Goal: Information Seeking & Learning: Learn about a topic

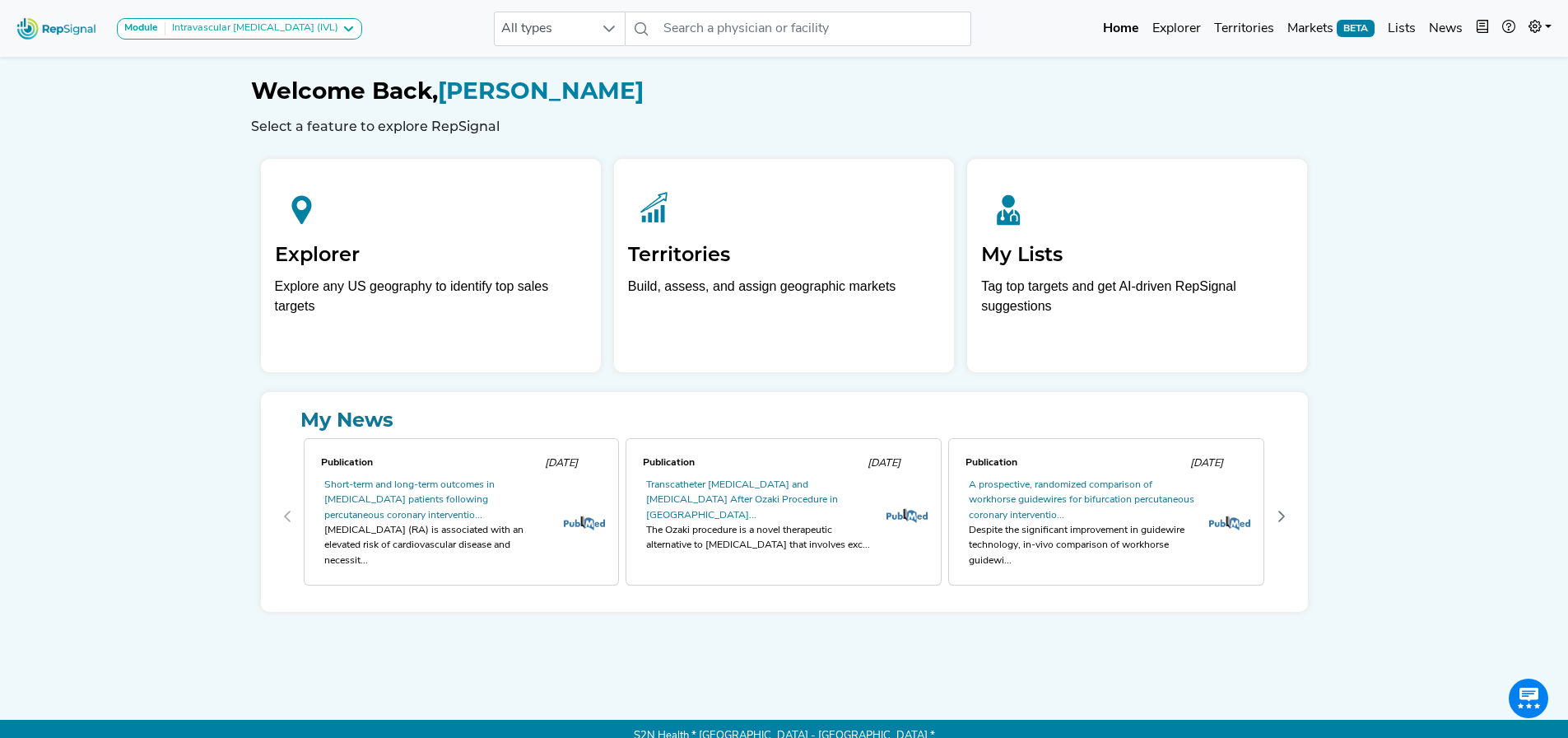
click at [1524, 192] on div "Module Intravascular [MEDICAL_DATA] (IVL) Carotid Procedures Intravascular [MED…" at bounding box center [784, 376] width 1568 height 753
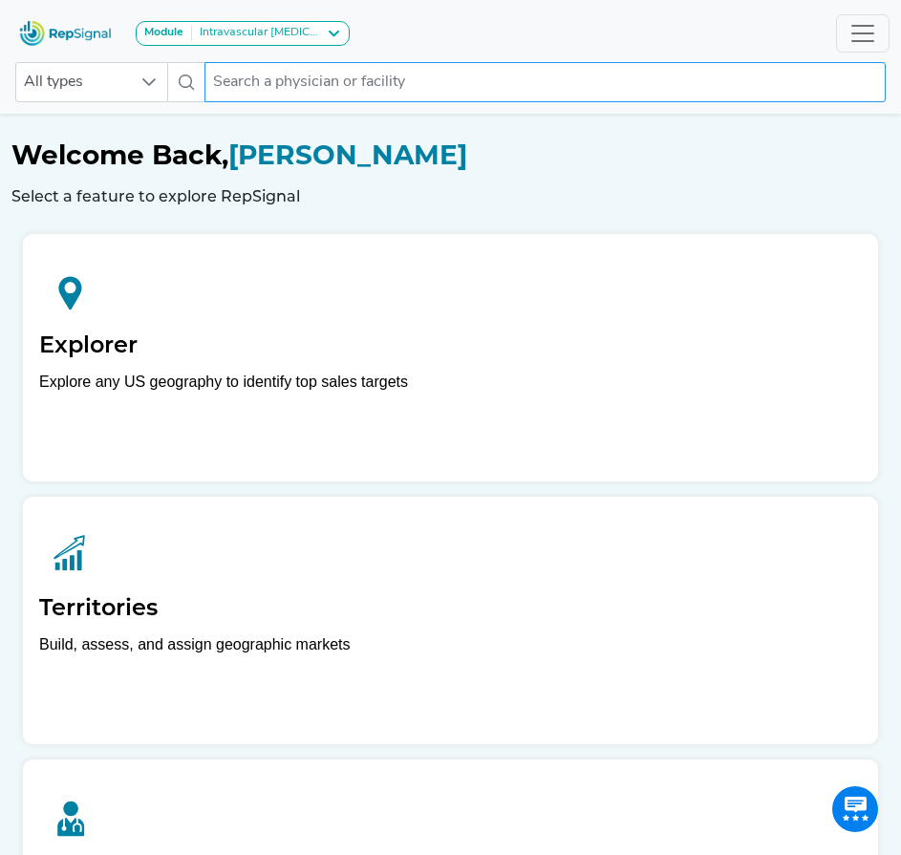
click at [313, 92] on input "text" at bounding box center [544, 82] width 681 height 40
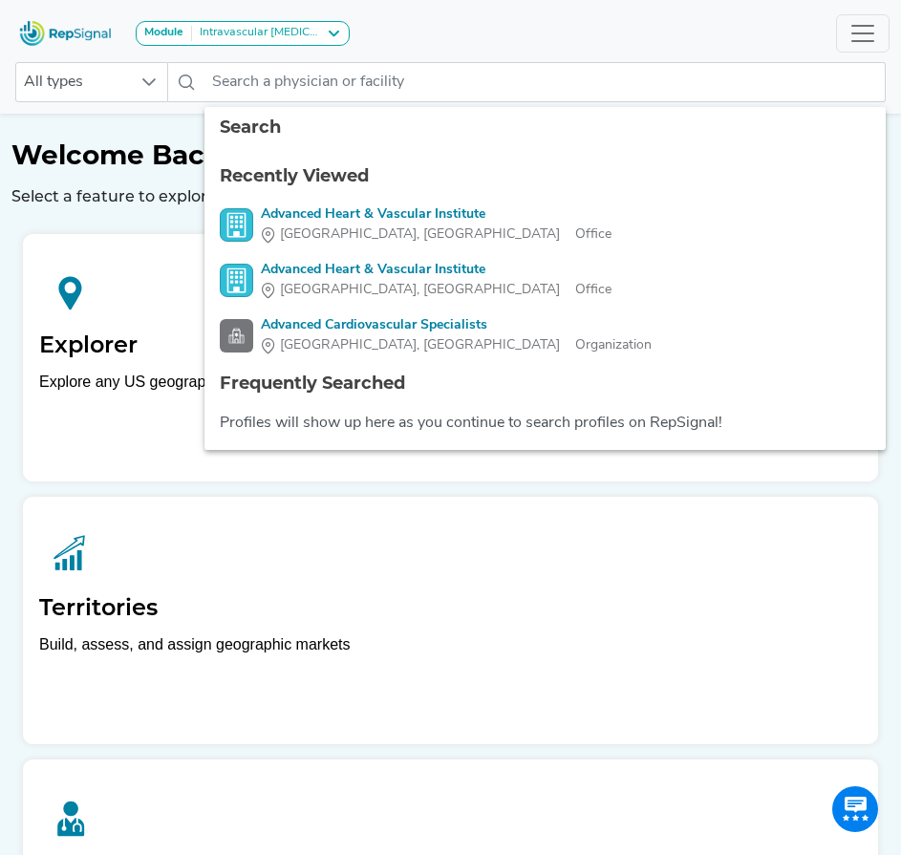
click at [362, 110] on body "Module Intravascular [MEDICAL_DATA] (IVL) Carotid Procedures Intravascular [MED…" at bounding box center [450, 686] width 901 height 1372
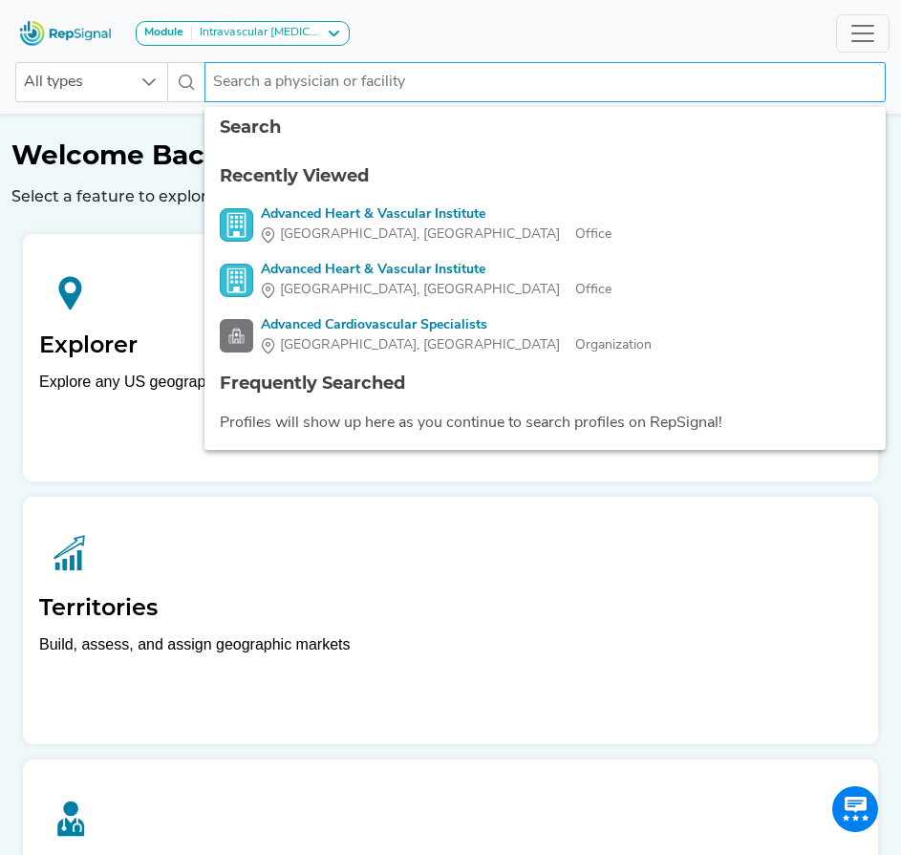
click at [473, 87] on input "text" at bounding box center [544, 82] width 681 height 40
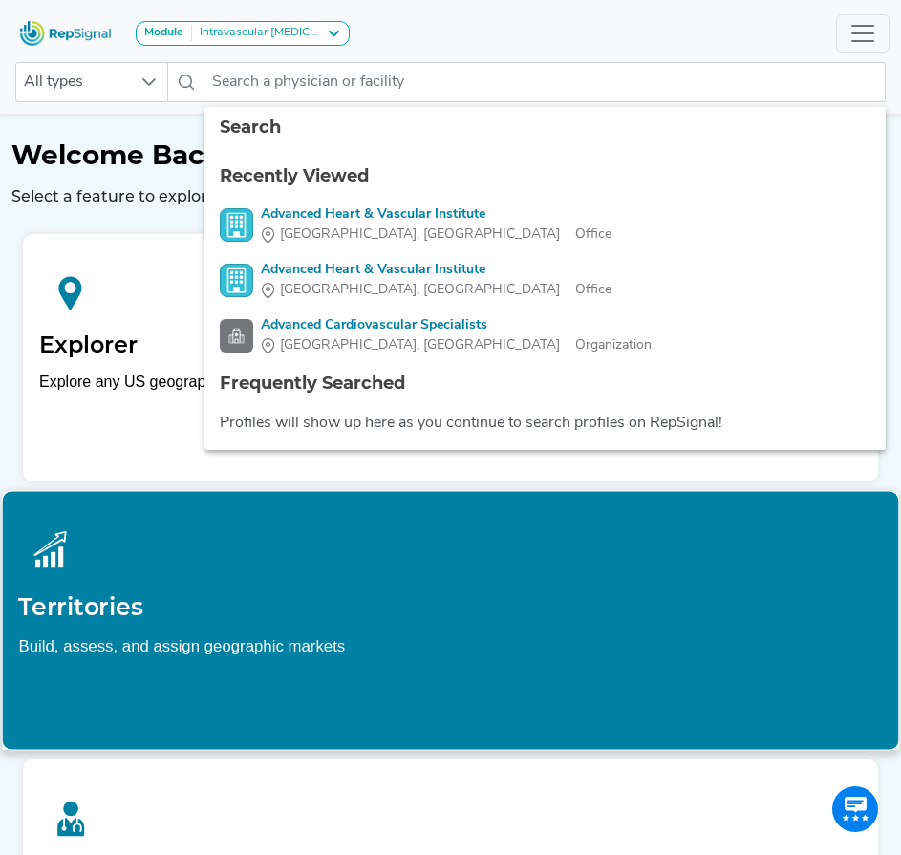
click at [444, 565] on div at bounding box center [449, 549] width 863 height 85
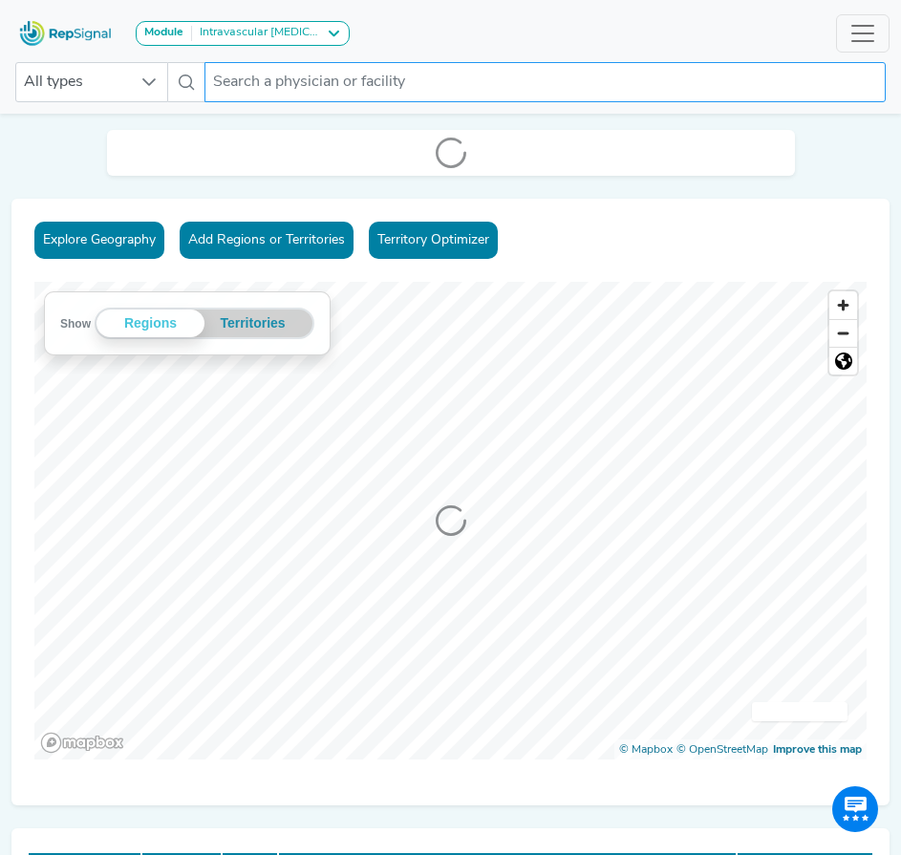
click at [277, 94] on input "text" at bounding box center [544, 82] width 681 height 40
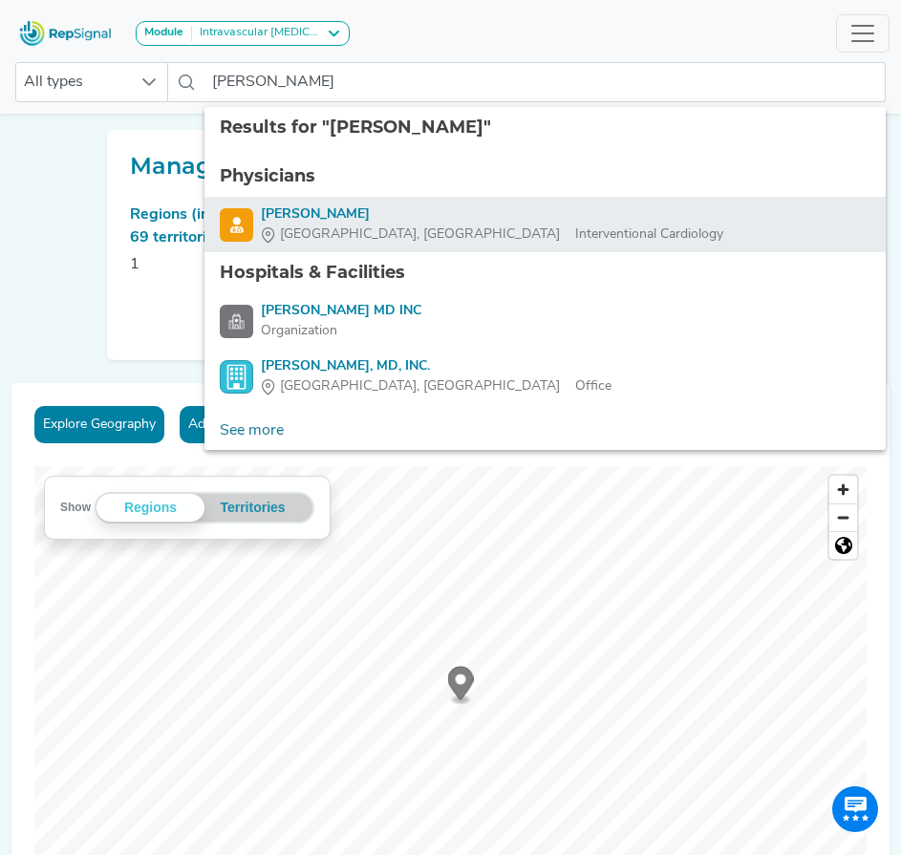
click at [329, 222] on div "[PERSON_NAME]" at bounding box center [492, 214] width 462 height 20
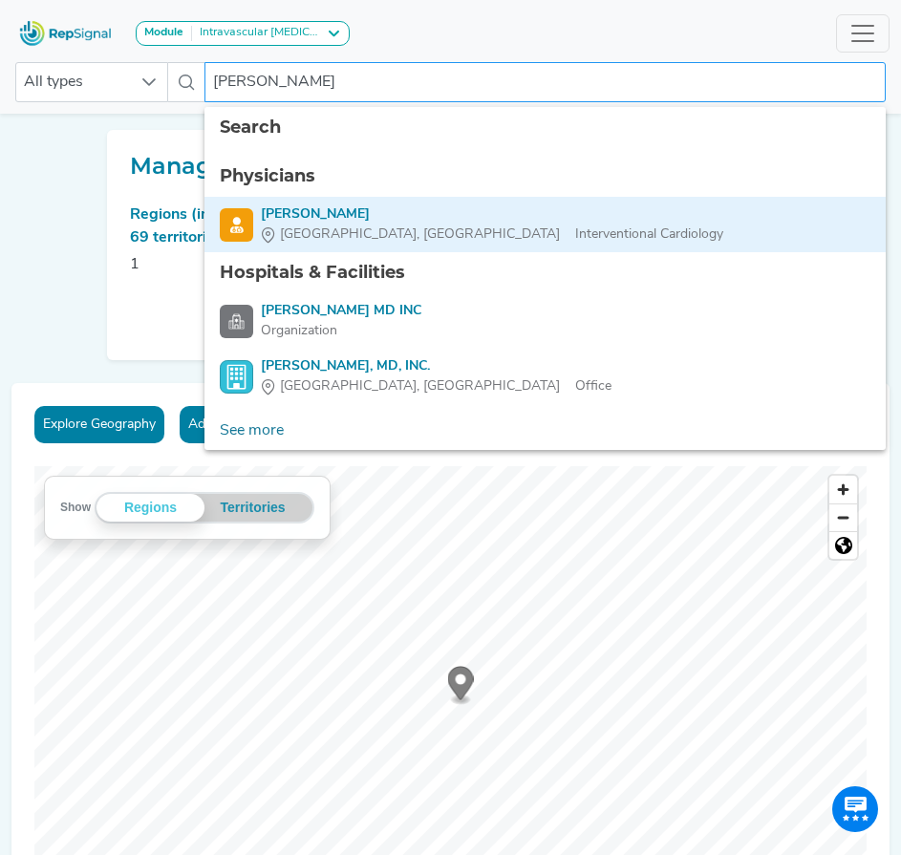
type input "[PERSON_NAME]"
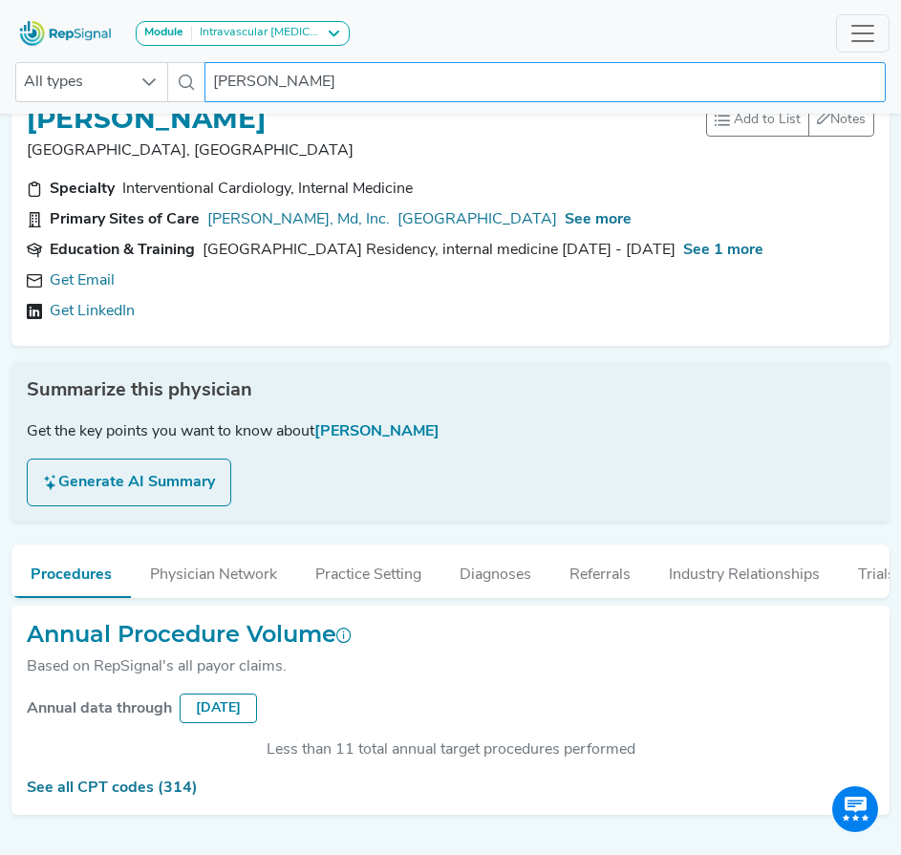
scroll to position [104, 0]
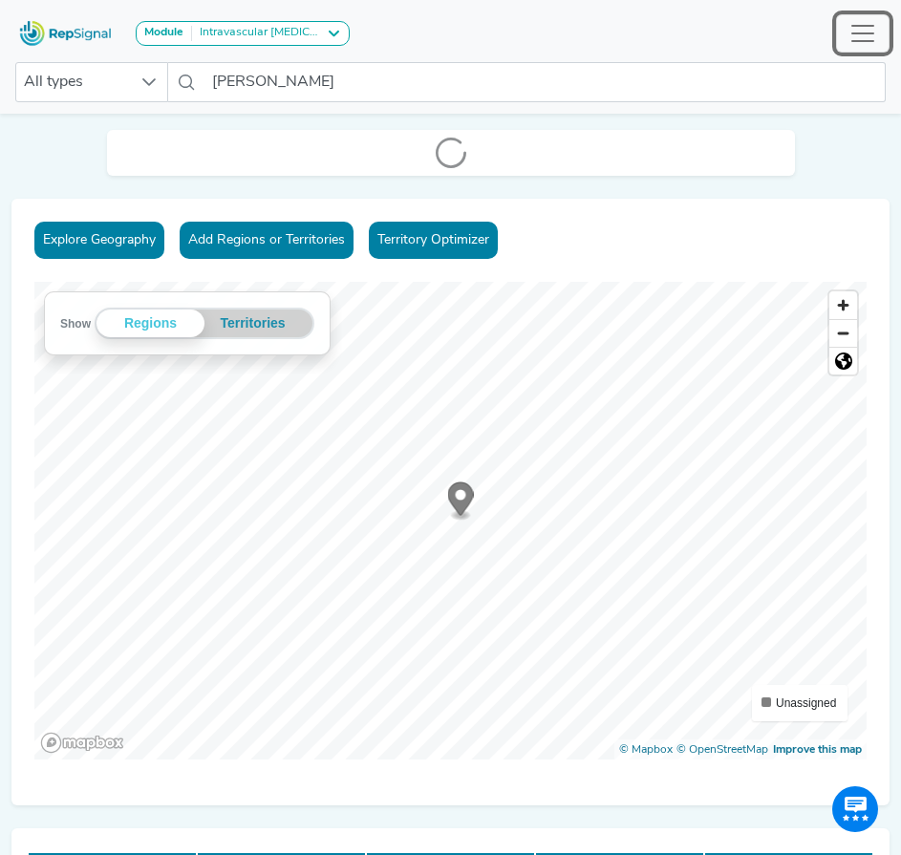
click at [860, 39] on span "Toggle navigation" at bounding box center [862, 33] width 29 height 29
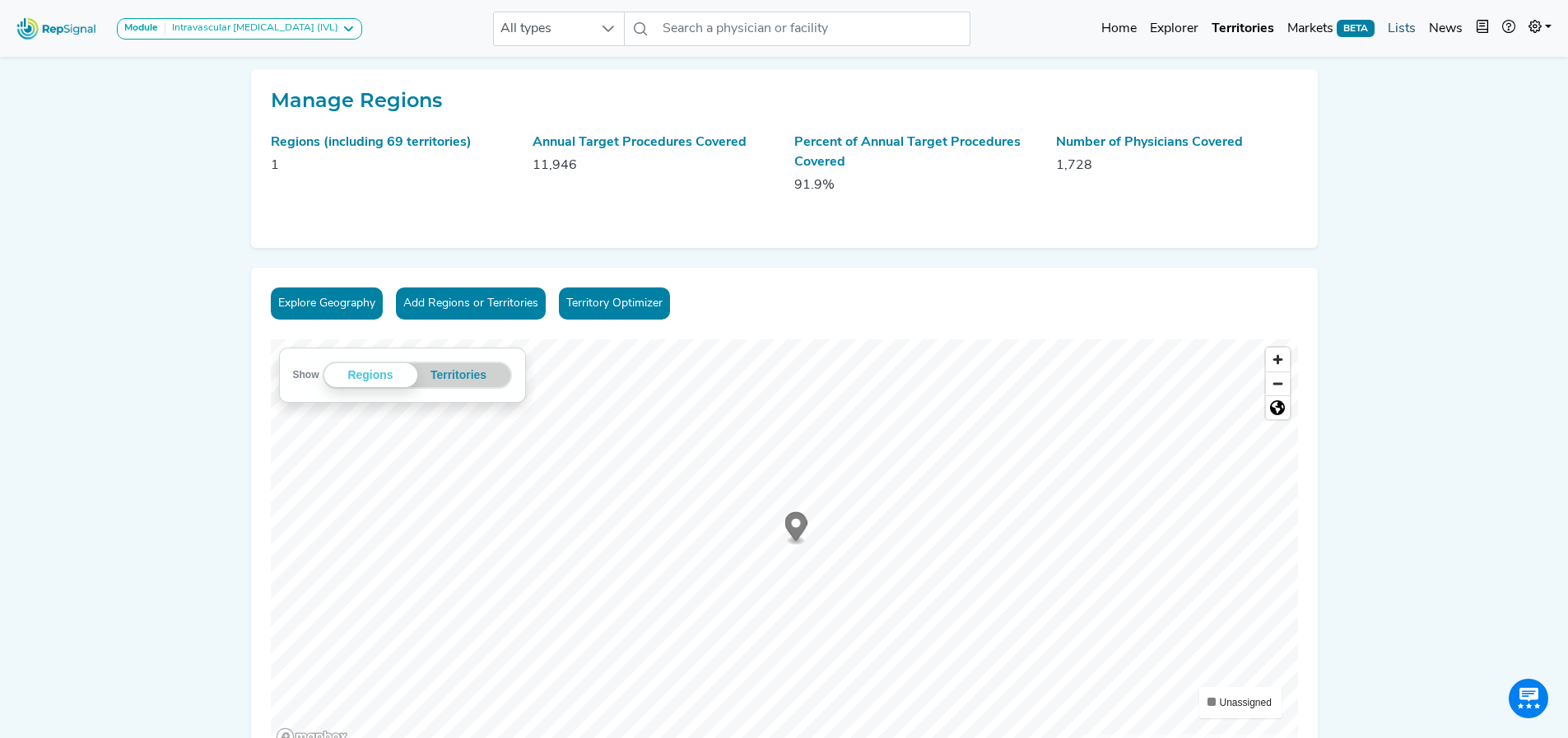
click at [1402, 25] on link "Lists" at bounding box center [1402, 28] width 41 height 33
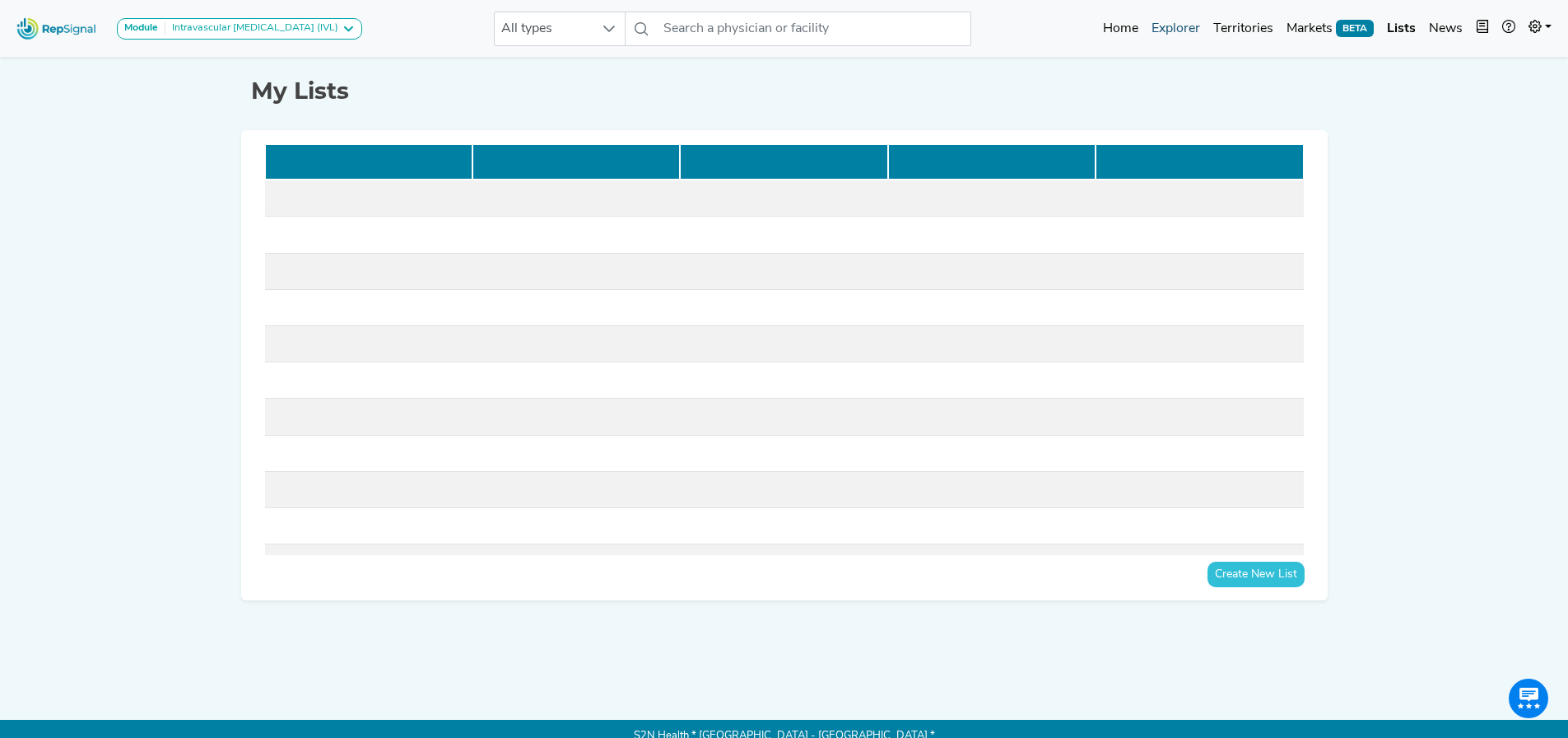
click at [1174, 28] on link "Explorer" at bounding box center [1176, 28] width 62 height 33
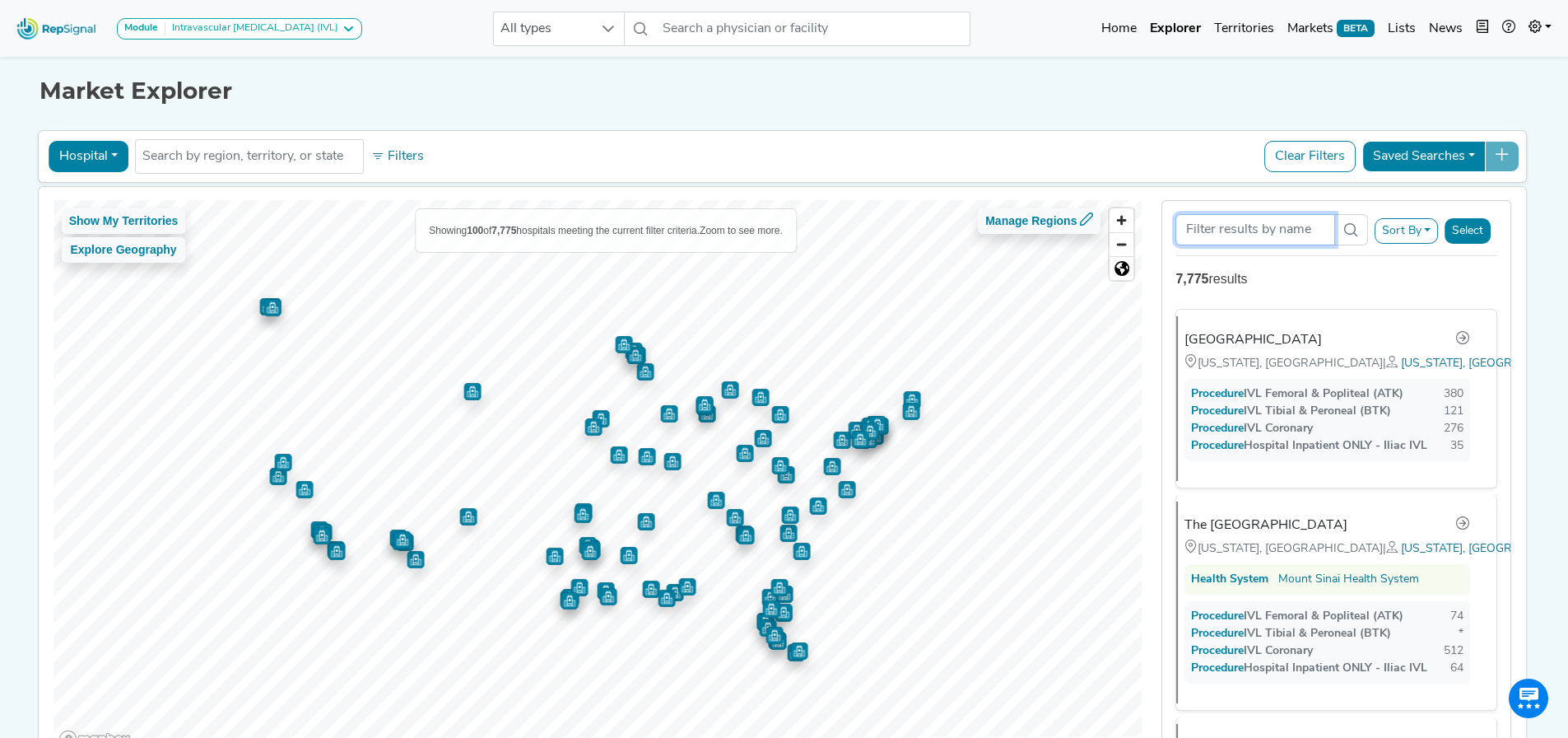
click at [1290, 235] on input "Search Term" at bounding box center [1255, 229] width 159 height 31
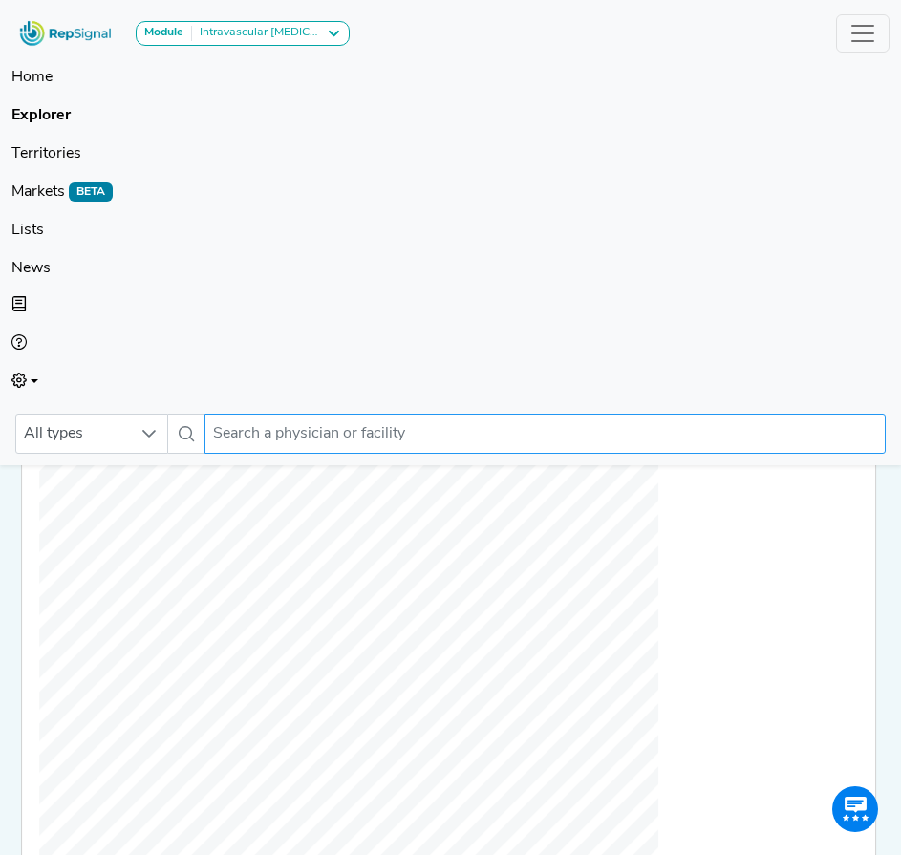
type input "[PERSON_NAME]"
click at [282, 435] on input "text" at bounding box center [544, 434] width 681 height 40
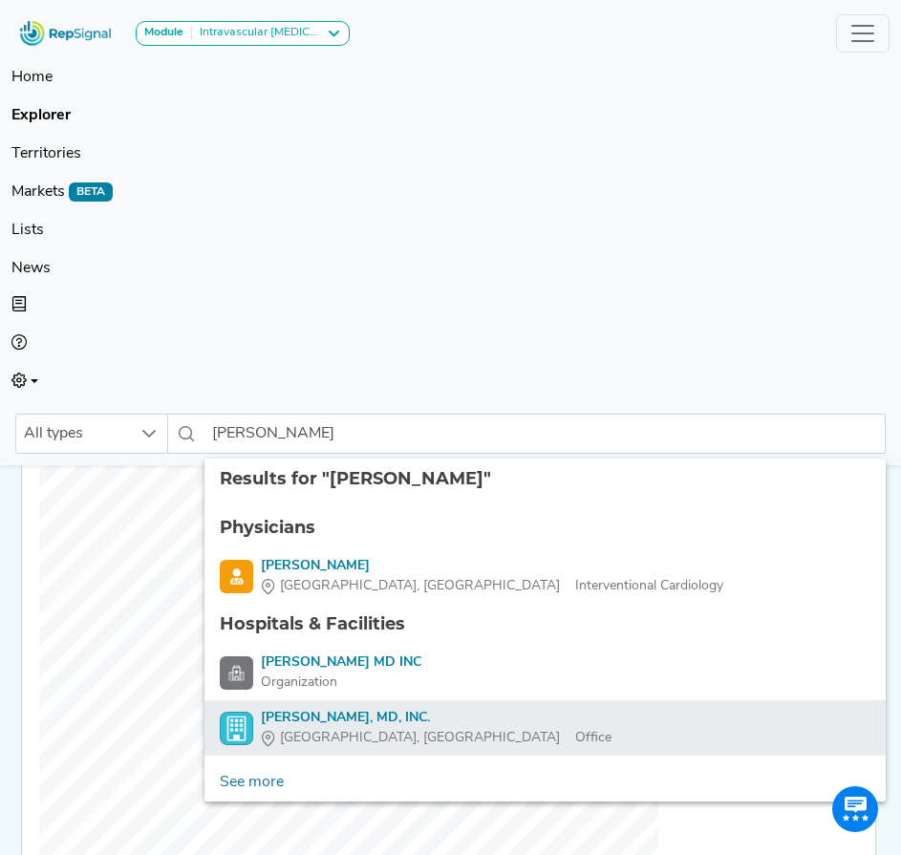
click at [376, 724] on div "[PERSON_NAME], MD, INC." at bounding box center [436, 718] width 350 height 20
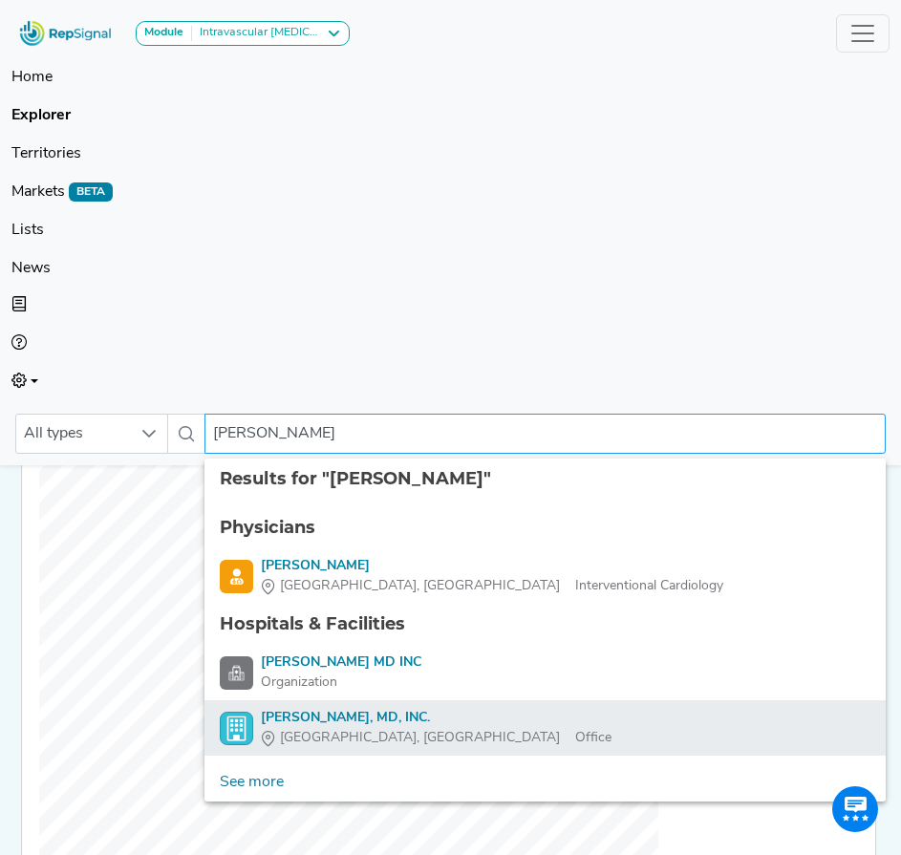
type input "[PERSON_NAME], MD, INC."
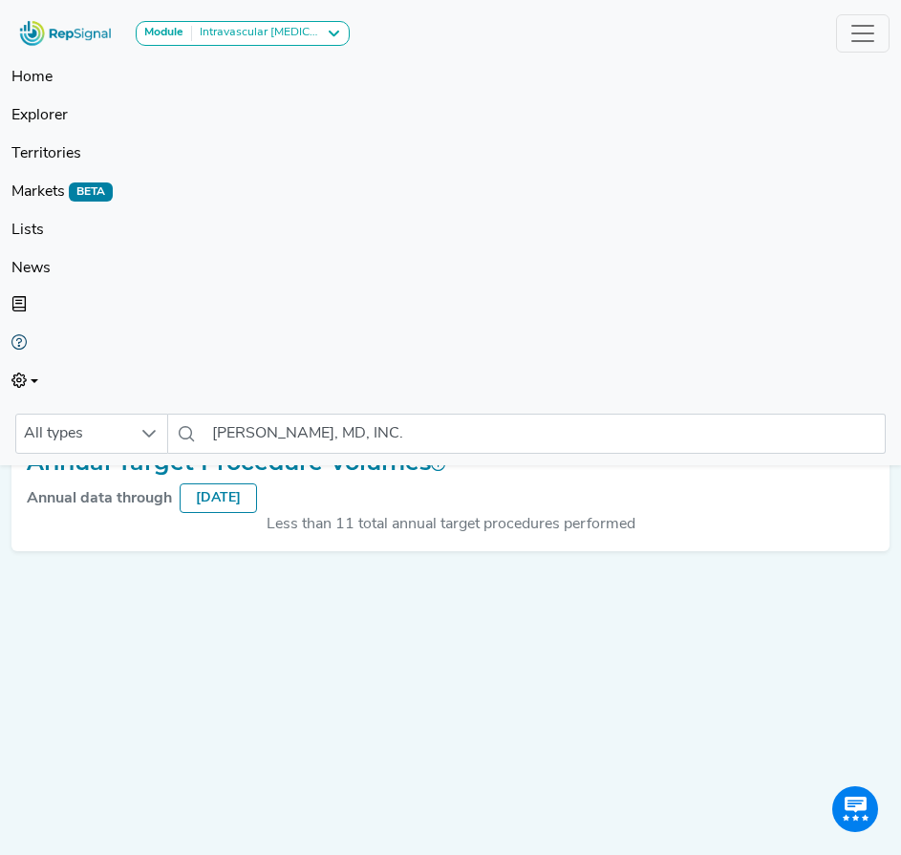
click at [833, 332] on link at bounding box center [450, 345] width 878 height 38
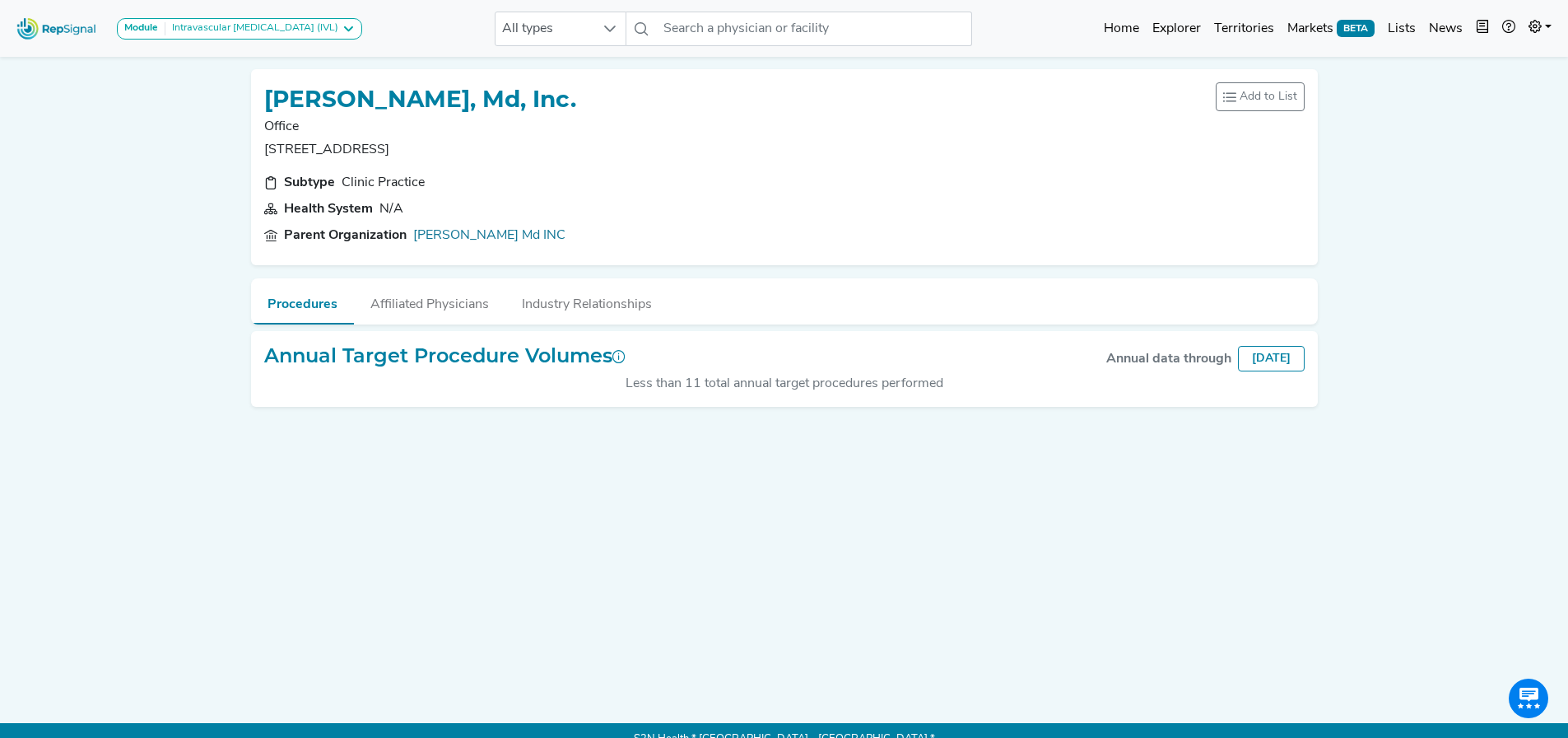
drag, startPoint x: 303, startPoint y: 156, endPoint x: 295, endPoint y: 155, distance: 8.1
click at [303, 156] on p "[STREET_ADDRESS]" at bounding box center [421, 149] width 312 height 20
drag, startPoint x: 265, startPoint y: 150, endPoint x: 410, endPoint y: 148, distance: 145.0
click at [410, 148] on p "[STREET_ADDRESS]" at bounding box center [421, 149] width 312 height 20
copy p "[STREET_ADDRESS]"
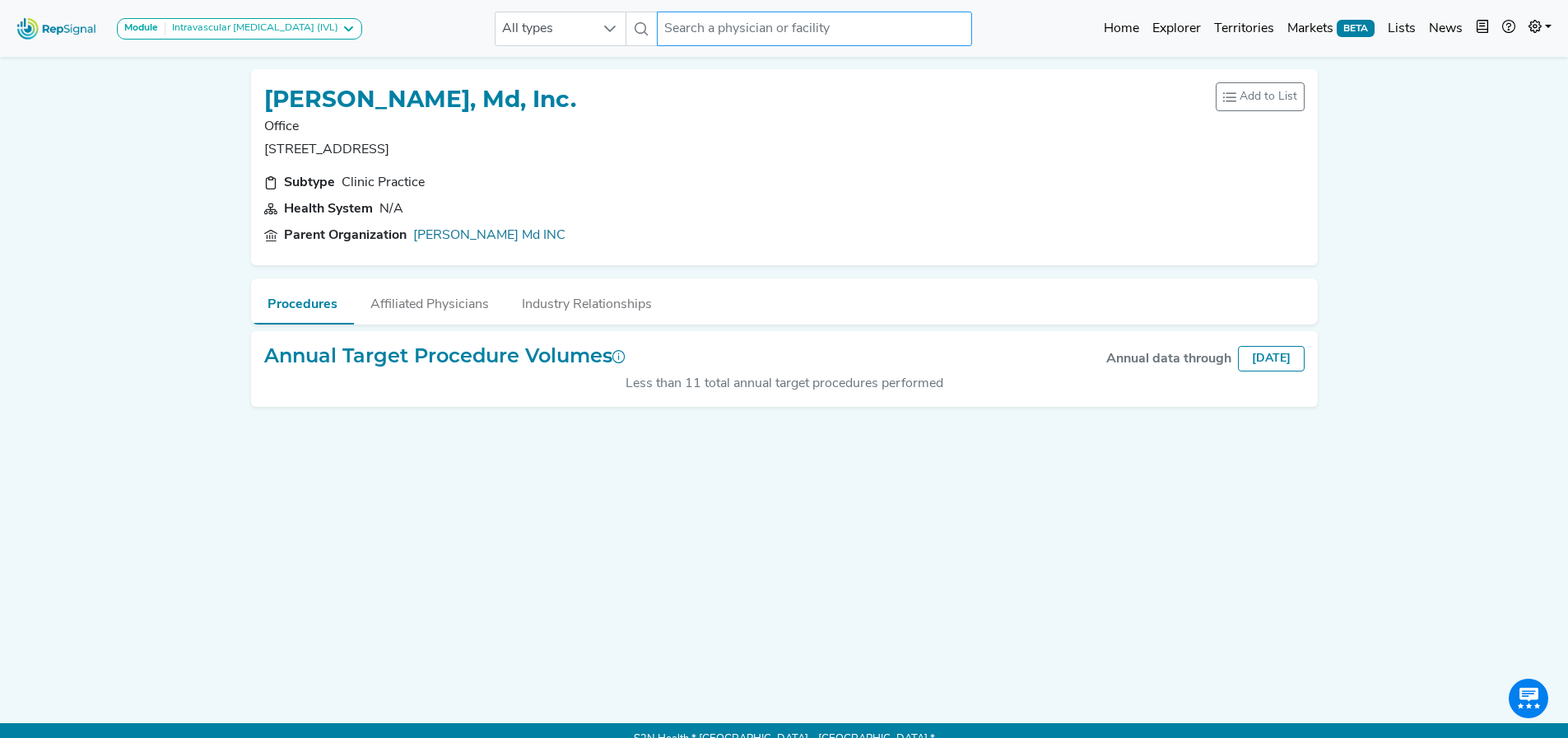
click at [723, 16] on input "text" at bounding box center [814, 28] width 315 height 34
paste input "ABRAZO MEDICAL GROUP"
type input "ABRAZO MEDICAL GROUP"
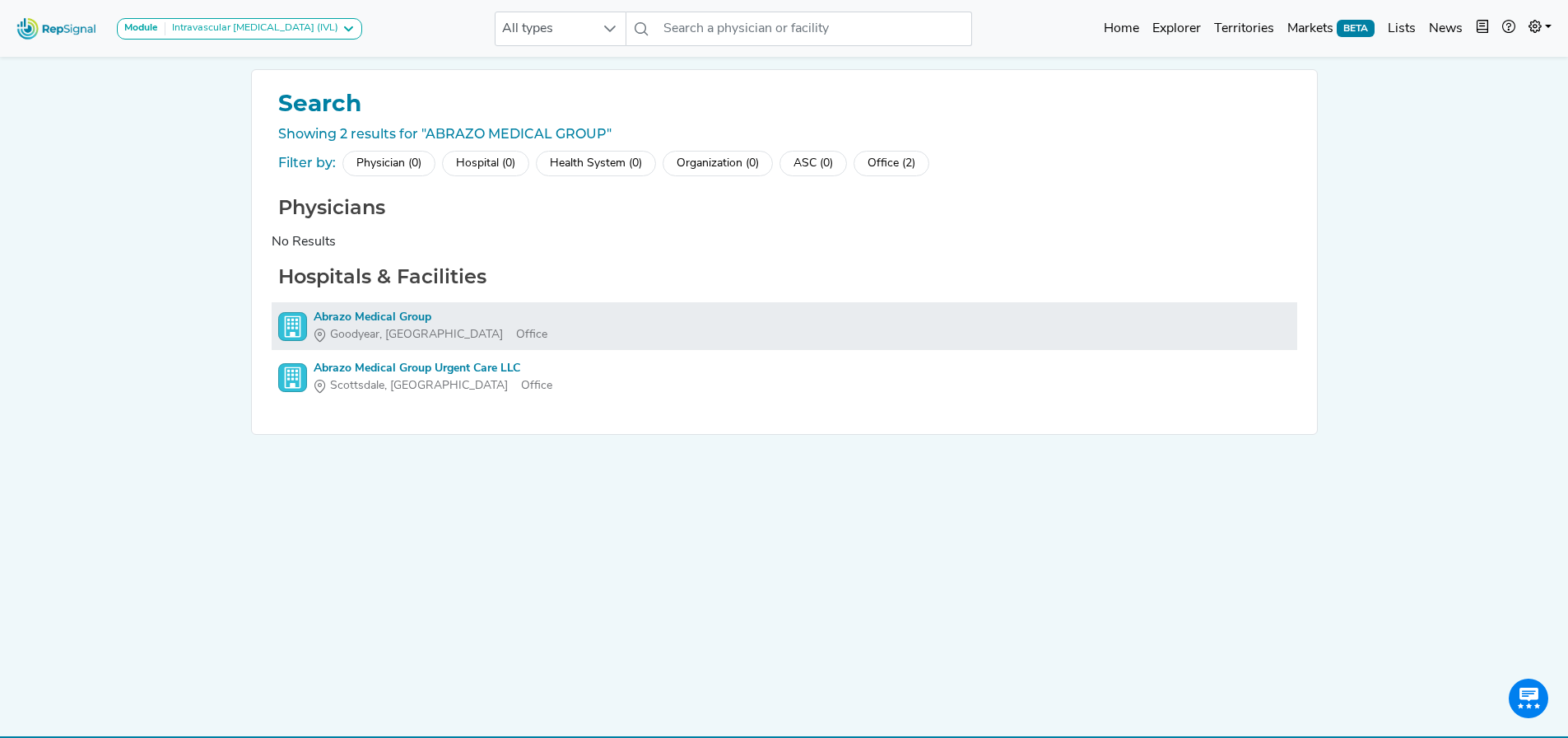
click at [458, 317] on link "Abrazo Medical Group Goodyear, [GEOGRAPHIC_DATA] Office" at bounding box center [784, 326] width 1013 height 34
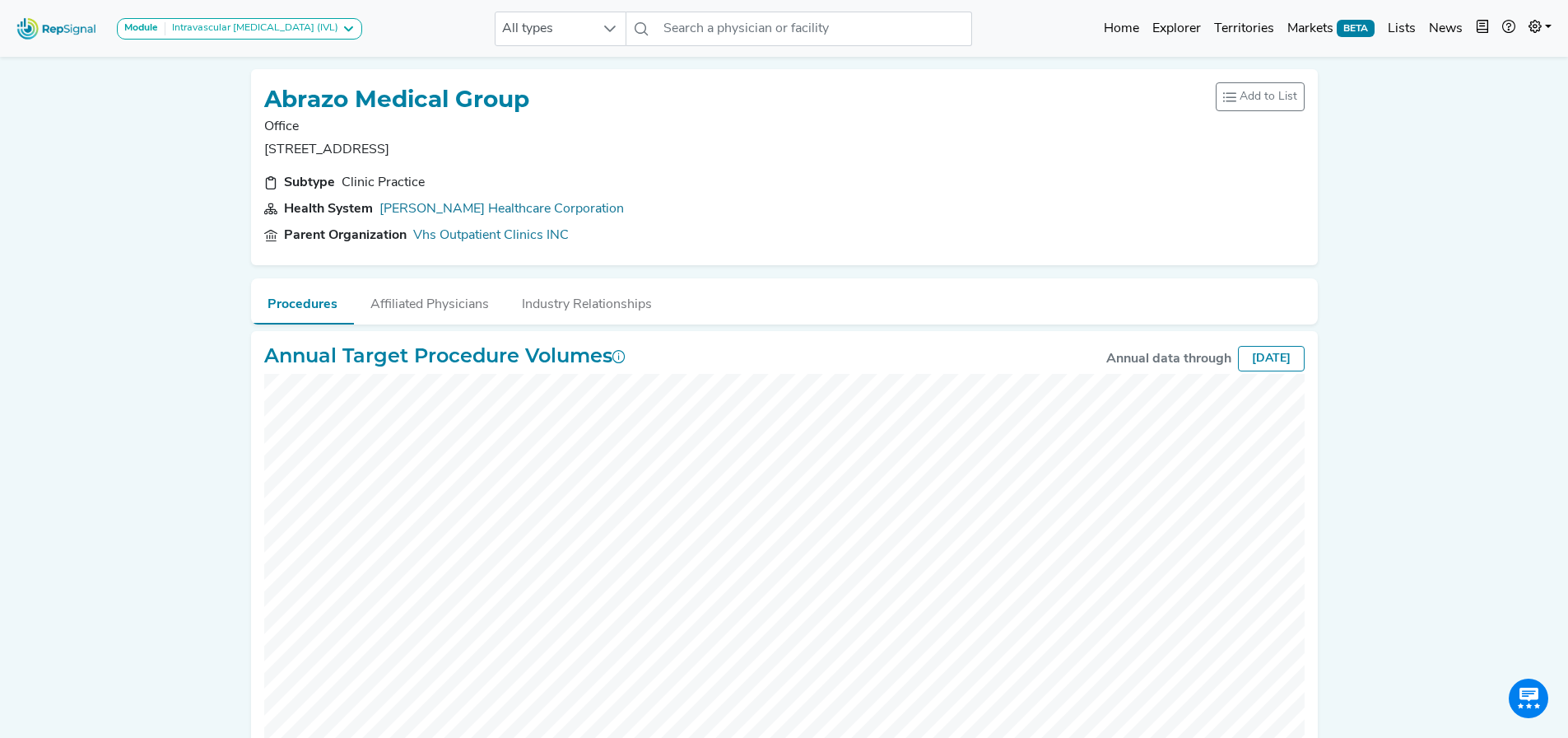
drag, startPoint x: 265, startPoint y: 147, endPoint x: 432, endPoint y: 147, distance: 167.0
click at [432, 147] on p "[STREET_ADDRESS]" at bounding box center [397, 149] width 265 height 20
copy p "[STREET_ADDRESS]"
drag, startPoint x: 497, startPoint y: 147, endPoint x: 450, endPoint y: 148, distance: 47.0
click at [450, 148] on p "[STREET_ADDRESS]" at bounding box center [397, 149] width 265 height 20
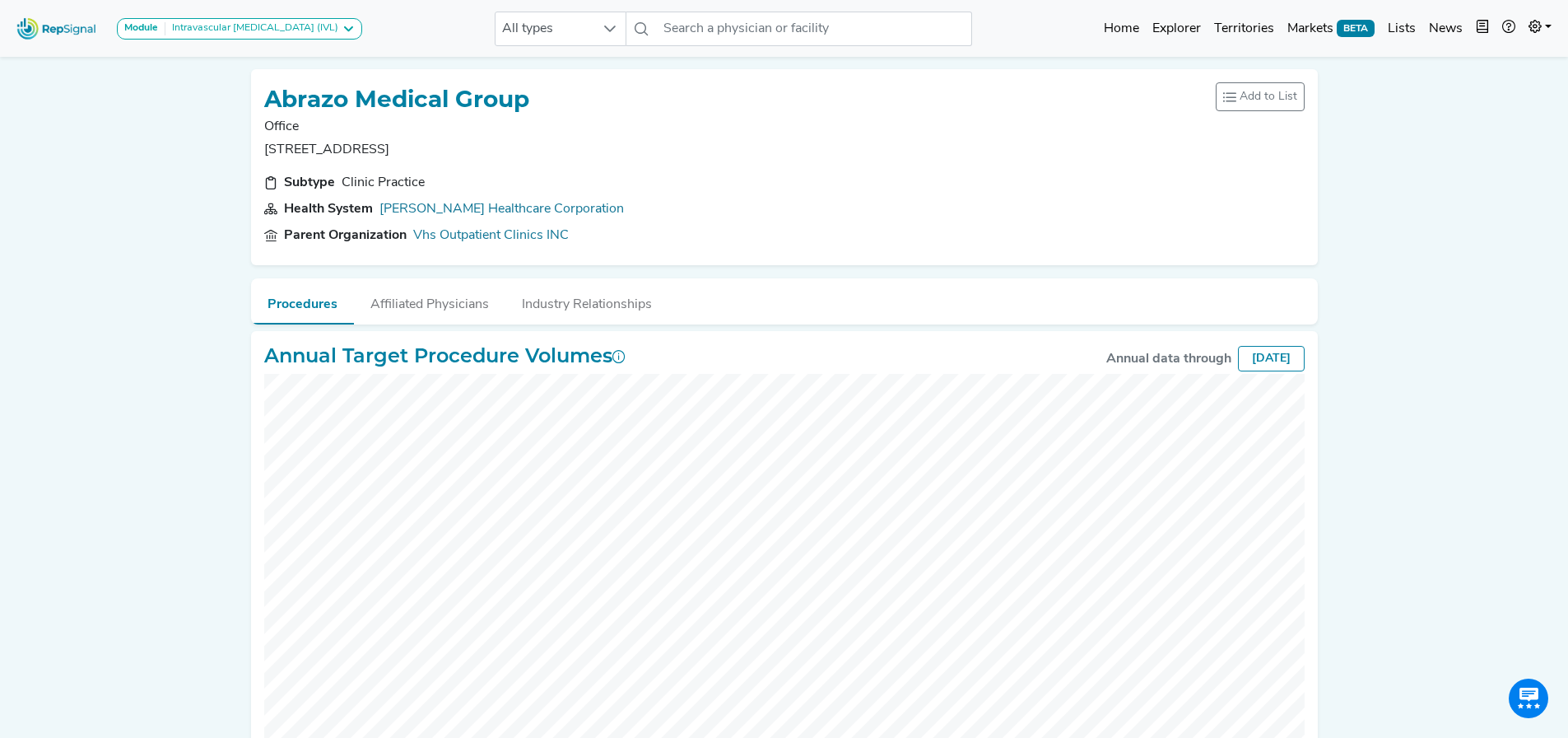
drag, startPoint x: 497, startPoint y: 148, endPoint x: 446, endPoint y: 148, distance: 51.0
click at [446, 148] on p "[STREET_ADDRESS]" at bounding box center [397, 149] width 265 height 20
copy p "Goodyear"
click at [768, 27] on input "text" at bounding box center [814, 28] width 315 height 34
paste input "ACCLAIM PHYSICIAN GROUP, INC"
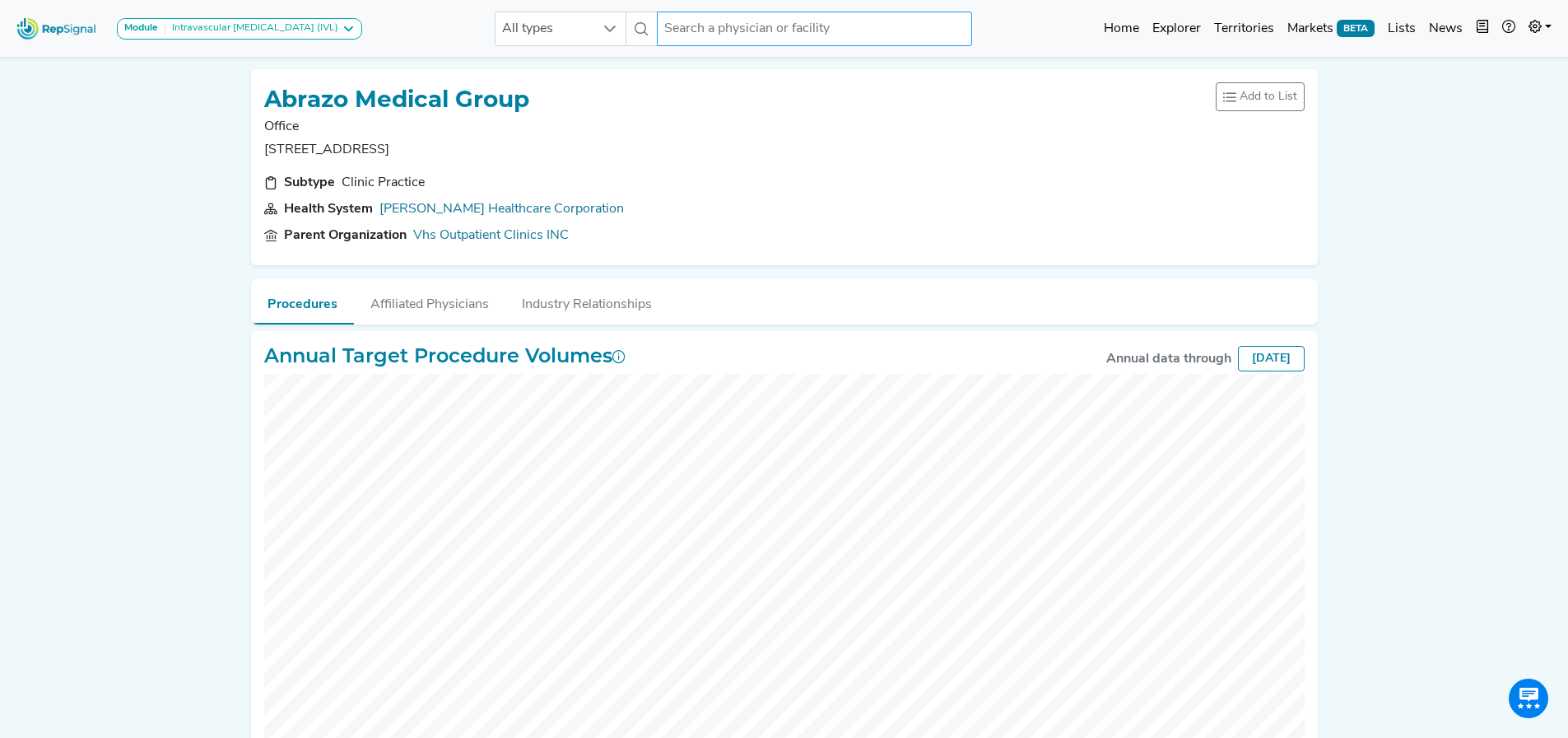
type input "ACCLAIM PHYSICIAN GROUP, INC"
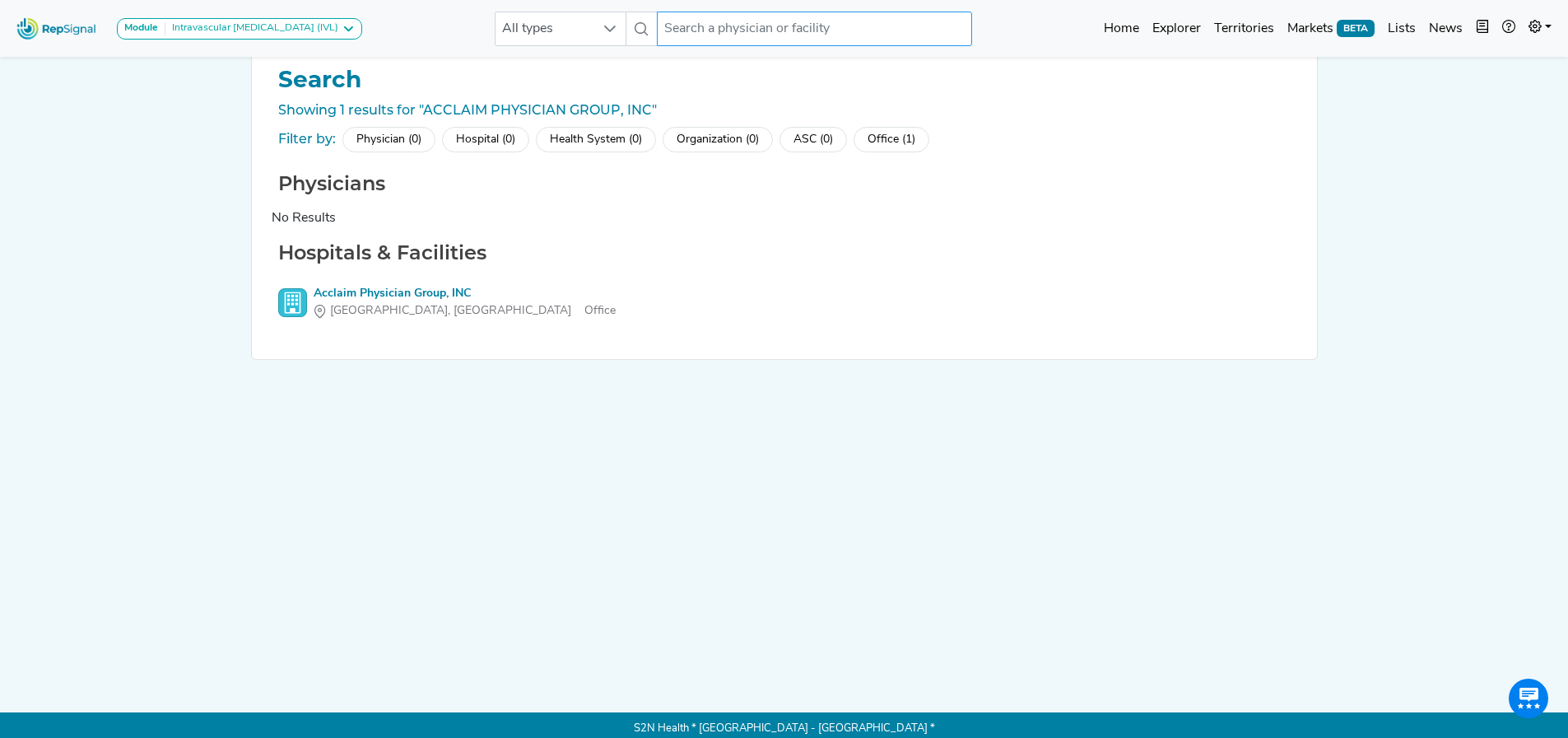
scroll to position [26, 0]
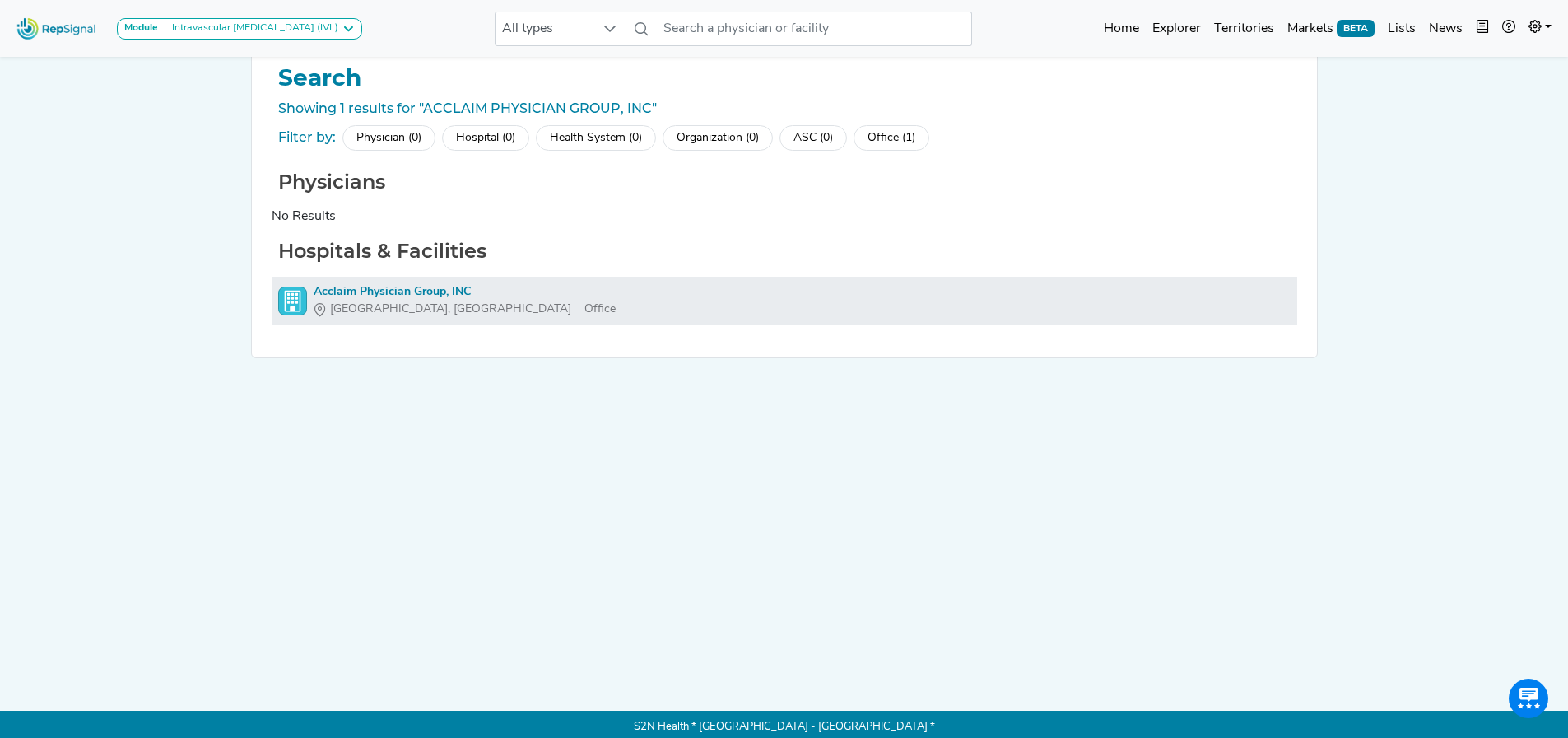
click at [440, 294] on div "Acclaim Physician Group, INC" at bounding box center [465, 292] width 302 height 17
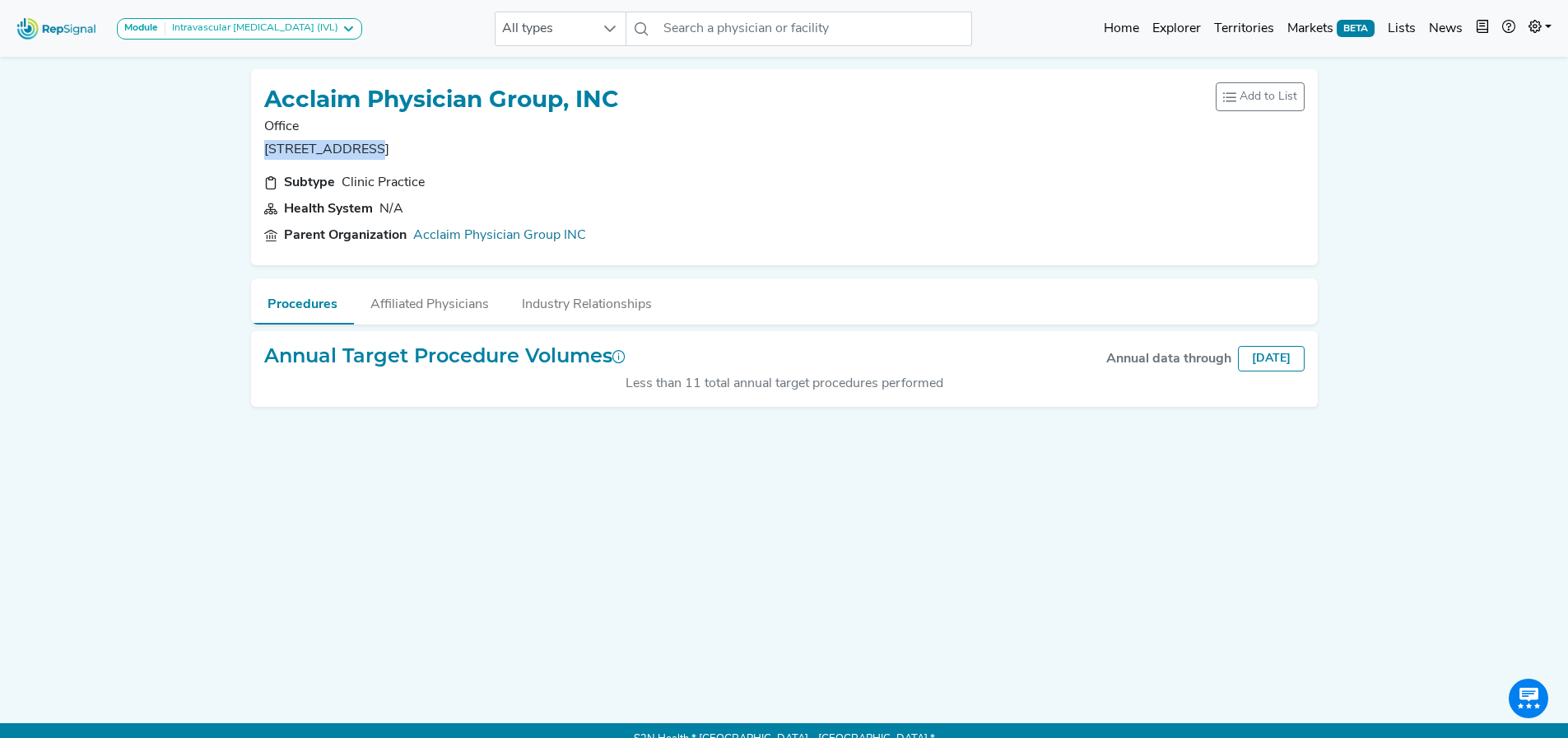
drag, startPoint x: 269, startPoint y: 146, endPoint x: 359, endPoint y: 147, distance: 90.0
click at [359, 147] on p "[STREET_ADDRESS]" at bounding box center [442, 149] width 355 height 20
click at [757, 46] on div "Module Intravascular [MEDICAL_DATA] (IVL) Carotid Procedures Intravascular [MED…" at bounding box center [784, 28] width 1568 height 44
click at [769, 31] on input "text" at bounding box center [814, 28] width 315 height 34
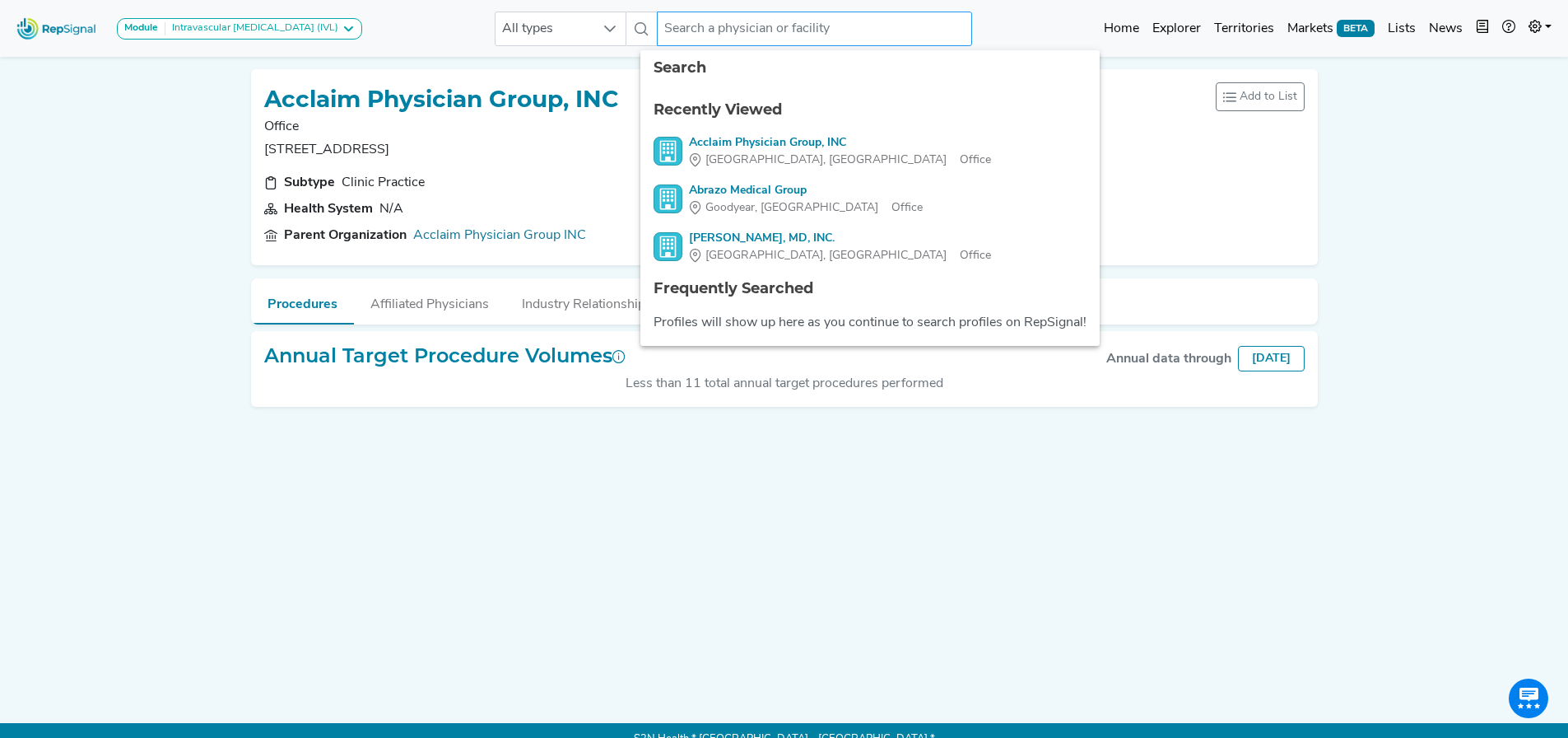
paste input "[PERSON_NAME] EL-[PERSON_NAME] MD INC"
type input "[PERSON_NAME] EL-[PERSON_NAME] MD INC"
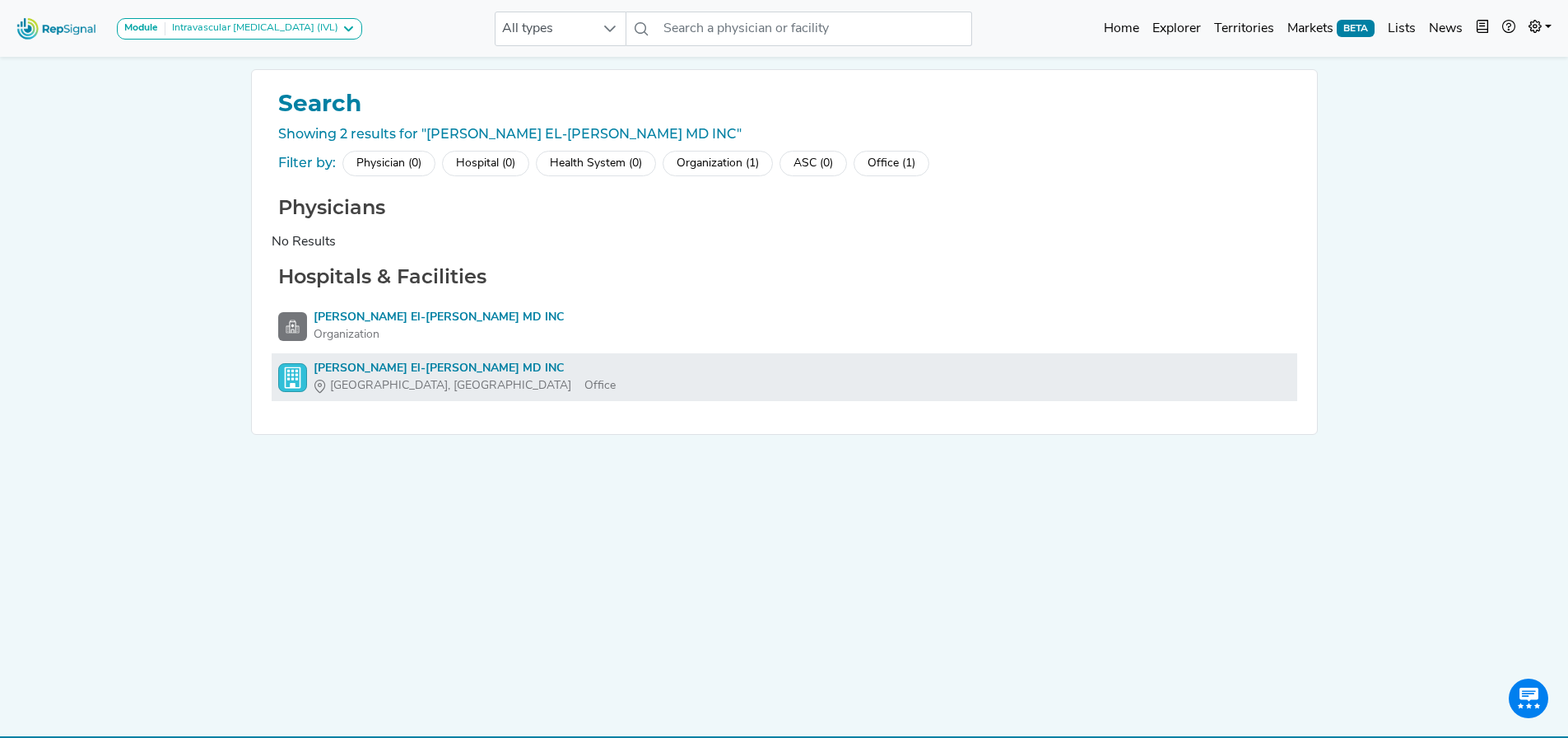
click at [399, 377] on div "[GEOGRAPHIC_DATA], [GEOGRAPHIC_DATA]" at bounding box center [449, 385] width 271 height 17
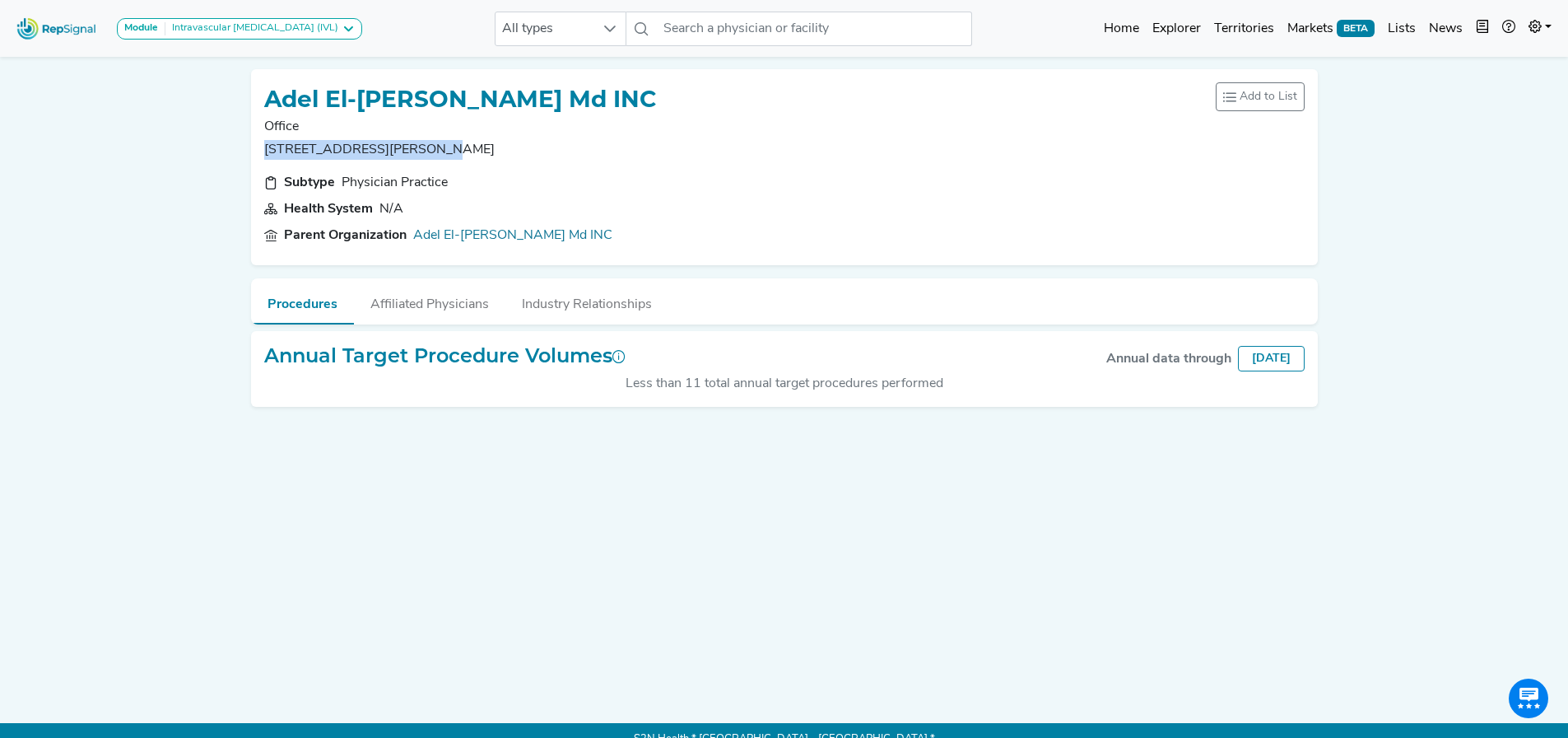
drag, startPoint x: 261, startPoint y: 147, endPoint x: 424, endPoint y: 148, distance: 163.0
click at [424, 148] on div "Adel El-[PERSON_NAME] Md INC Office [STREET_ADDRESS][PERSON_NAME] Add to List R…" at bounding box center [784, 166] width 1067 height 196
copy p "[STREET_ADDRESS][PERSON_NAME],"
click at [747, 25] on input "text" at bounding box center [814, 28] width 315 height 34
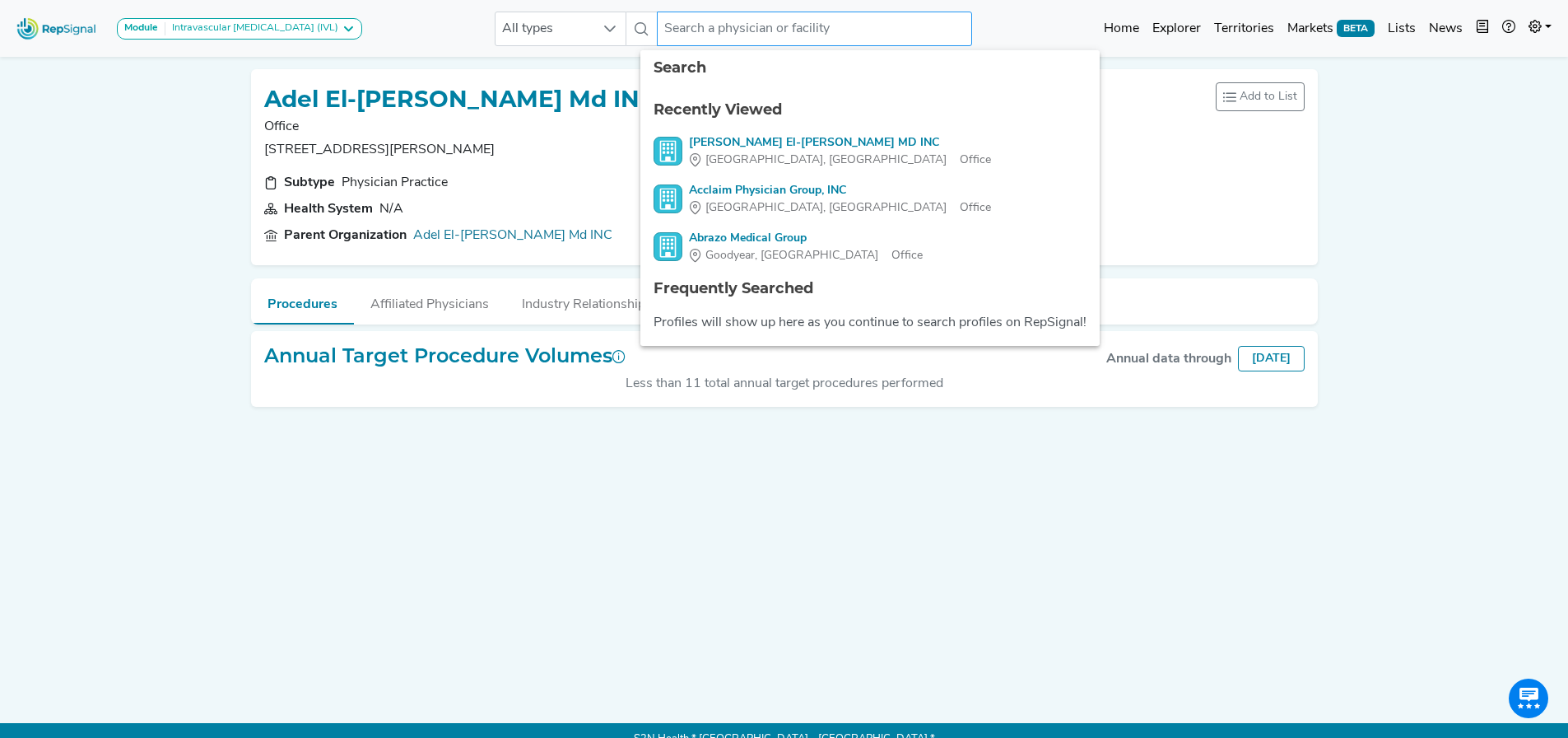
paste input "ADVANCE VASCULAR AND HEART OF [US_STATE]"
type input "ADVANCE VASCULAR AND HEART OF [US_STATE]"
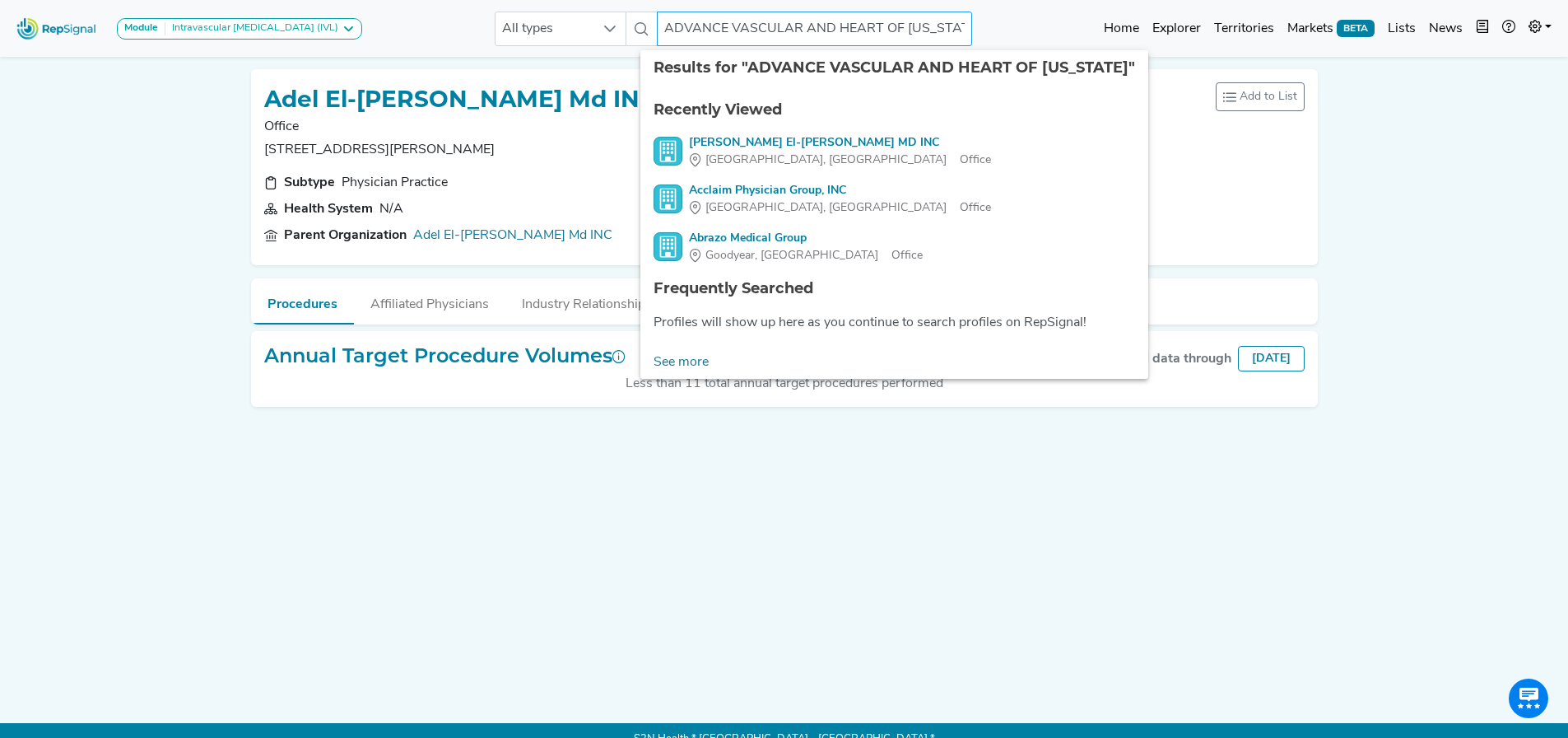
scroll to position [0, 25]
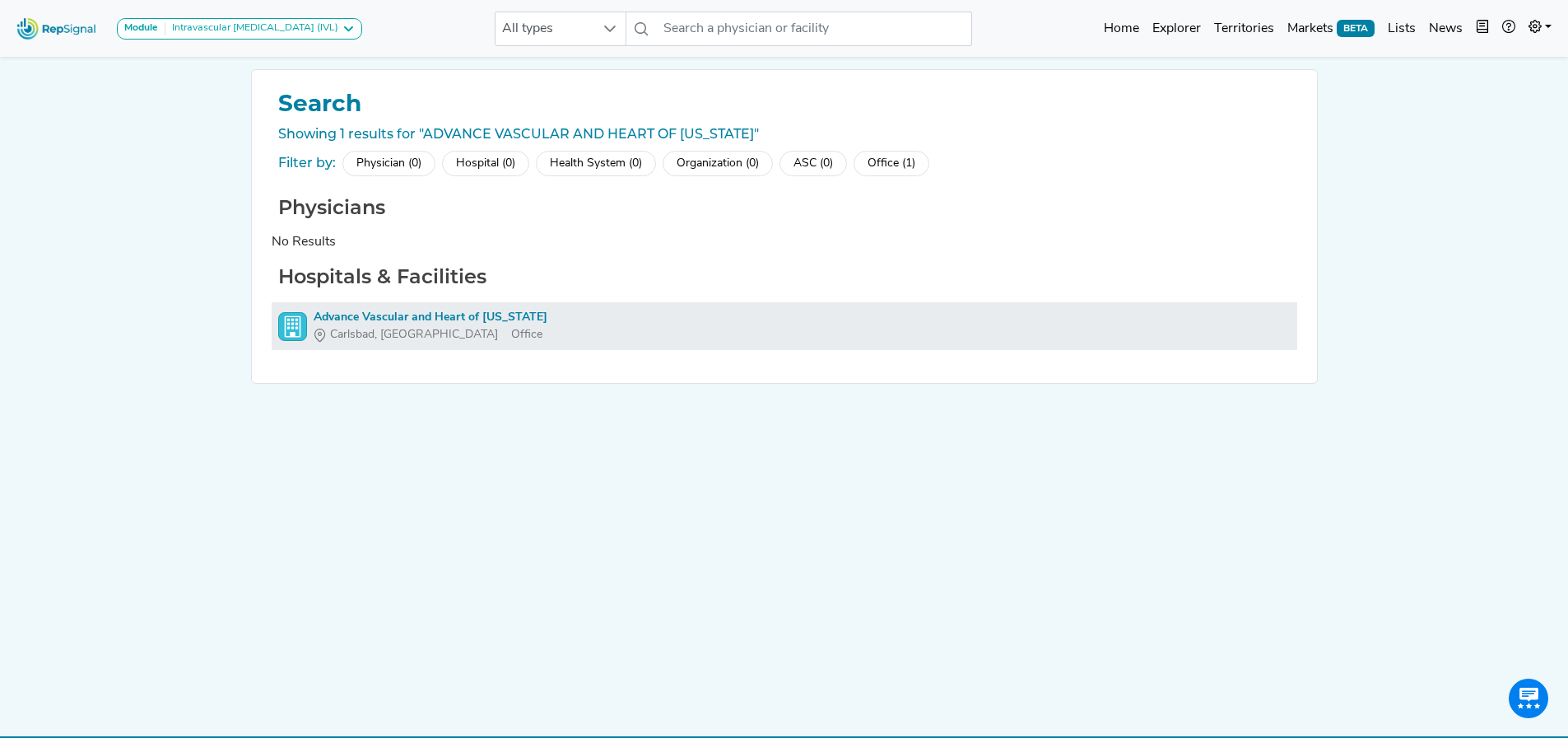
click at [472, 313] on div "Advance Vascular and Heart of [US_STATE]" at bounding box center [430, 317] width 234 height 17
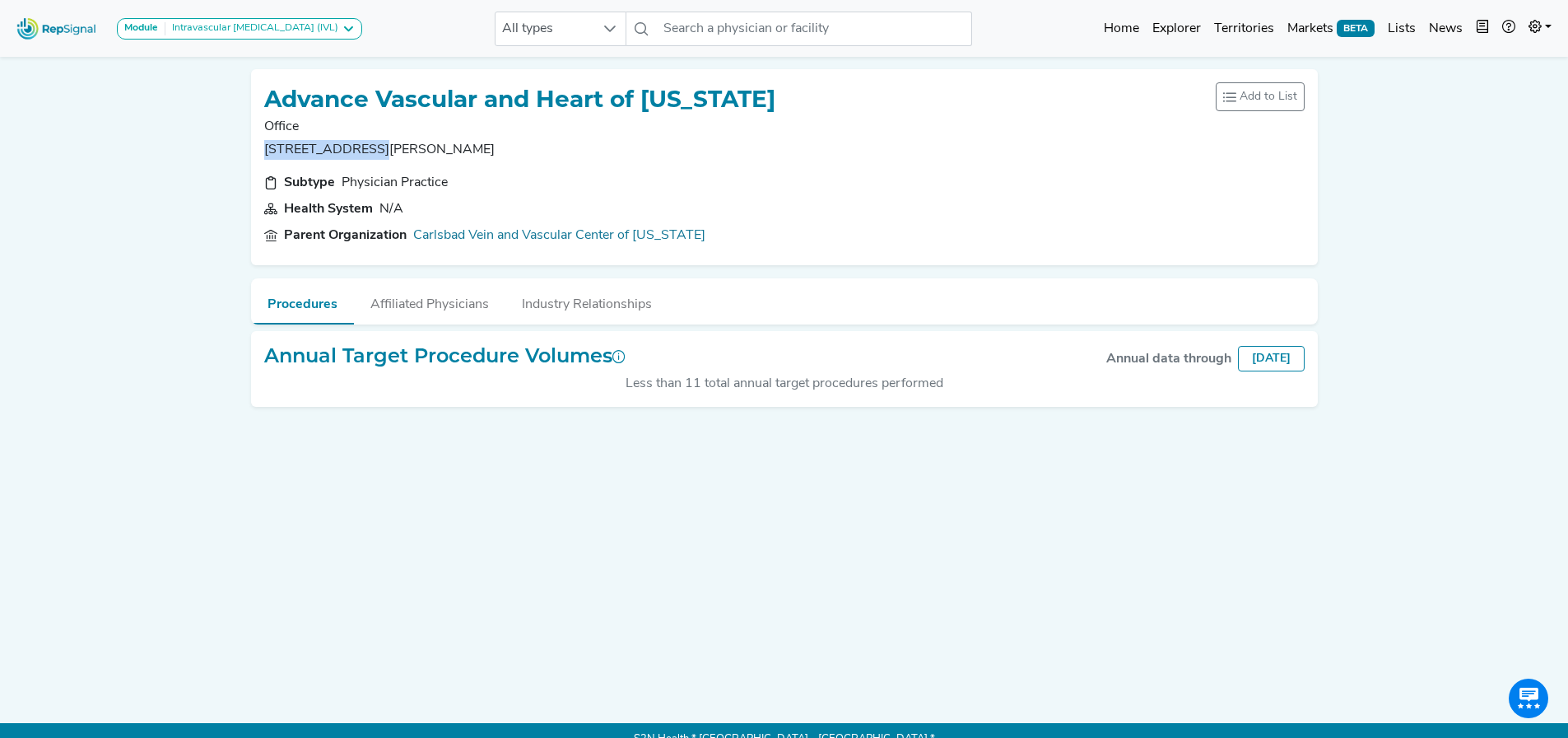
drag, startPoint x: 265, startPoint y: 148, endPoint x: 371, endPoint y: 147, distance: 106.0
click at [371, 147] on p "[STREET_ADDRESS][PERSON_NAME]" at bounding box center [520, 149] width 511 height 20
copy p "[STREET_ADDRESS][PERSON_NAME]"
click at [705, 22] on input "text" at bounding box center [814, 28] width 315 height 34
paste input "ADVANCED CARDIOVASCULAR SPECIALISTS"
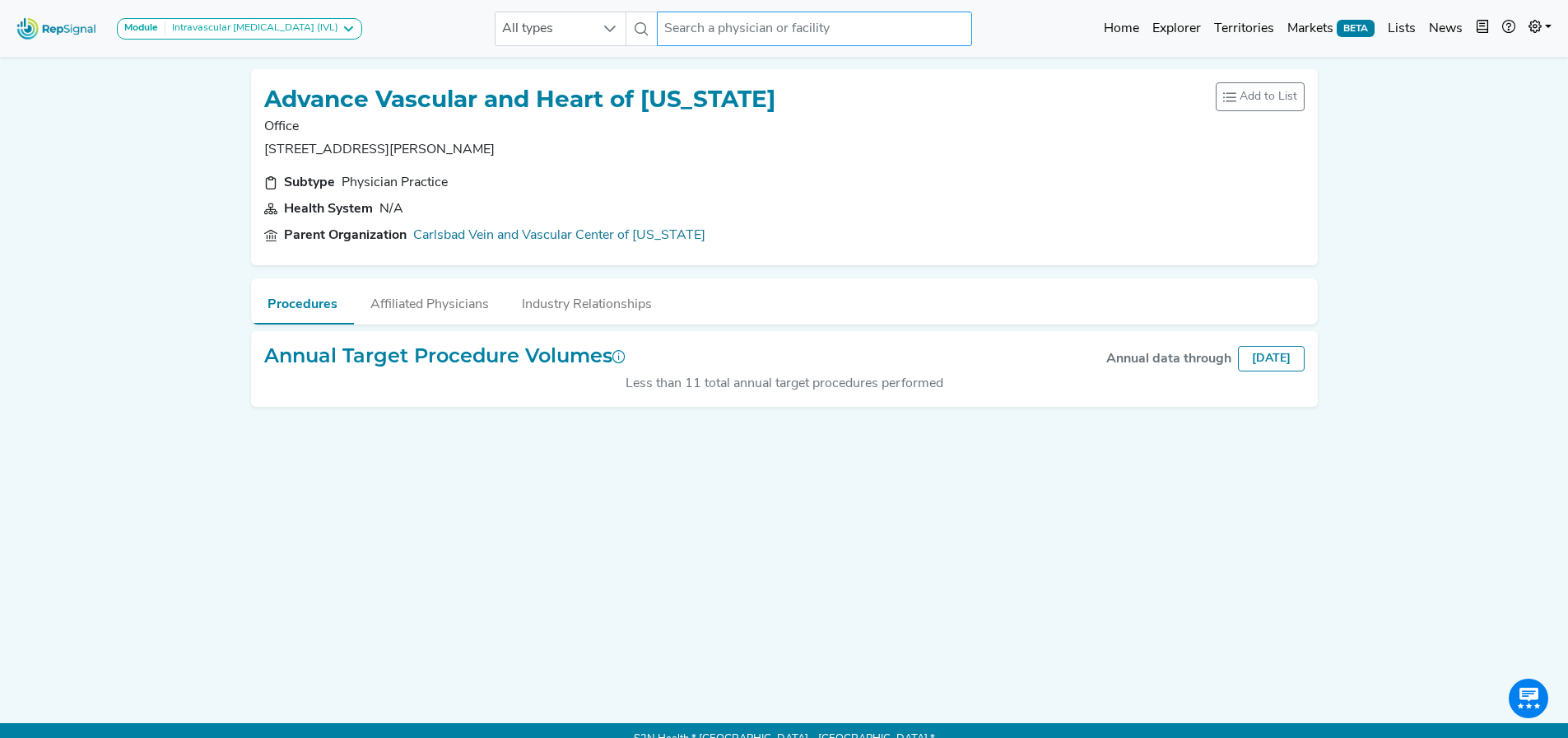
type input "ADVANCED CARDIOVASCULAR SPECIALISTS"
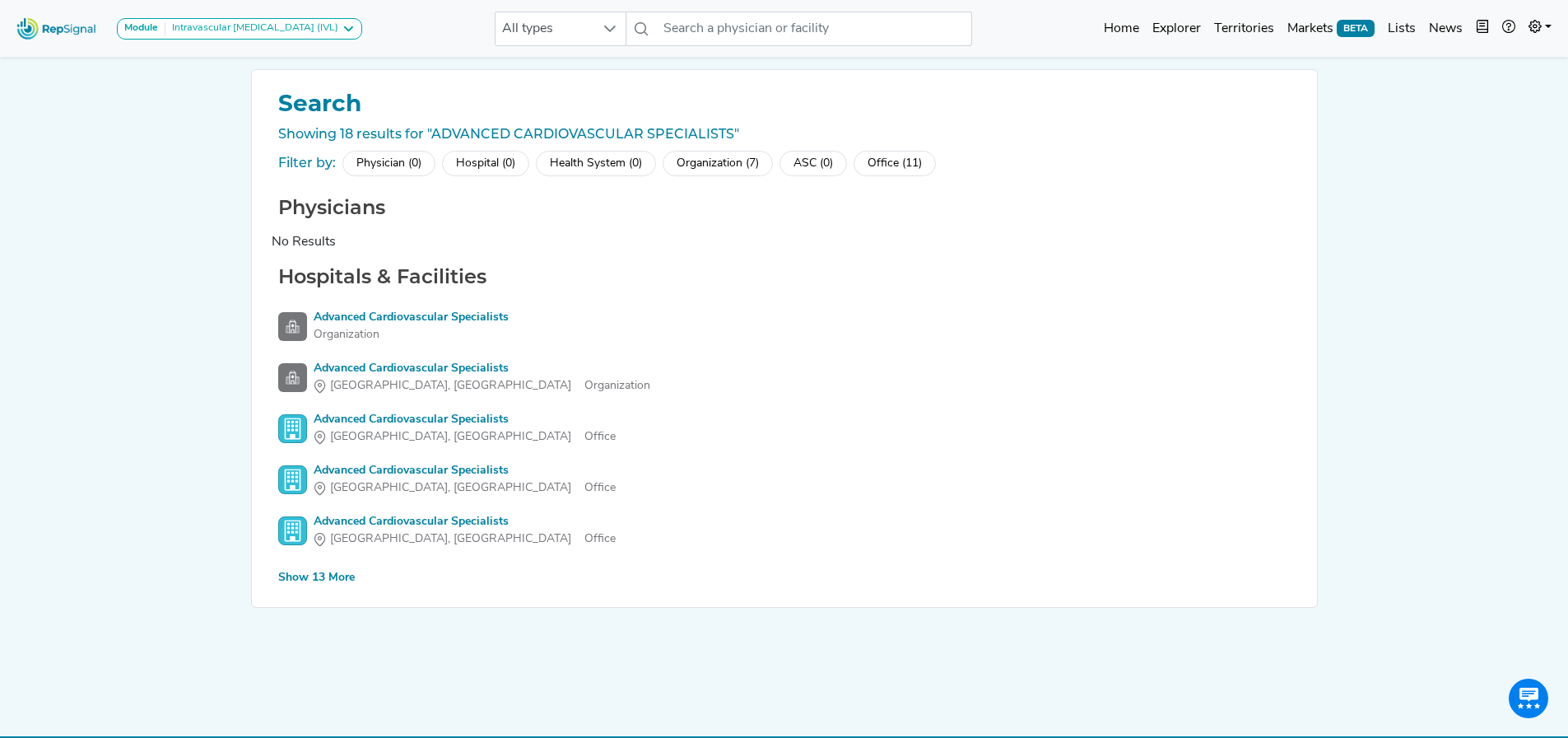
click at [313, 580] on div "Show 13 More" at bounding box center [316, 578] width 77 height 17
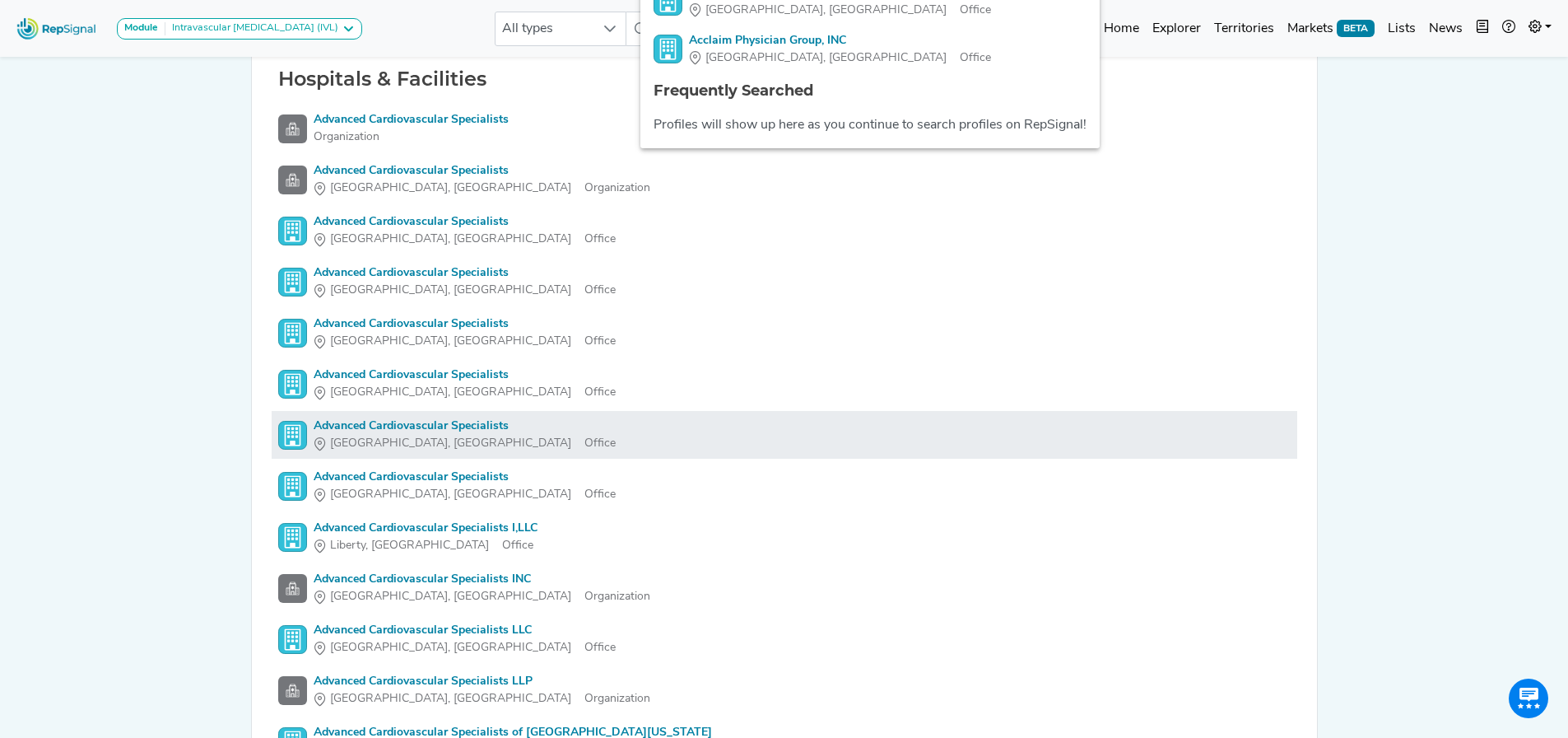
scroll to position [212, 0]
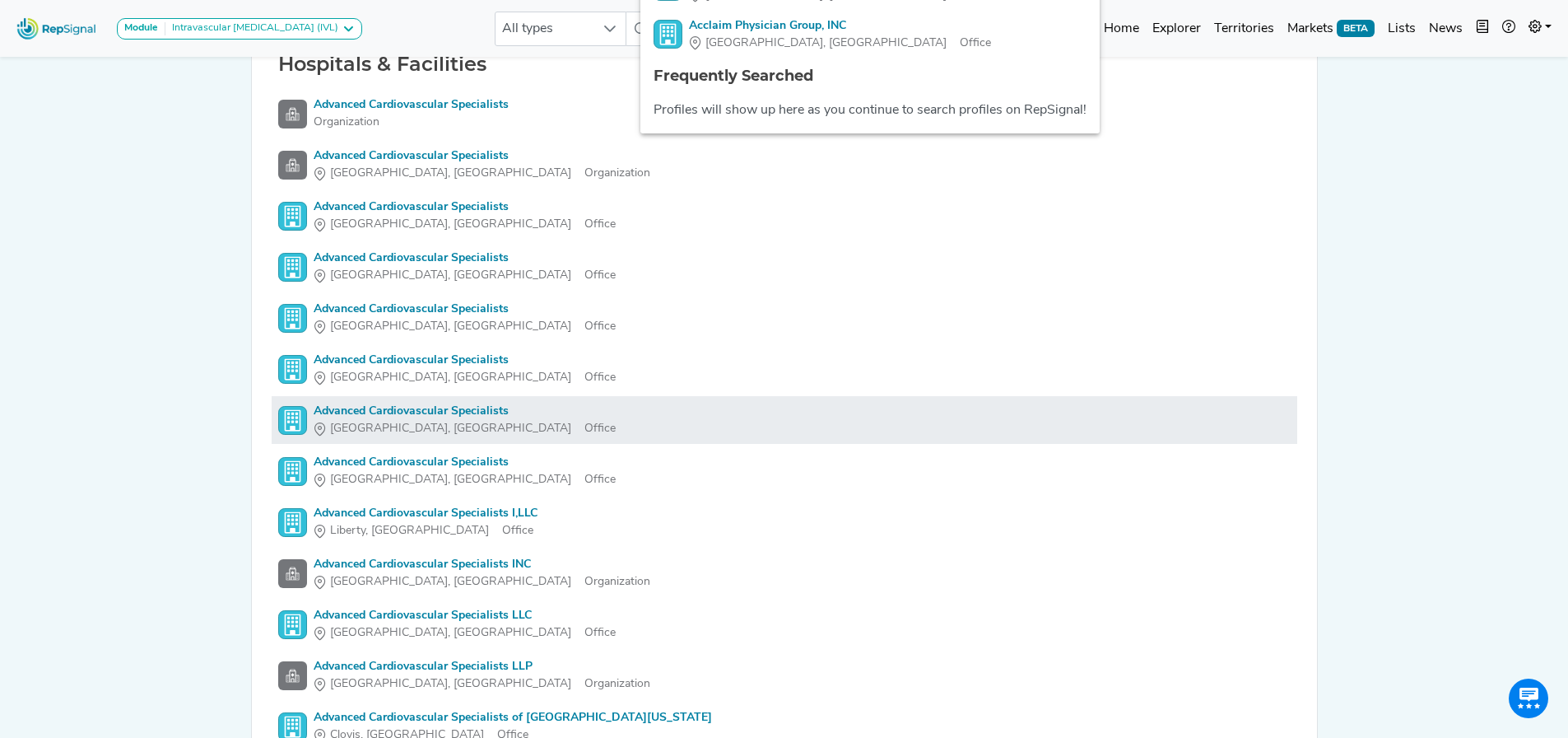
click at [497, 416] on div "Advanced Cardiovascular Specialists" at bounding box center [465, 411] width 302 height 17
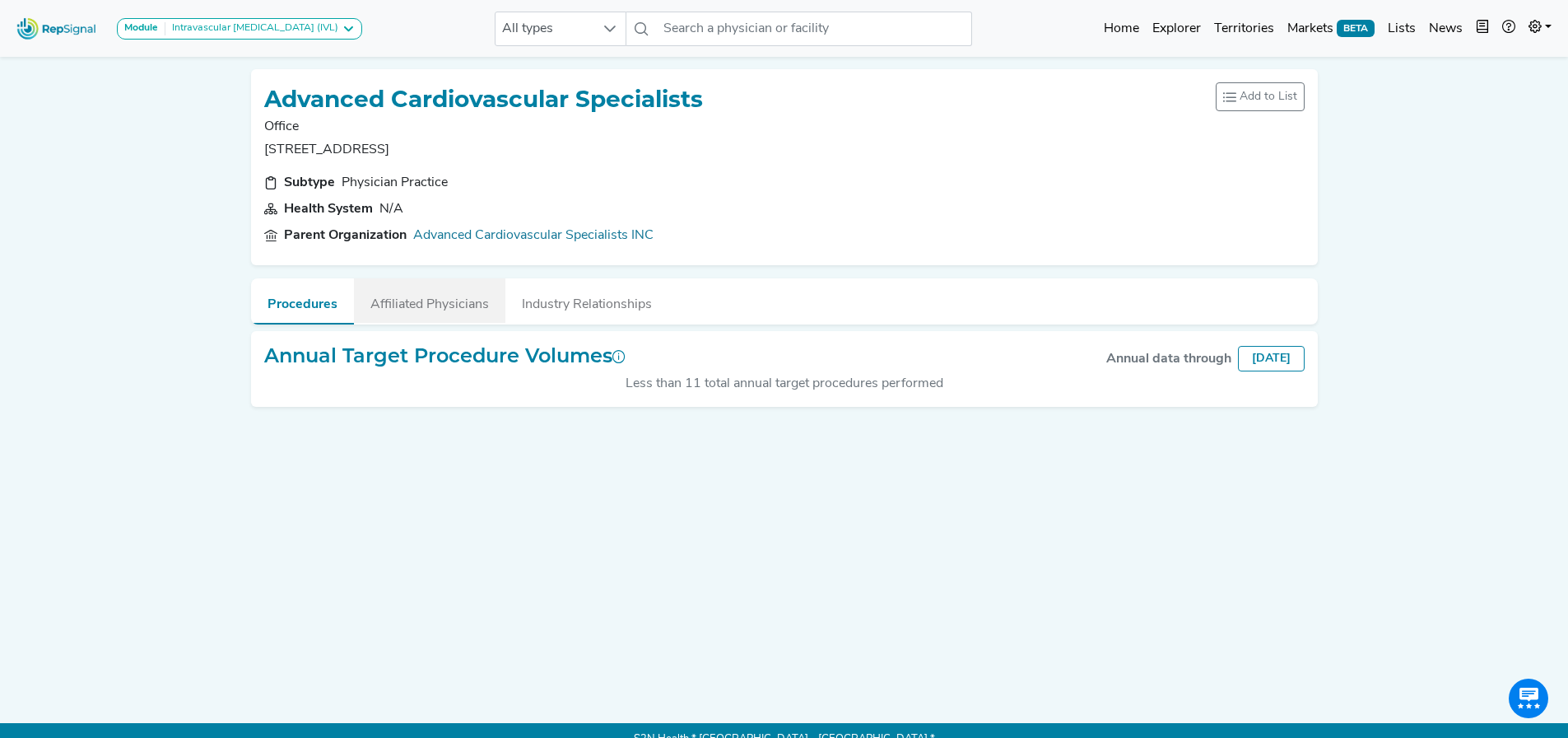
click at [456, 294] on button "Affiliated Physicians" at bounding box center [430, 301] width 152 height 45
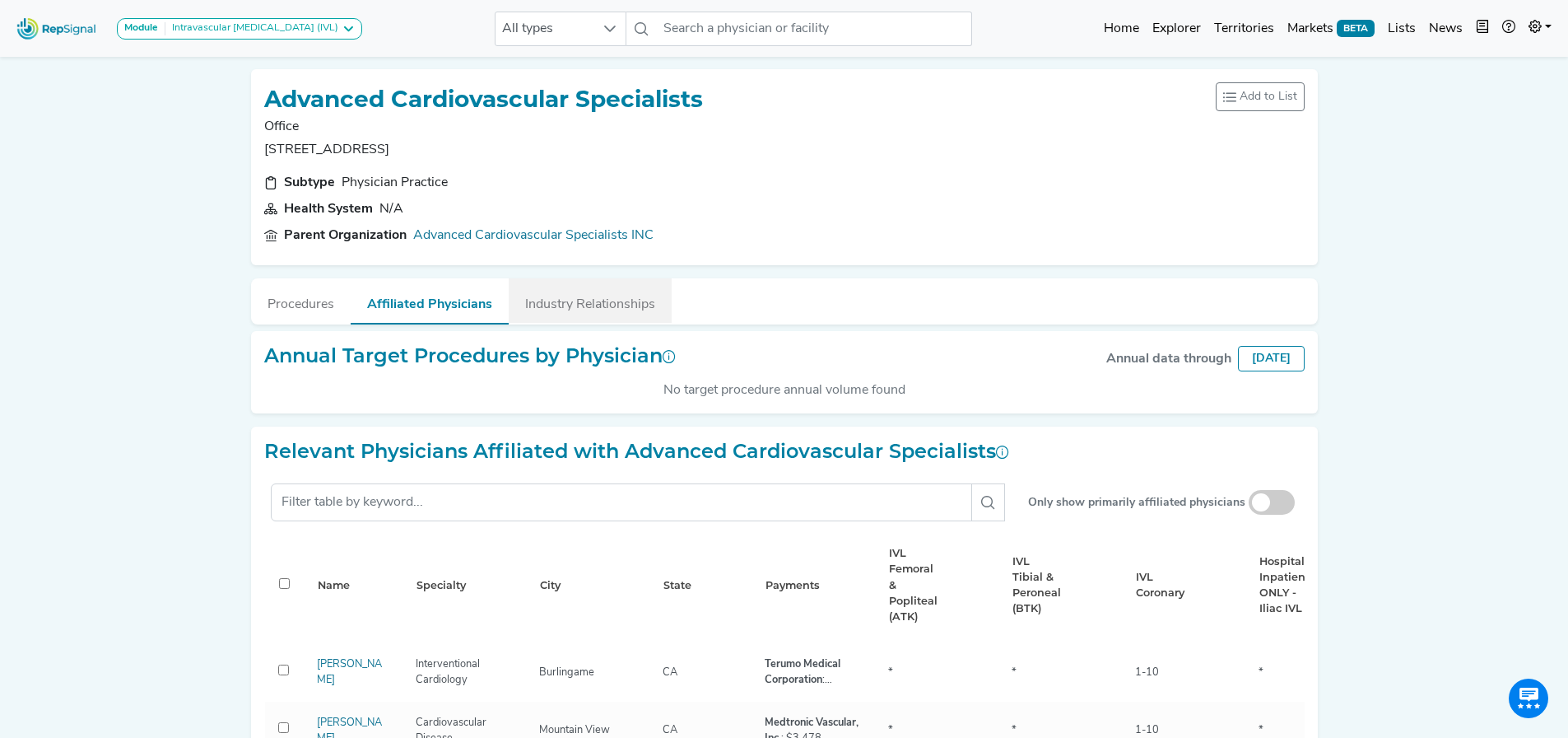
click at [603, 302] on button "Industry Relationships" at bounding box center [590, 301] width 163 height 45
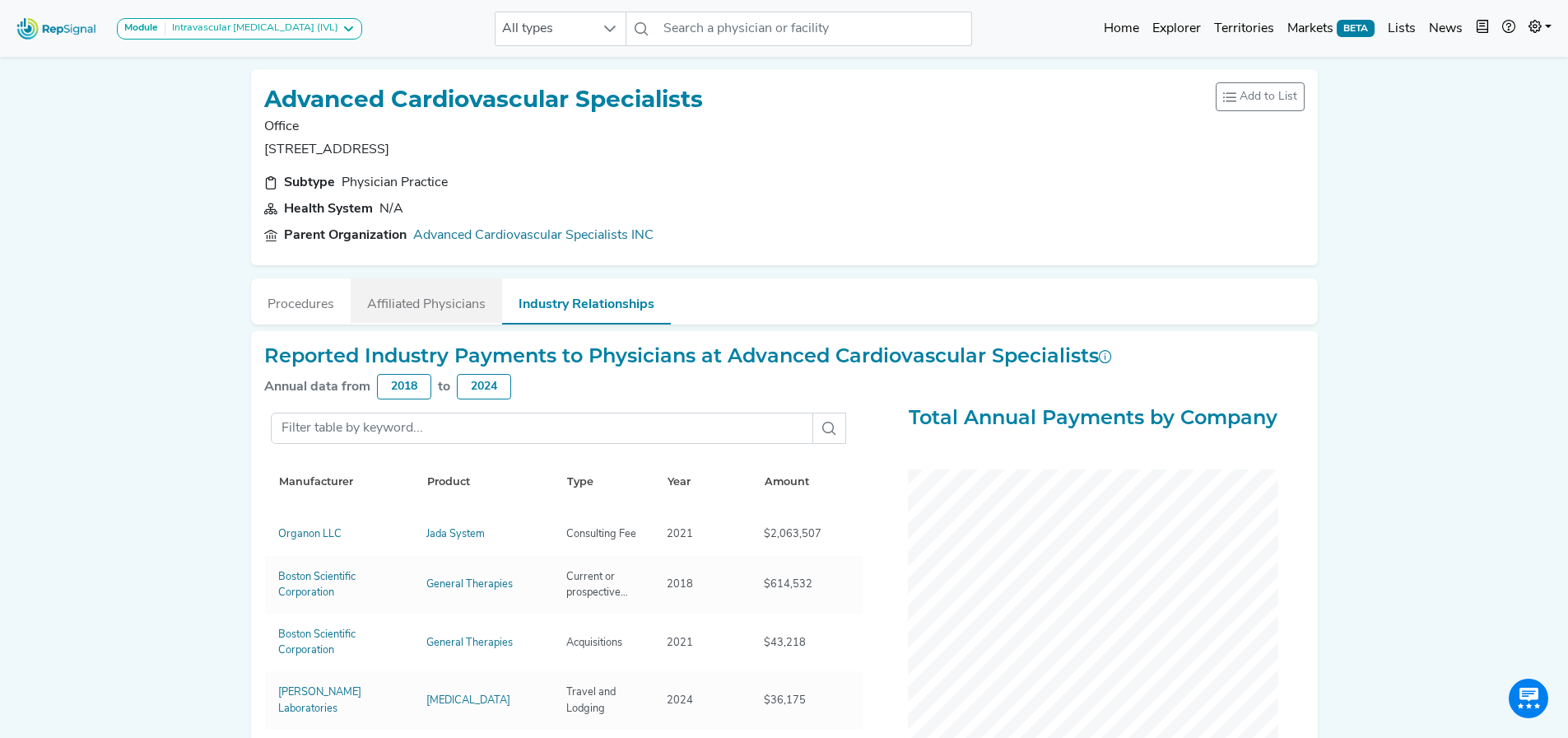
click at [459, 291] on button "Affiliated Physicians" at bounding box center [427, 301] width 152 height 45
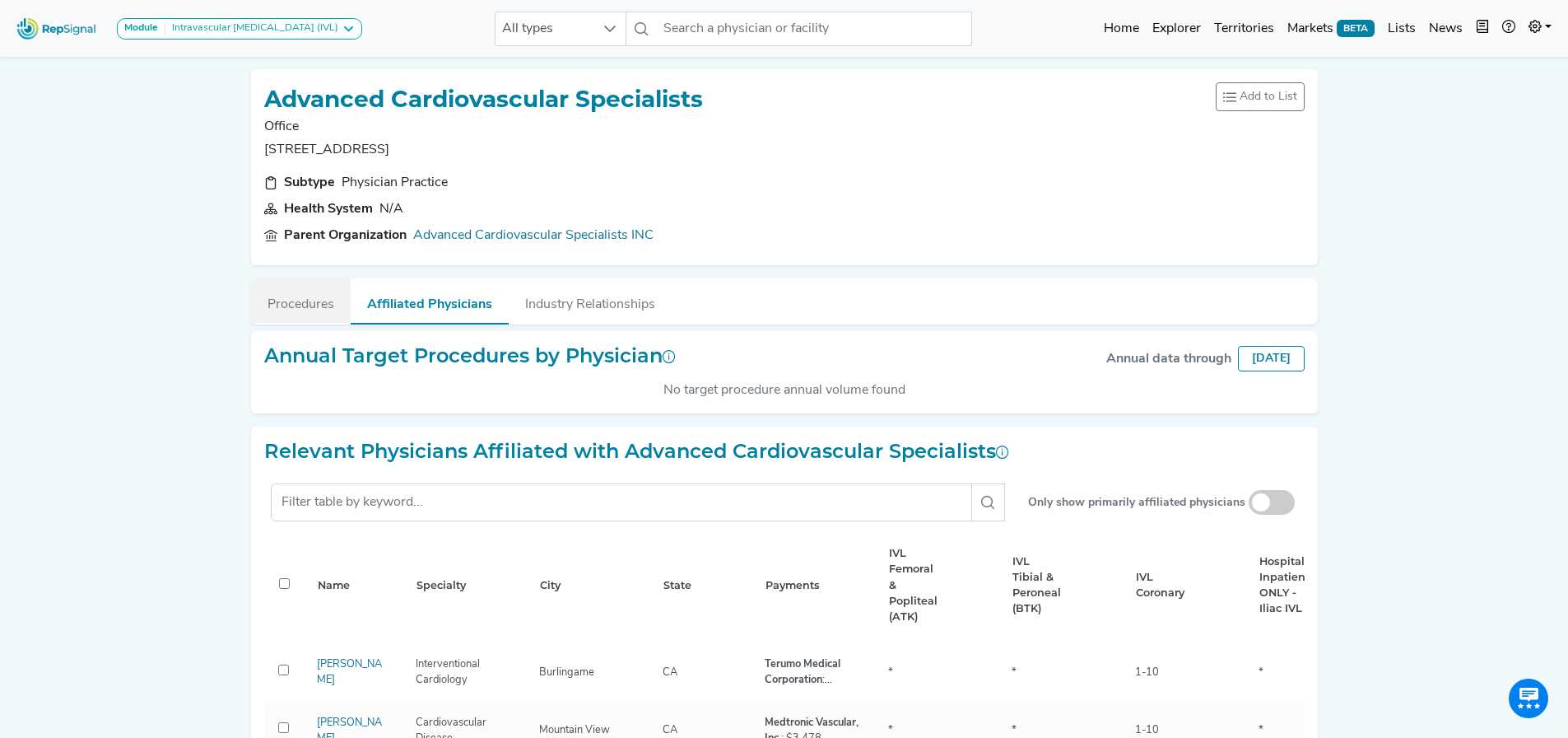
click at [322, 297] on button "Procedures" at bounding box center [301, 301] width 100 height 45
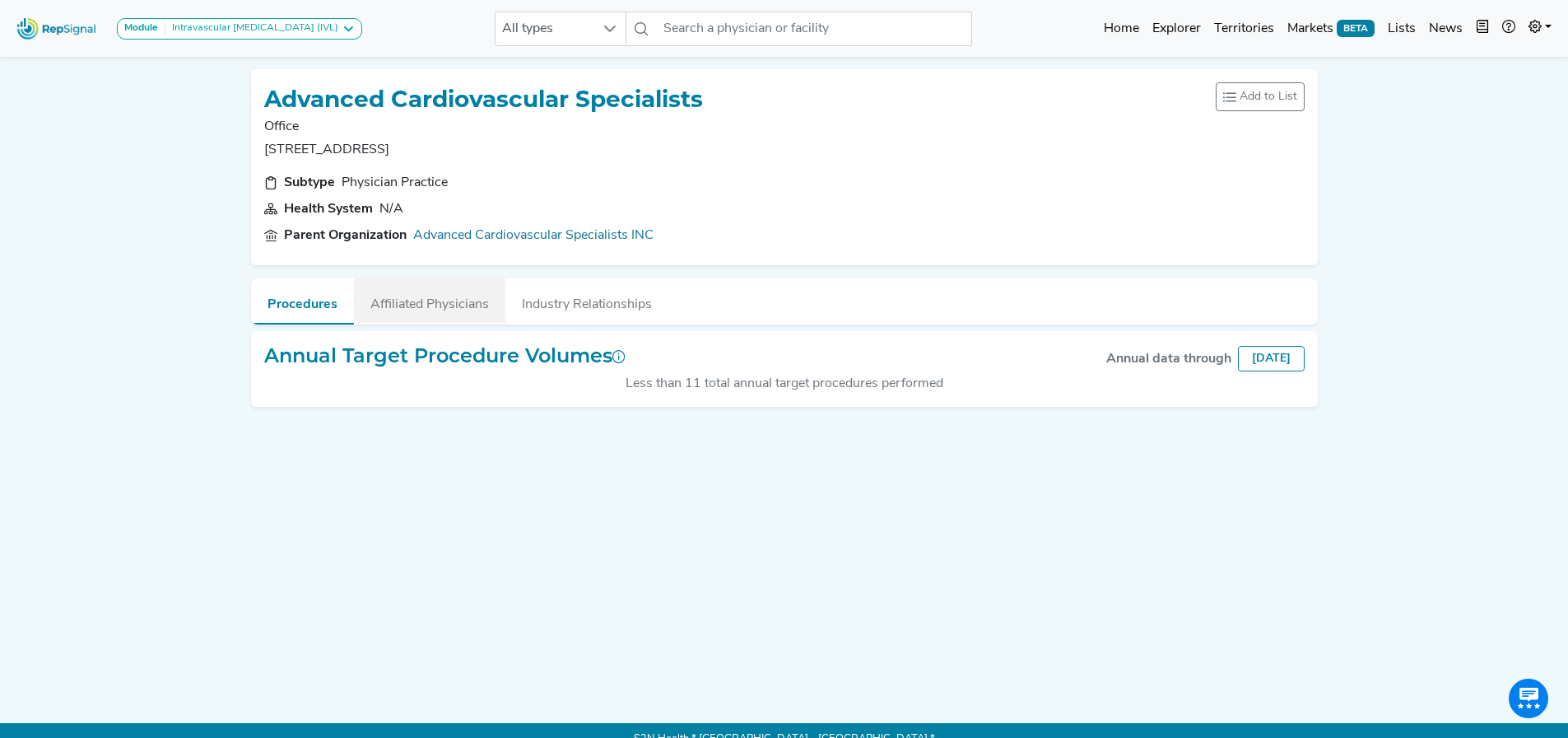
click at [430, 303] on button "Affiliated Physicians" at bounding box center [430, 301] width 152 height 45
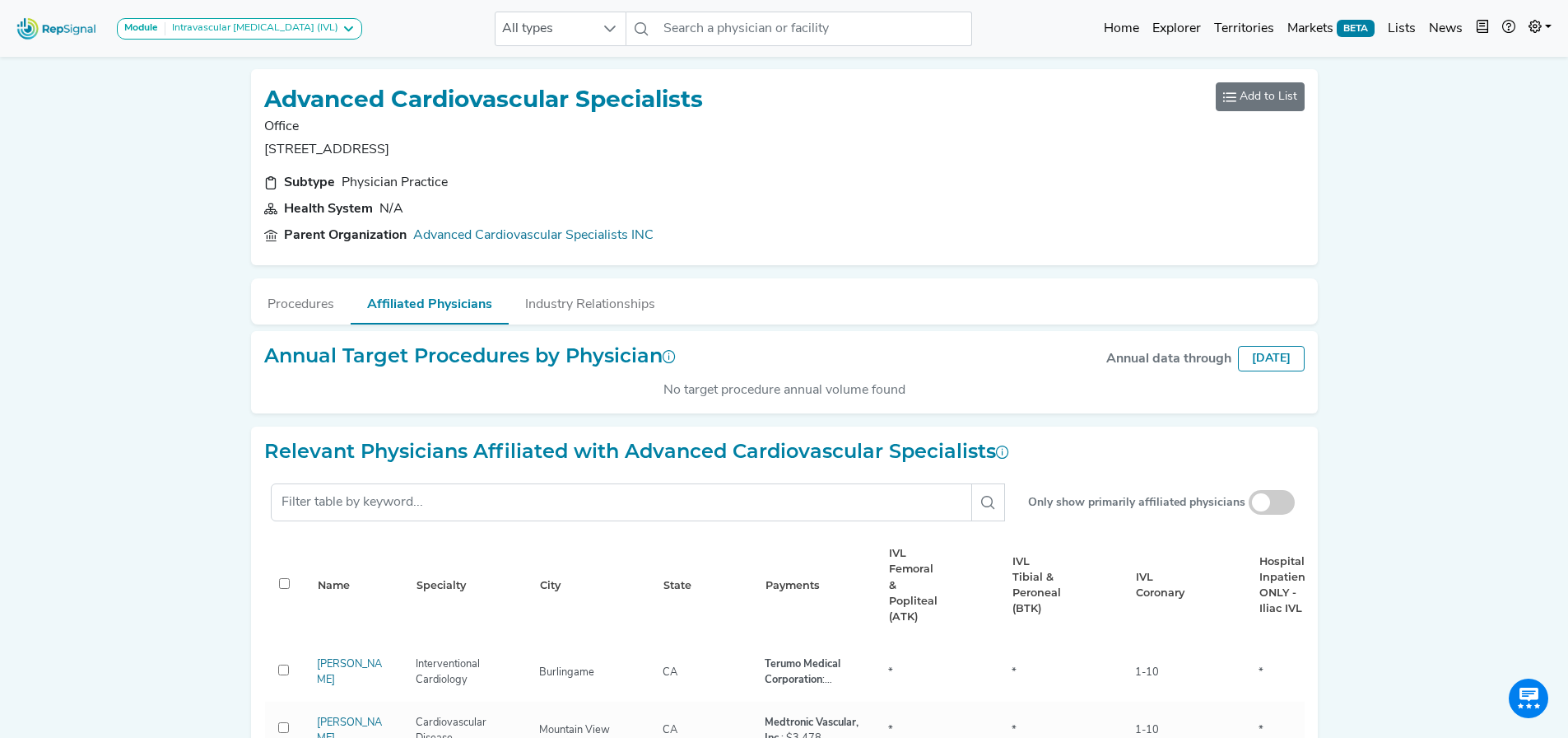
click at [1252, 102] on span "Add to List" at bounding box center [1268, 97] width 58 height 17
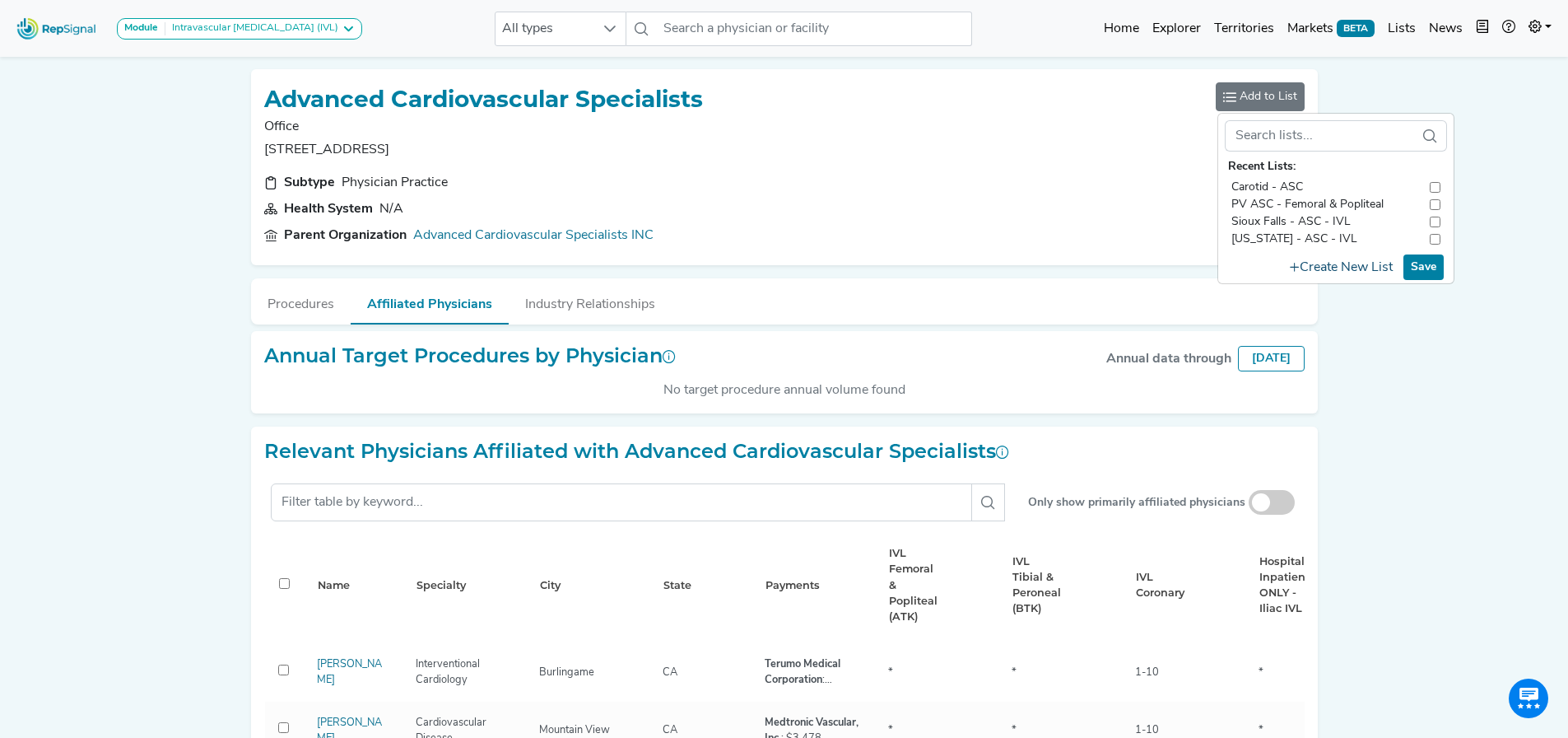
click at [1309, 267] on button "Create New List" at bounding box center [1341, 267] width 118 height 28
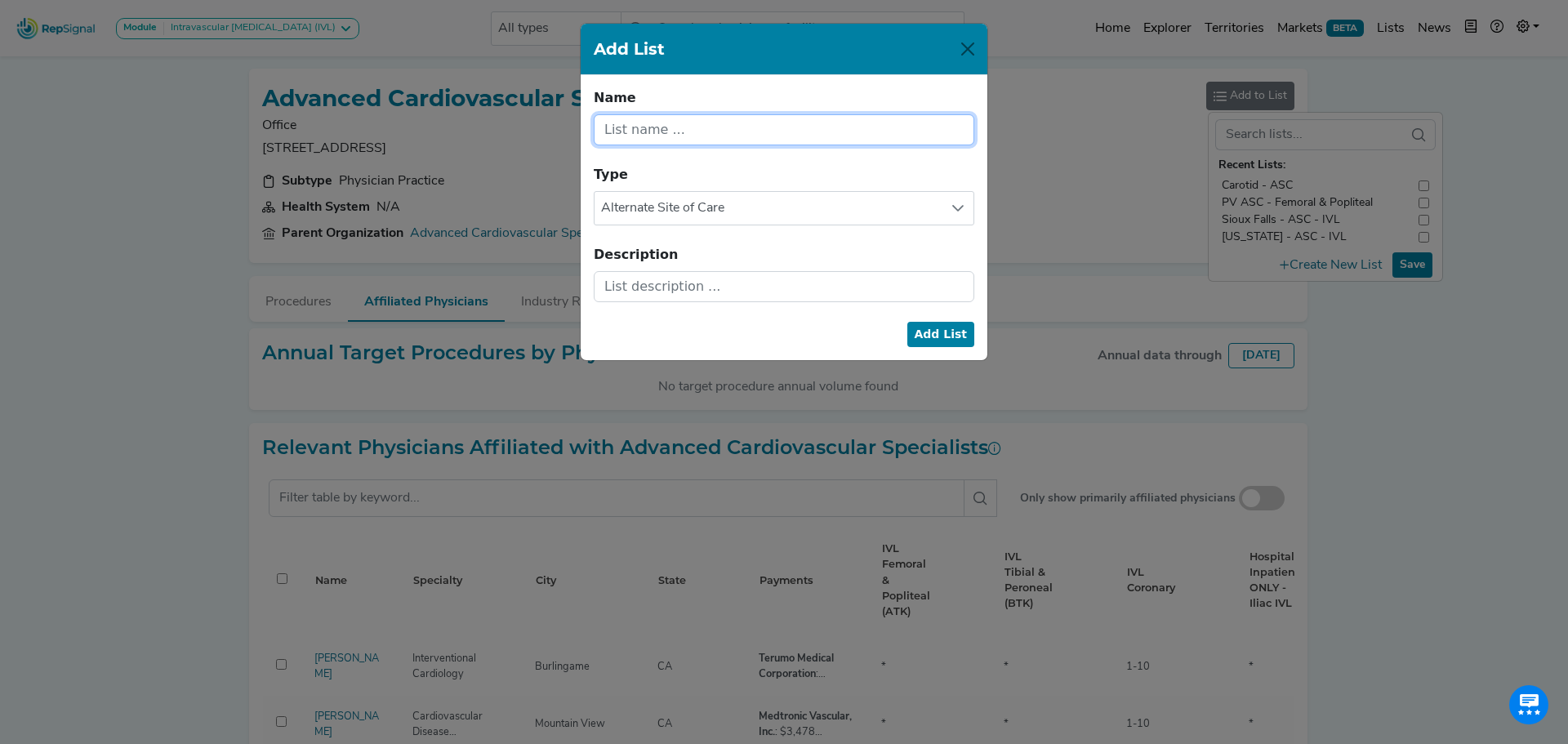
click at [684, 126] on input "text" at bounding box center [783, 130] width 380 height 31
type input "Missing Addresses"
click at [738, 210] on span "Alternate Site of Care" at bounding box center [768, 208] width 348 height 32
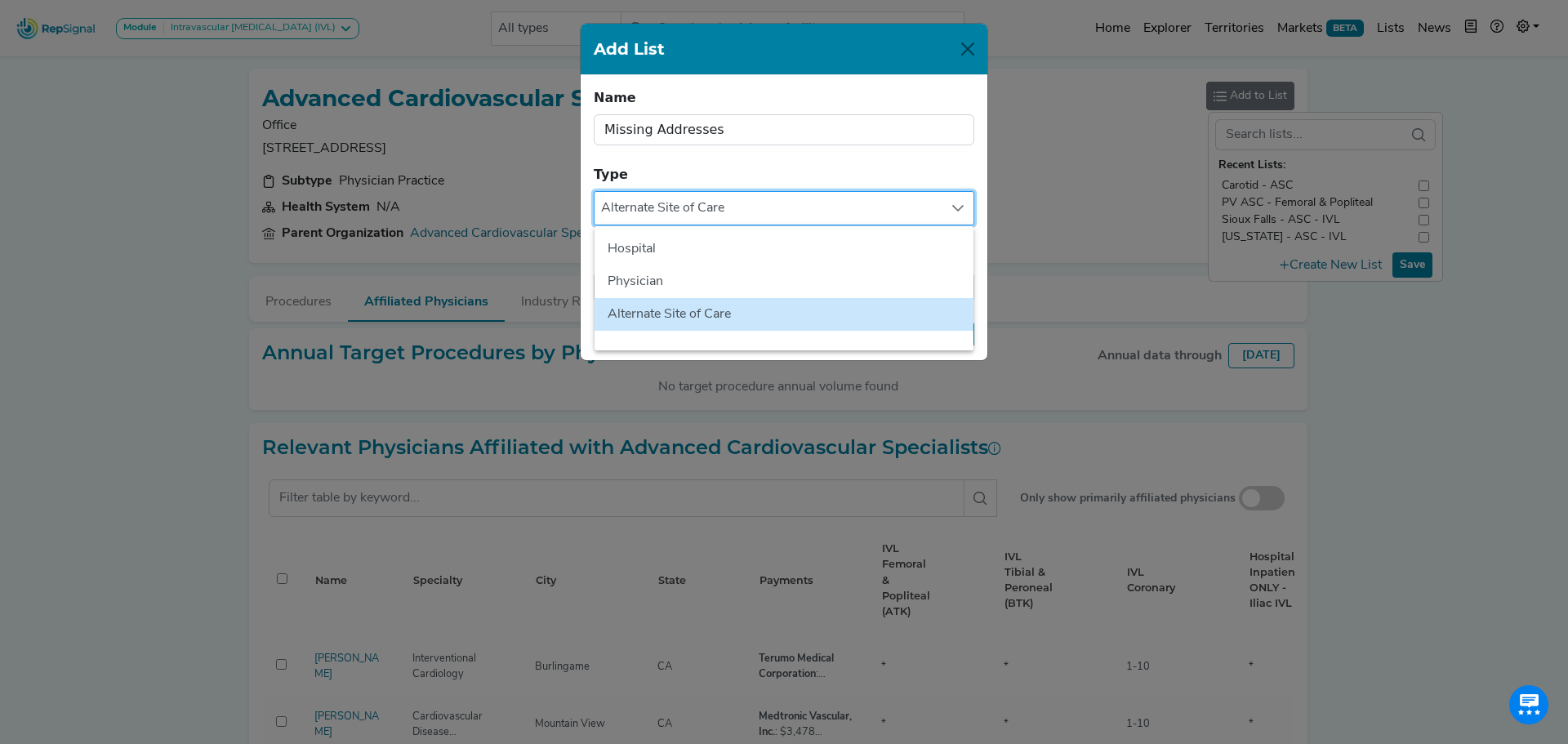
click at [156, 248] on div "Add List Name Missing Addresses Name cannot be blank. Type Alternate Site of Ca…" at bounding box center [784, 372] width 1568 height 744
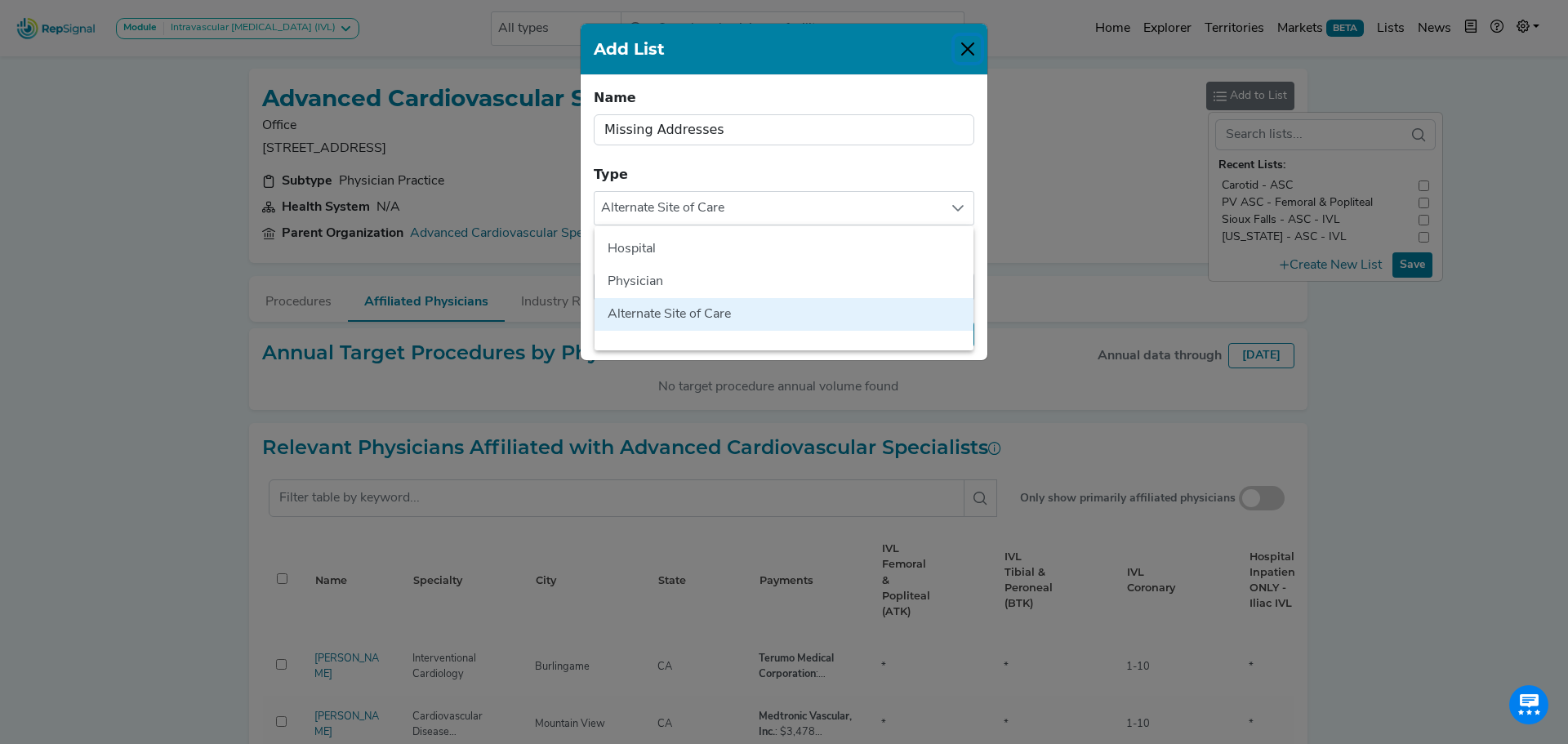
click at [971, 55] on button "Close" at bounding box center [967, 49] width 27 height 27
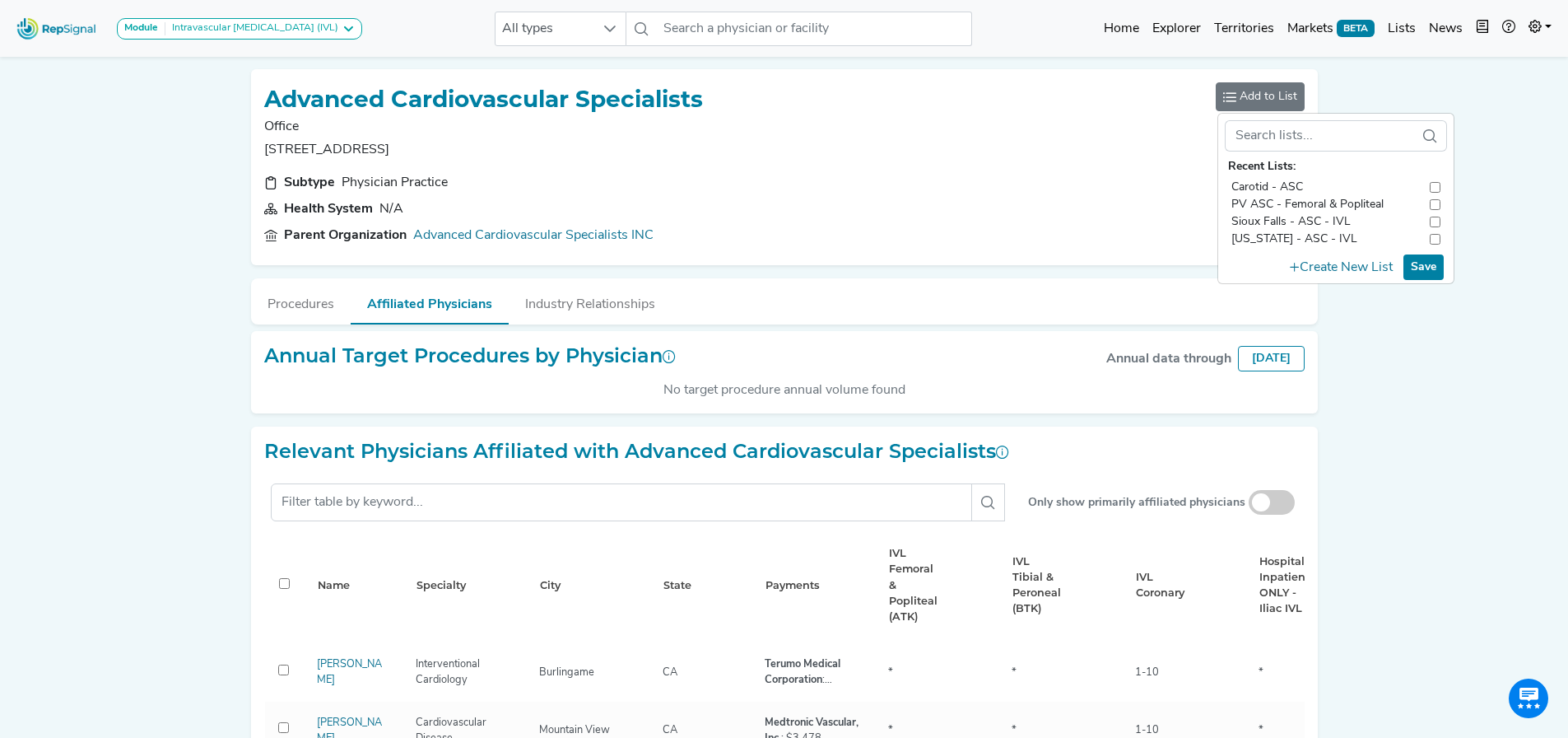
click at [1487, 102] on div "Module Intravascular [MEDICAL_DATA] (IVL) Carotid Procedures Intravascular [MED…" at bounding box center [784, 519] width 1568 height 1038
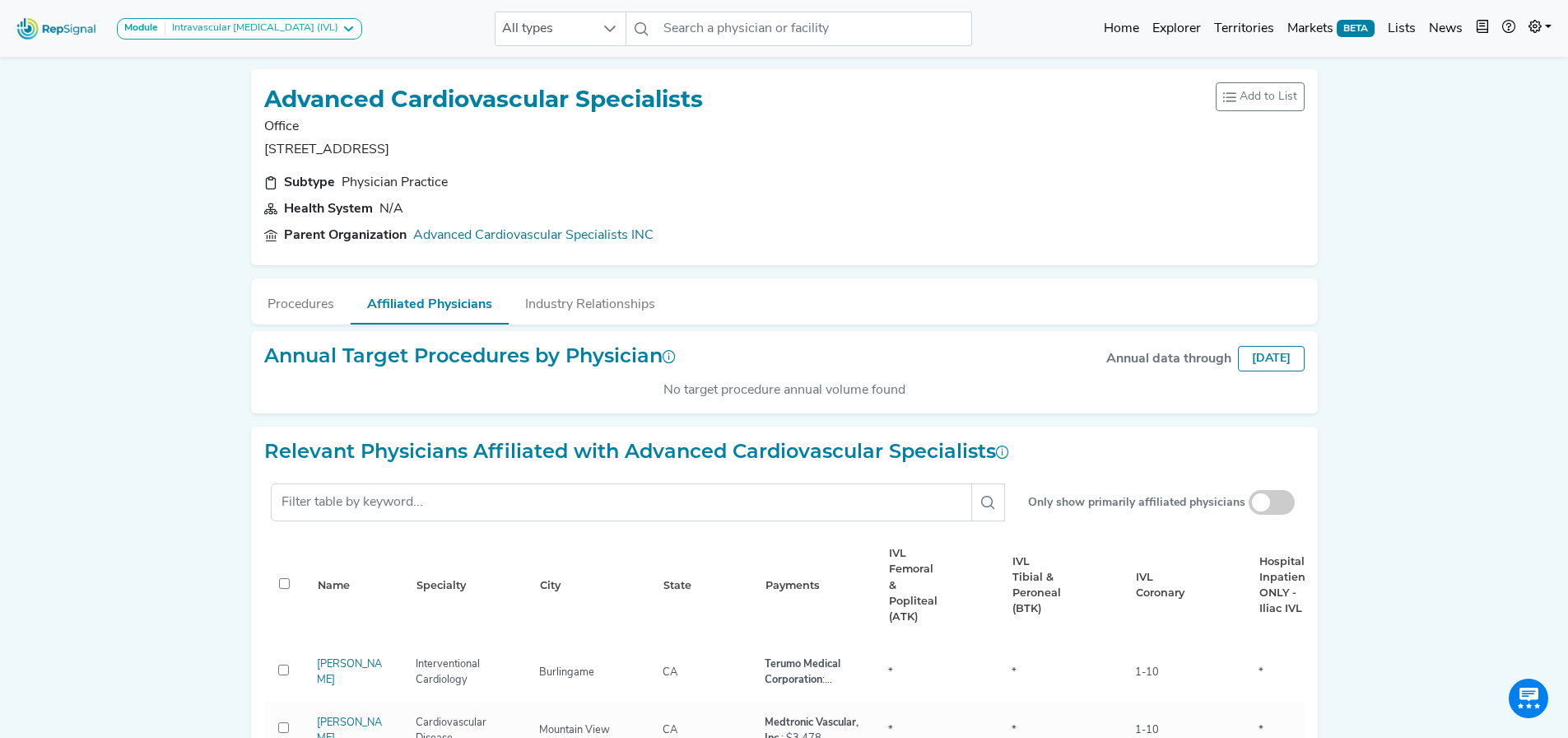
click at [331, 150] on p "[STREET_ADDRESS]" at bounding box center [484, 149] width 439 height 20
drag, startPoint x: 266, startPoint y: 145, endPoint x: 415, endPoint y: 149, distance: 149.1
click at [415, 149] on p "[STREET_ADDRESS]" at bounding box center [484, 149] width 439 height 20
copy p "[STREET_ADDRESS]"
click at [503, 141] on p "[STREET_ADDRESS]" at bounding box center [484, 149] width 439 height 20
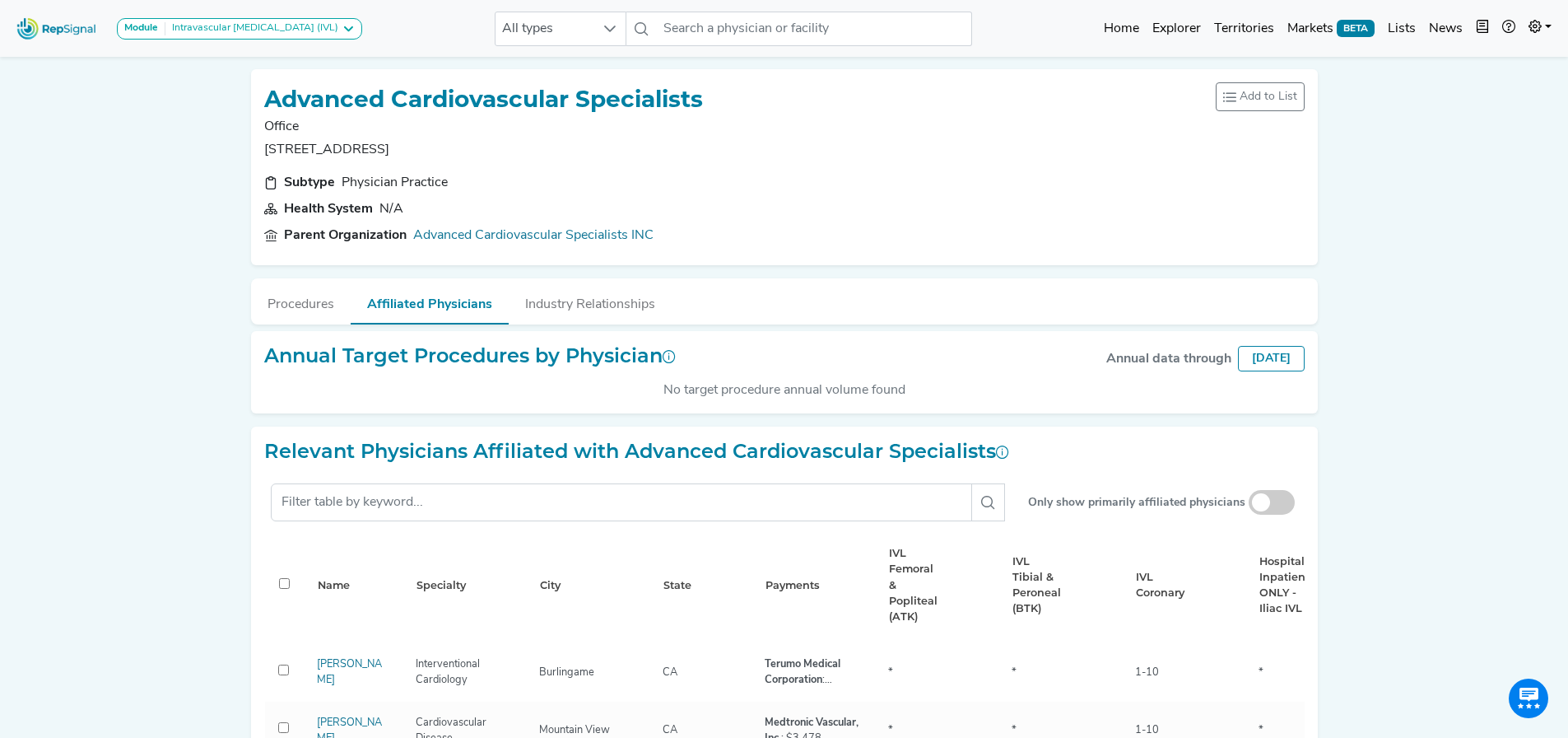
drag, startPoint x: 422, startPoint y: 145, endPoint x: 509, endPoint y: 145, distance: 87.0
click at [509, 145] on p "[STREET_ADDRESS]" at bounding box center [484, 149] width 439 height 20
copy p "Mountain View"
click at [778, 28] on input "text" at bounding box center [814, 28] width 315 height 34
paste input "ADVANCED HEART & VASCULAR INSTITUTE"
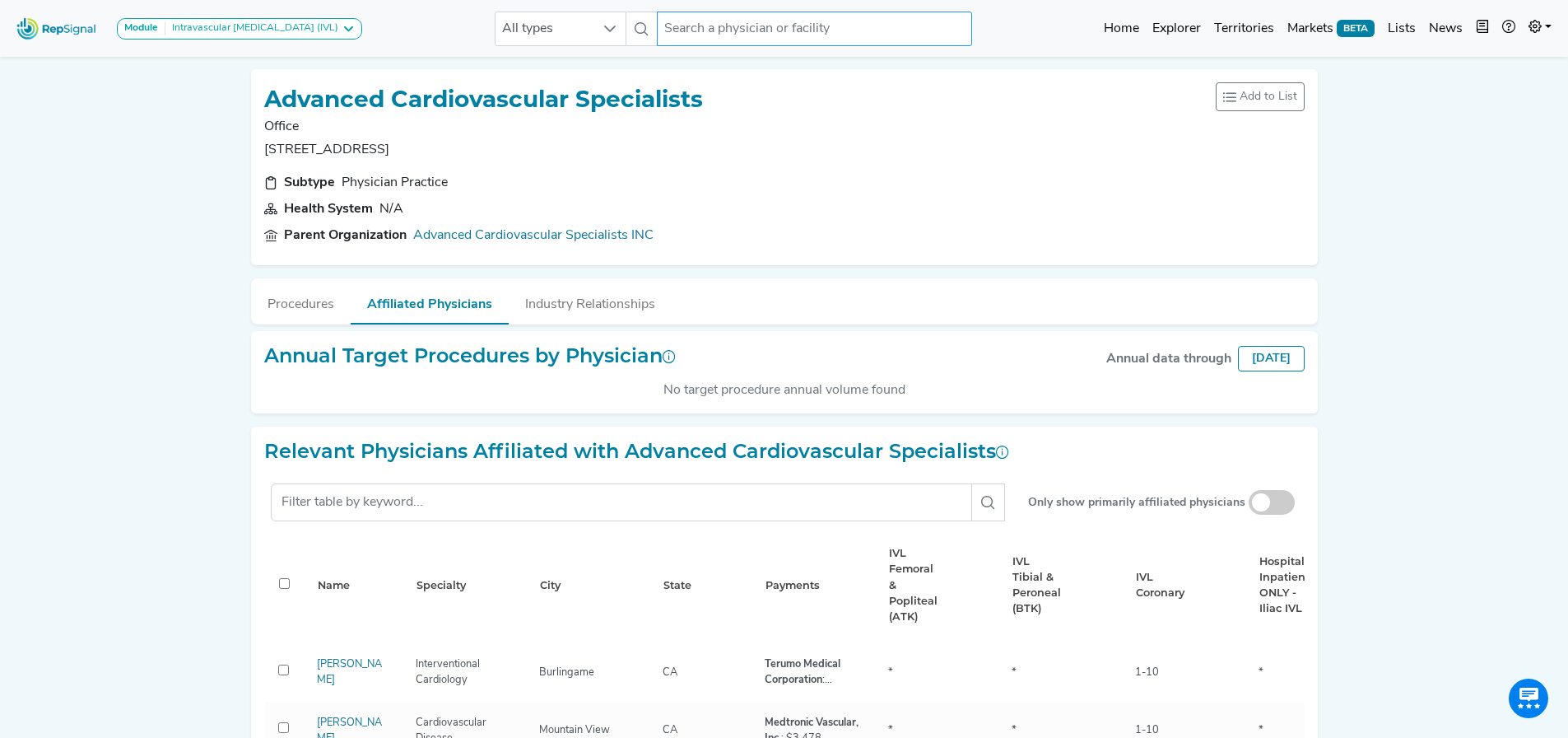
type input "ADVANCED HEART & VASCULAR INSTITUTE"
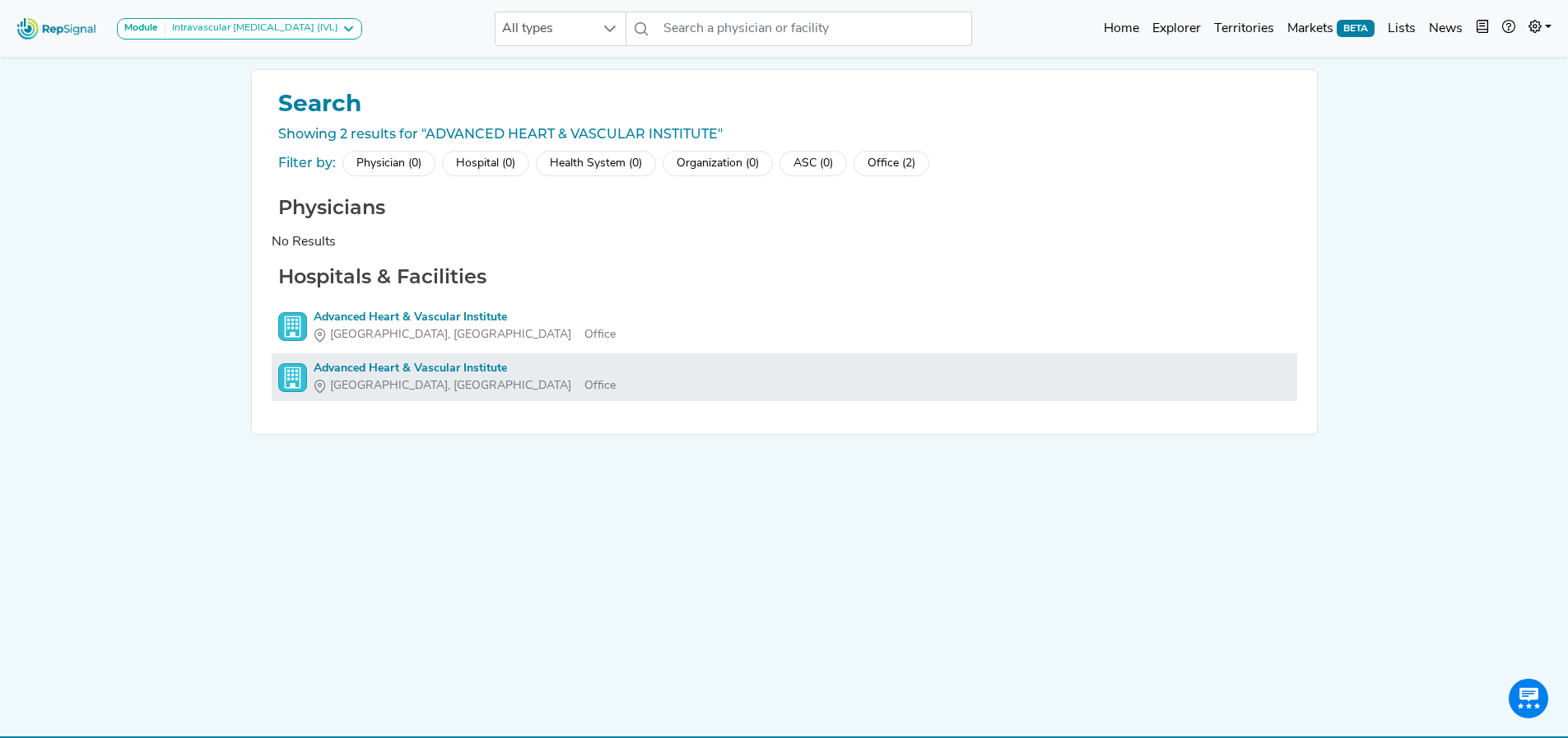
click at [358, 376] on div "Advanced Heart & Vascular Institute" at bounding box center [465, 368] width 302 height 17
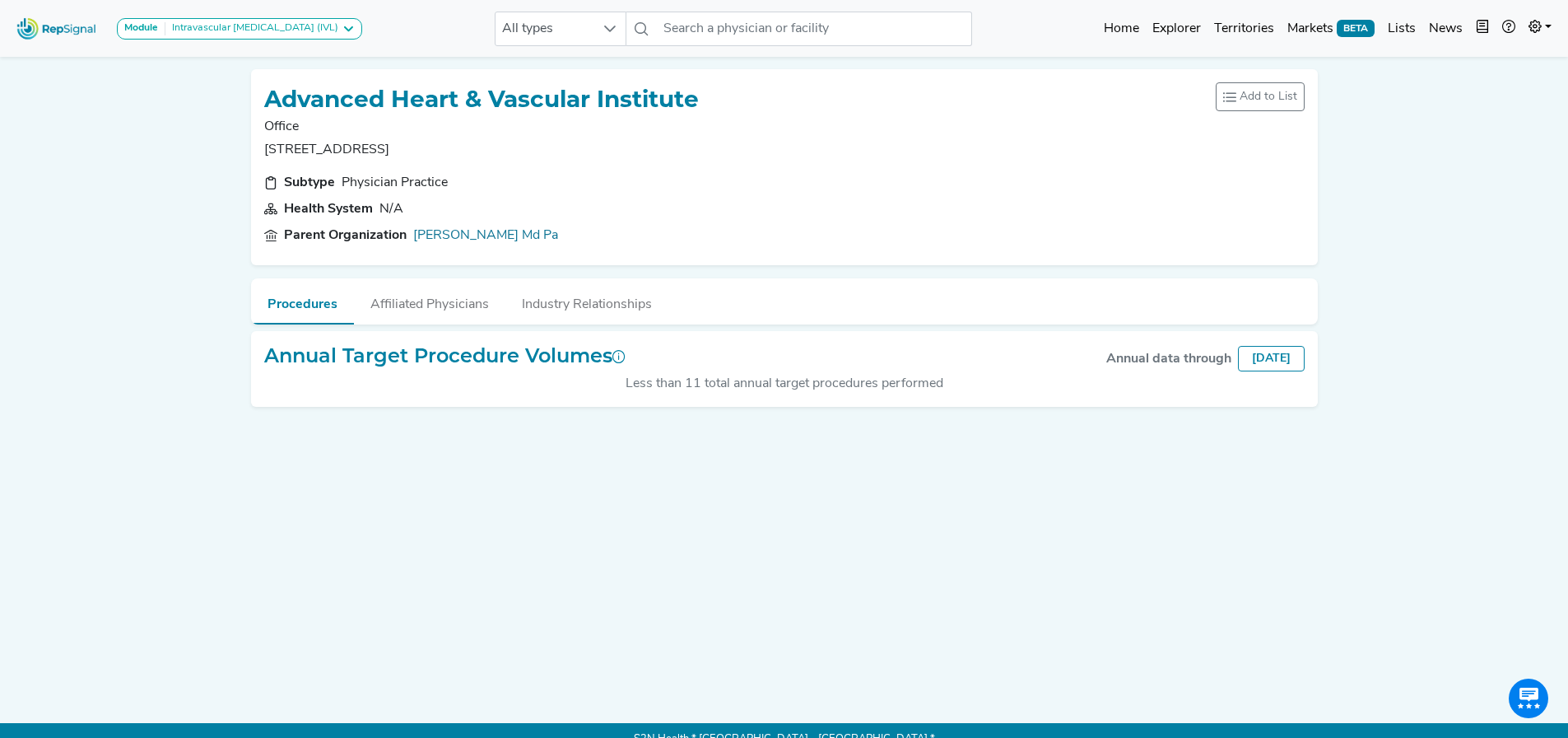
drag, startPoint x: 266, startPoint y: 144, endPoint x: 403, endPoint y: 144, distance: 137.0
click at [403, 144] on p "[STREET_ADDRESS]" at bounding box center [482, 149] width 434 height 20
copy p "[STREET_ADDRESS]"
click at [722, 27] on input "text" at bounding box center [814, 28] width 315 height 34
paste input "ADVANCED HEART & VASCULAR PHYSICIANS INC"
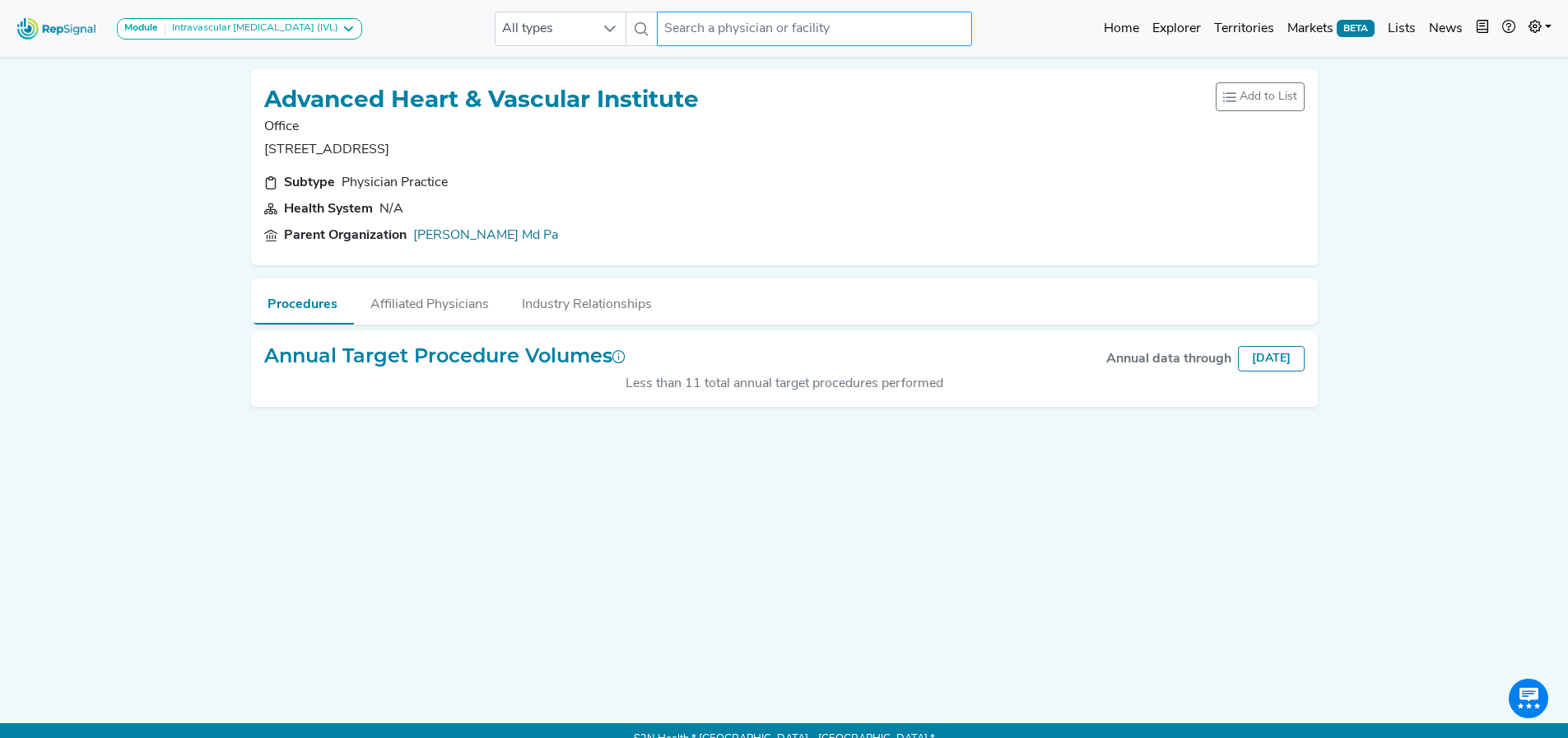
type input "ADVANCED HEART & VASCULAR PHYSICIANS INC"
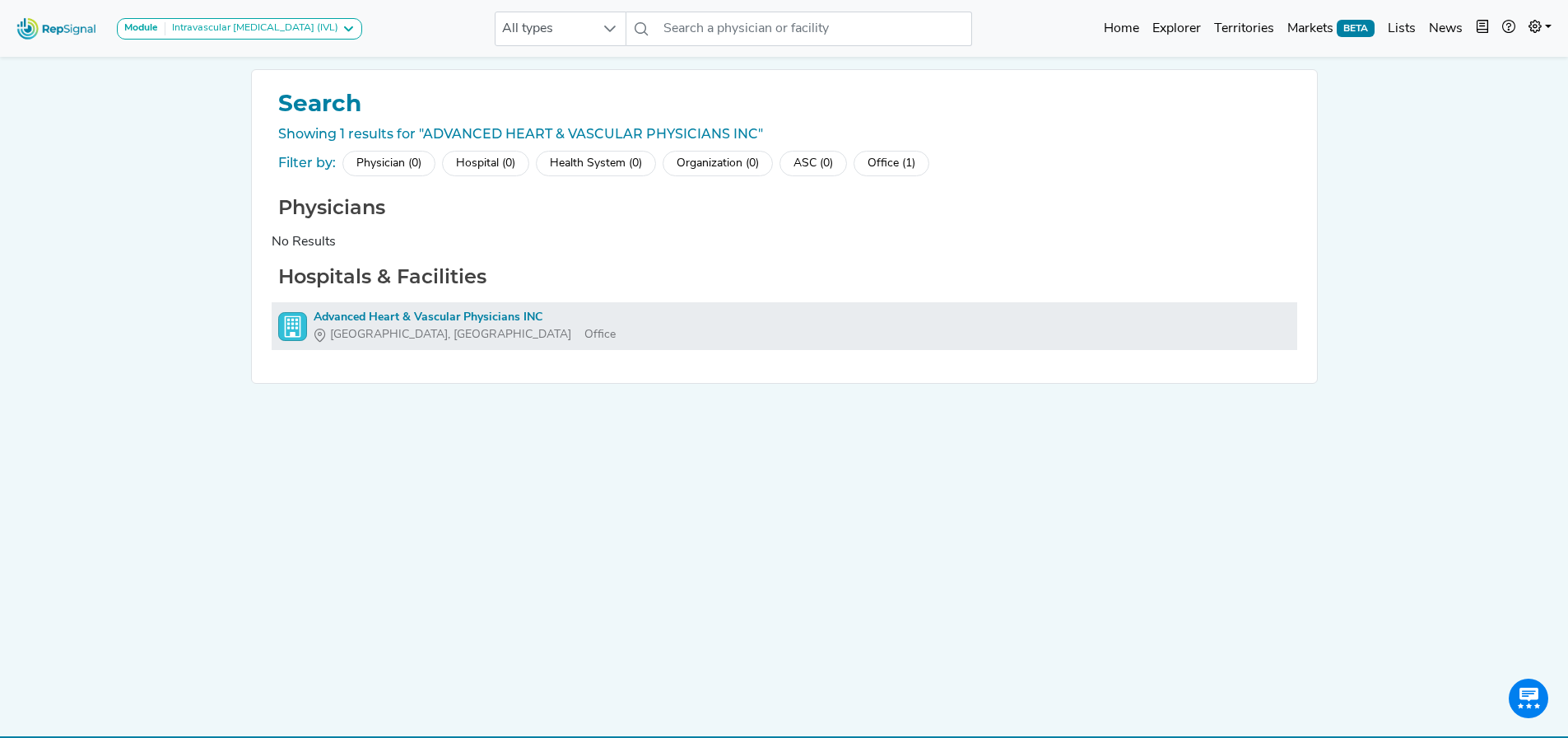
click at [438, 320] on div "Advanced Heart & Vascular Physicians INC" at bounding box center [465, 317] width 302 height 17
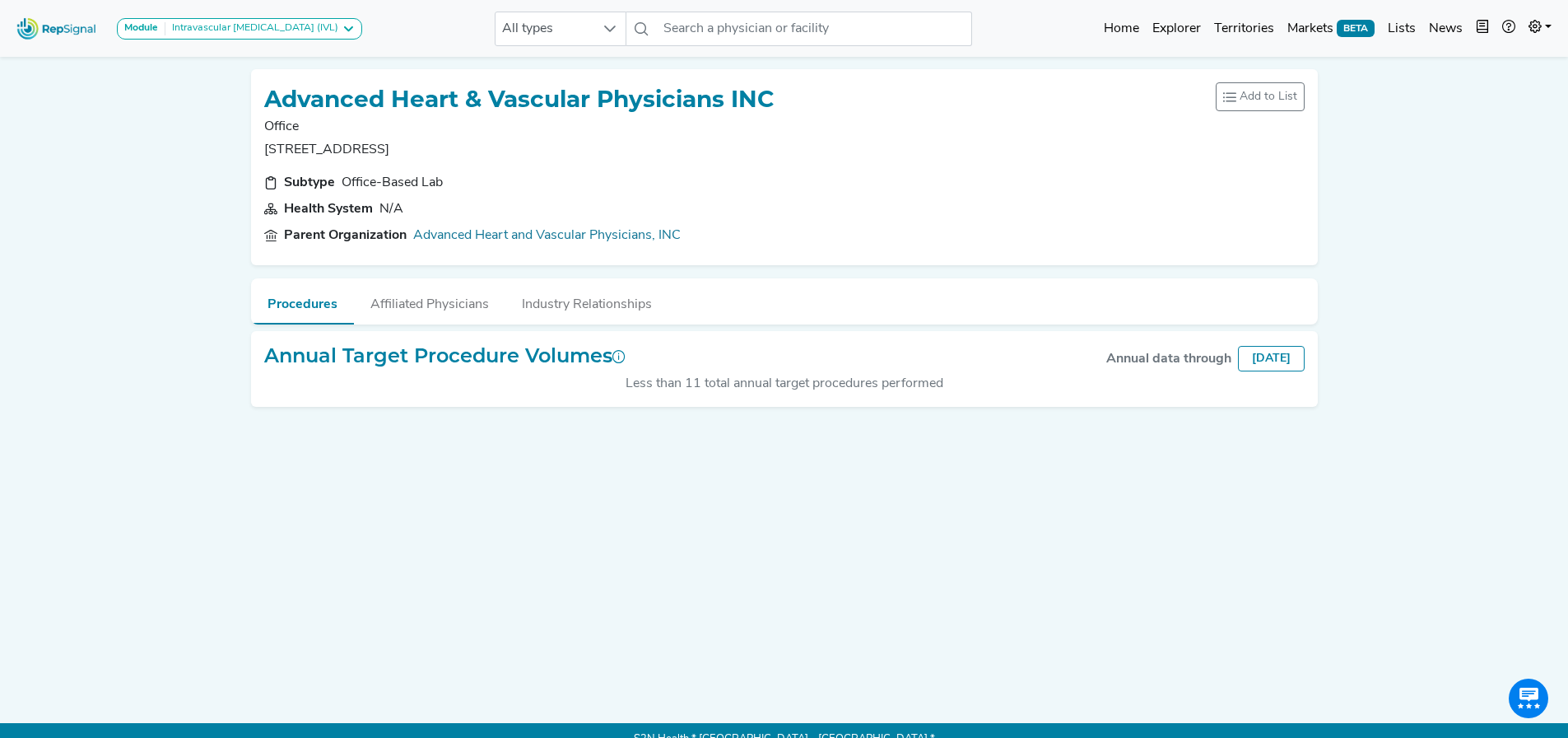
drag, startPoint x: 265, startPoint y: 149, endPoint x: 428, endPoint y: 148, distance: 163.0
click at [428, 148] on p "[STREET_ADDRESS]" at bounding box center [520, 149] width 510 height 20
copy p "[STREET_ADDRESS]"
drag, startPoint x: 670, startPoint y: 13, endPoint x: 672, endPoint y: 22, distance: 9.2
click at [670, 15] on input "text" at bounding box center [814, 28] width 315 height 34
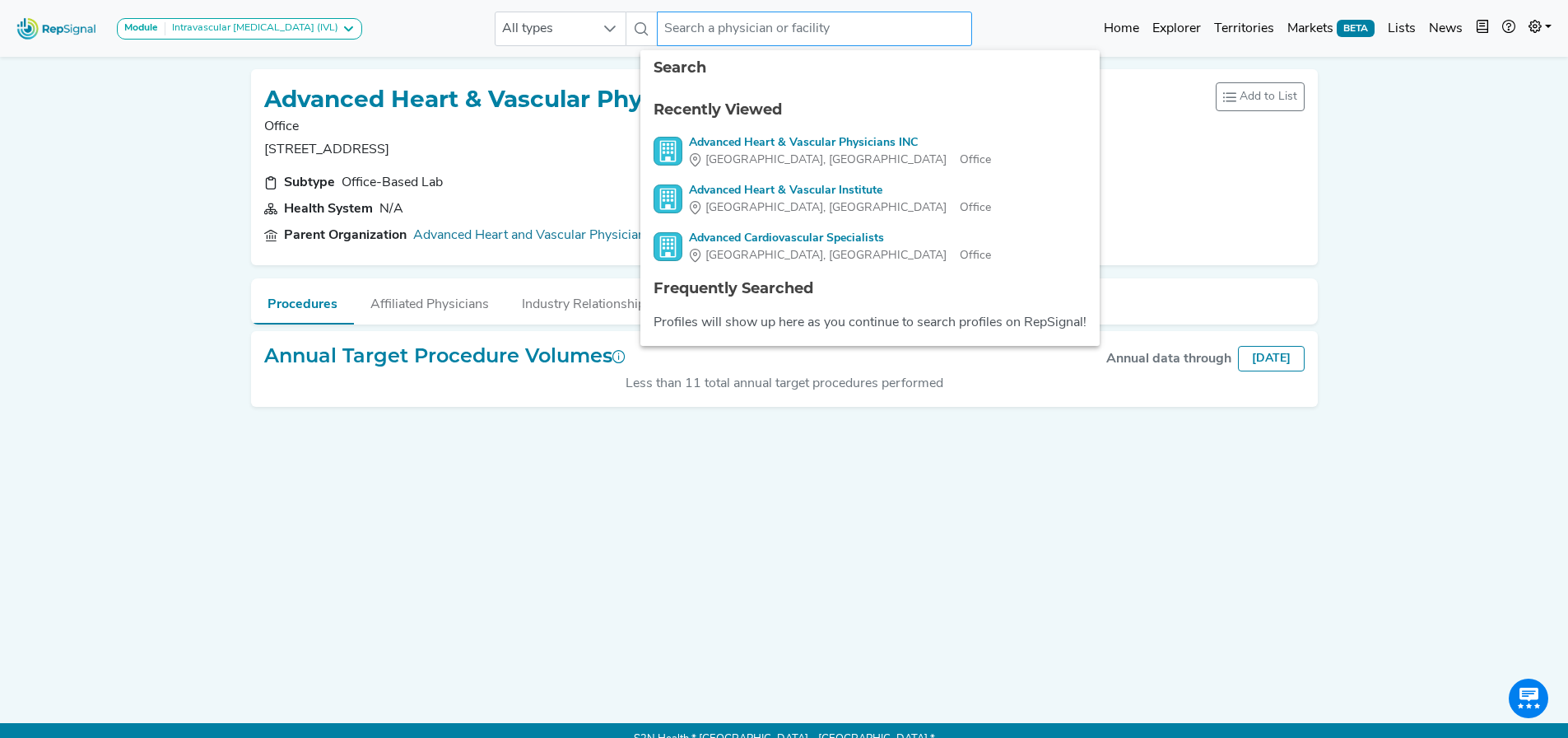
paste input "ADVENTHEALTH MEDICAL GROUP"
type input "ADVENTHEALTH MEDICAL GROUP"
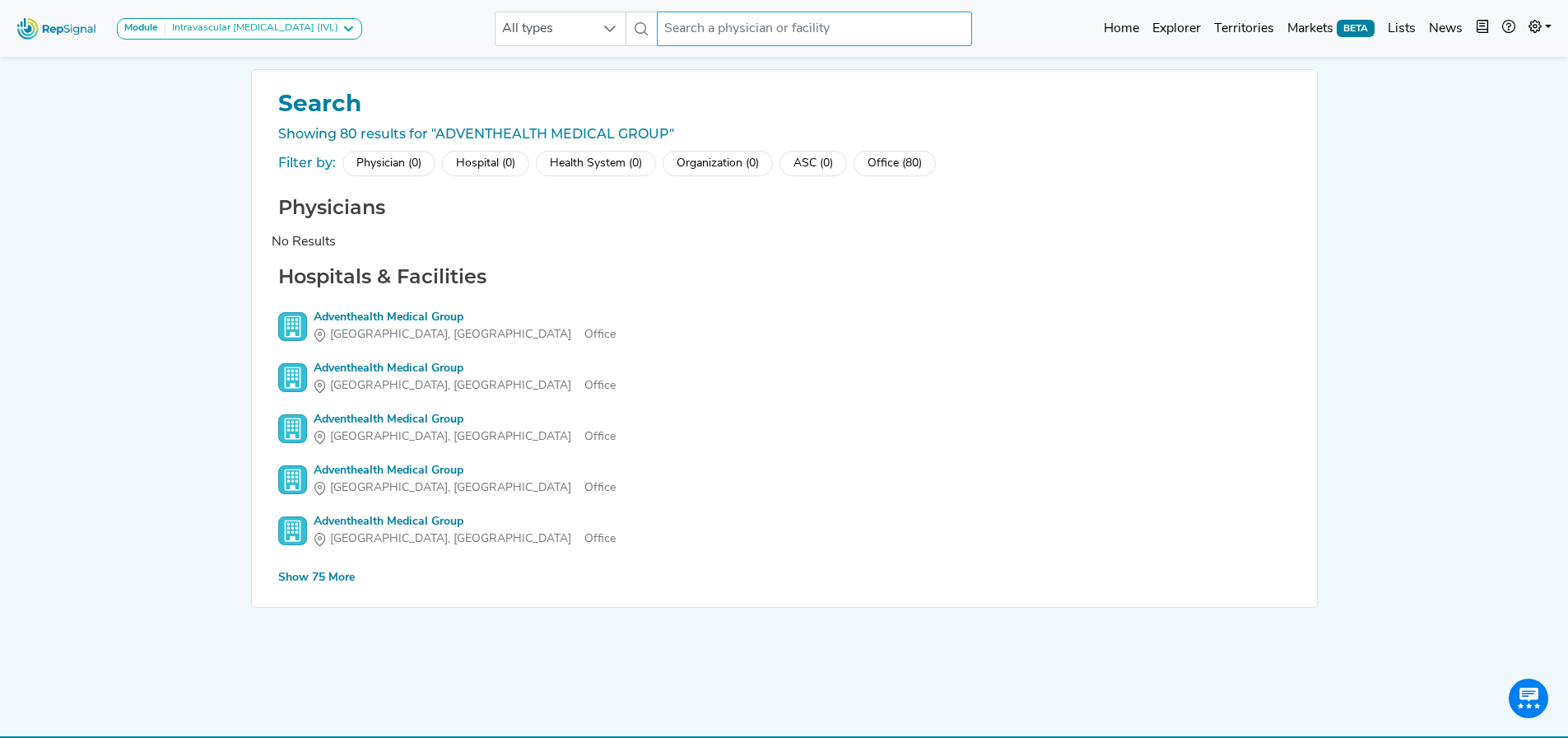
scroll to position [15, 0]
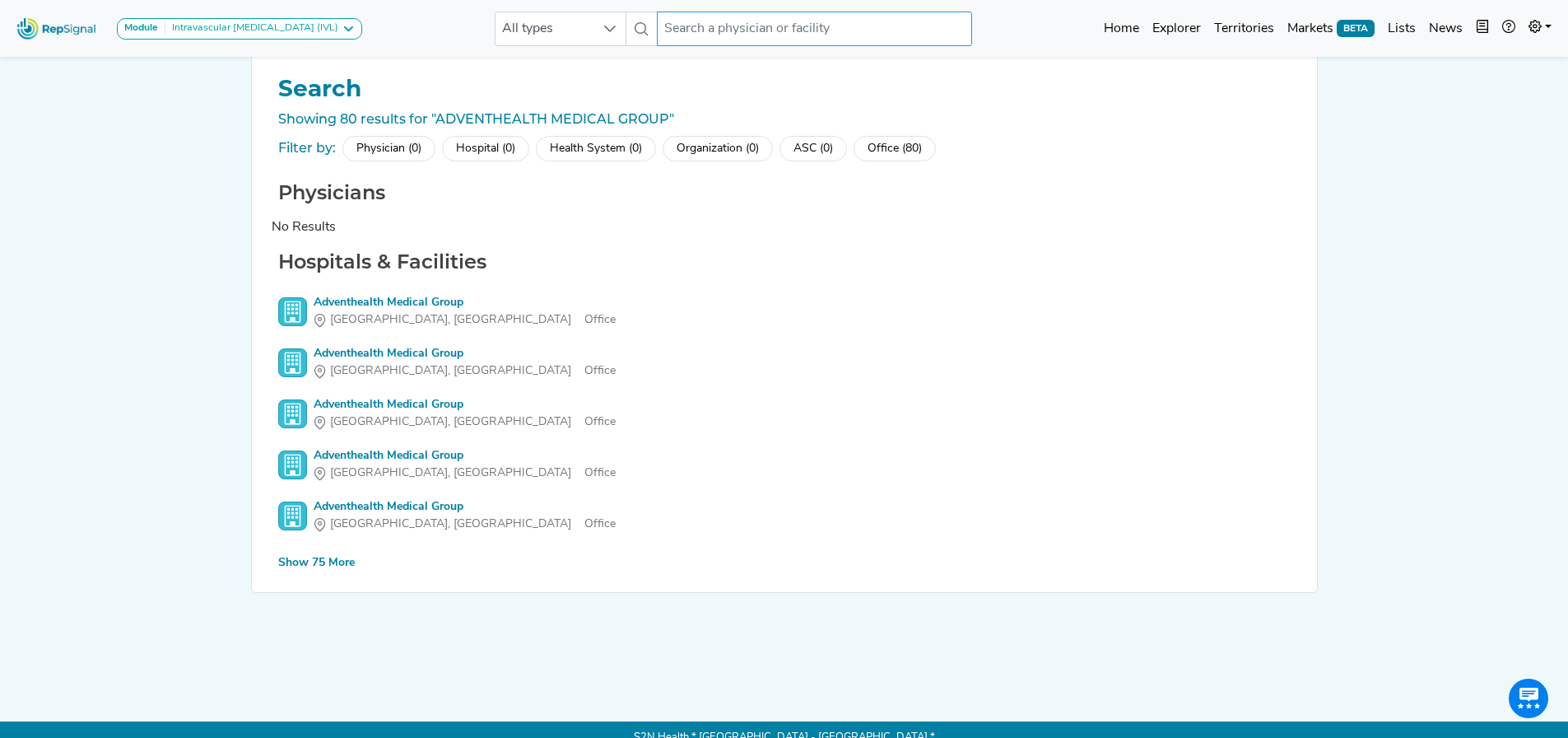
click at [740, 34] on input "text" at bounding box center [814, 28] width 315 height 34
paste input "1225034234"
type input "1225034234"
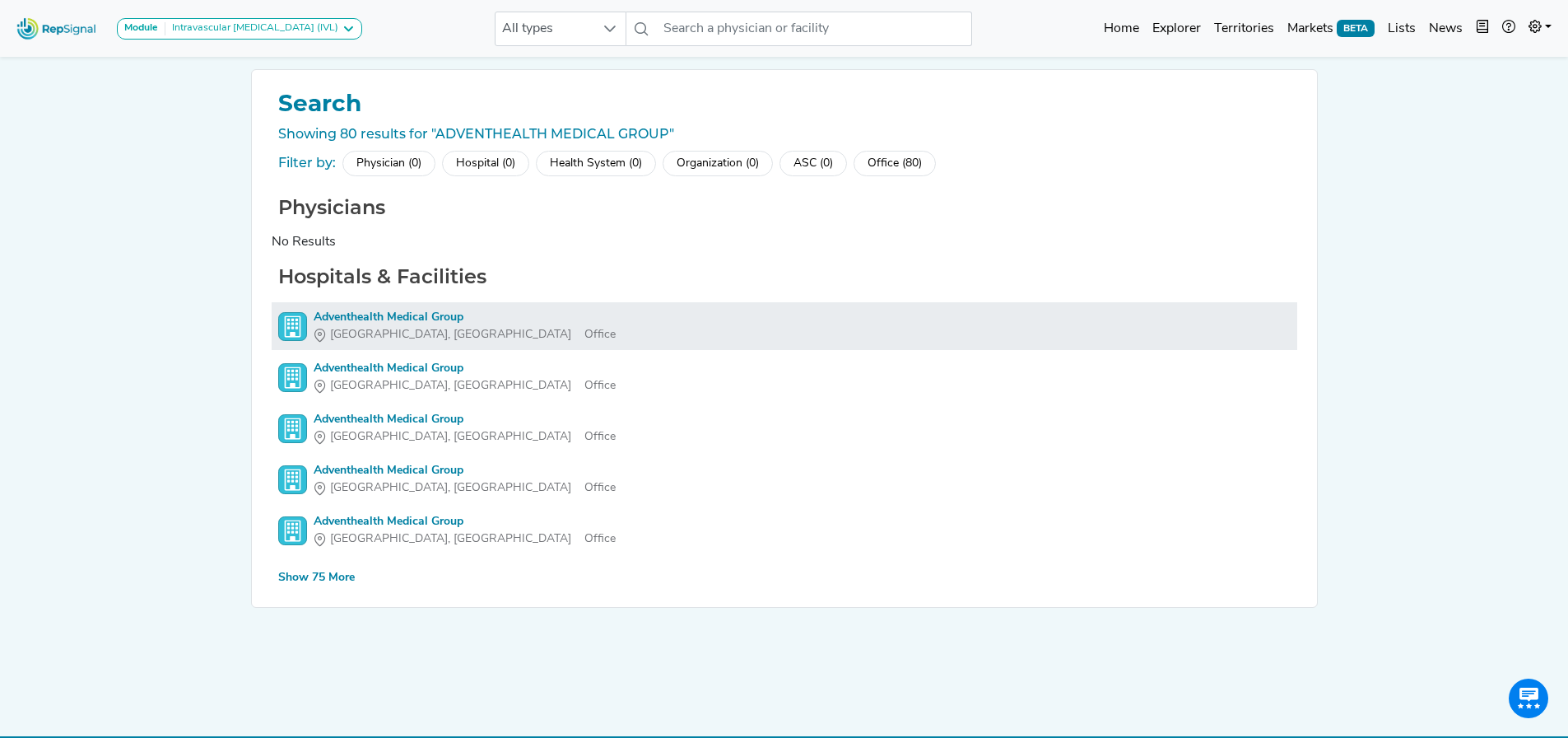
click at [425, 322] on div "Adventhealth Medical Group" at bounding box center [465, 317] width 302 height 17
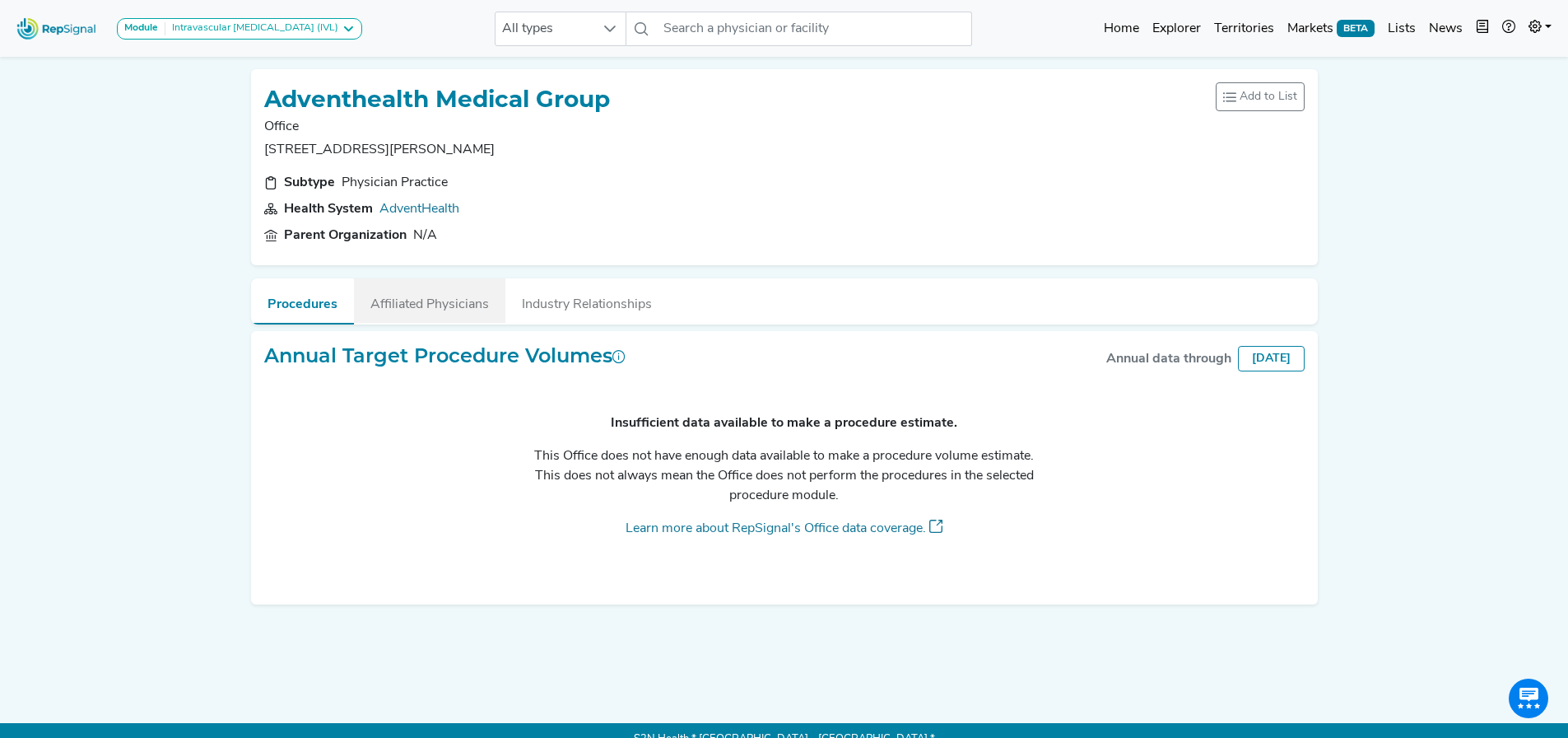
click at [437, 305] on button "Affiliated Physicians" at bounding box center [430, 301] width 152 height 45
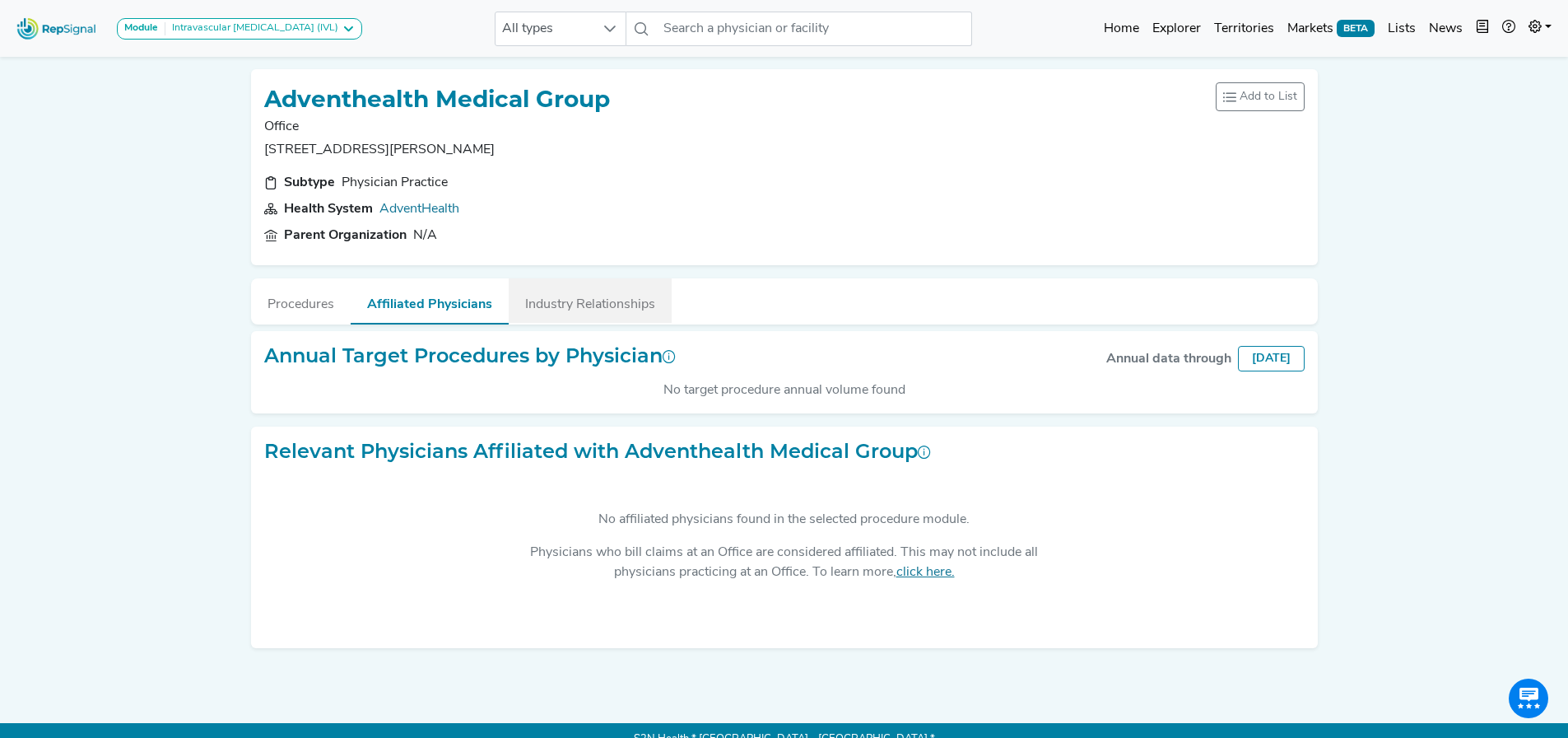
click at [578, 310] on button "Industry Relationships" at bounding box center [590, 301] width 163 height 45
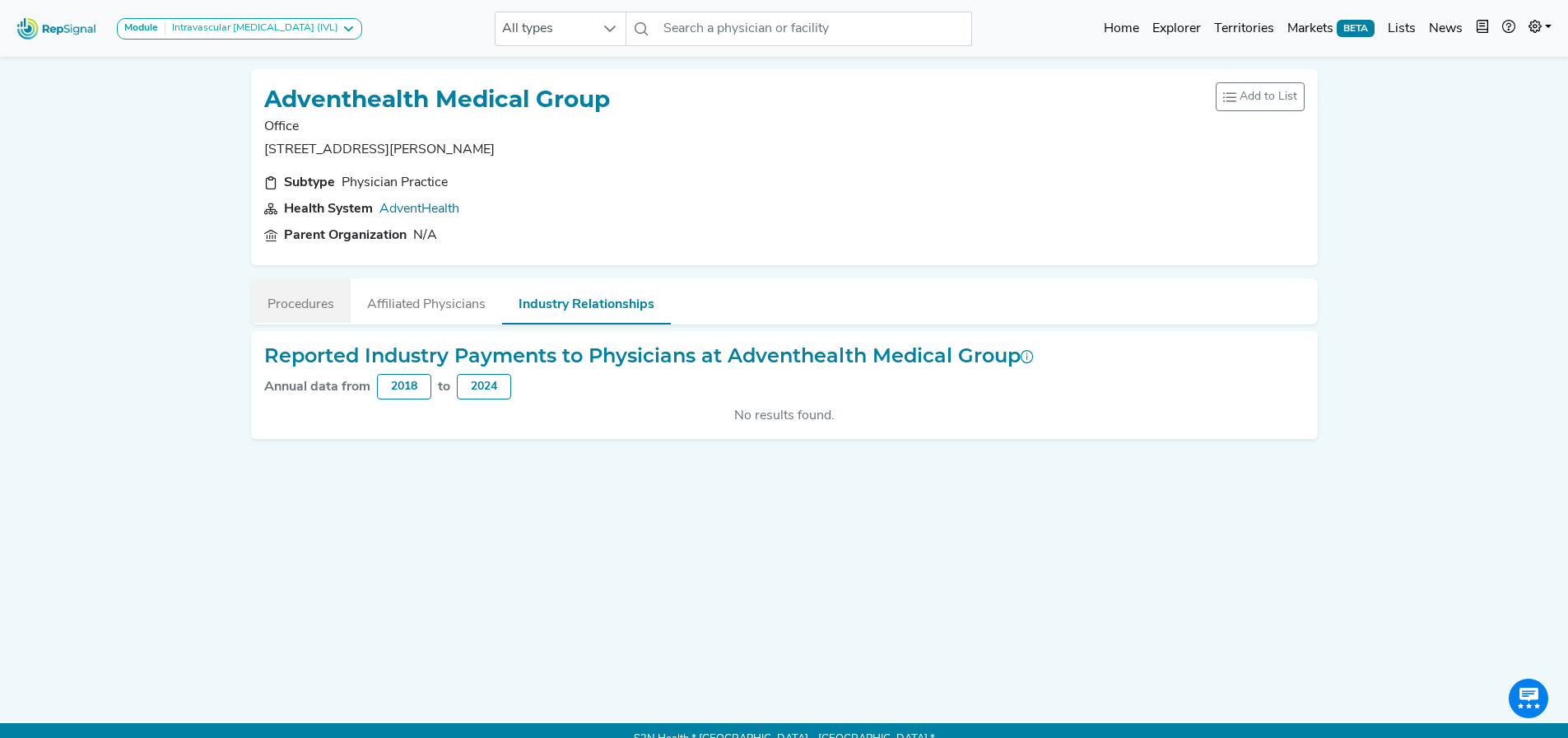
click at [328, 312] on button "Procedures" at bounding box center [301, 301] width 100 height 45
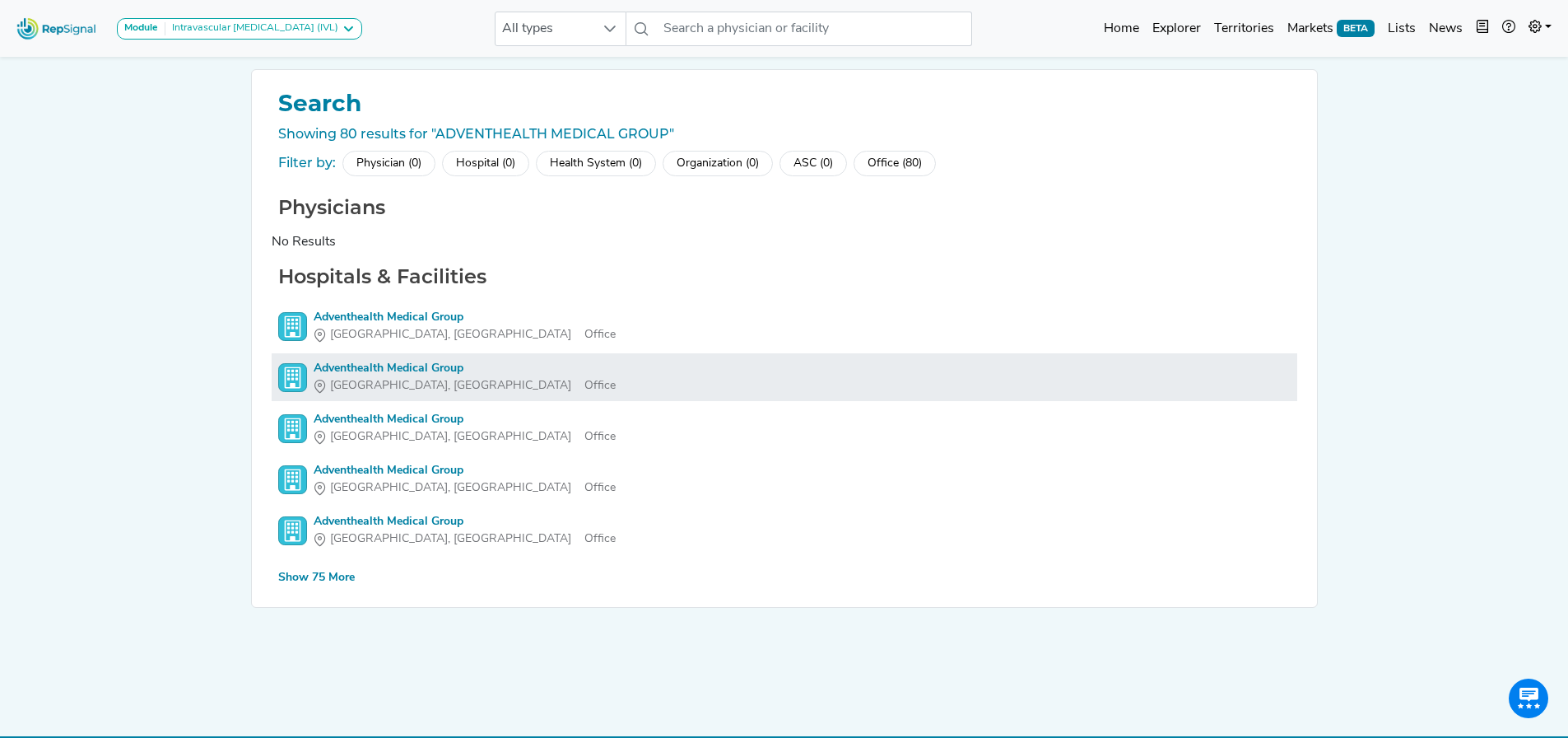
click at [379, 382] on span "[GEOGRAPHIC_DATA], [GEOGRAPHIC_DATA]" at bounding box center [451, 385] width 241 height 17
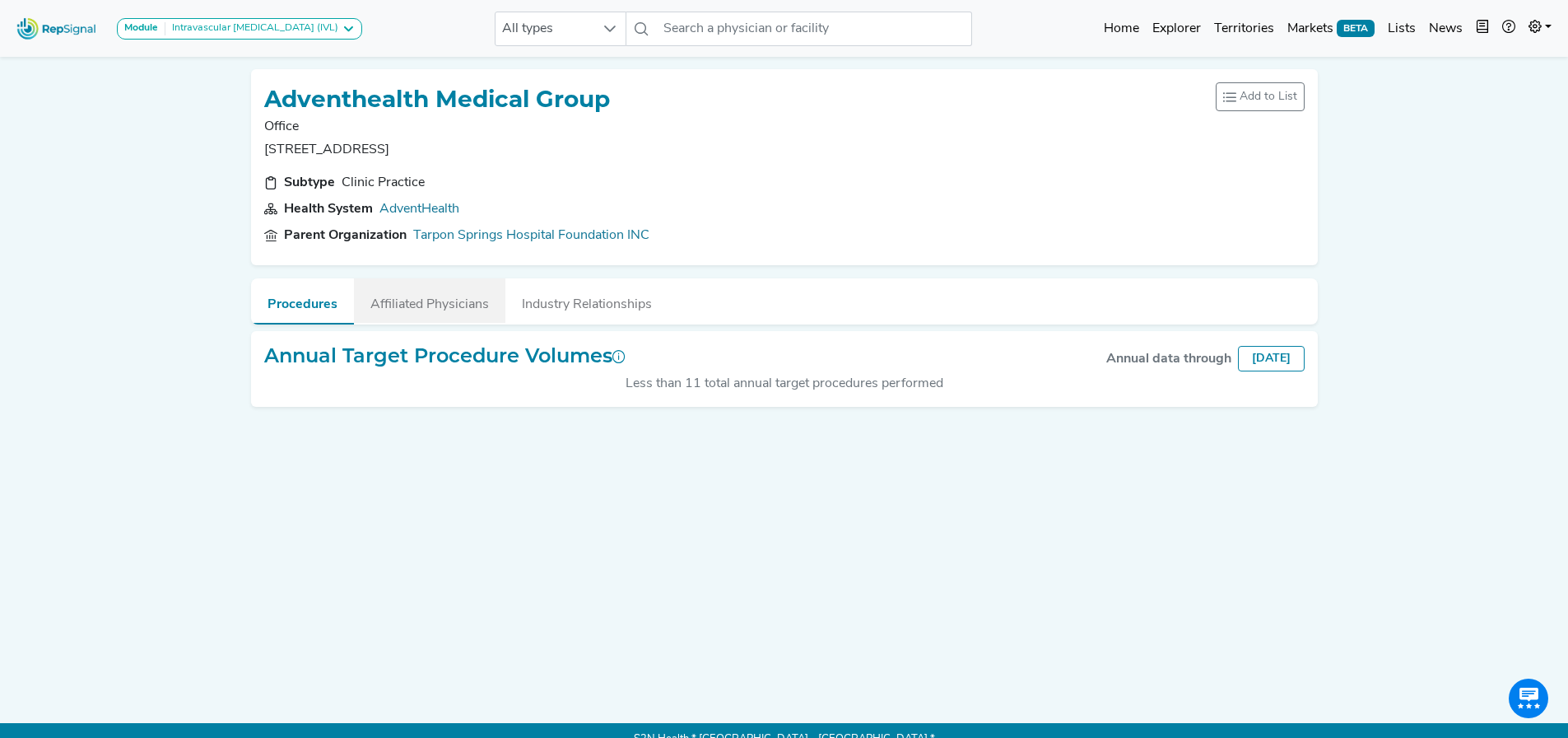
click at [415, 310] on button "Affiliated Physicians" at bounding box center [430, 301] width 152 height 45
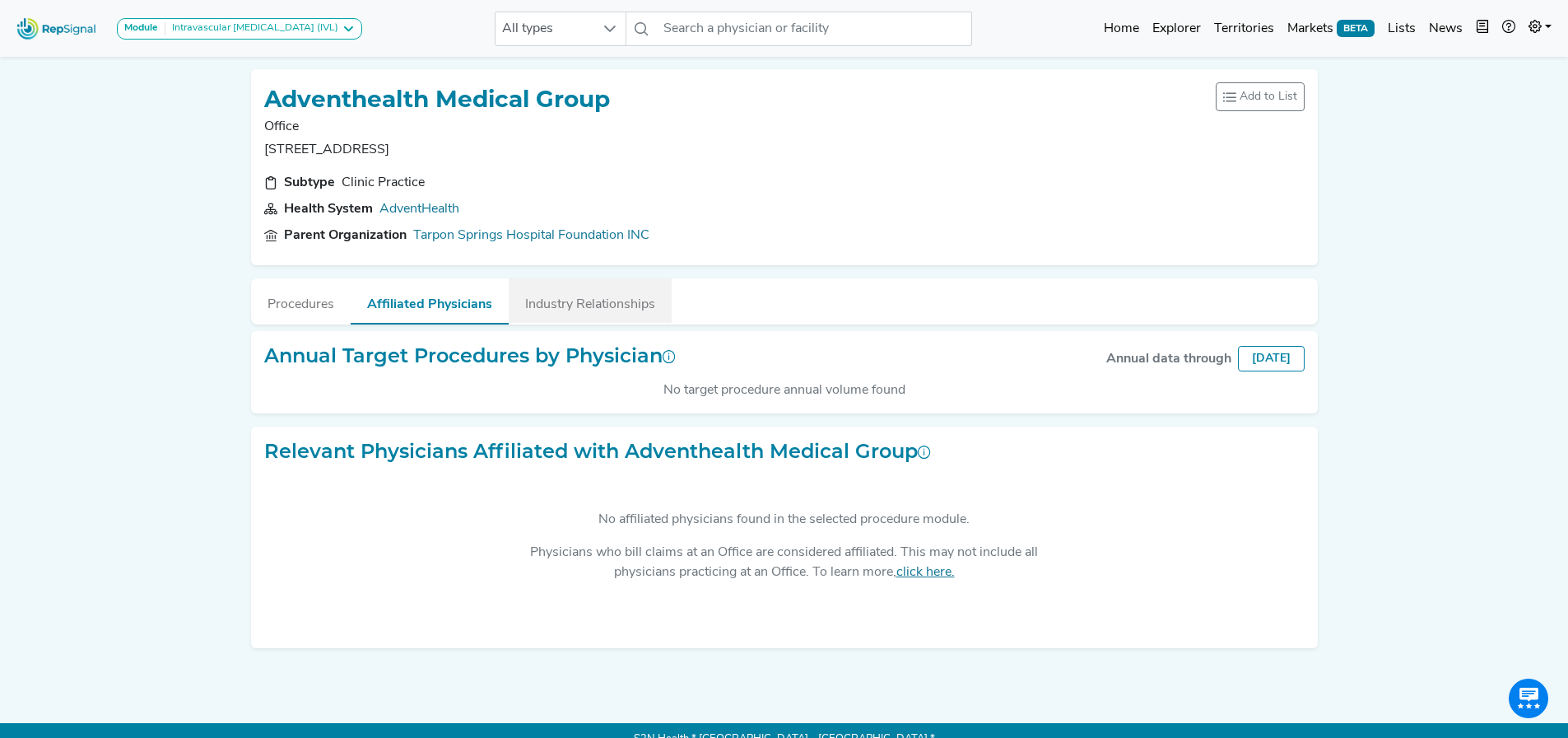
click at [589, 311] on button "Industry Relationships" at bounding box center [590, 301] width 163 height 45
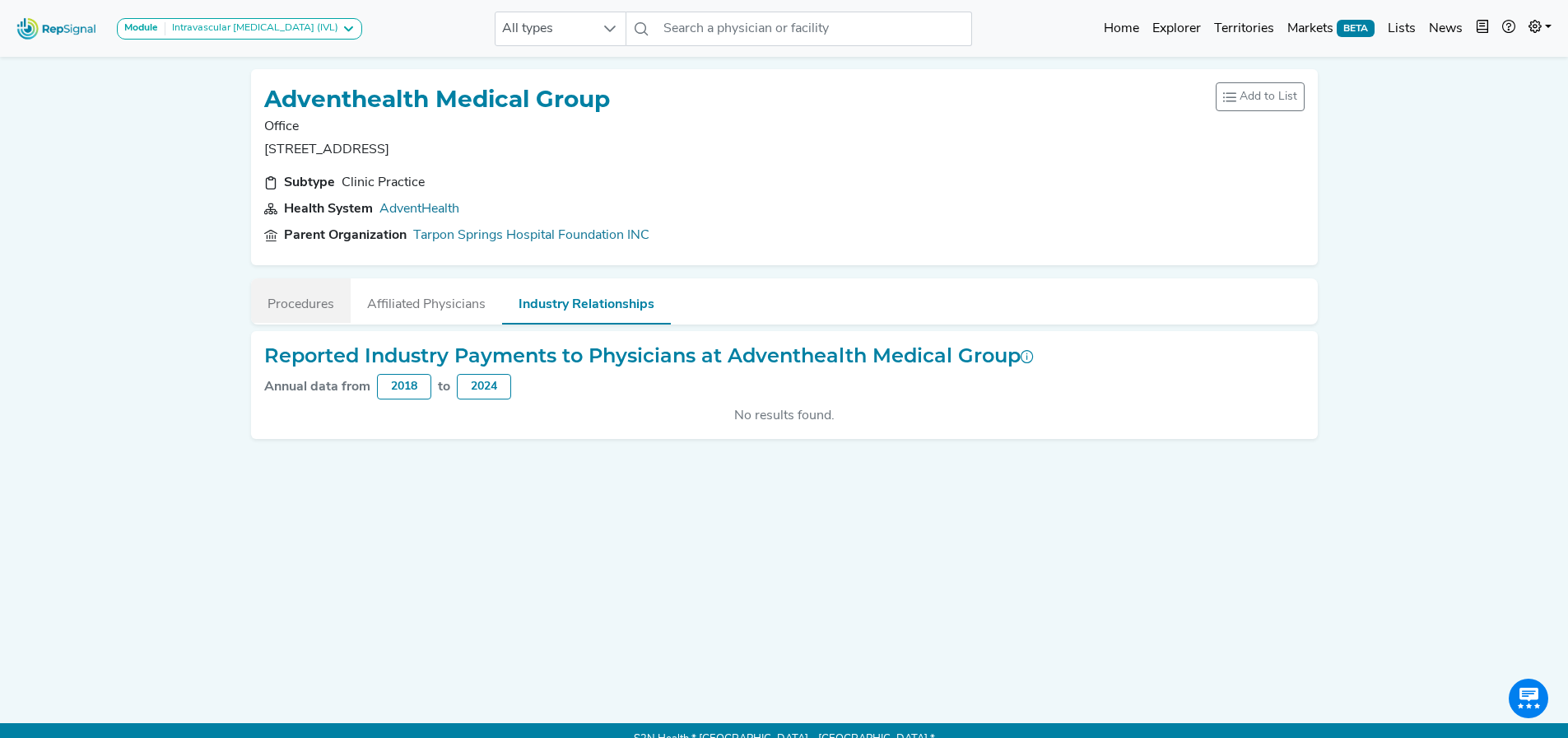
click at [294, 294] on button "Procedures" at bounding box center [301, 301] width 100 height 45
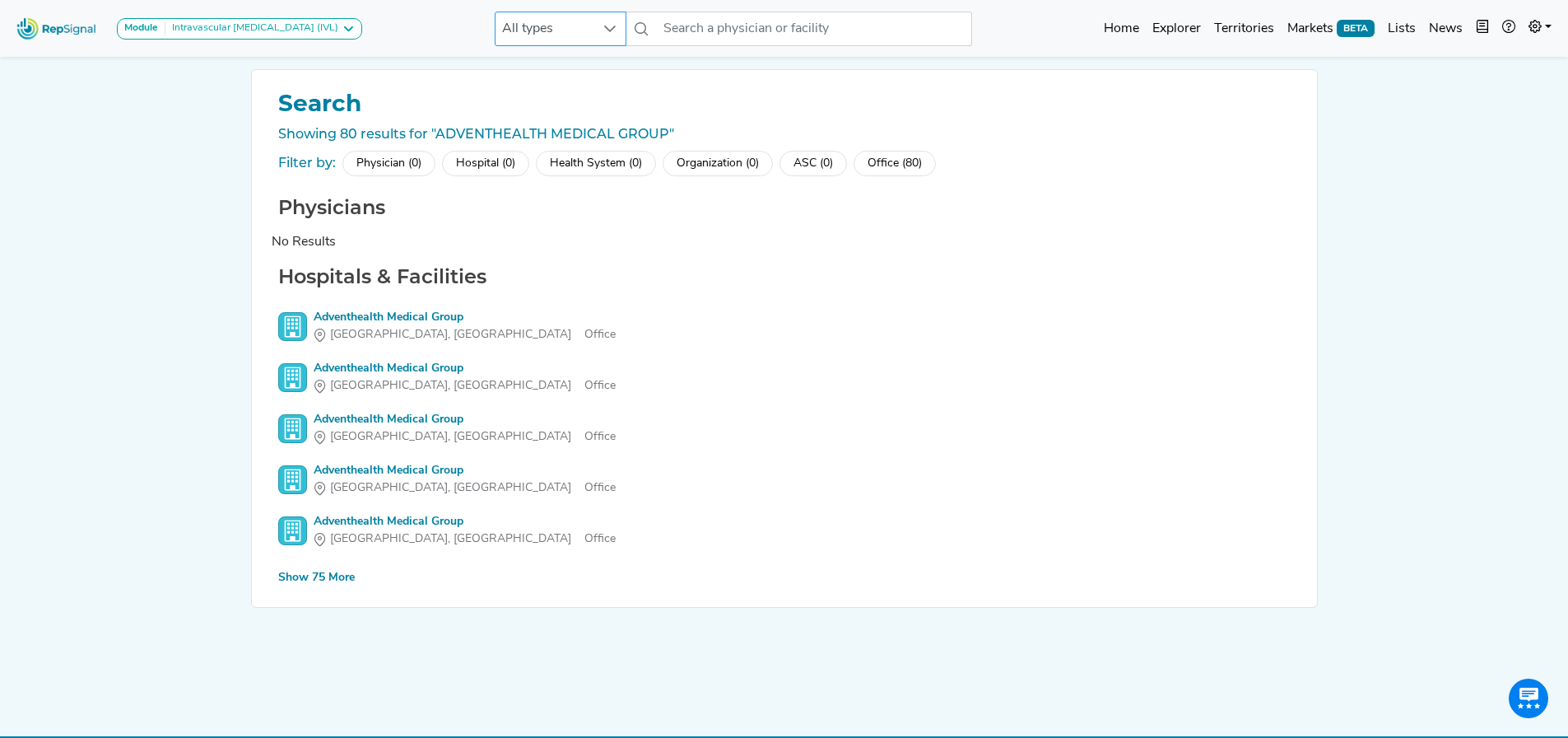
click at [595, 34] on div at bounding box center [610, 28] width 31 height 33
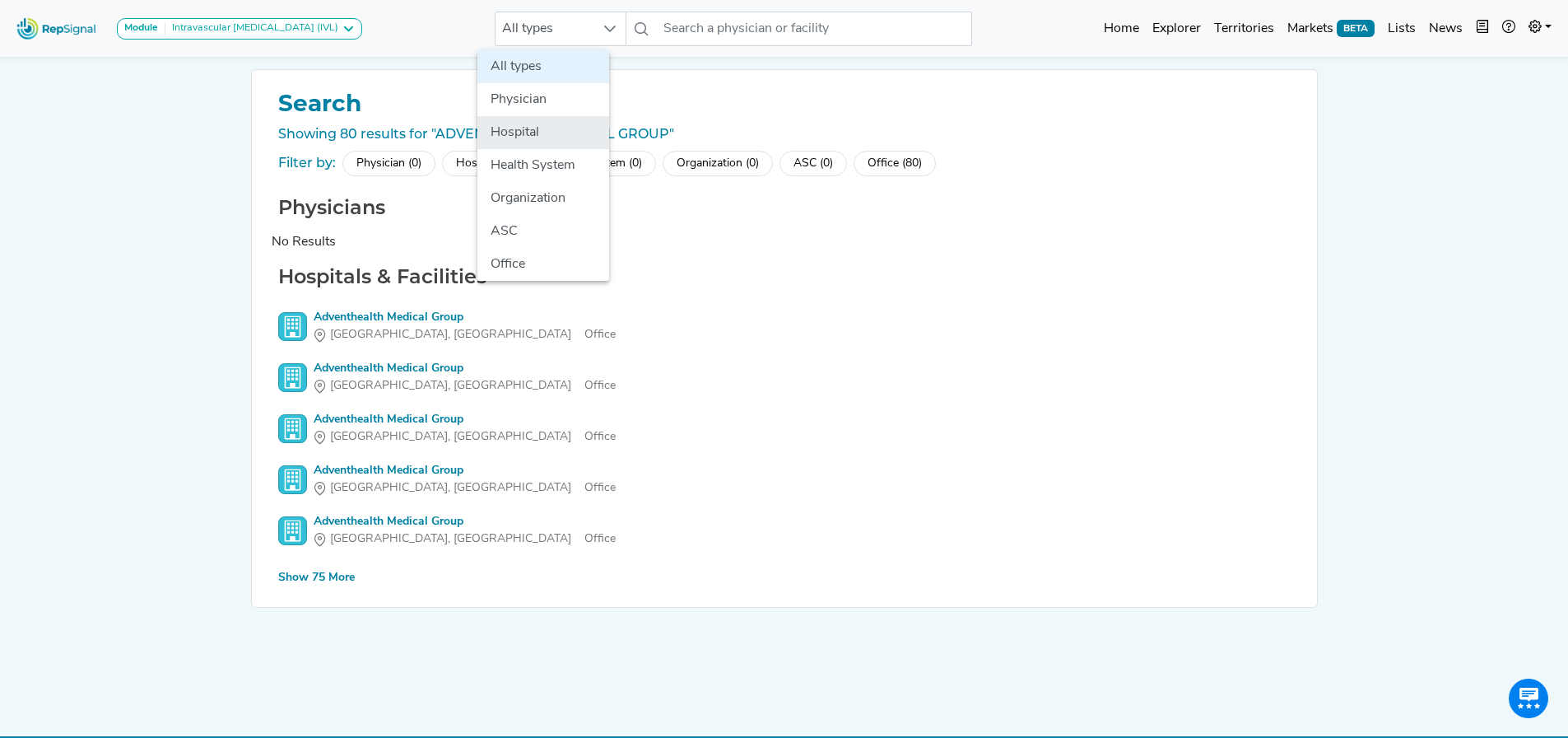
click at [551, 137] on li "Hospital" at bounding box center [543, 133] width 132 height 33
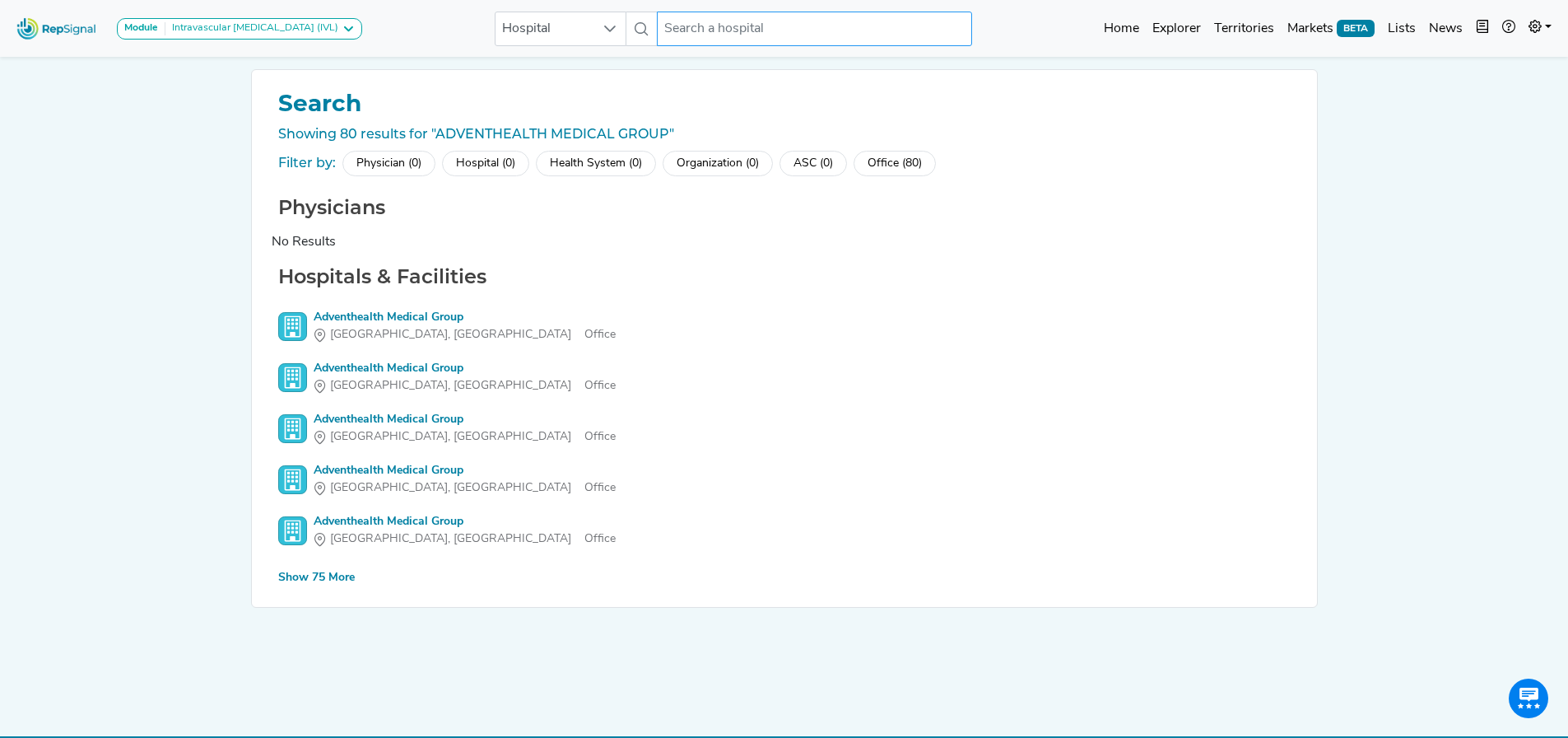
click at [707, 28] on input "text" at bounding box center [814, 28] width 315 height 34
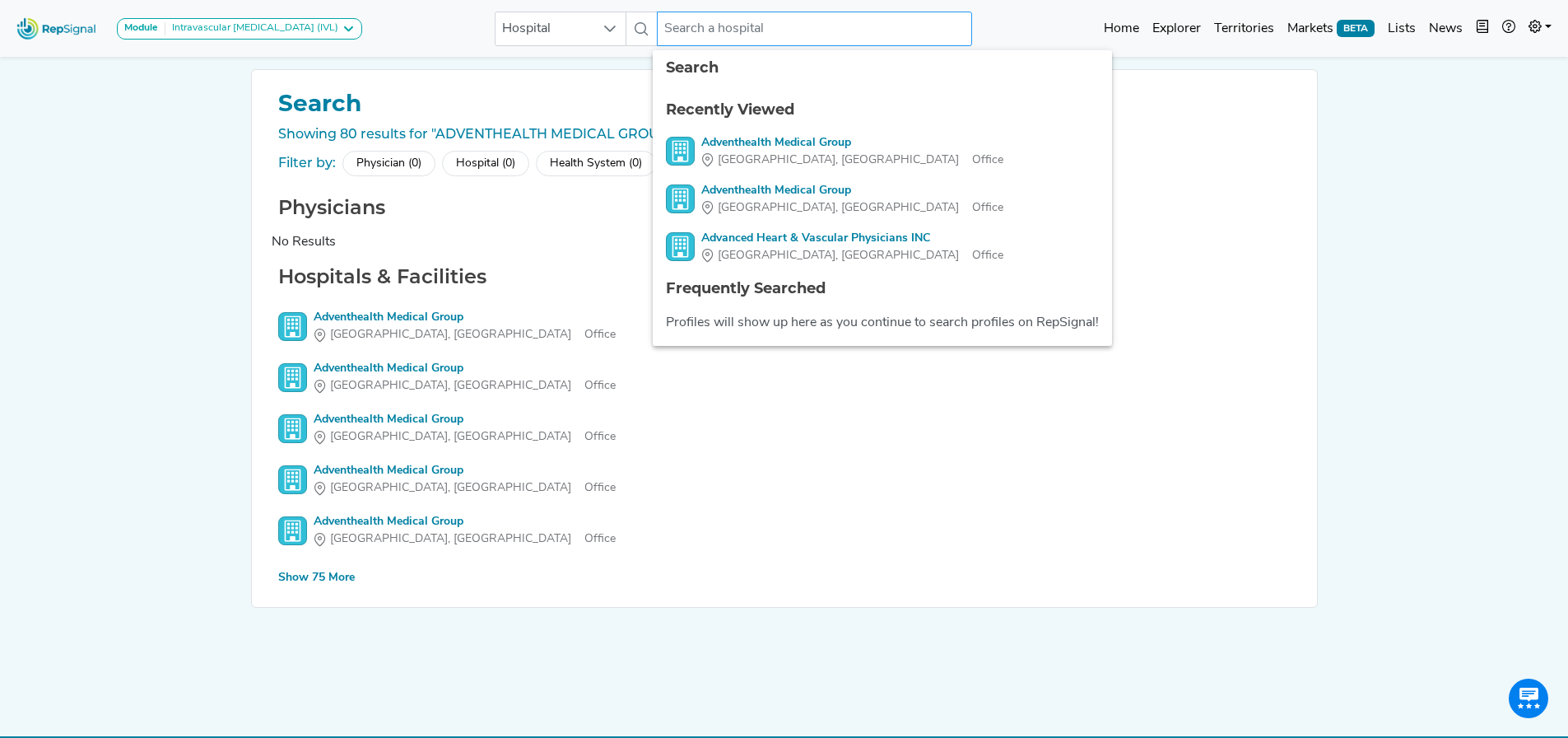
paste input "1225034234"
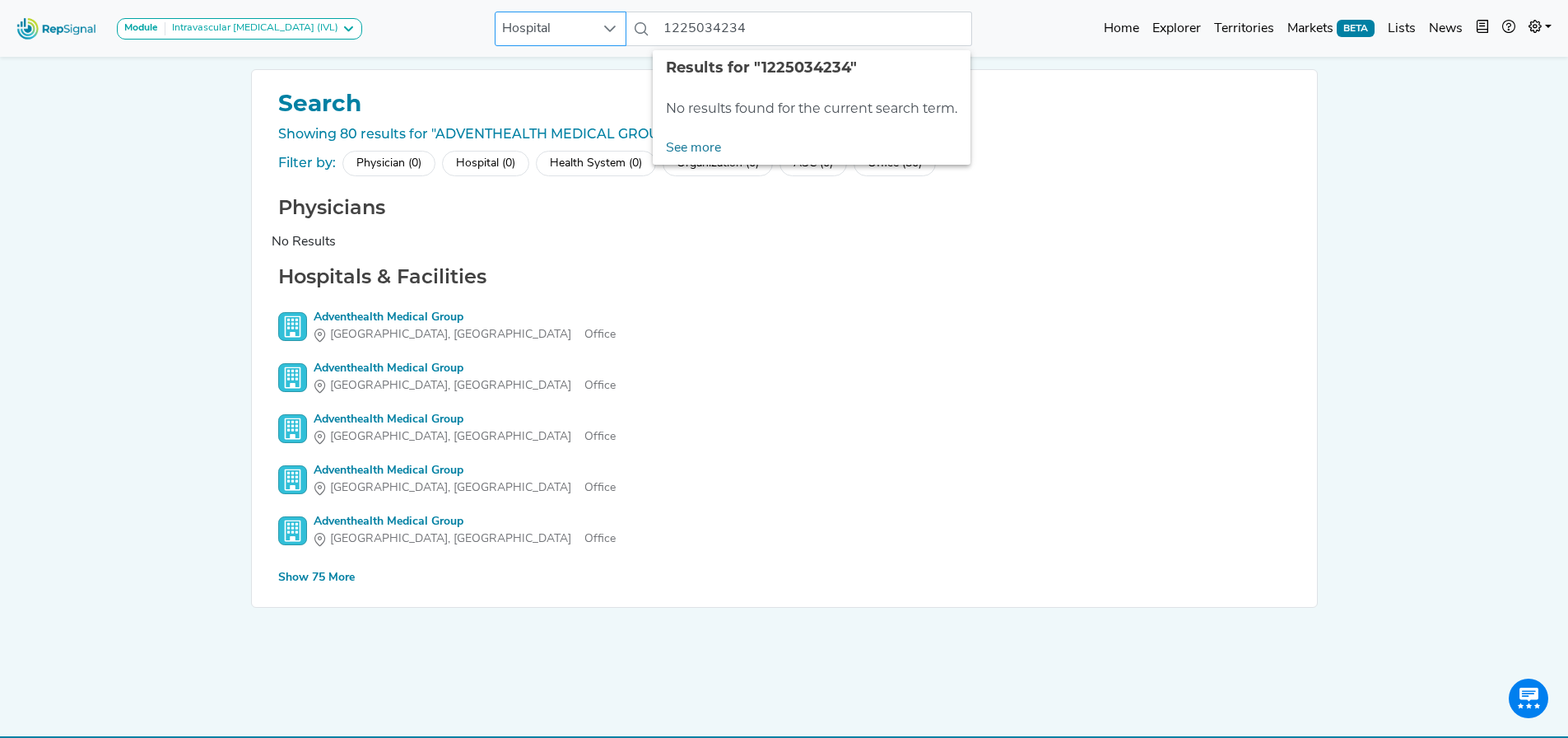
click at [603, 28] on icon at bounding box center [609, 28] width 13 height 13
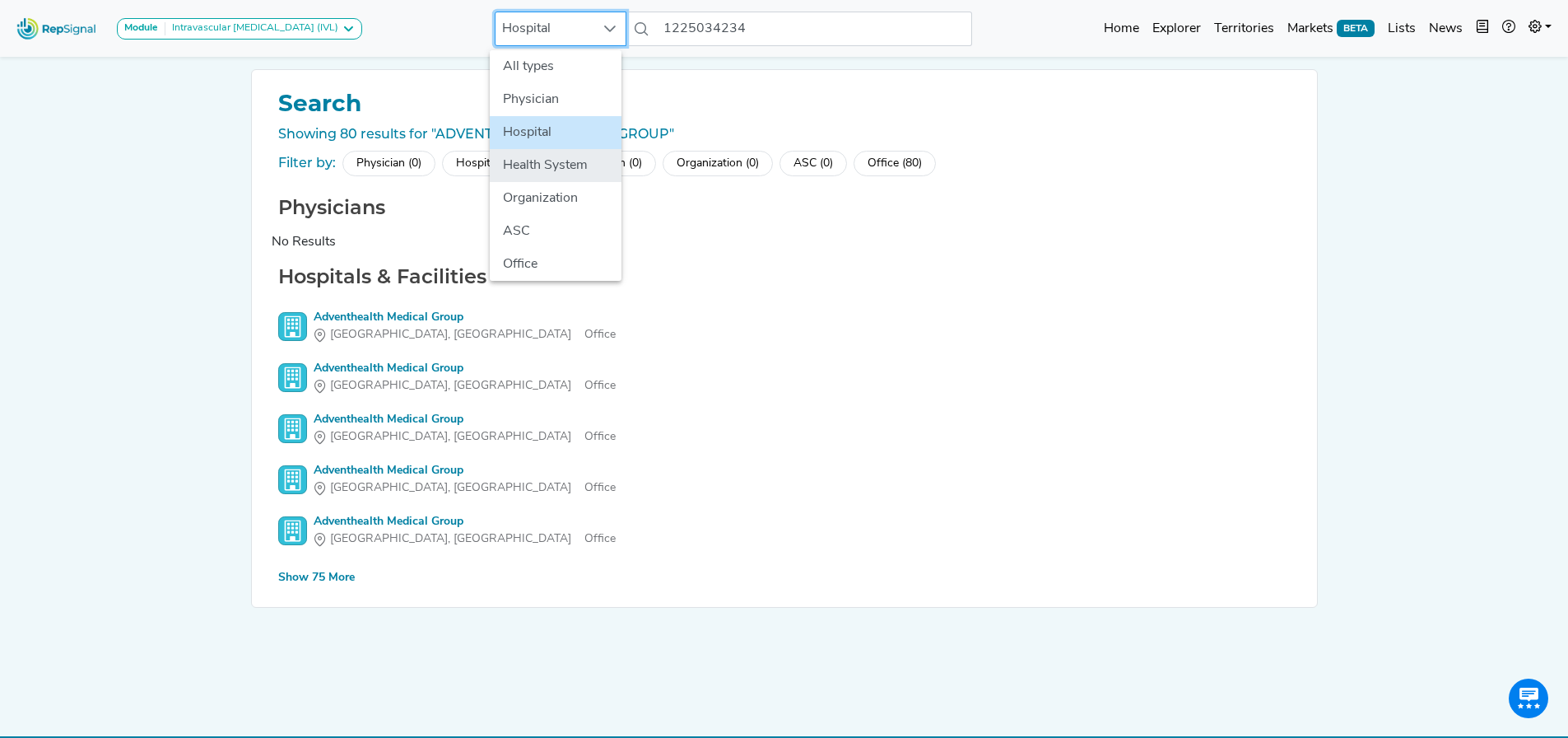
click at [555, 162] on li "Health System" at bounding box center [555, 166] width 132 height 33
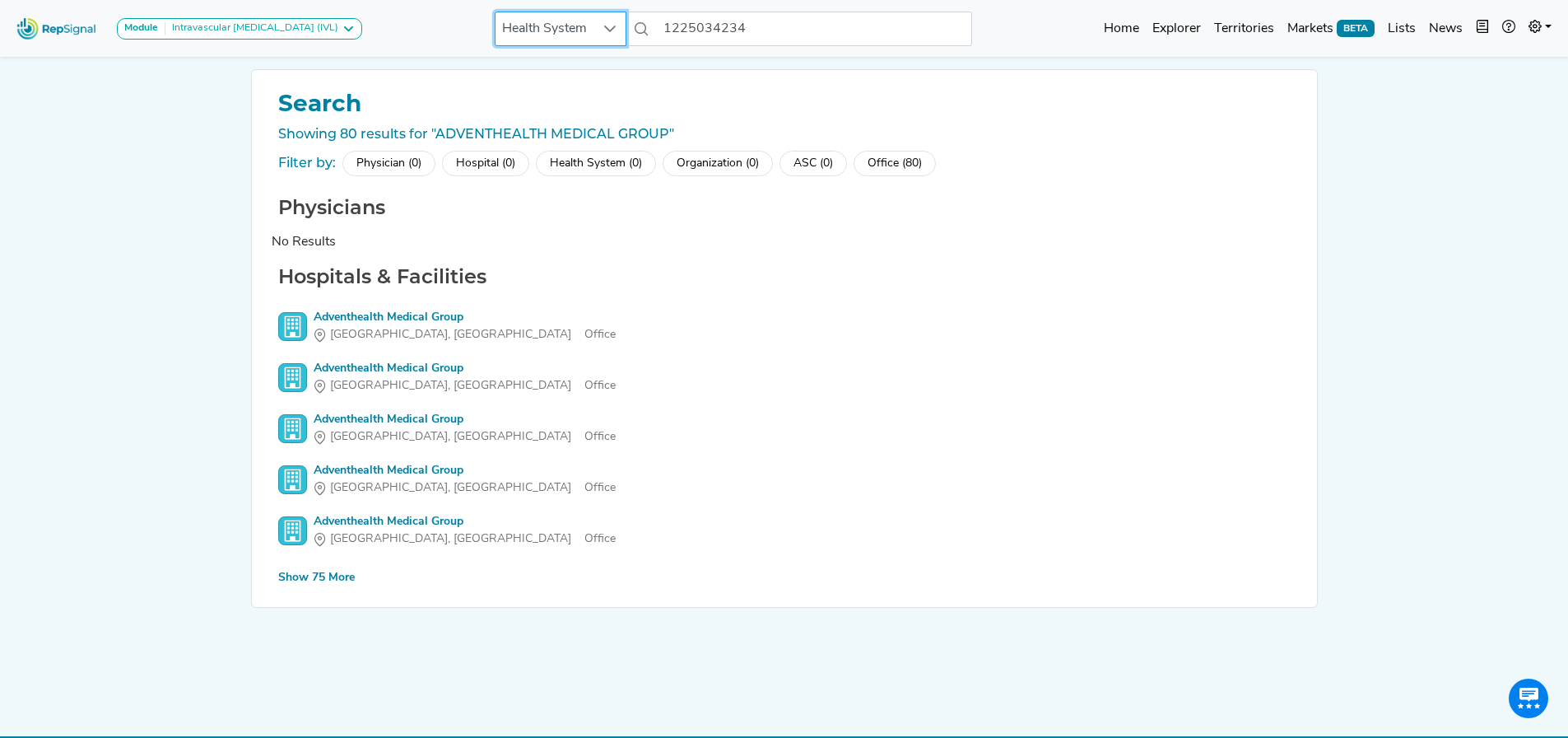
click at [604, 29] on icon at bounding box center [609, 29] width 11 height 7
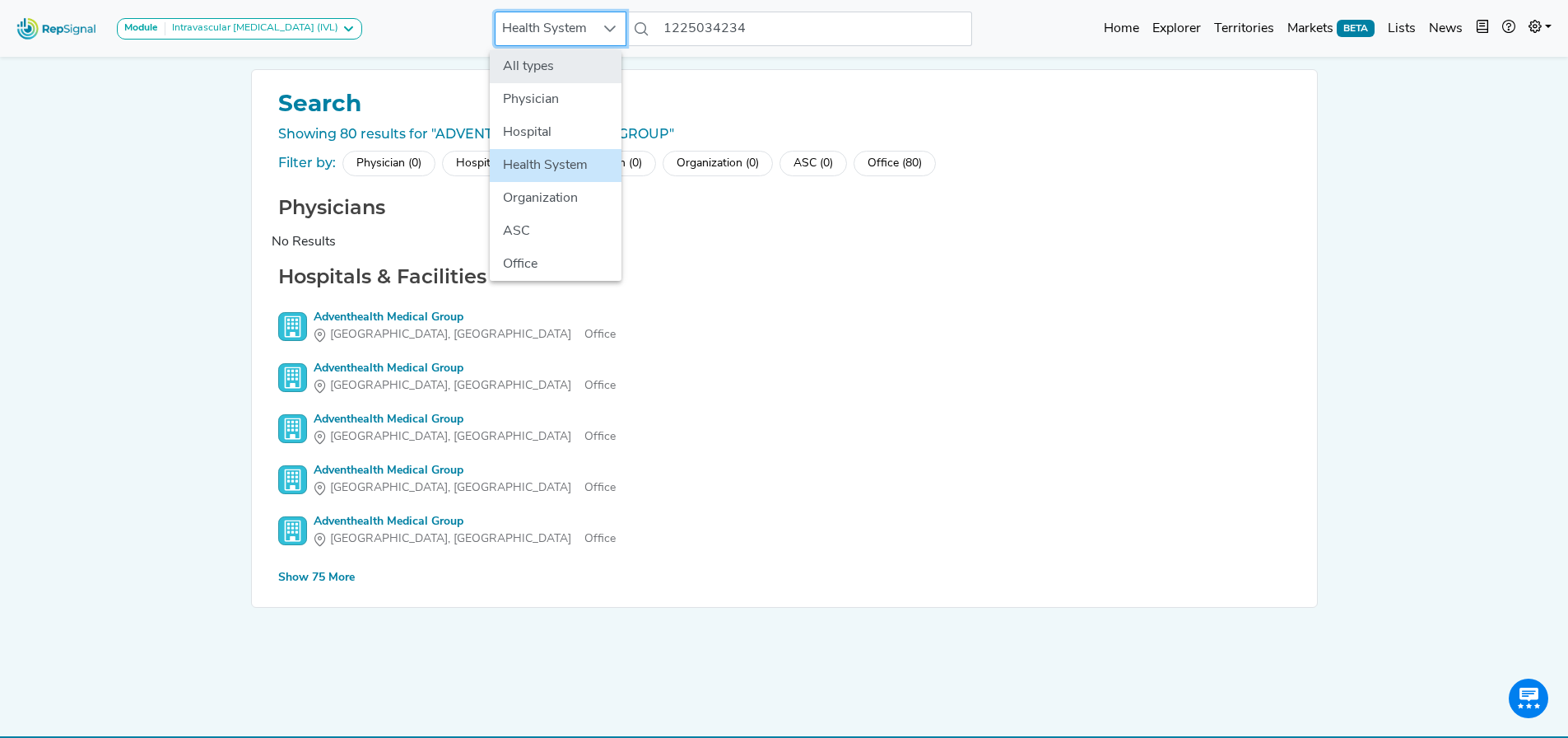
click at [543, 72] on li "All types" at bounding box center [555, 66] width 132 height 33
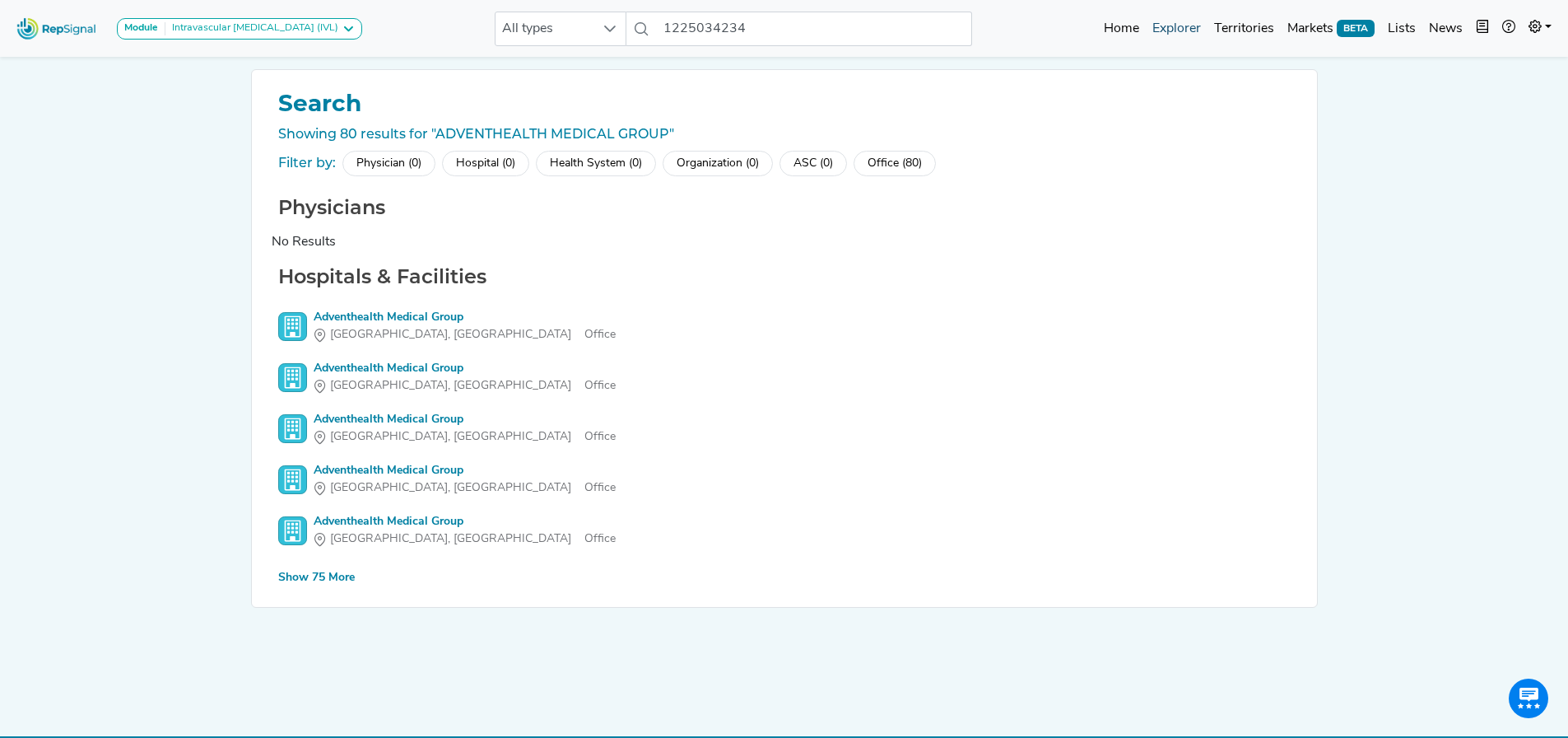
click at [1183, 32] on link "Explorer" at bounding box center [1177, 28] width 62 height 33
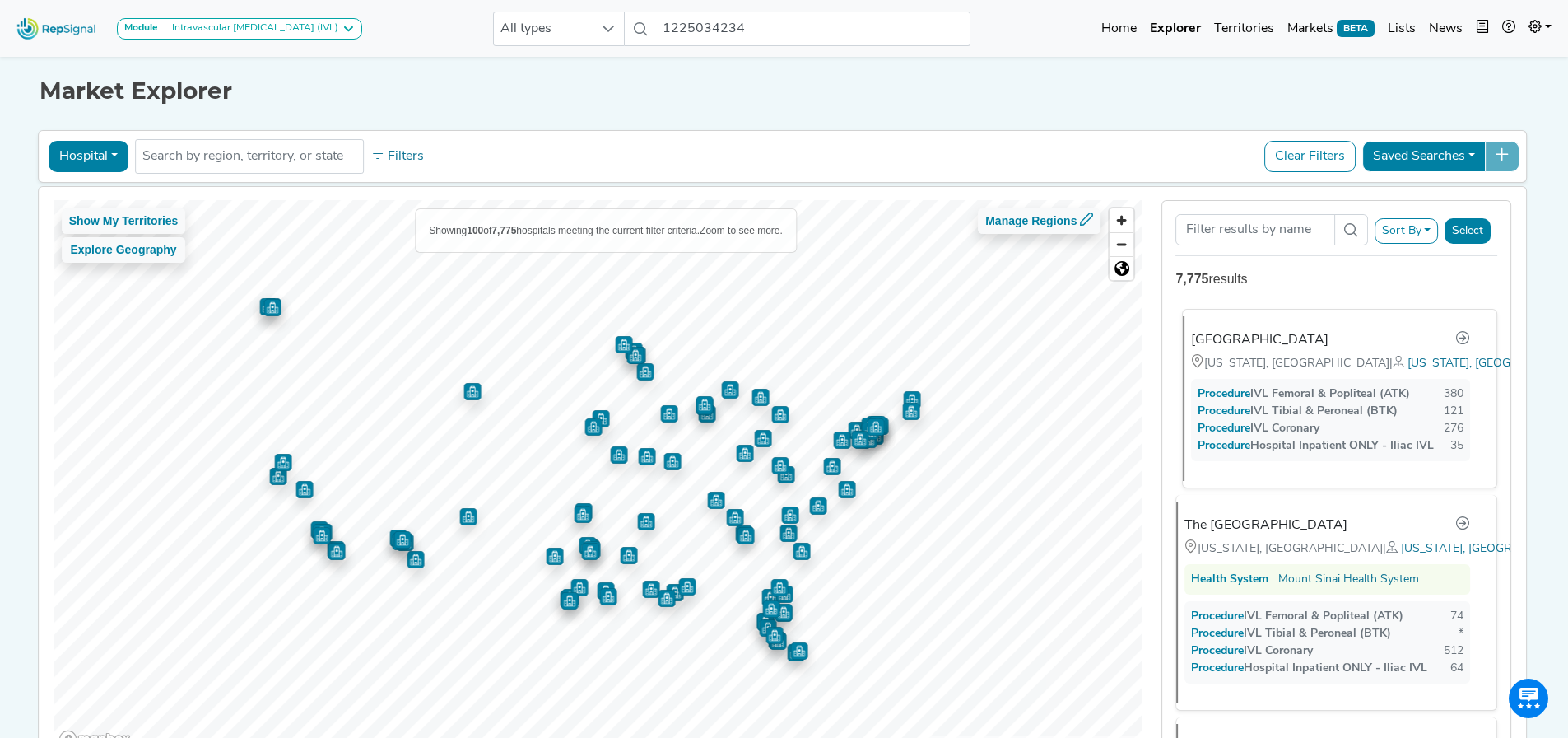
click at [1325, 347] on div "[GEOGRAPHIC_DATA]" at bounding box center [1331, 340] width 279 height 22
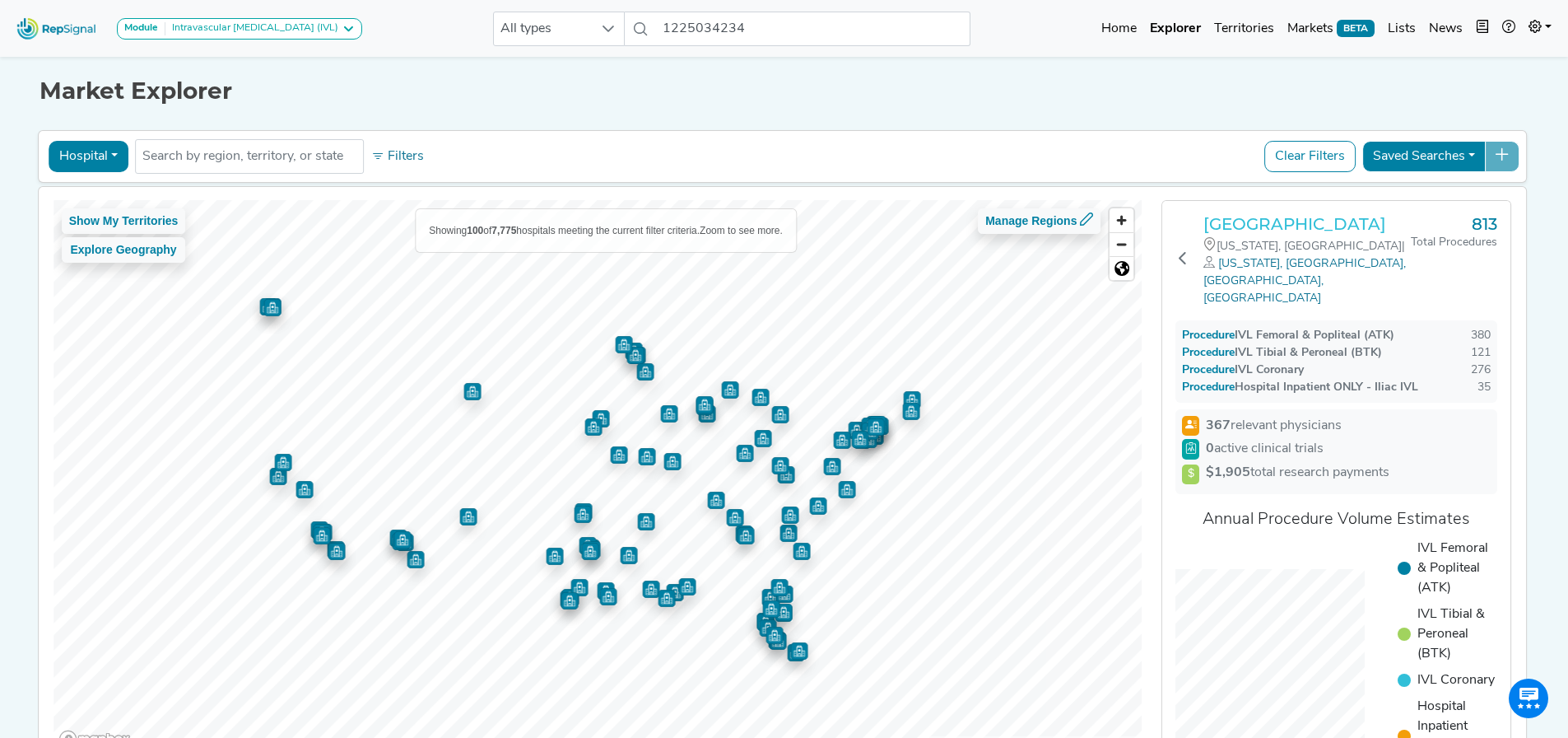
click at [1313, 225] on h3 "[GEOGRAPHIC_DATA]" at bounding box center [1307, 223] width 208 height 20
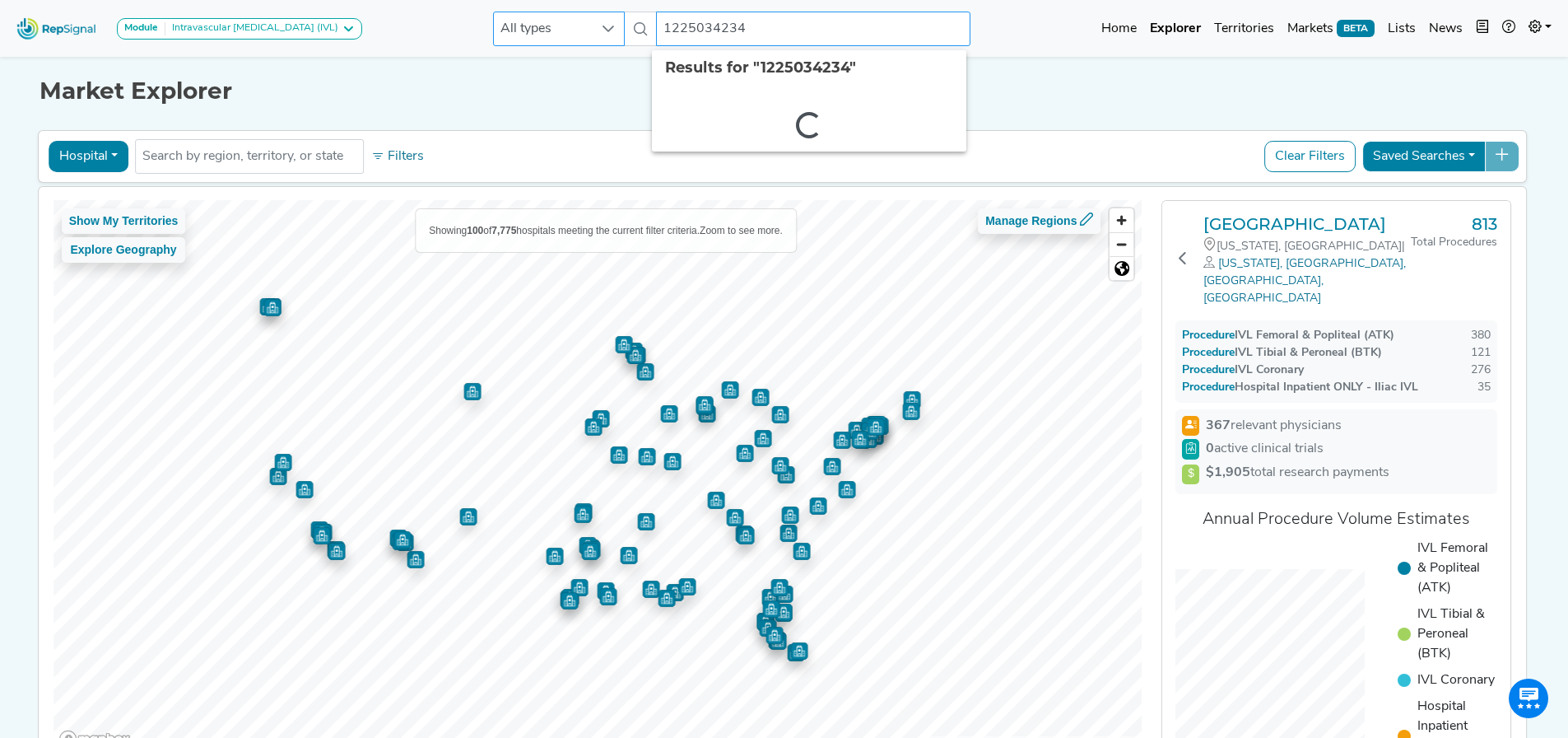
drag, startPoint x: 548, startPoint y: 12, endPoint x: 490, endPoint y: 12, distance: 58.0
click at [493, 12] on div "All types 1225034234 2 results are available" at bounding box center [732, 28] width 478 height 34
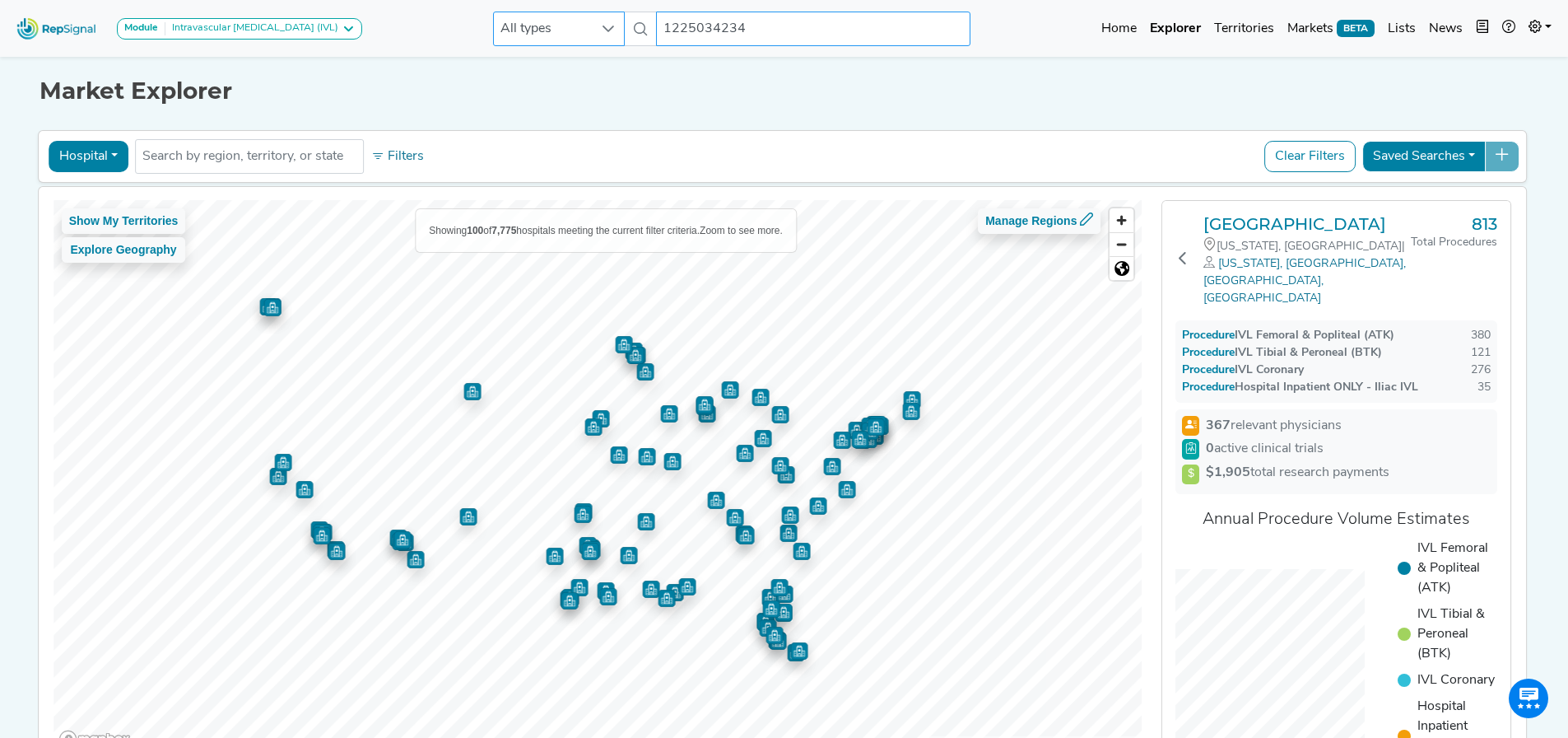
paste input "ADVENTHEALTH MEDICAL GROUP"
type input "ADVENTHEALTH MEDICAL GROUP"
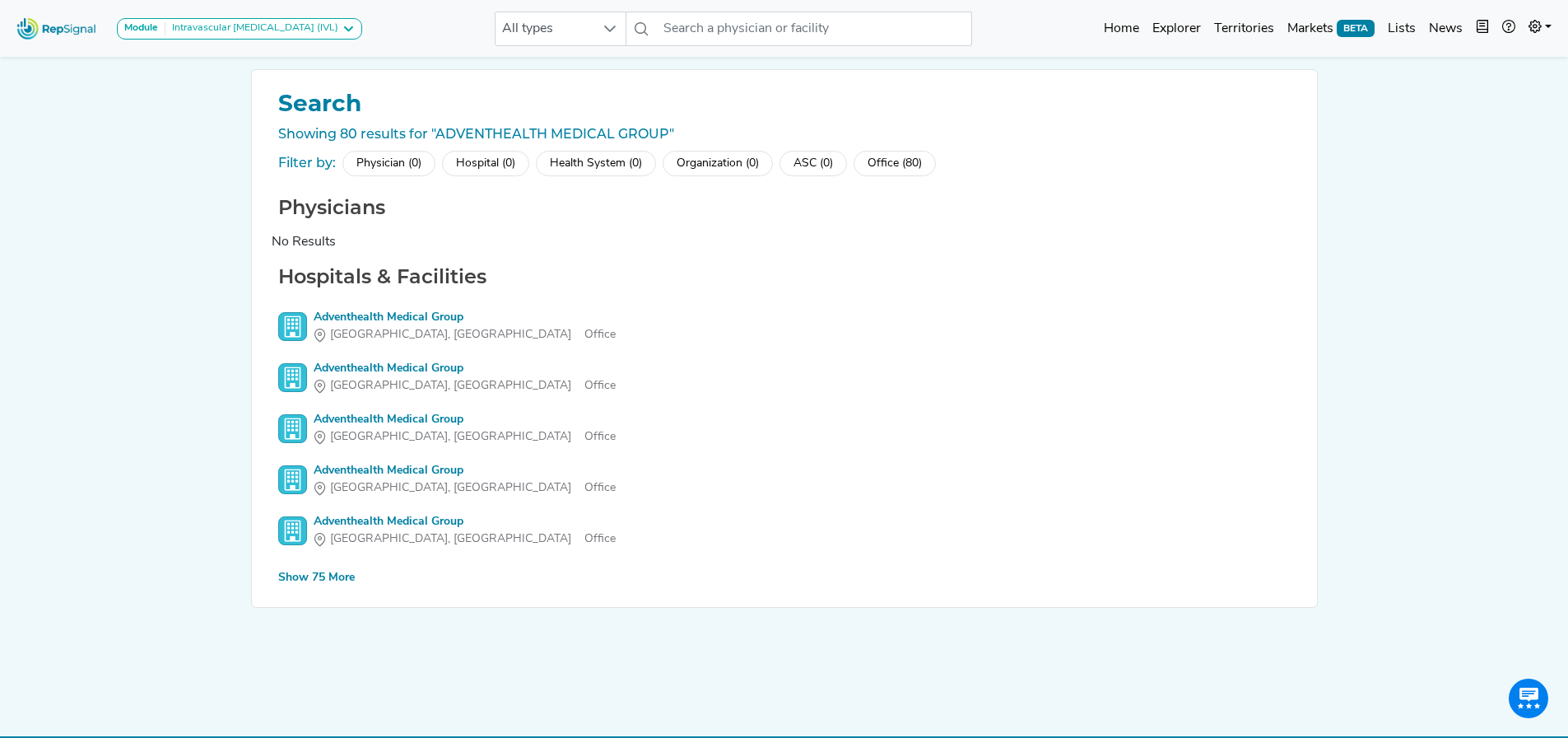
click at [306, 574] on div "Show 75 More" at bounding box center [316, 578] width 77 height 17
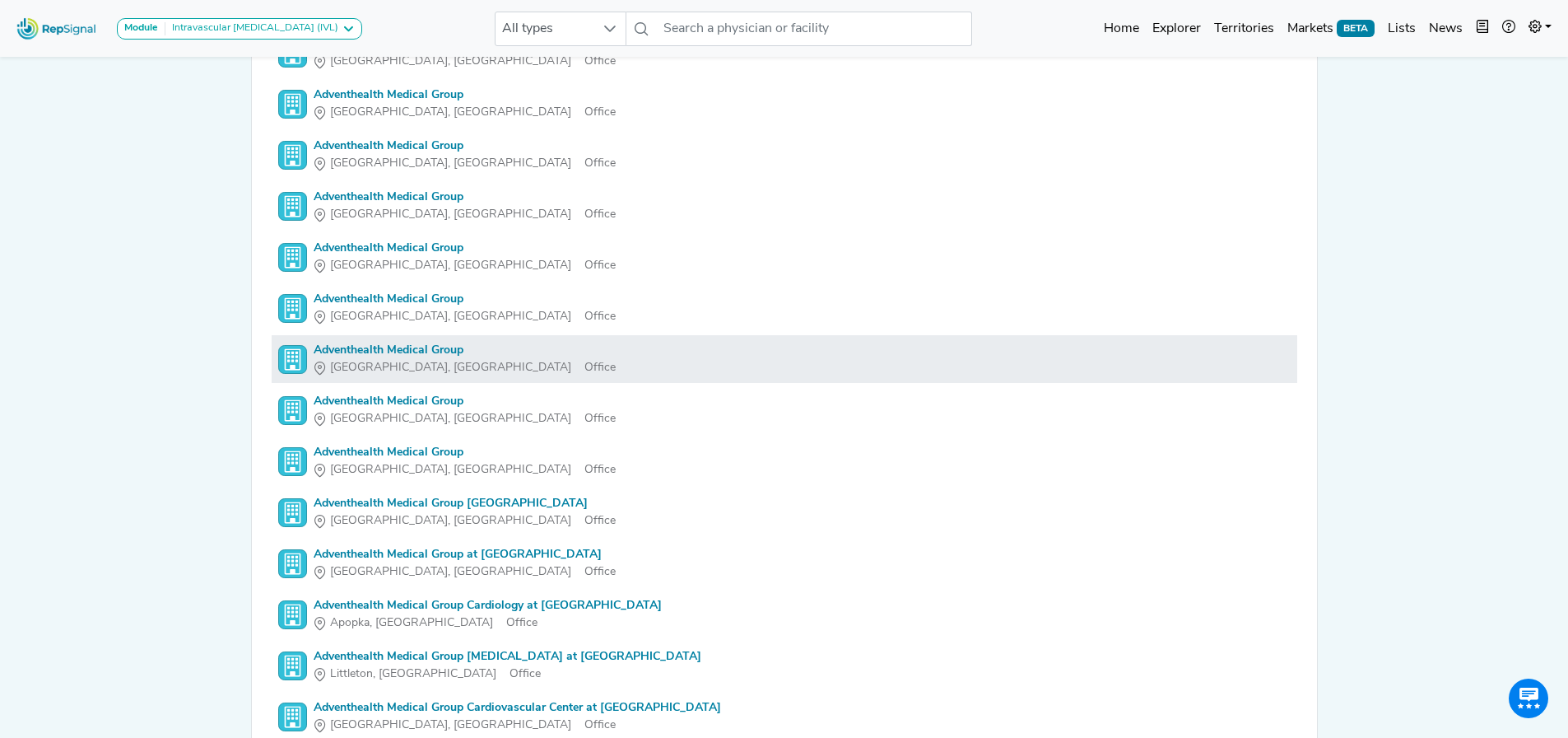
scroll to position [327, 12]
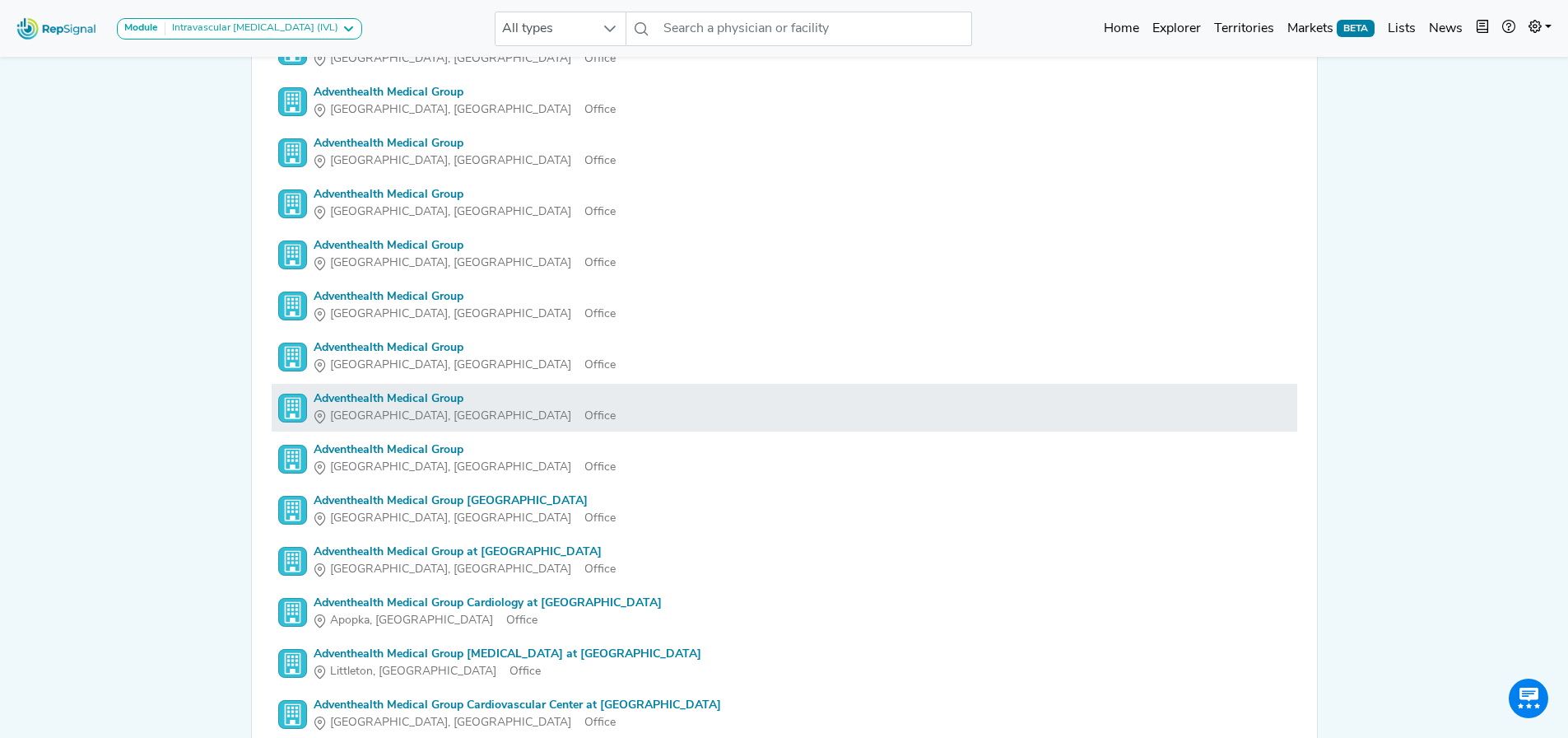
click at [431, 400] on div "Adventhealth Medical Group" at bounding box center [465, 399] width 302 height 17
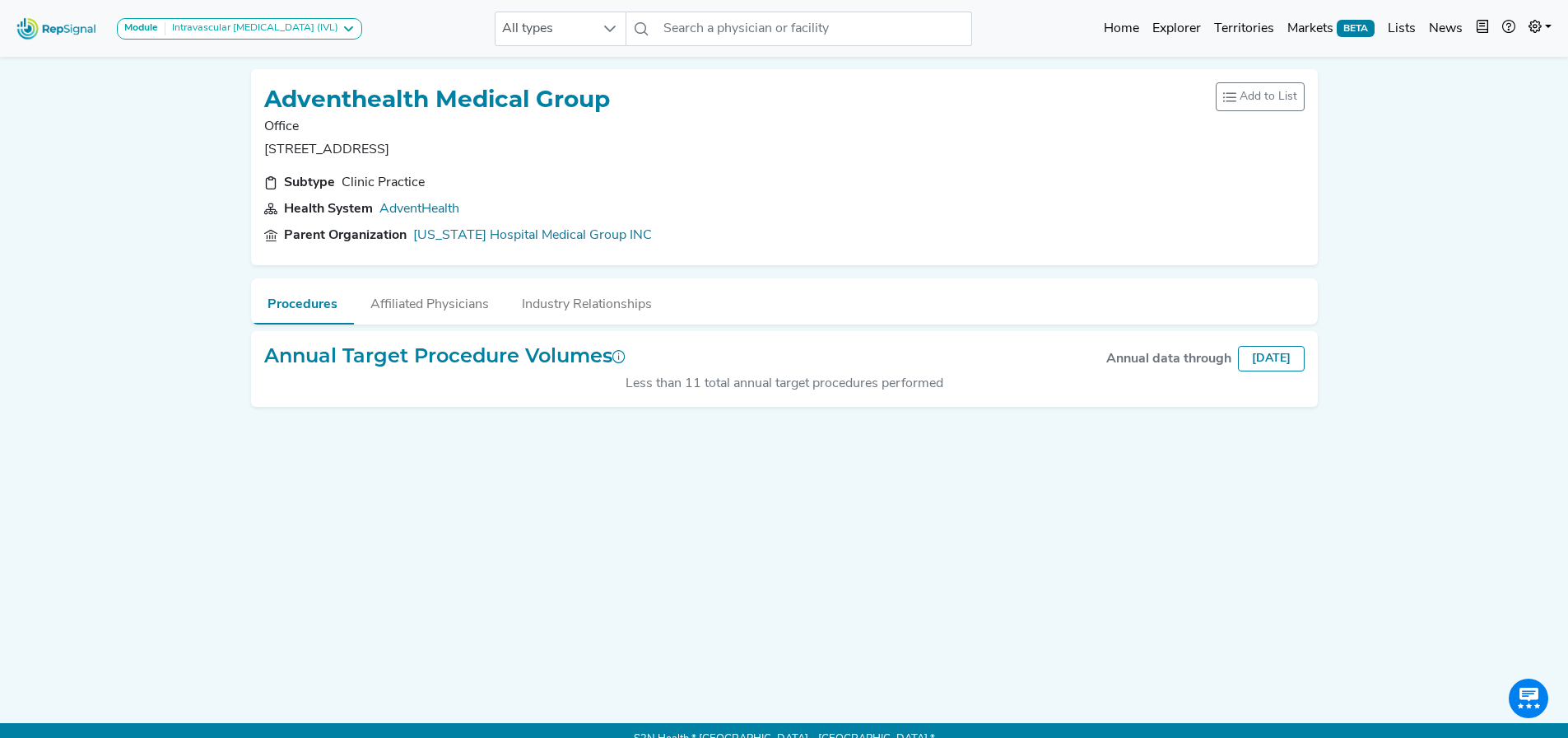
drag, startPoint x: 255, startPoint y: 147, endPoint x: 381, endPoint y: 146, distance: 126.0
click at [381, 146] on p "[STREET_ADDRESS]" at bounding box center [437, 149] width 346 height 20
copy p "[STREET_ADDRESS]"
click at [686, 16] on input "text" at bounding box center [814, 28] width 315 height 34
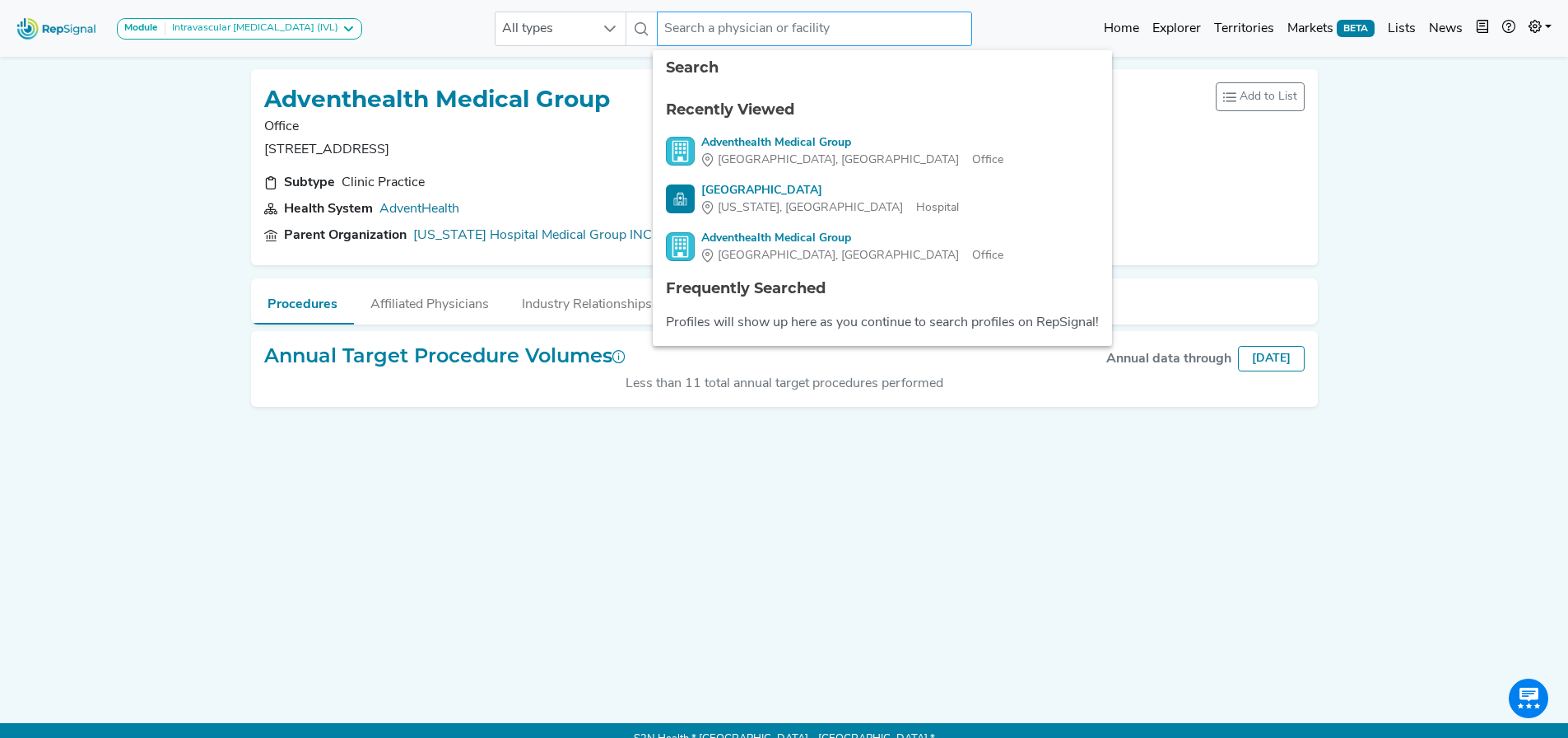
paste input "ADVENTHEALTH MEDICAL GROUP HEART & VASCULAR"
type input "ADVENTHEALTH MEDICAL GROUP HEART & VASCULAR"
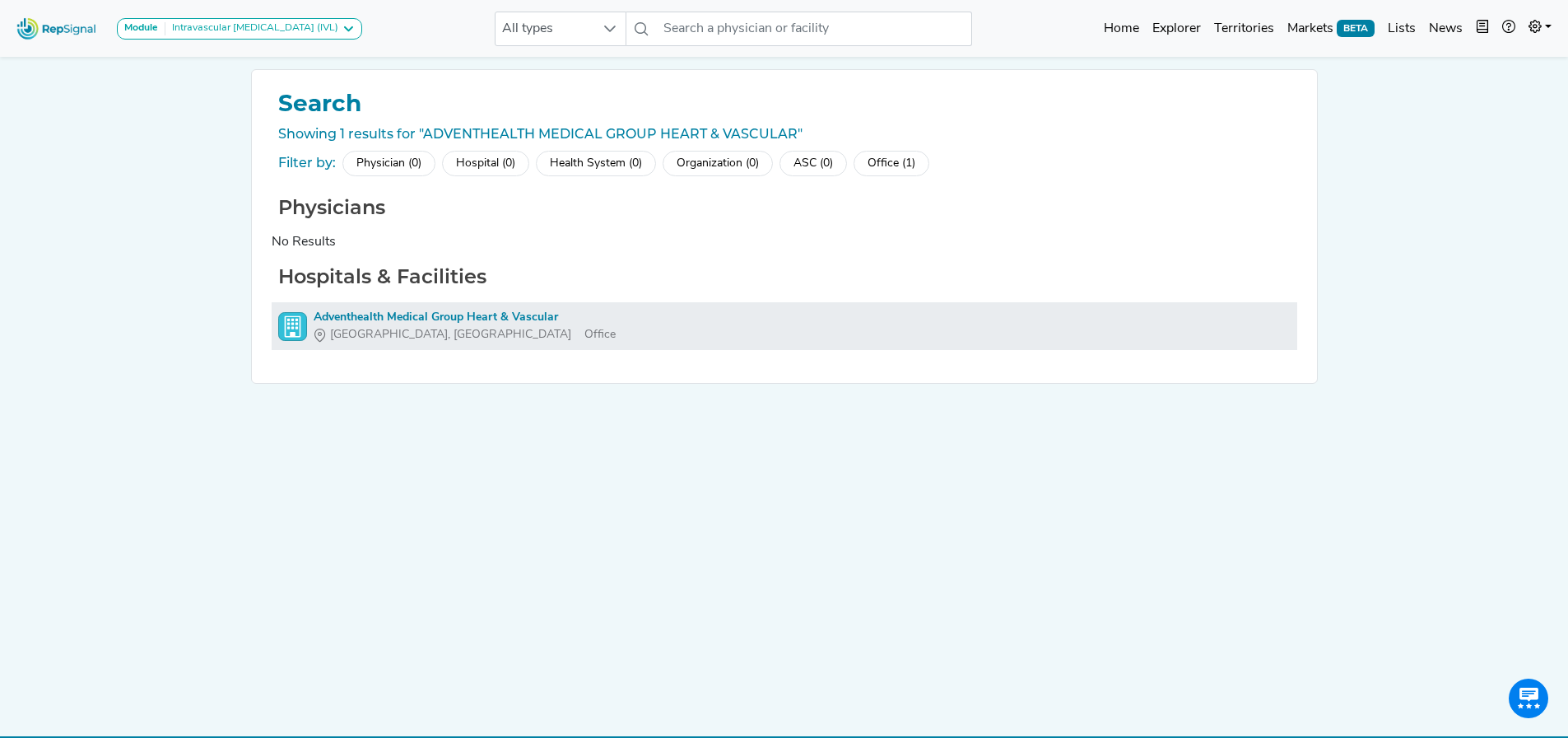
click at [373, 322] on div "Adventhealth Medical Group Heart & Vascular" at bounding box center [465, 317] width 302 height 17
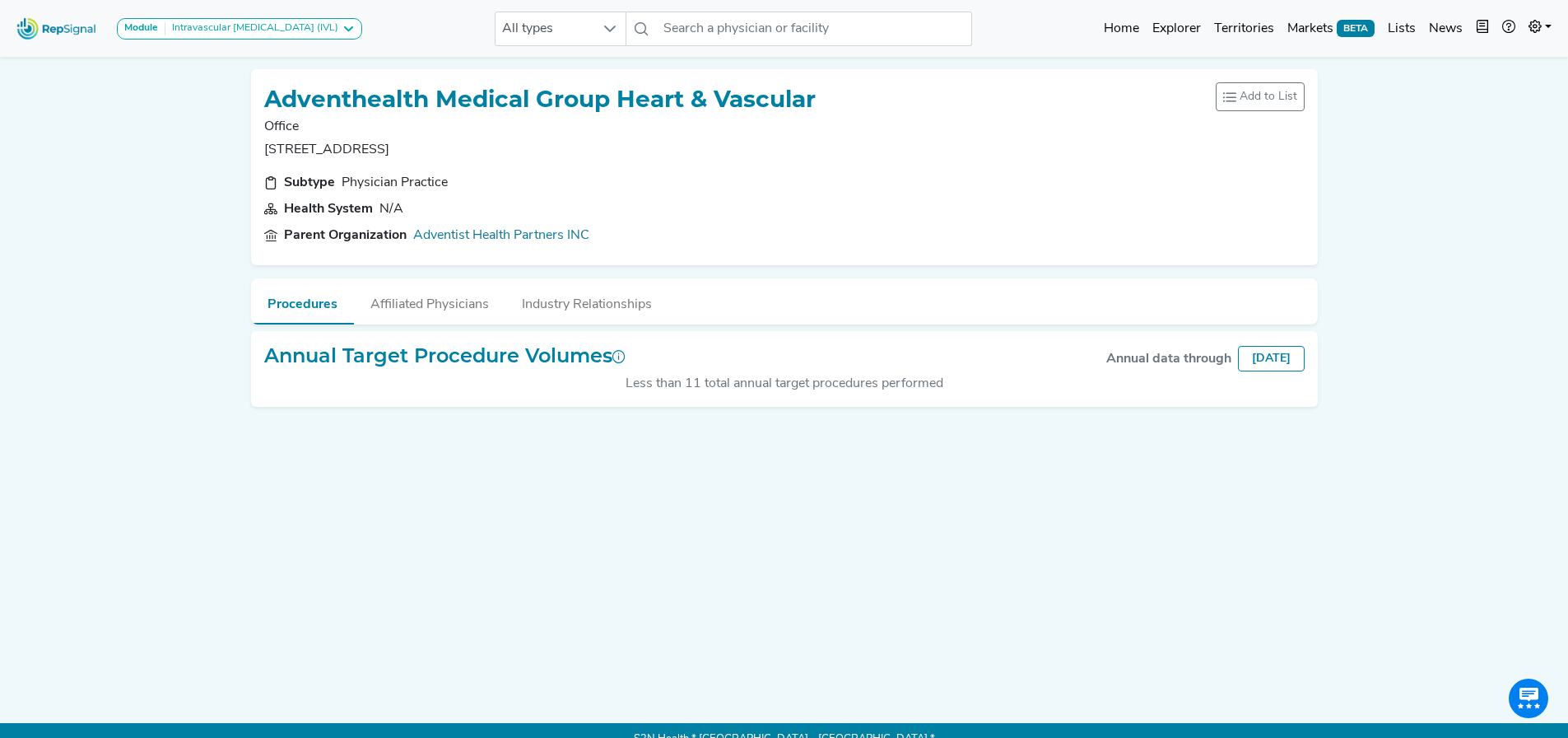
drag, startPoint x: 252, startPoint y: 150, endPoint x: 379, endPoint y: 148, distance: 127.0
click at [379, 148] on p "[STREET_ADDRESS]" at bounding box center [540, 149] width 552 height 20
drag, startPoint x: 386, startPoint y: 145, endPoint x: 434, endPoint y: 146, distance: 48.0
click at [434, 146] on p "[STREET_ADDRESS]" at bounding box center [540, 149] width 552 height 20
click at [720, 36] on input "text" at bounding box center [814, 28] width 315 height 34
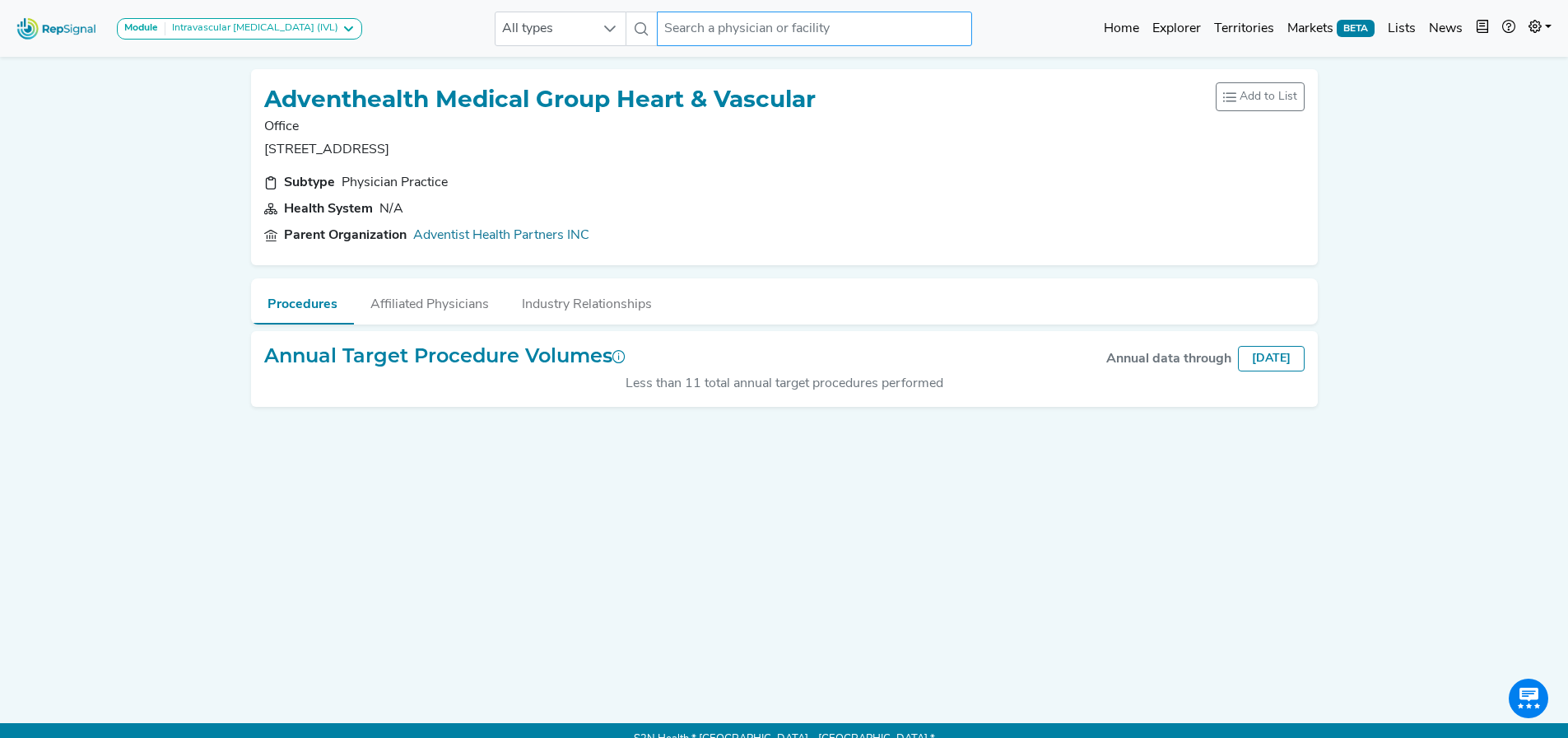
paste input "Adventhealth [GEOGRAPHIC_DATA]"
type input "Adventhealth [GEOGRAPHIC_DATA]"
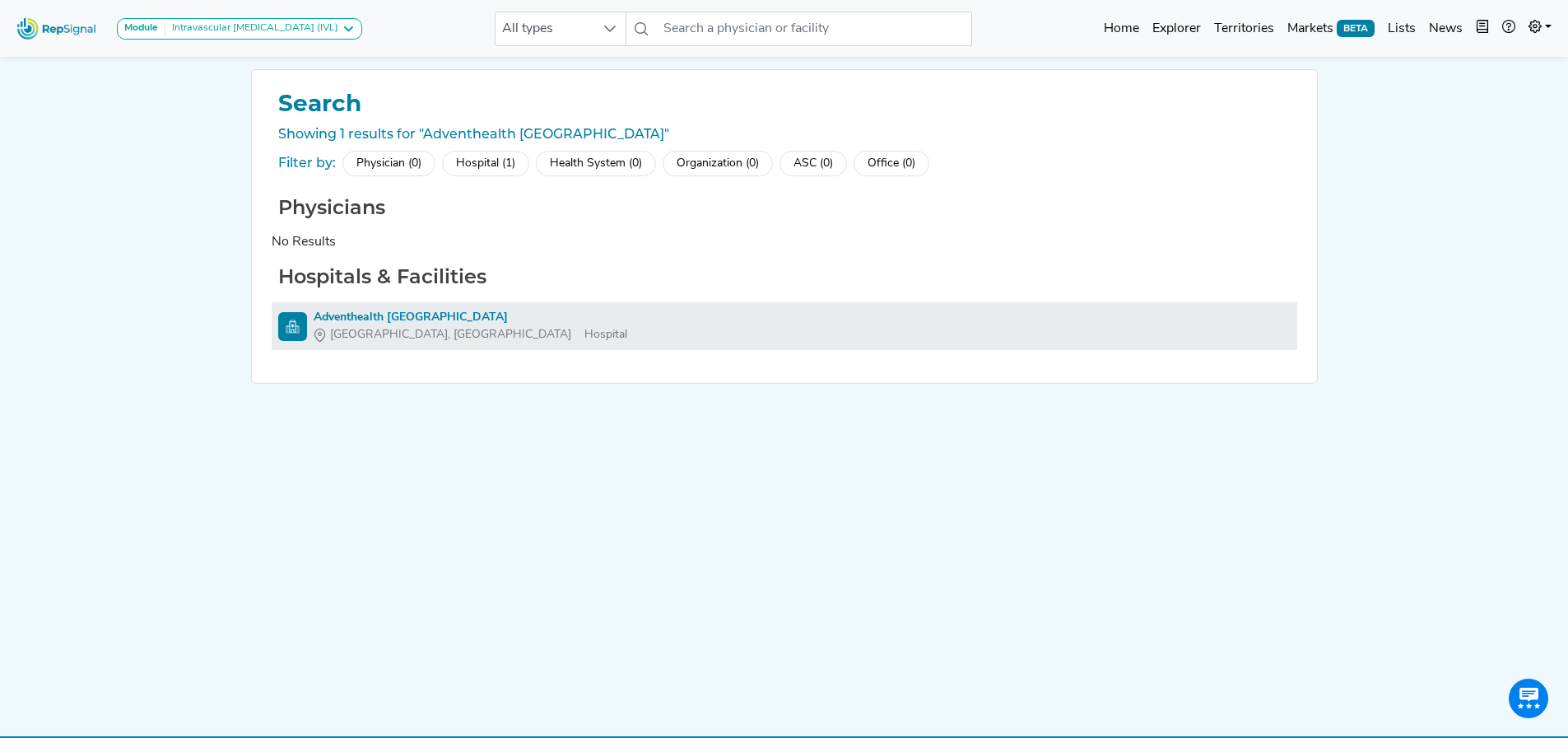
click at [433, 318] on div "Adventhealth [GEOGRAPHIC_DATA]" at bounding box center [471, 317] width 314 height 17
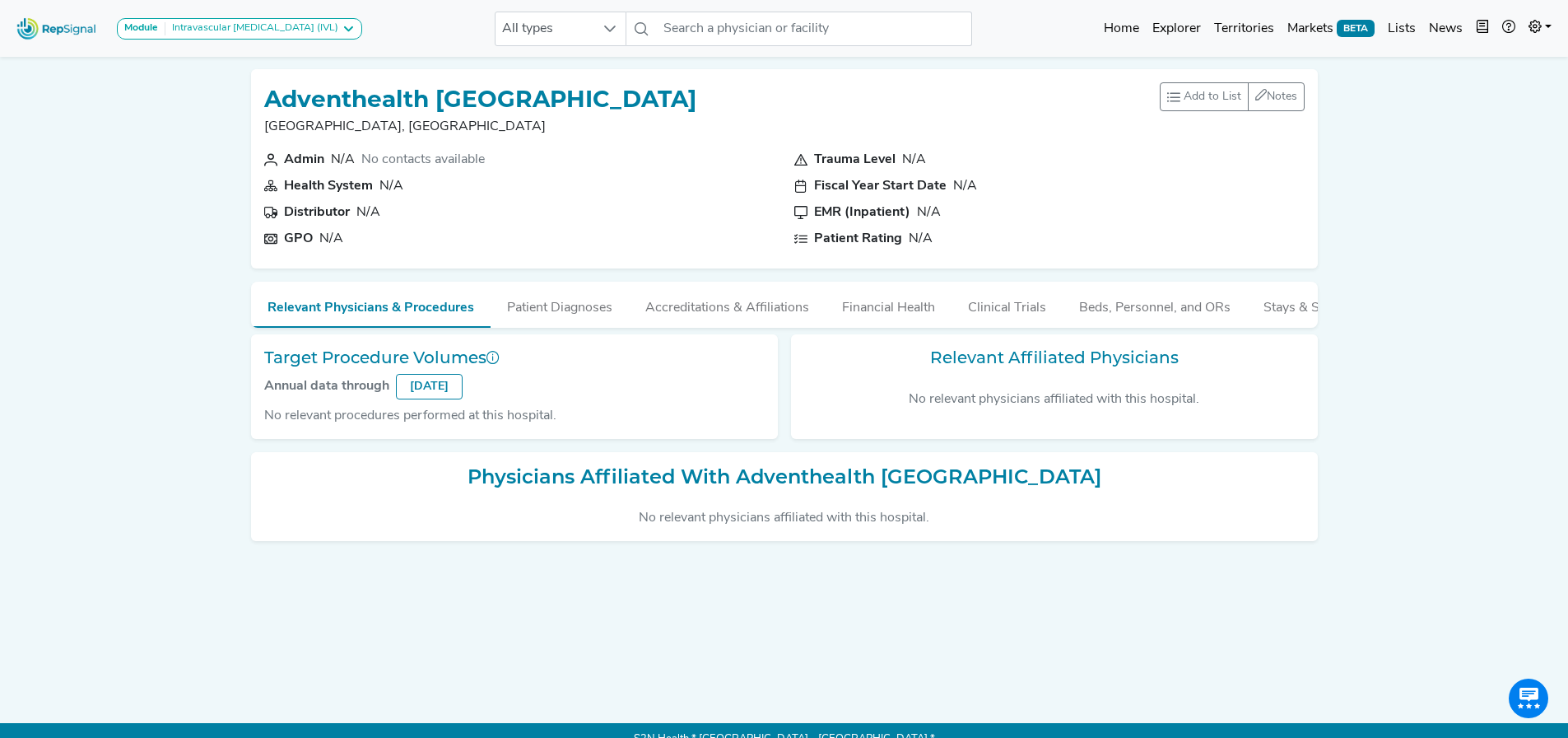
click at [531, 106] on h1 "Adventhealth [GEOGRAPHIC_DATA]" at bounding box center [480, 99] width 432 height 28
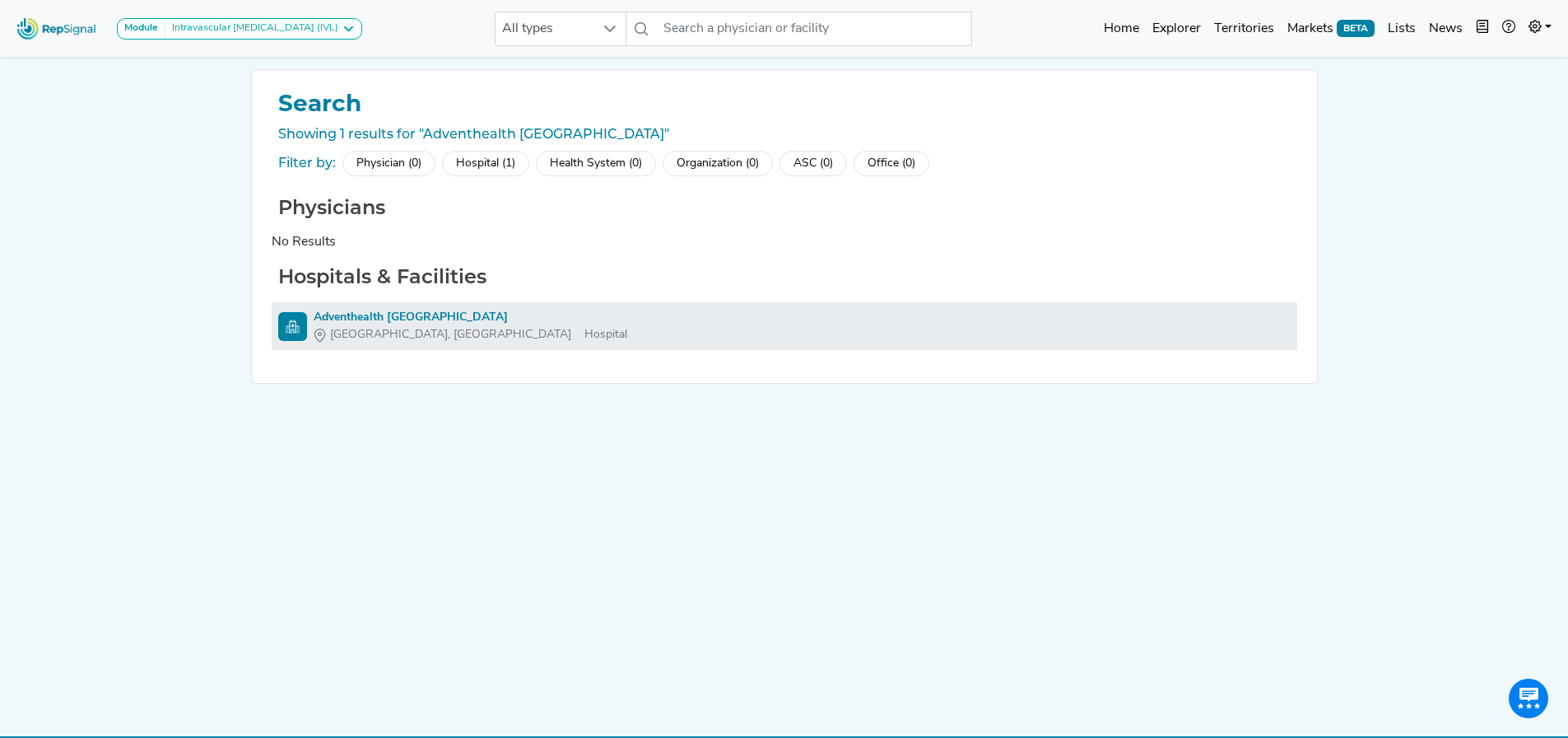
click at [279, 332] on img at bounding box center [292, 326] width 28 height 28
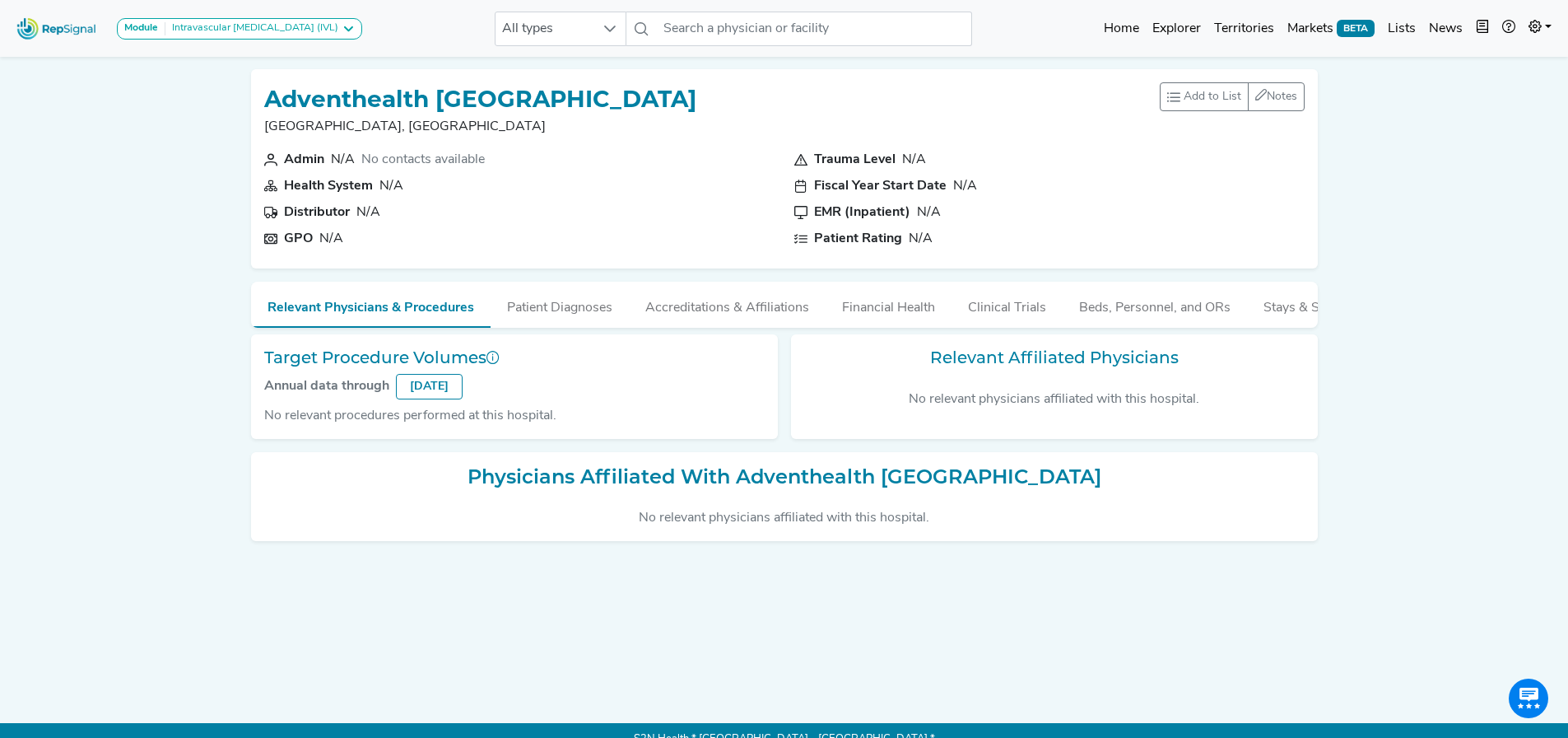
scroll to position [0, 58]
click at [944, 304] on button "Clinical Trials" at bounding box center [949, 304] width 111 height 45
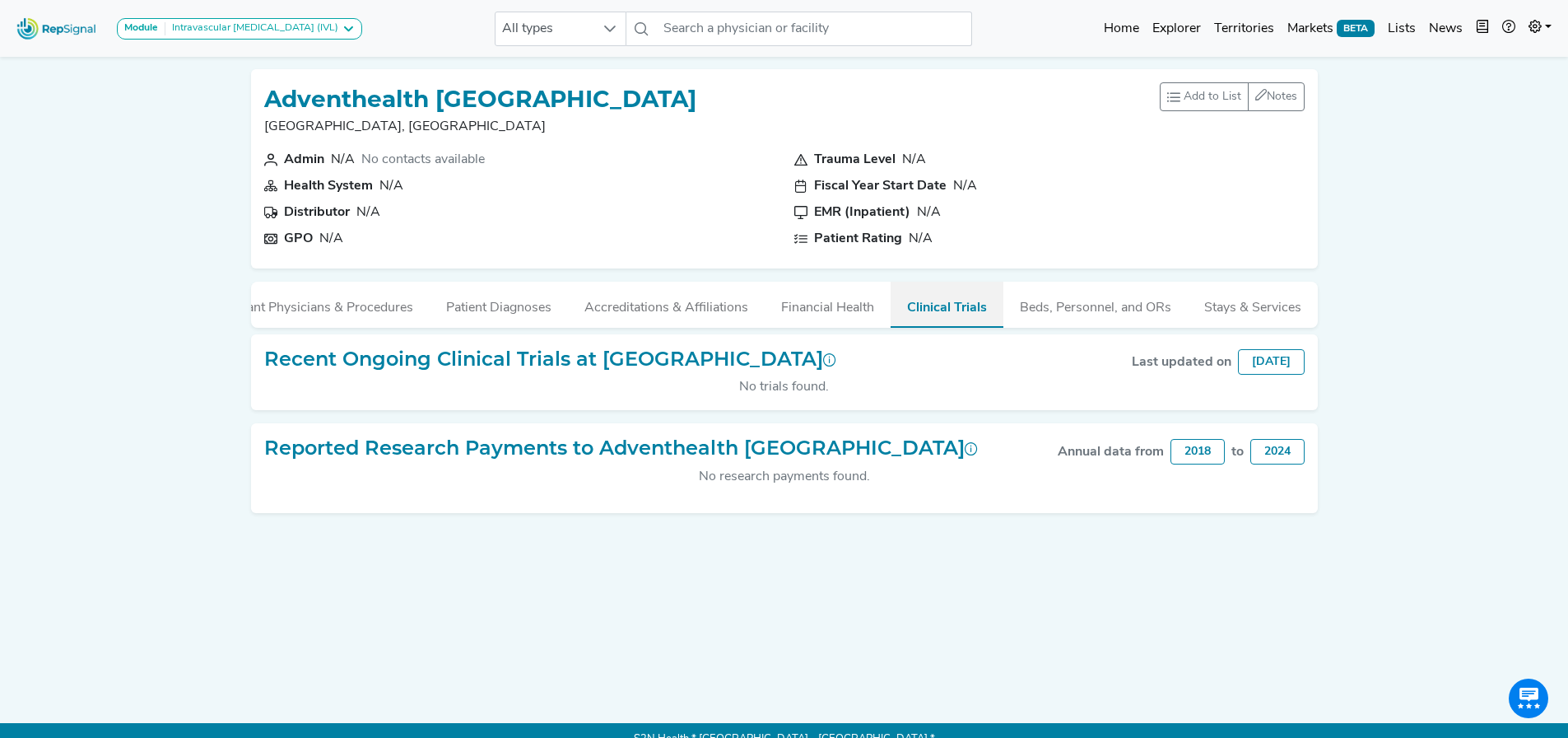
scroll to position [0, 55]
click at [794, 311] on button "Financial Health" at bounding box center [828, 304] width 126 height 45
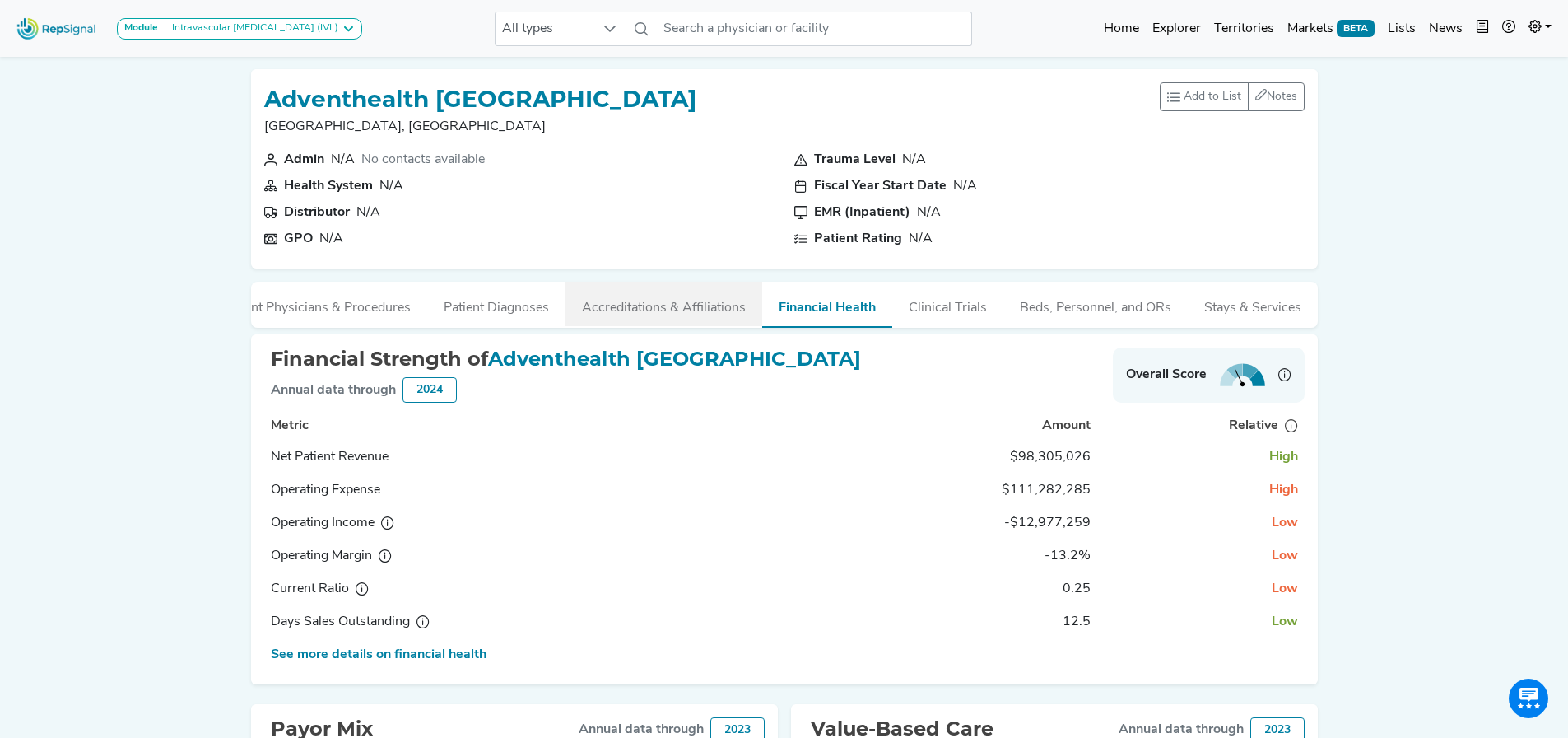
click at [693, 299] on button "Accreditations & Affiliations" at bounding box center [664, 304] width 197 height 45
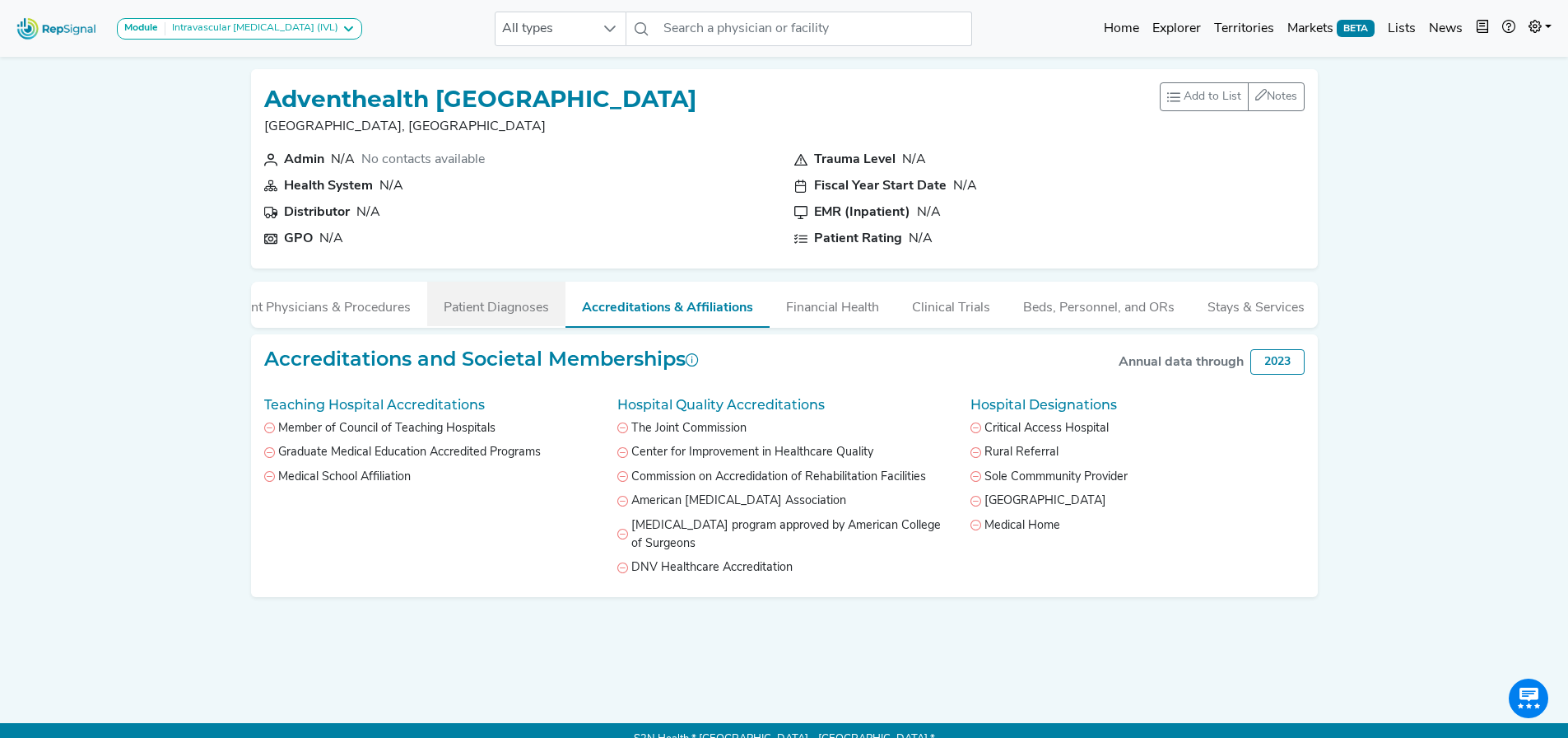
click at [514, 322] on button "Patient Diagnoses" at bounding box center [497, 304] width 138 height 45
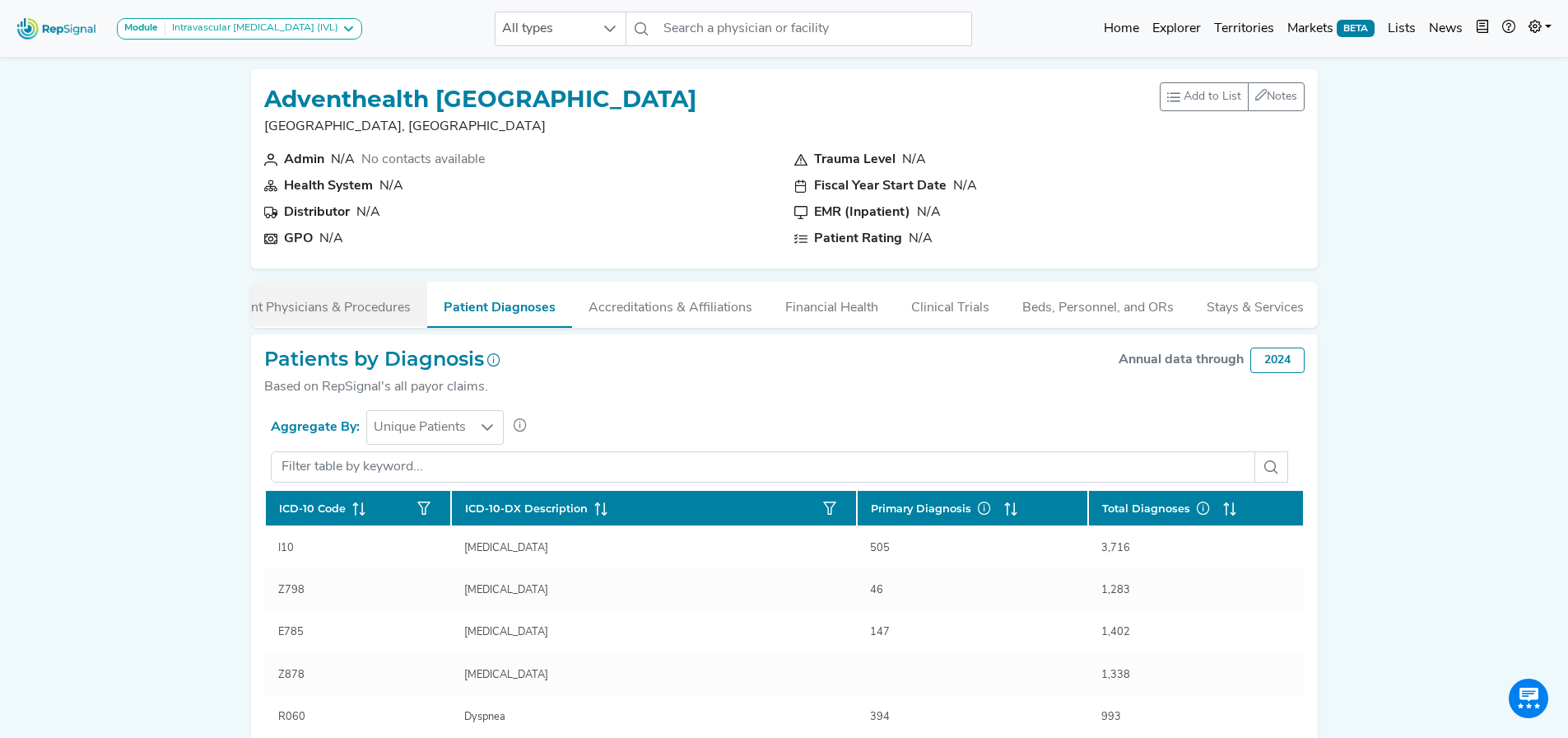
click at [354, 299] on button "Relevant Physicians & Procedures" at bounding box center [311, 304] width 231 height 45
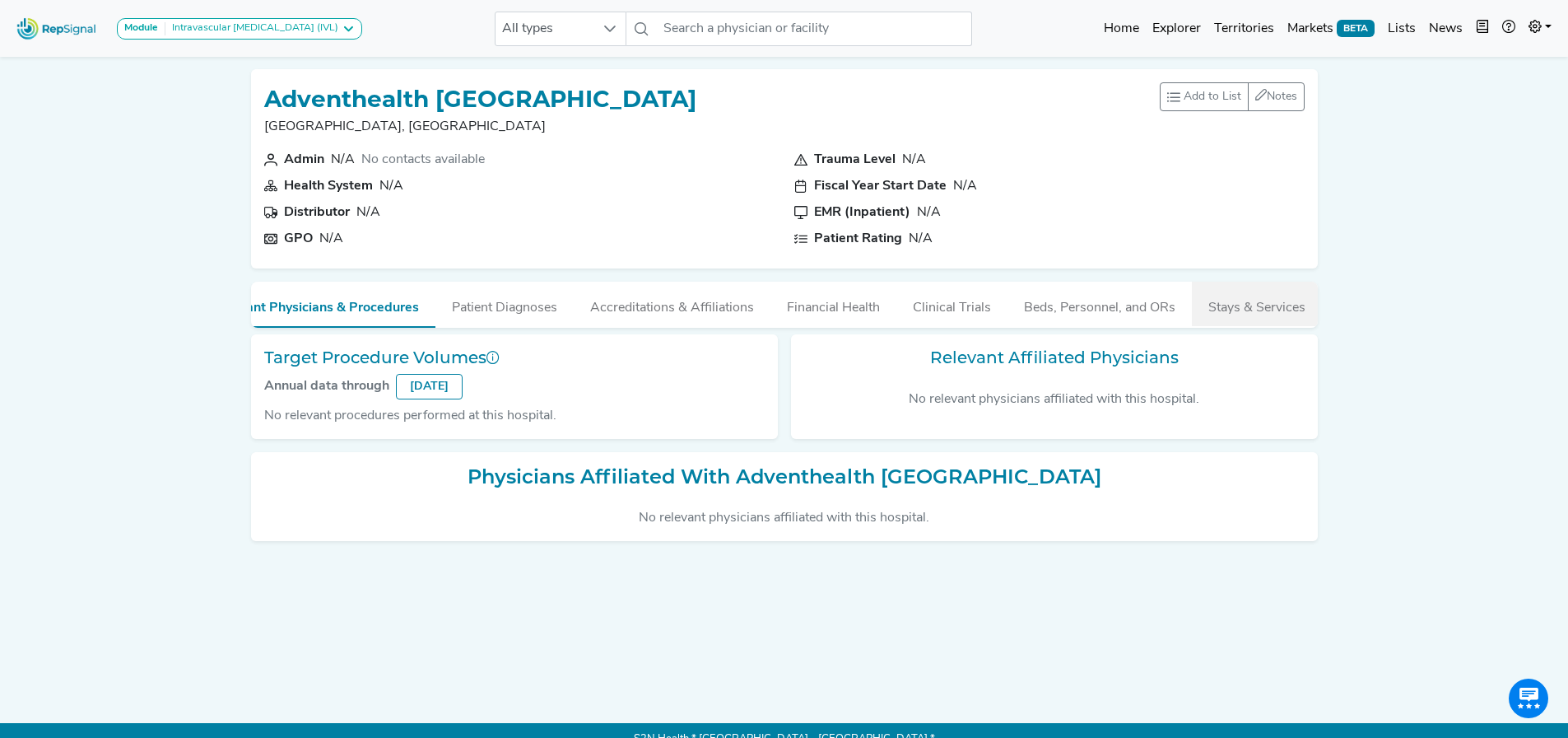
click at [1226, 319] on button "Stays & Services" at bounding box center [1257, 304] width 130 height 45
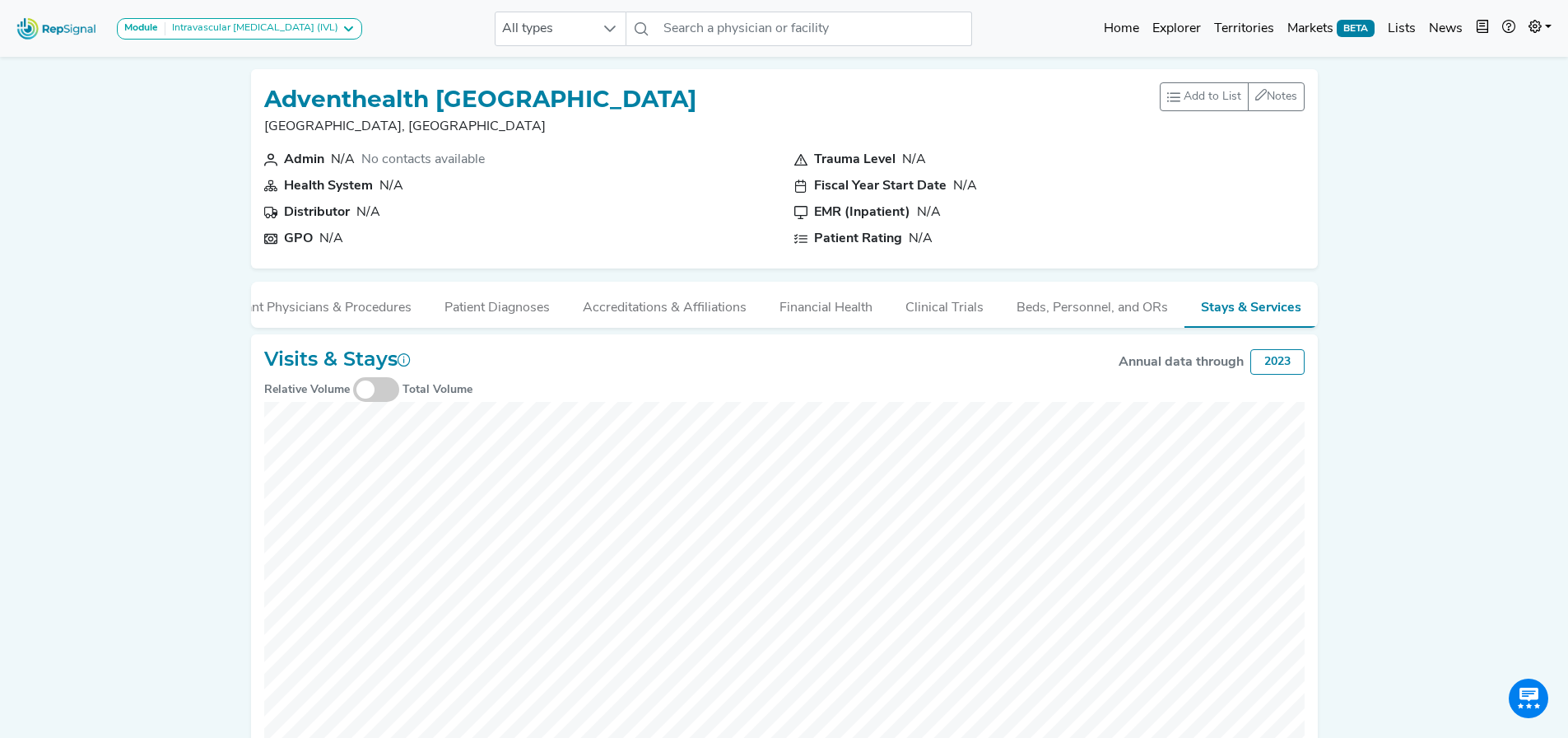
scroll to position [0, 0]
click at [288, 310] on button "Relevant Physicians & Procedures" at bounding box center [366, 304] width 231 height 45
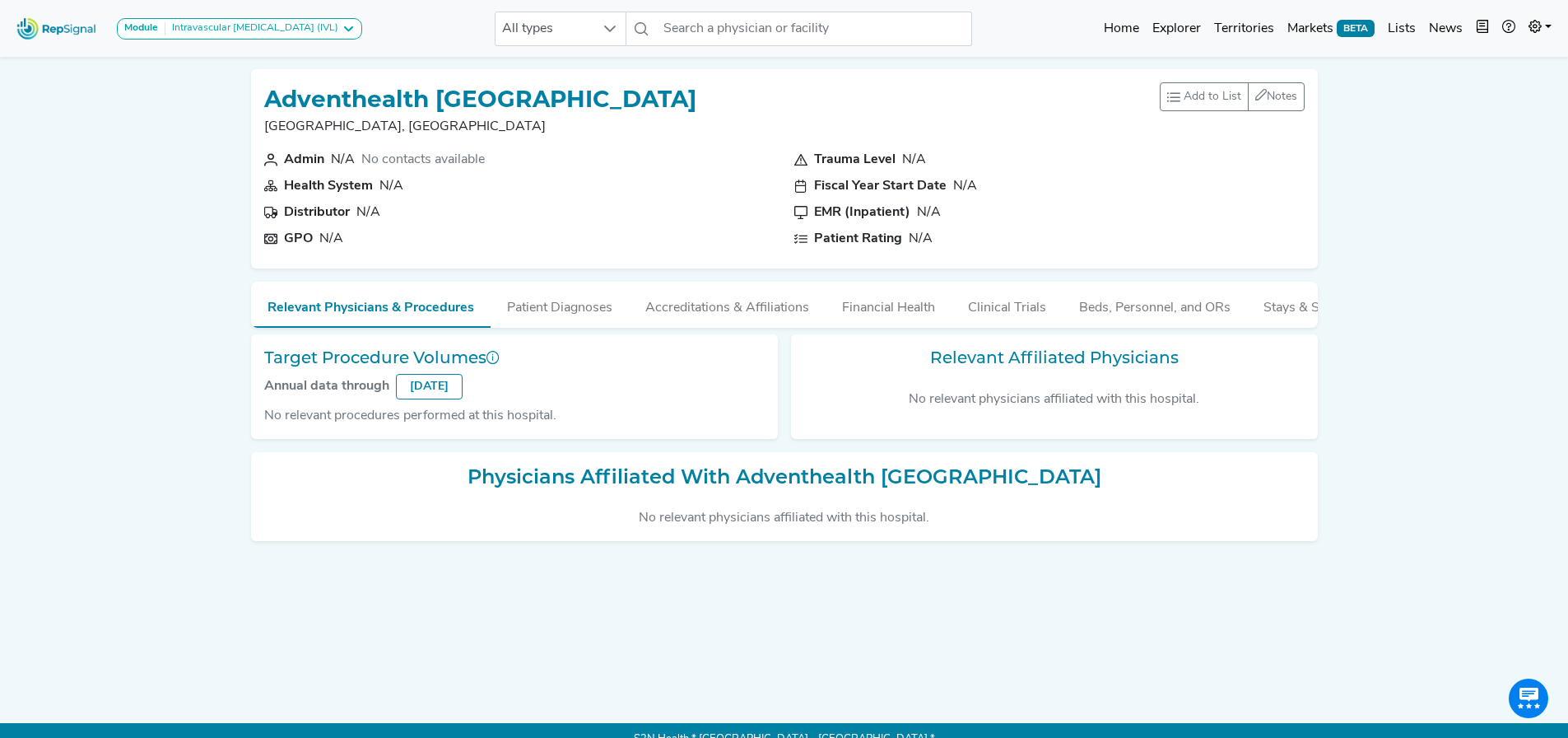
click at [612, 91] on h1 "Adventhealth [GEOGRAPHIC_DATA]" at bounding box center [480, 99] width 432 height 28
click at [535, 307] on button "Patient Diagnoses" at bounding box center [559, 304] width 138 height 45
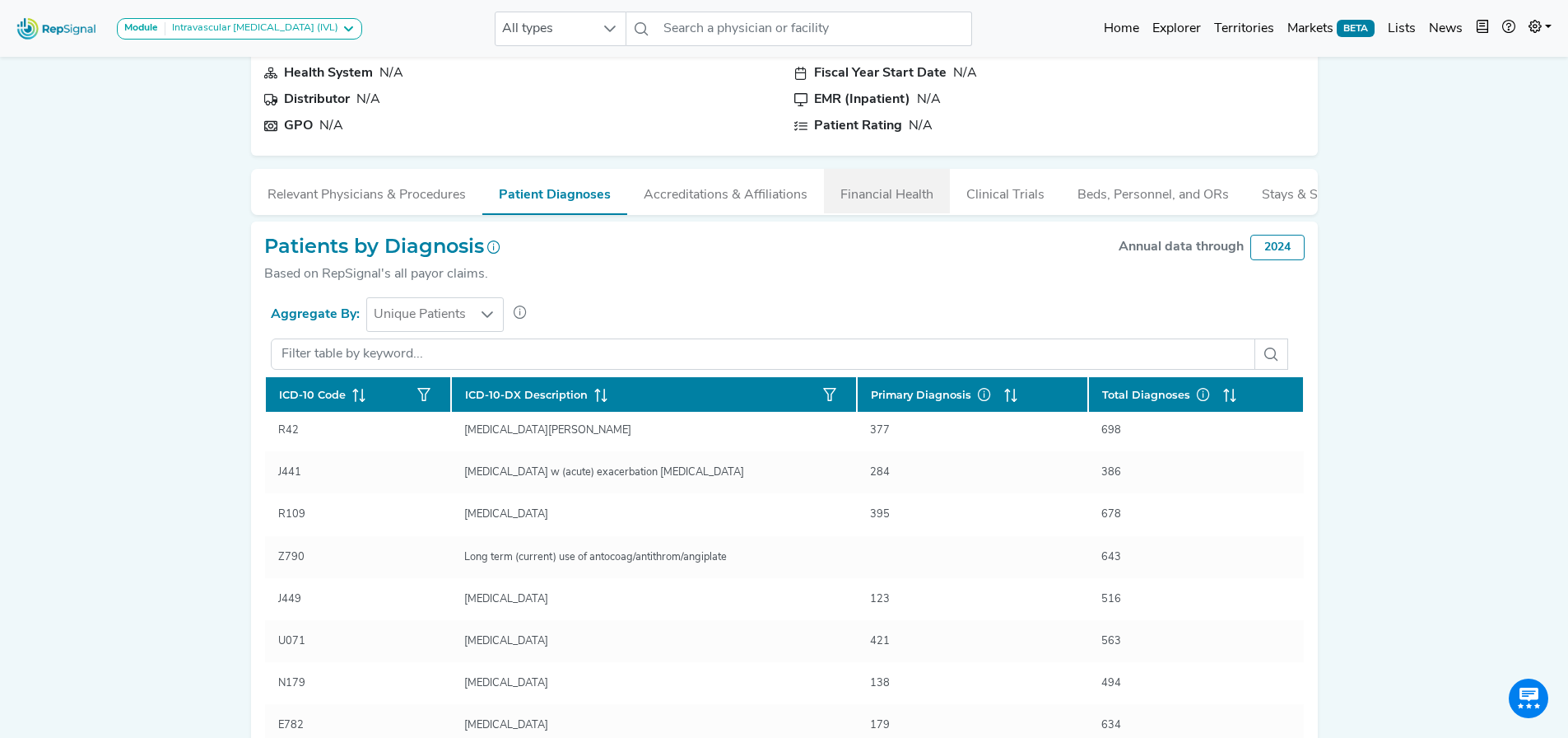
scroll to position [134, 12]
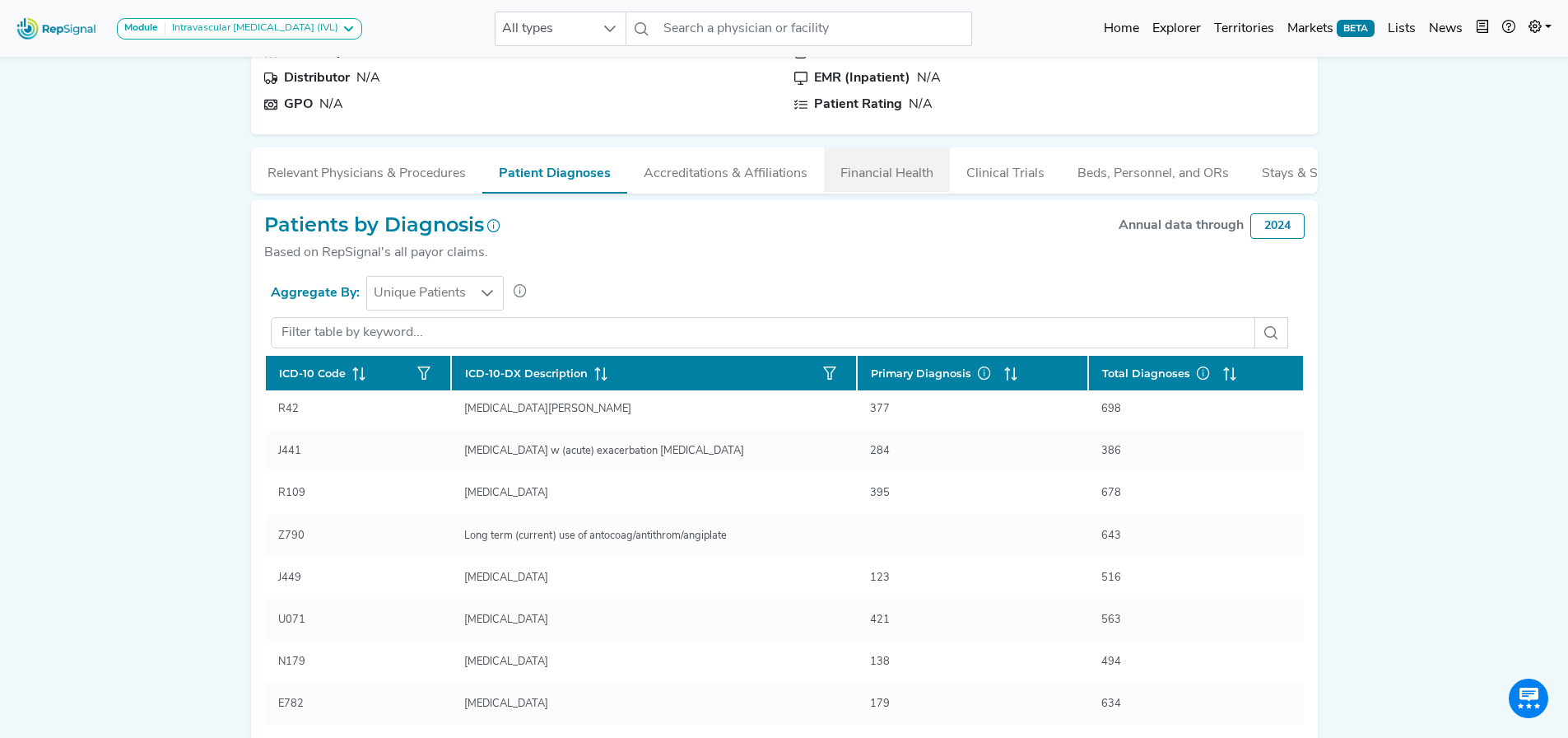
click at [880, 178] on button "Financial Health" at bounding box center [887, 170] width 126 height 45
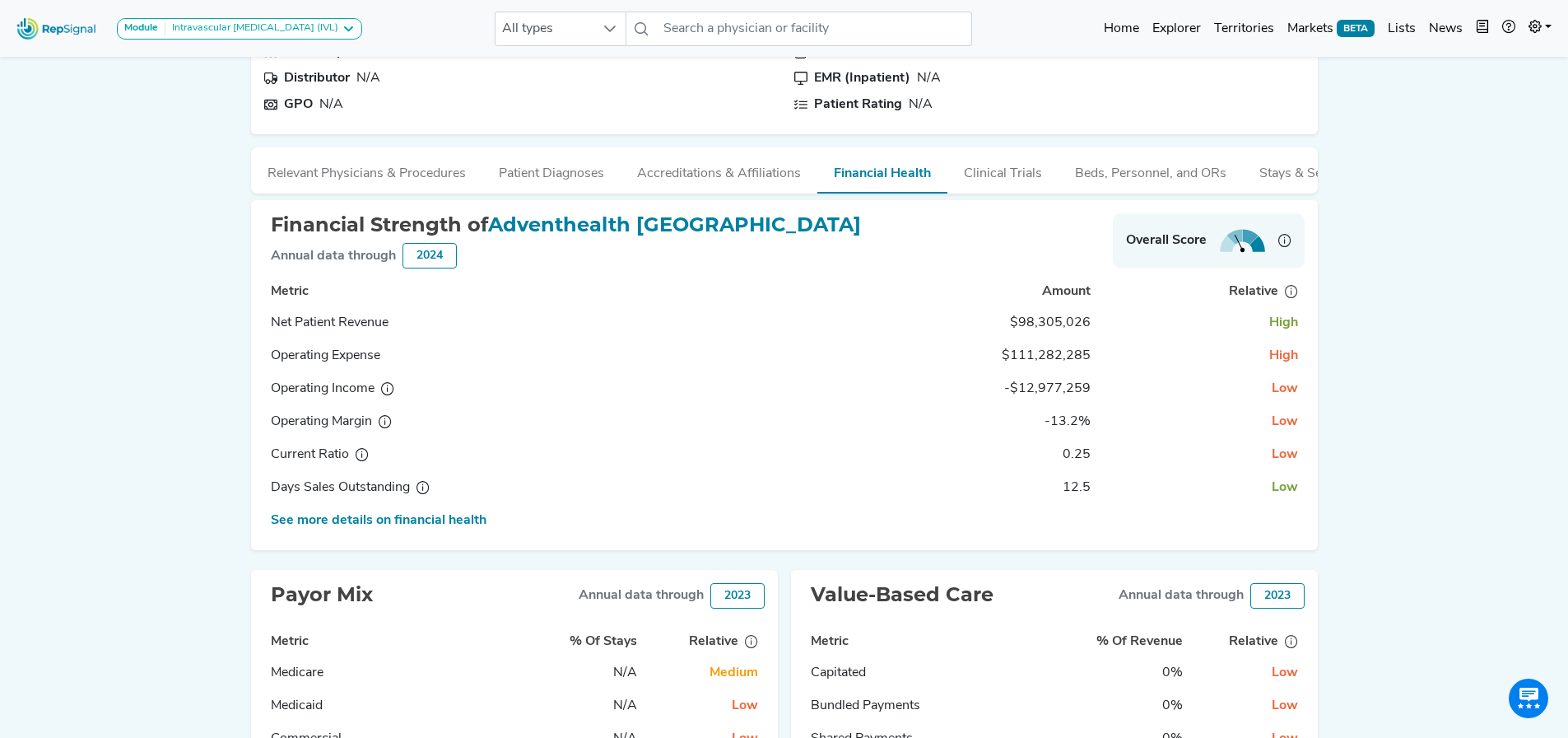
scroll to position [128, 12]
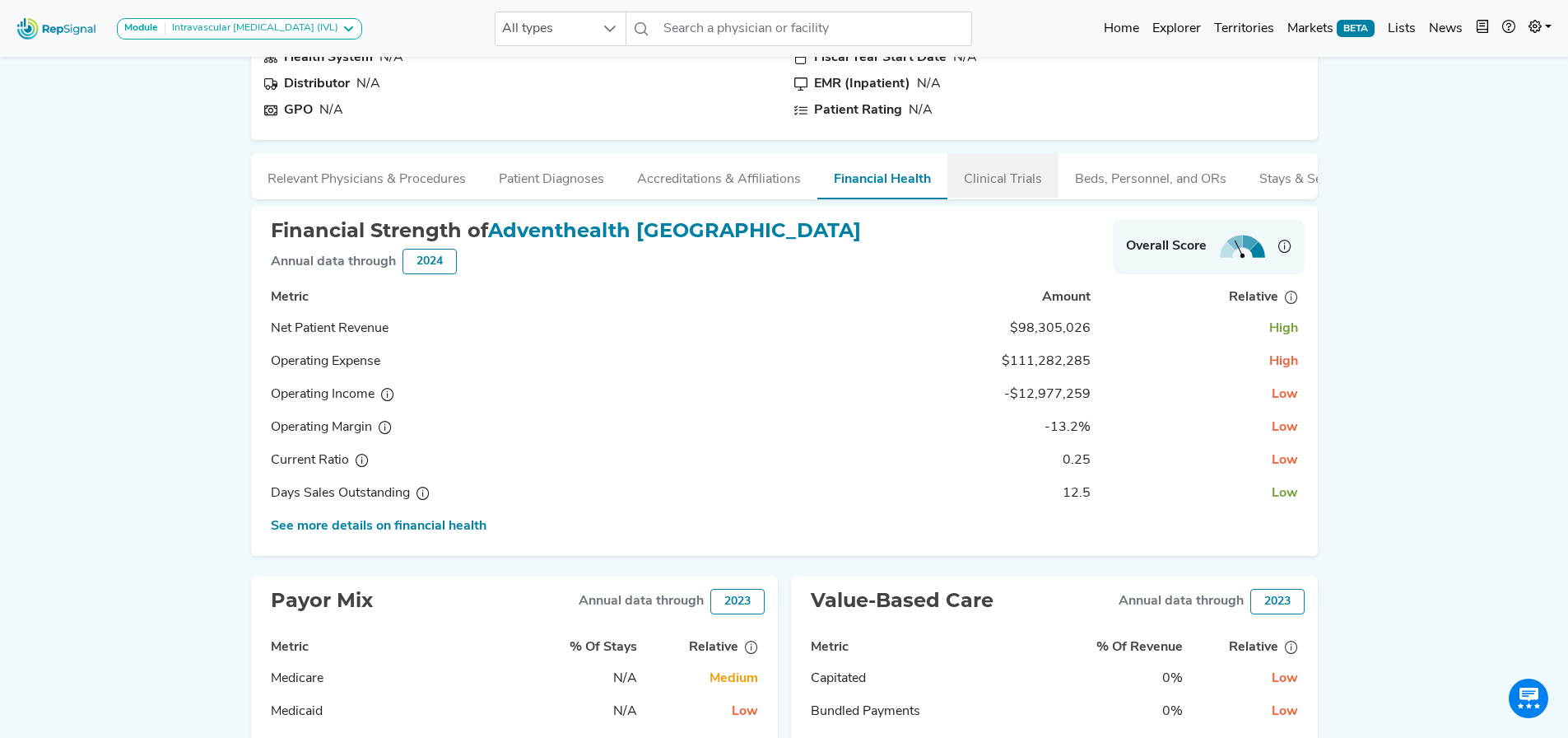
click at [1001, 182] on button "Clinical Trials" at bounding box center [1003, 176] width 111 height 45
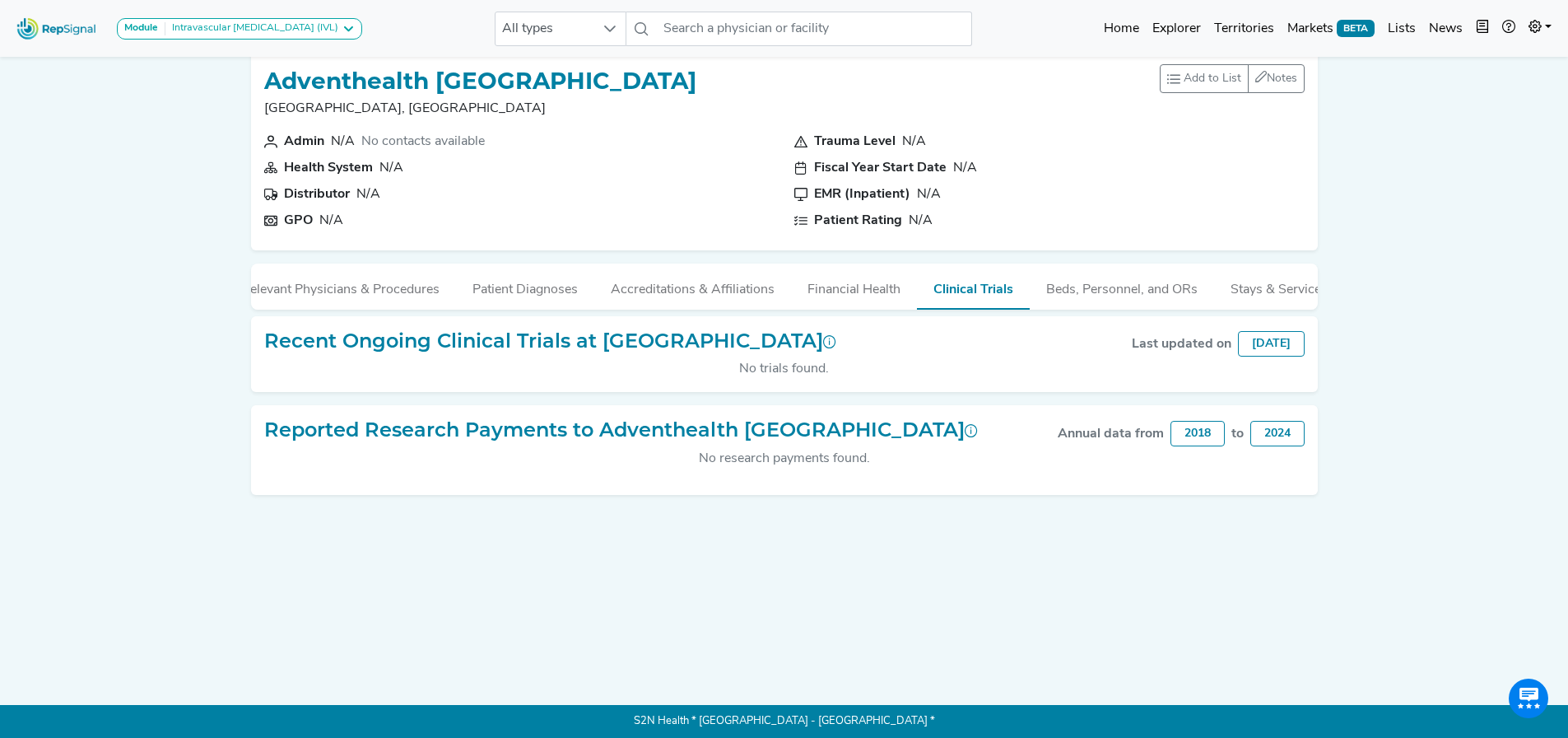
scroll to position [0, 55]
click at [1216, 286] on button "Stays & Services" at bounding box center [1253, 286] width 130 height 45
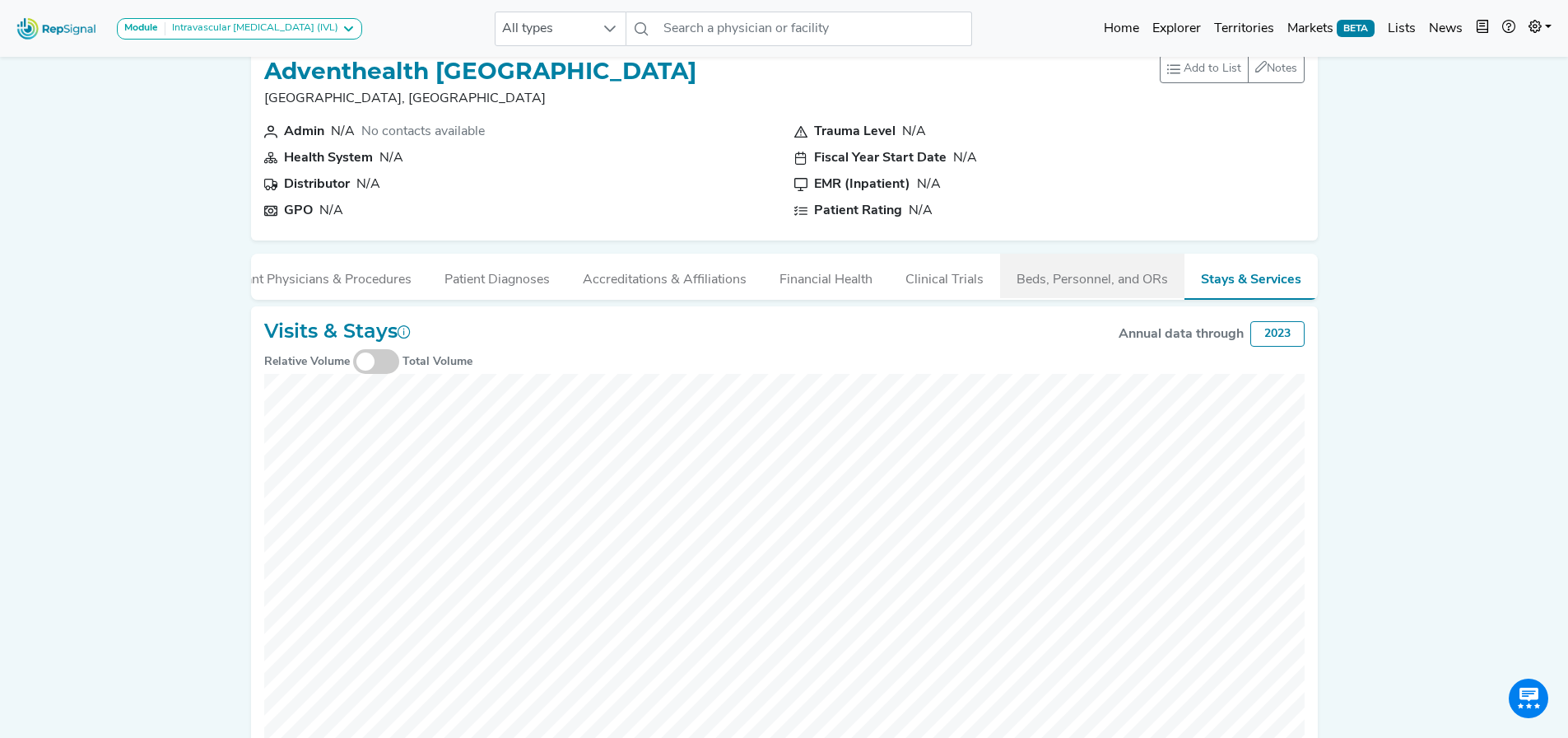
click at [1095, 282] on button "Beds, Personnel, and ORs" at bounding box center [1092, 276] width 184 height 45
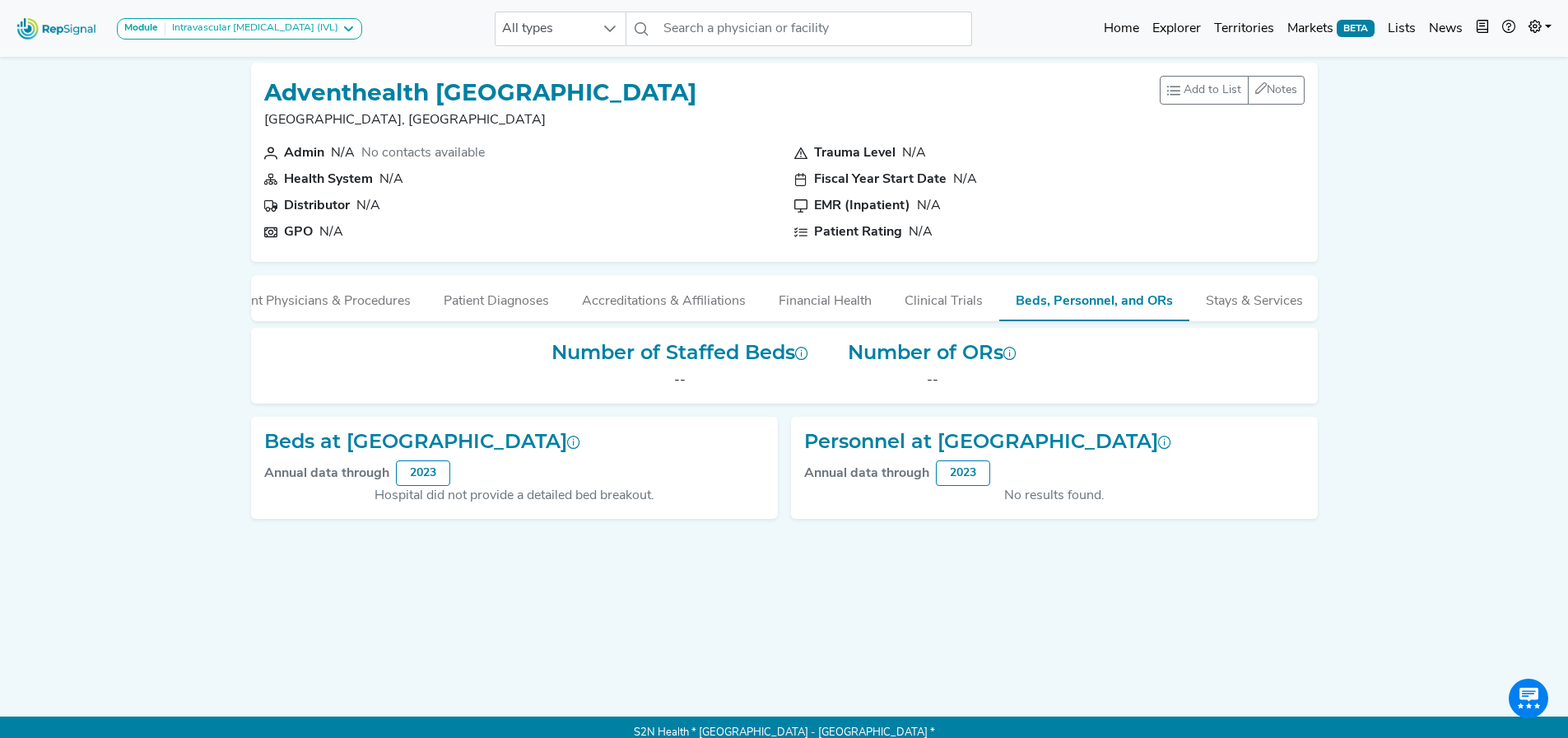
scroll to position [0, 12]
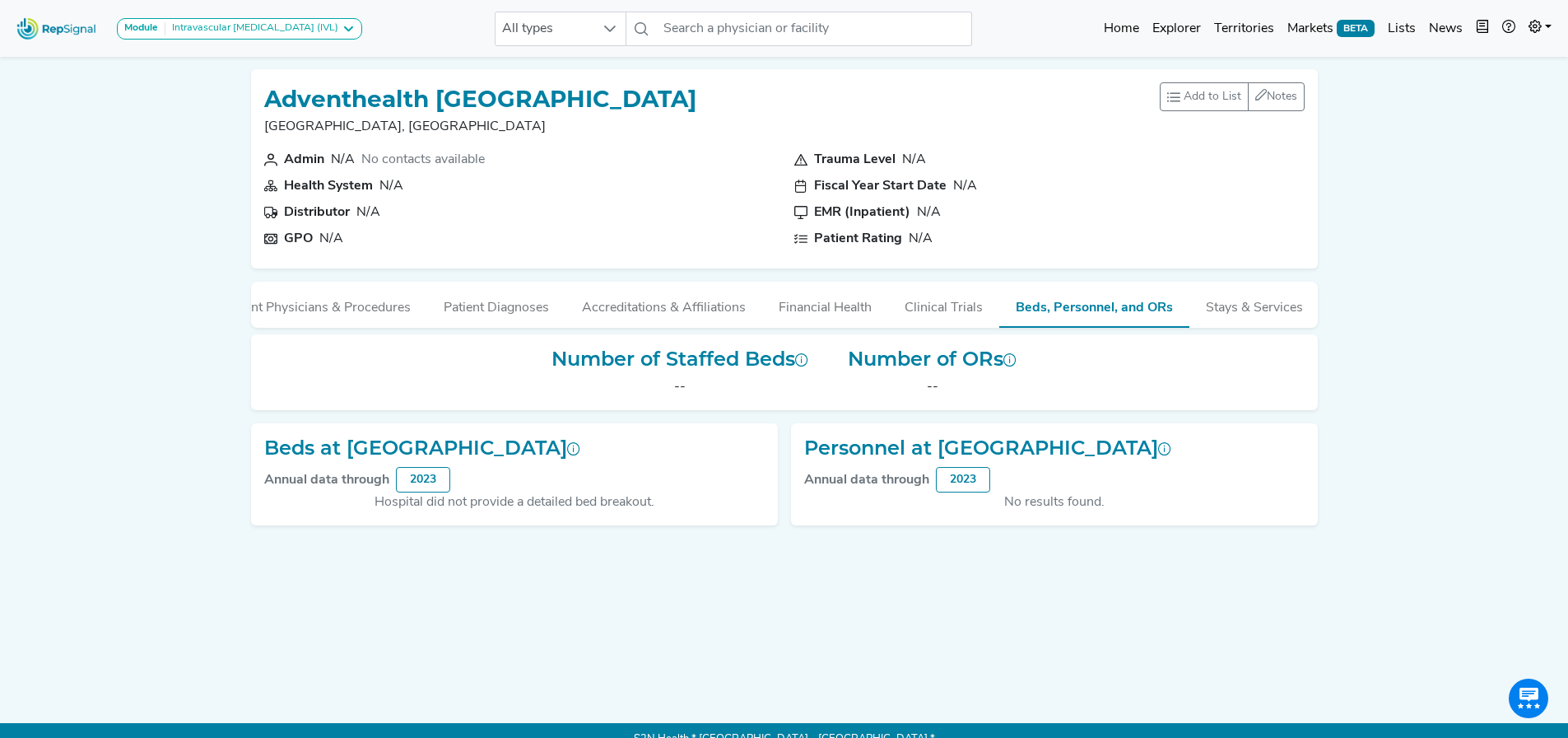
click at [552, 97] on h1 "Adventhealth [GEOGRAPHIC_DATA]" at bounding box center [480, 99] width 432 height 28
click at [743, 31] on input "text" at bounding box center [814, 28] width 315 height 34
paste input "ADVENTIST HEALTH CARDIOLOGY"
type input "ADVENTIST HEALTH CARDIOLOGY"
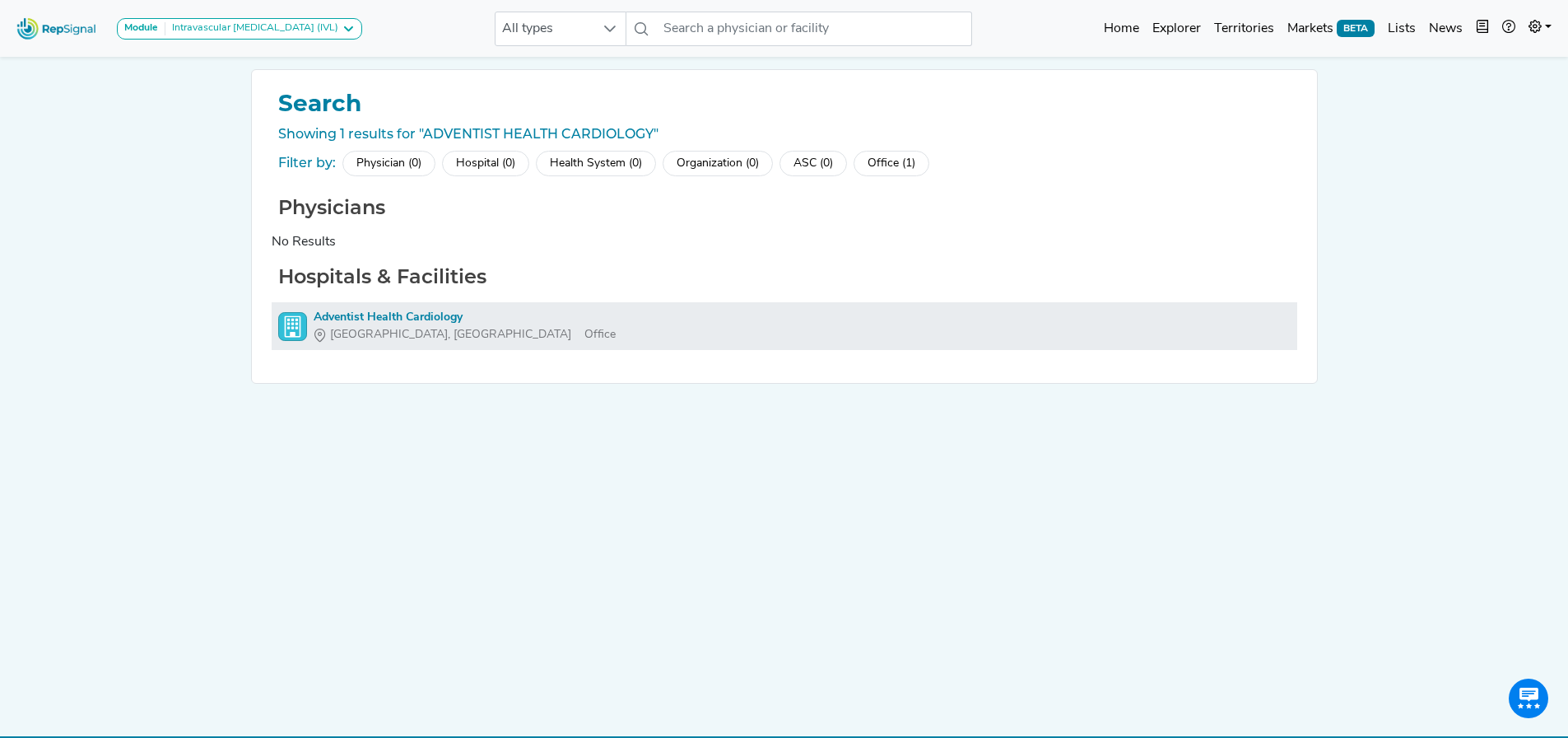
click at [428, 312] on div "Adventist Health Cardiology" at bounding box center [465, 317] width 302 height 17
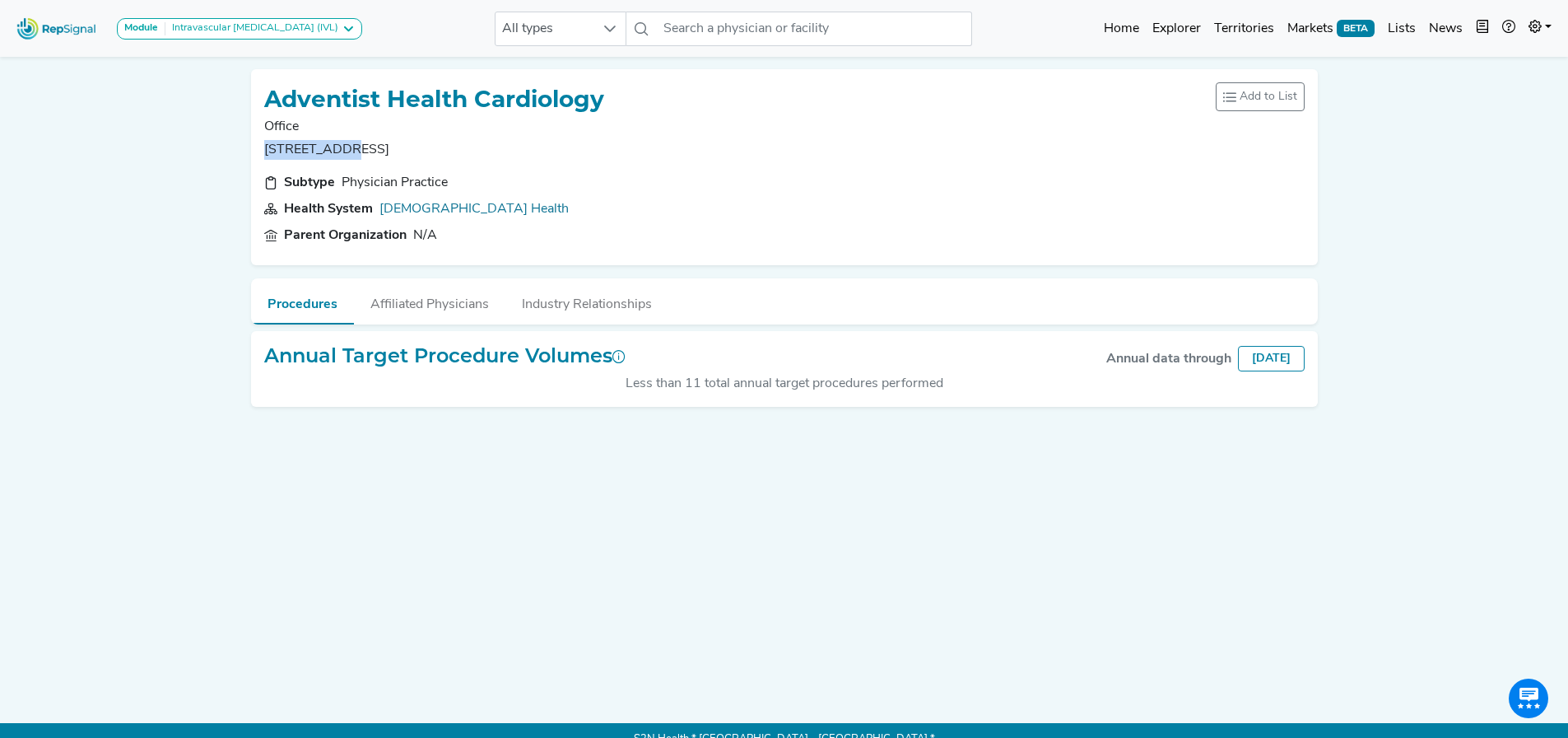
drag, startPoint x: 254, startPoint y: 147, endPoint x: 339, endPoint y: 147, distance: 85.0
click at [339, 147] on p "[STREET_ADDRESS]" at bounding box center [434, 149] width 340 height 20
click at [701, 41] on input "text" at bounding box center [814, 28] width 315 height 34
paste input "[DEMOGRAPHIC_DATA] Health Castle"
type input "[DEMOGRAPHIC_DATA] Health Castle"
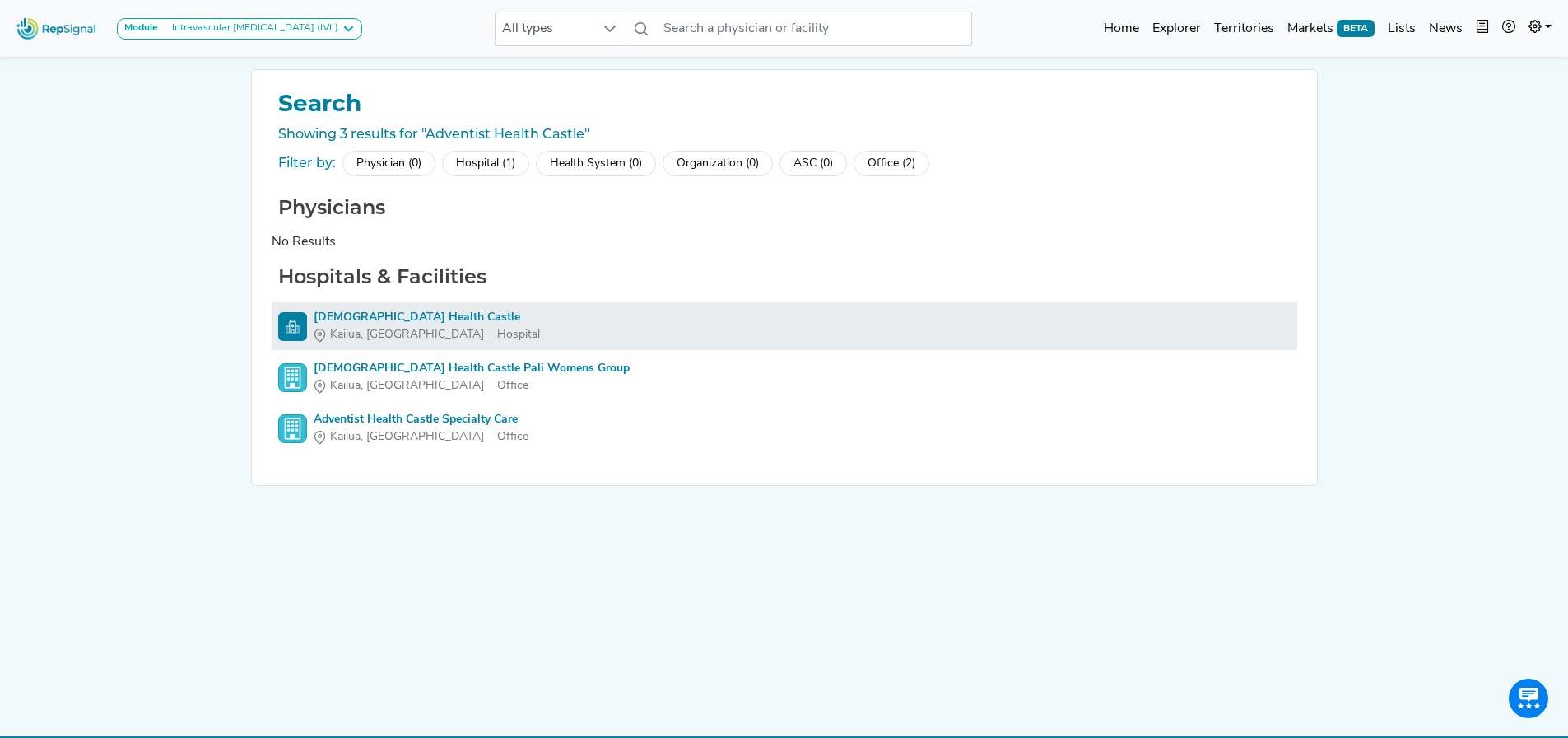
click at [405, 325] on div "[DEMOGRAPHIC_DATA] Health Castle" at bounding box center [427, 317] width 227 height 17
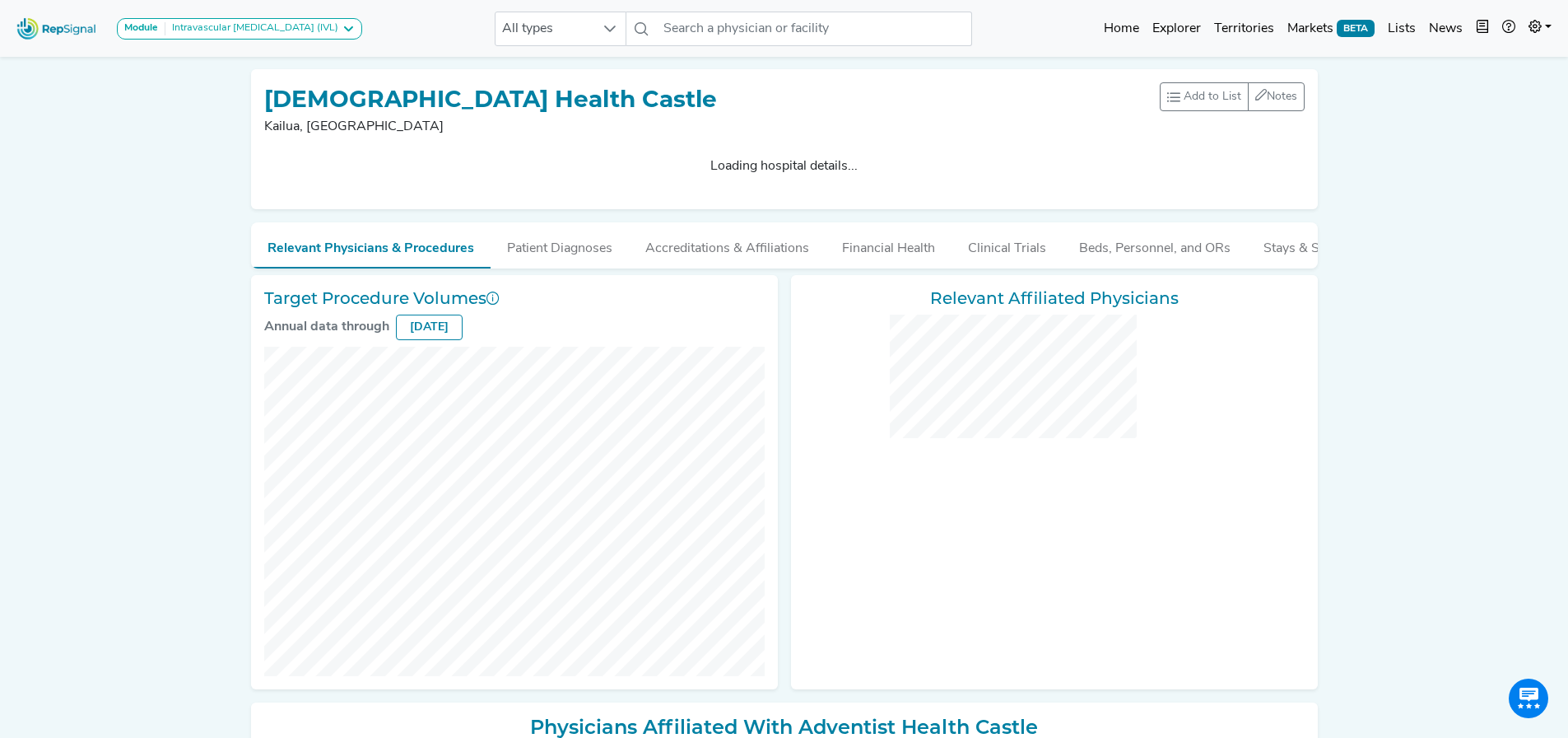
checkbox input "false"
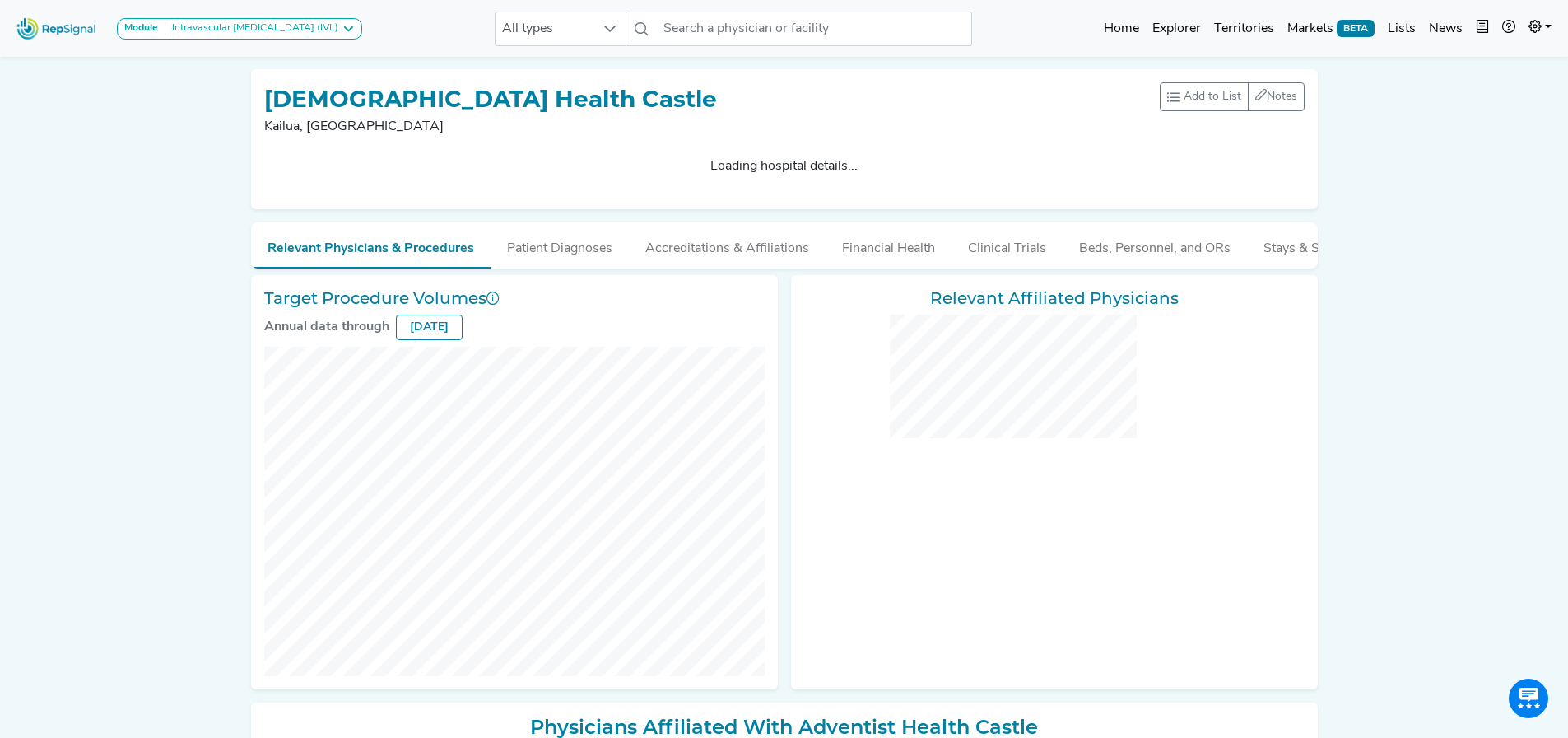
checkbox input "false"
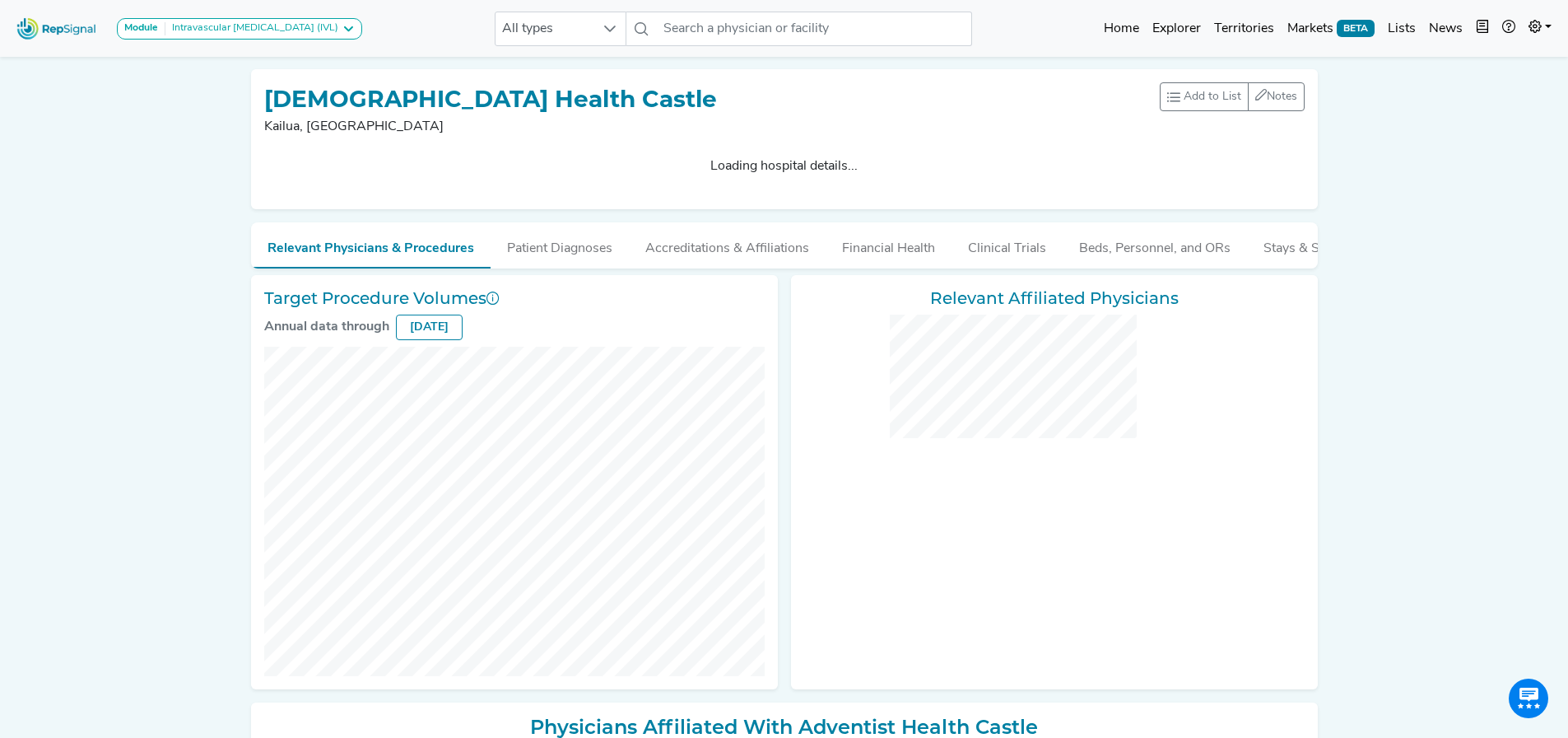
checkbox input "false"
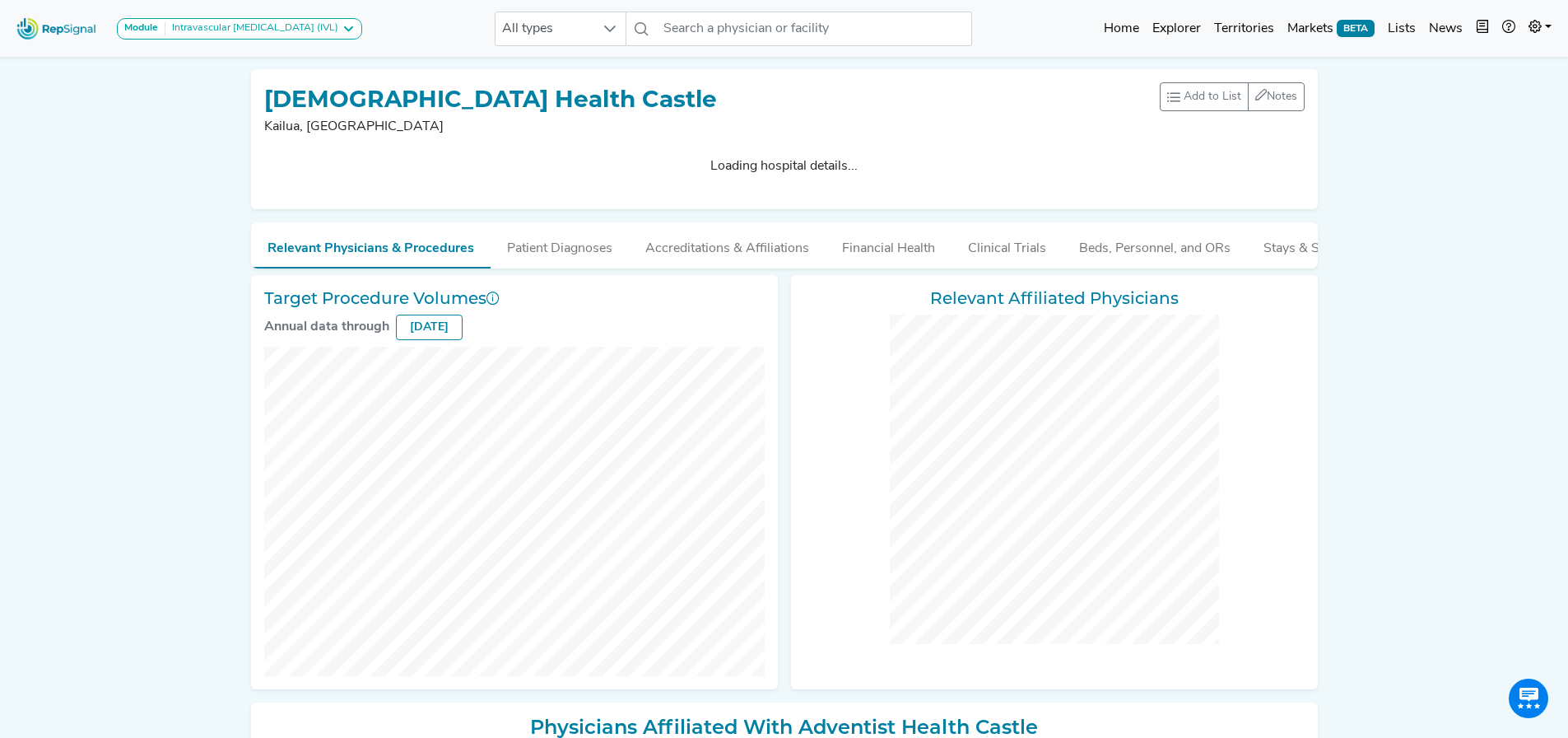
checkbox input "false"
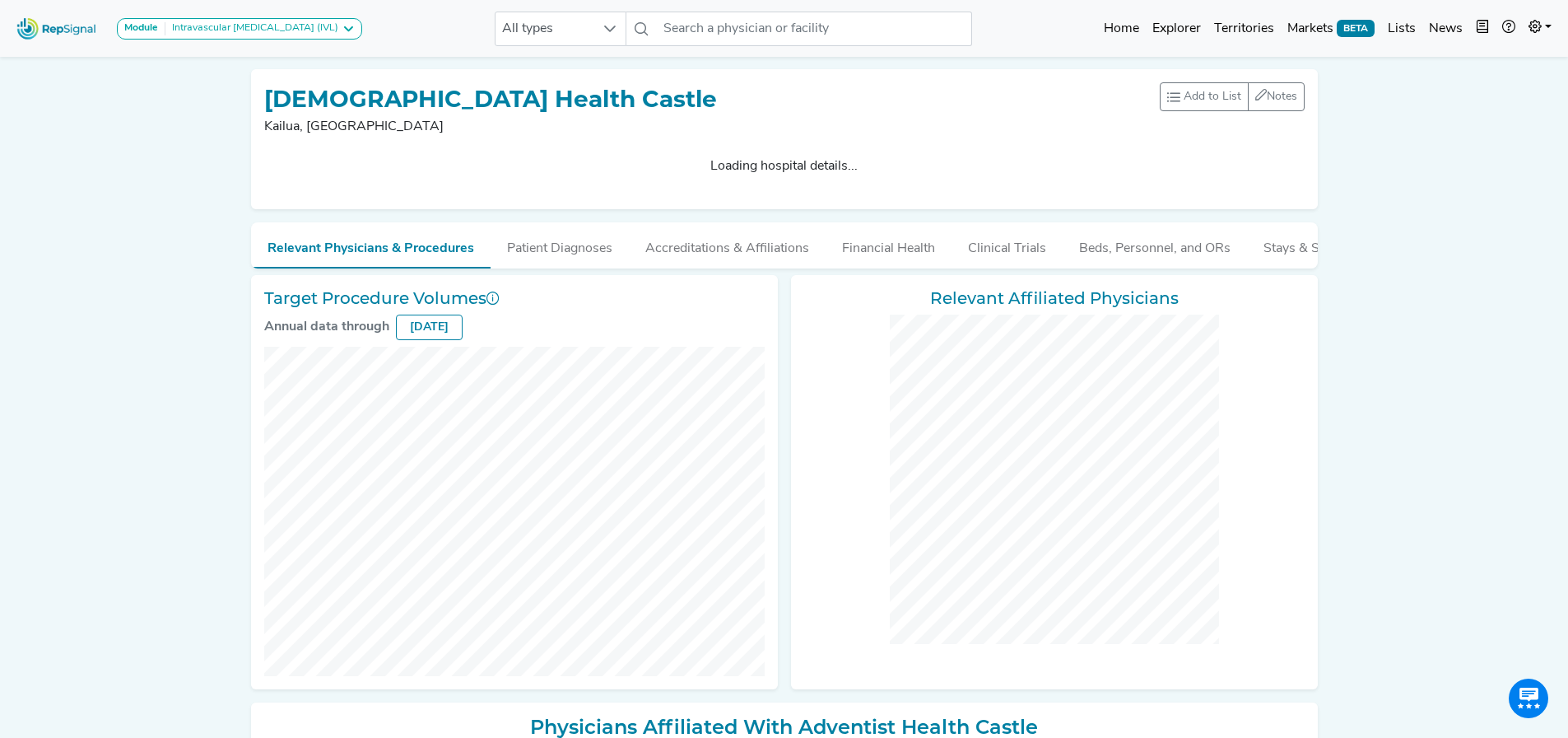
checkbox input "false"
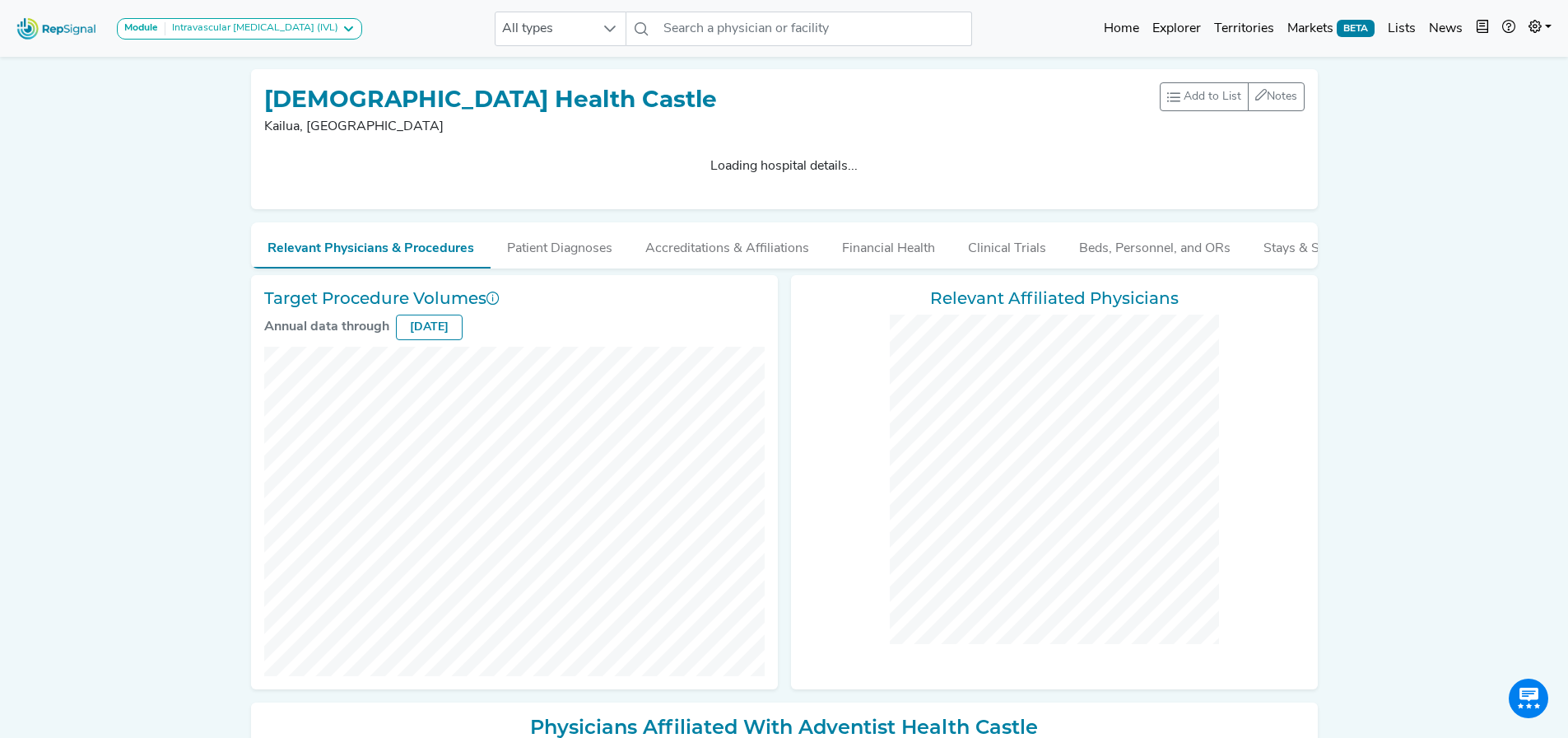
checkbox input "false"
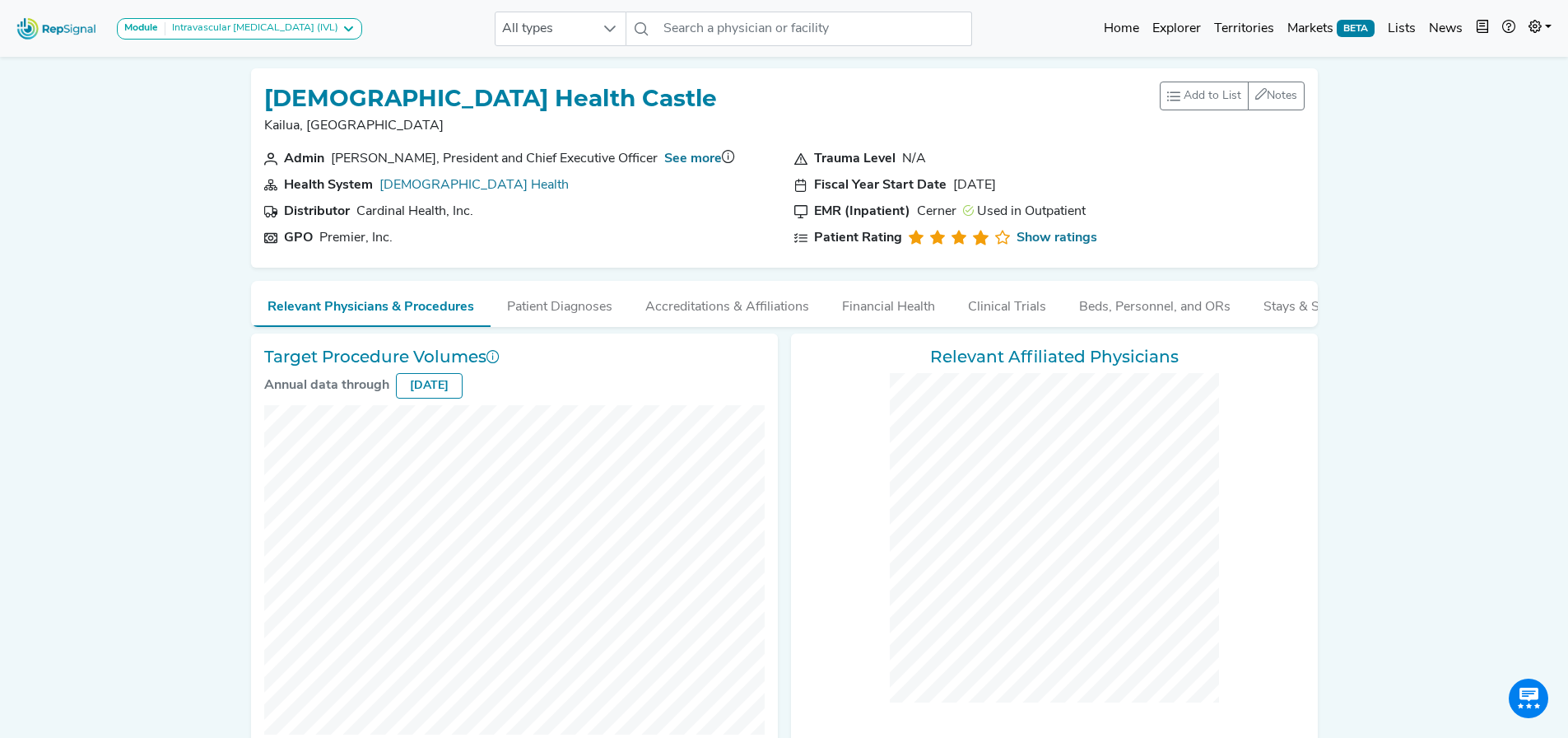
scroll to position [0, 12]
click at [690, 27] on input "text" at bounding box center [814, 28] width 315 height 34
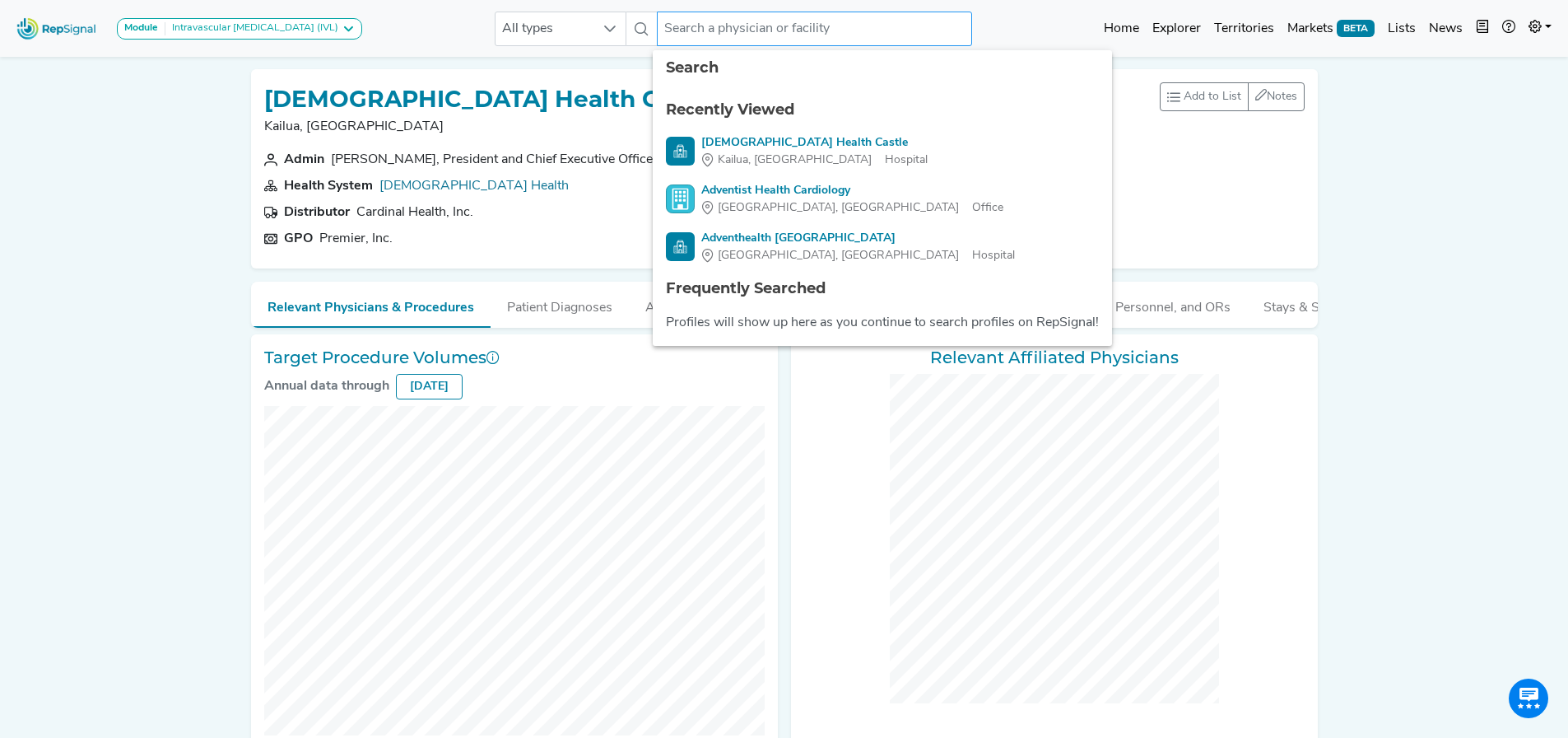
click at [685, 33] on input "text" at bounding box center [814, 28] width 315 height 34
paste input "[DEMOGRAPHIC_DATA] HEALTH MEDICAL GROUP"
type input "[DEMOGRAPHIC_DATA] HEALTH MEDICAL GROUP"
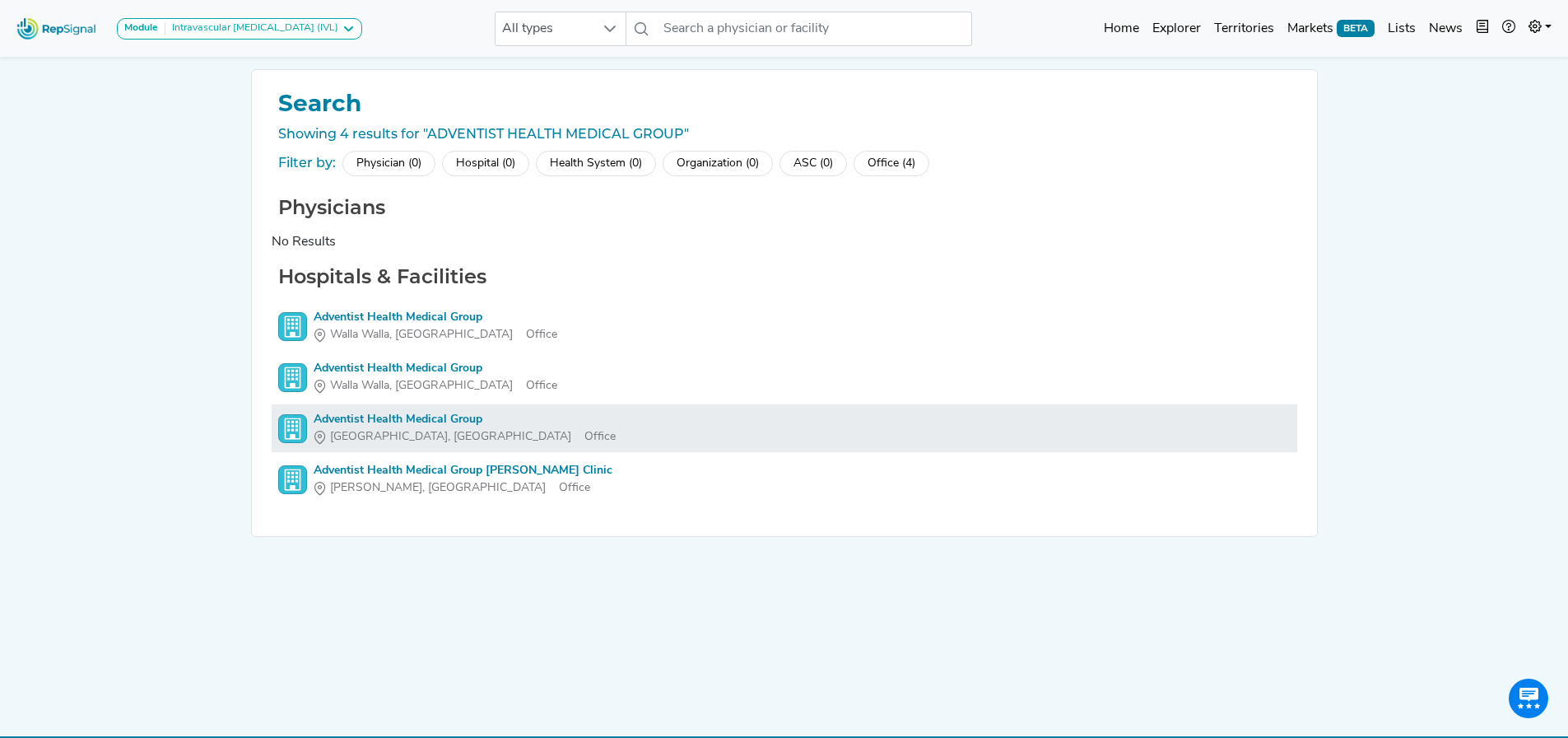
click at [427, 418] on div "Adventist Health Medical Group" at bounding box center [465, 420] width 302 height 17
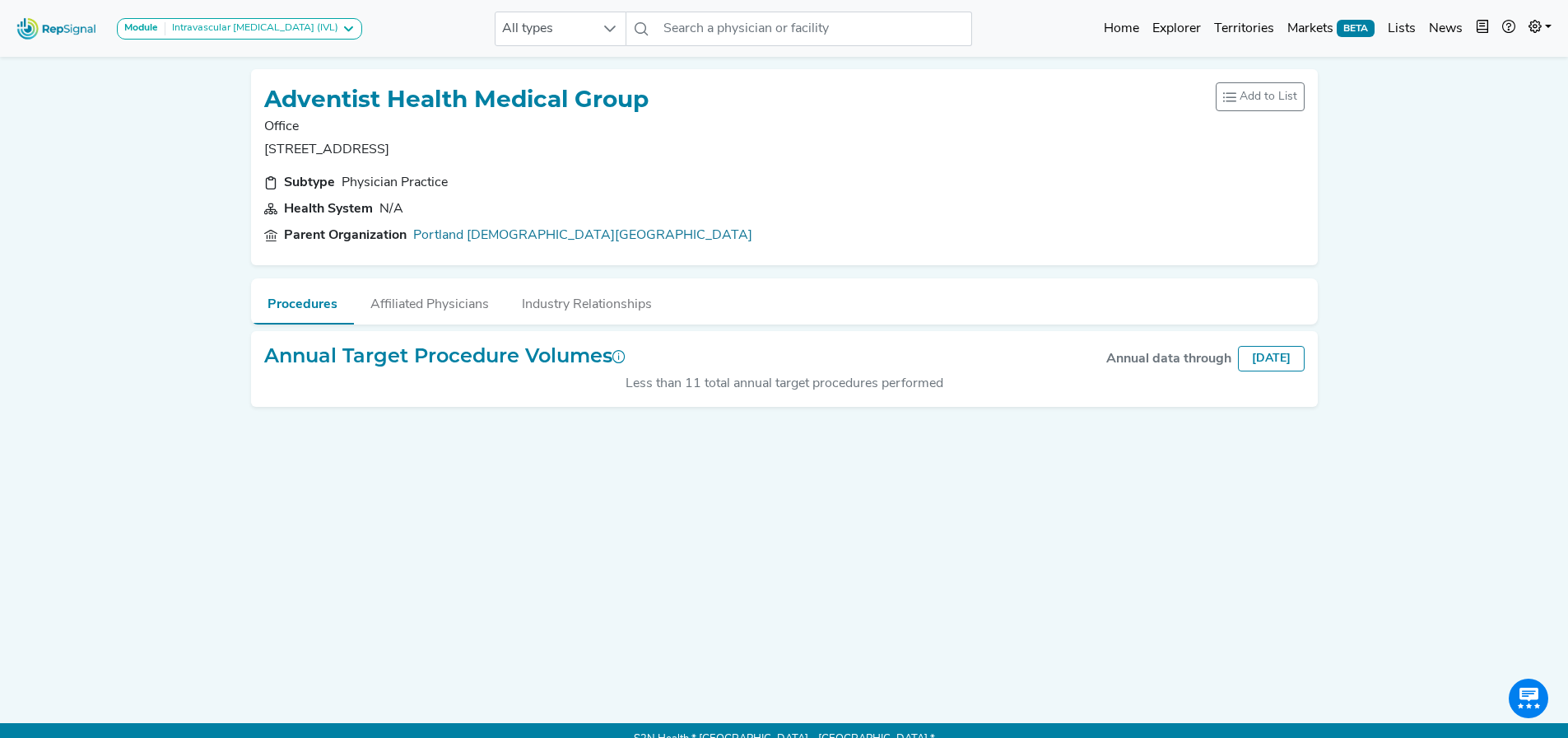
drag, startPoint x: 255, startPoint y: 148, endPoint x: 409, endPoint y: 146, distance: 154.0
click at [409, 146] on p "[STREET_ADDRESS]" at bounding box center [457, 149] width 384 height 20
drag, startPoint x: 414, startPoint y: 150, endPoint x: 465, endPoint y: 148, distance: 51.0
click at [465, 148] on p "[STREET_ADDRESS]" at bounding box center [457, 149] width 384 height 20
drag, startPoint x: 748, startPoint y: 51, endPoint x: 753, endPoint y: 42, distance: 10.3
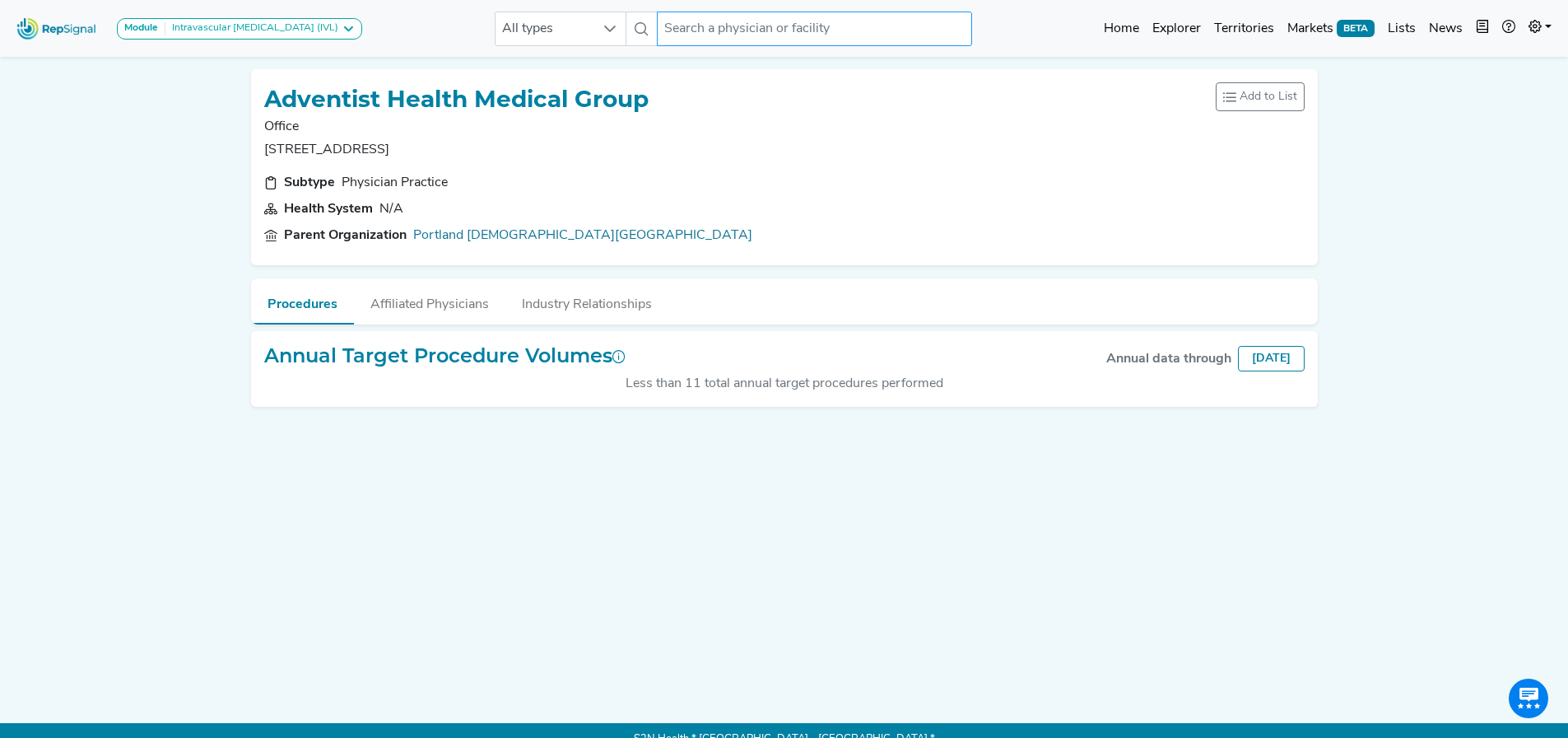
click at [749, 49] on nav "Module Intravascular [MEDICAL_DATA] (IVL) Carotid Procedures Intravascular [MED…" at bounding box center [784, 28] width 1568 height 57
click at [753, 36] on input "text" at bounding box center [814, 28] width 315 height 34
paste input "[GEOGRAPHIC_DATA]"
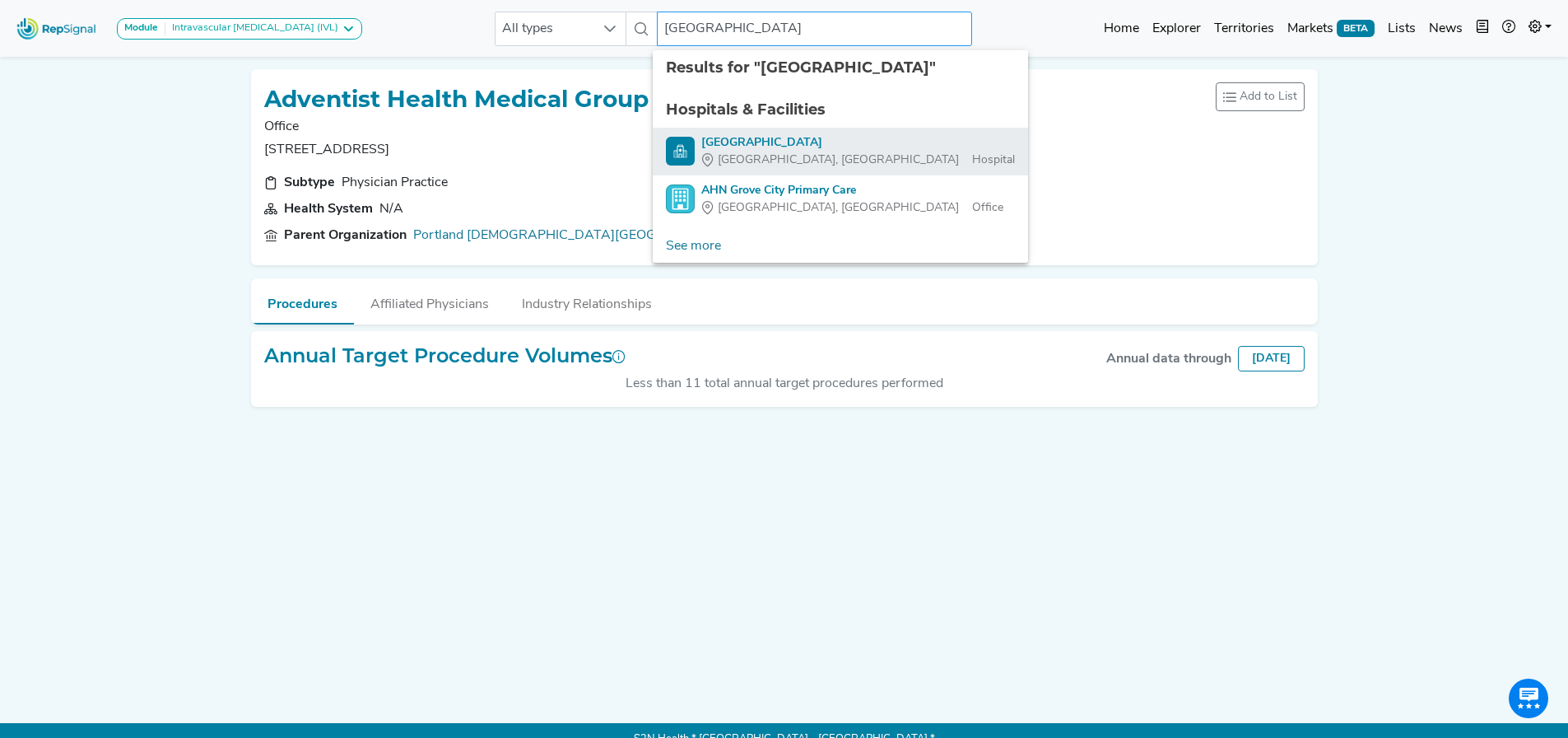
type input "[GEOGRAPHIC_DATA]"
click at [741, 137] on div "[GEOGRAPHIC_DATA]" at bounding box center [859, 143] width 314 height 17
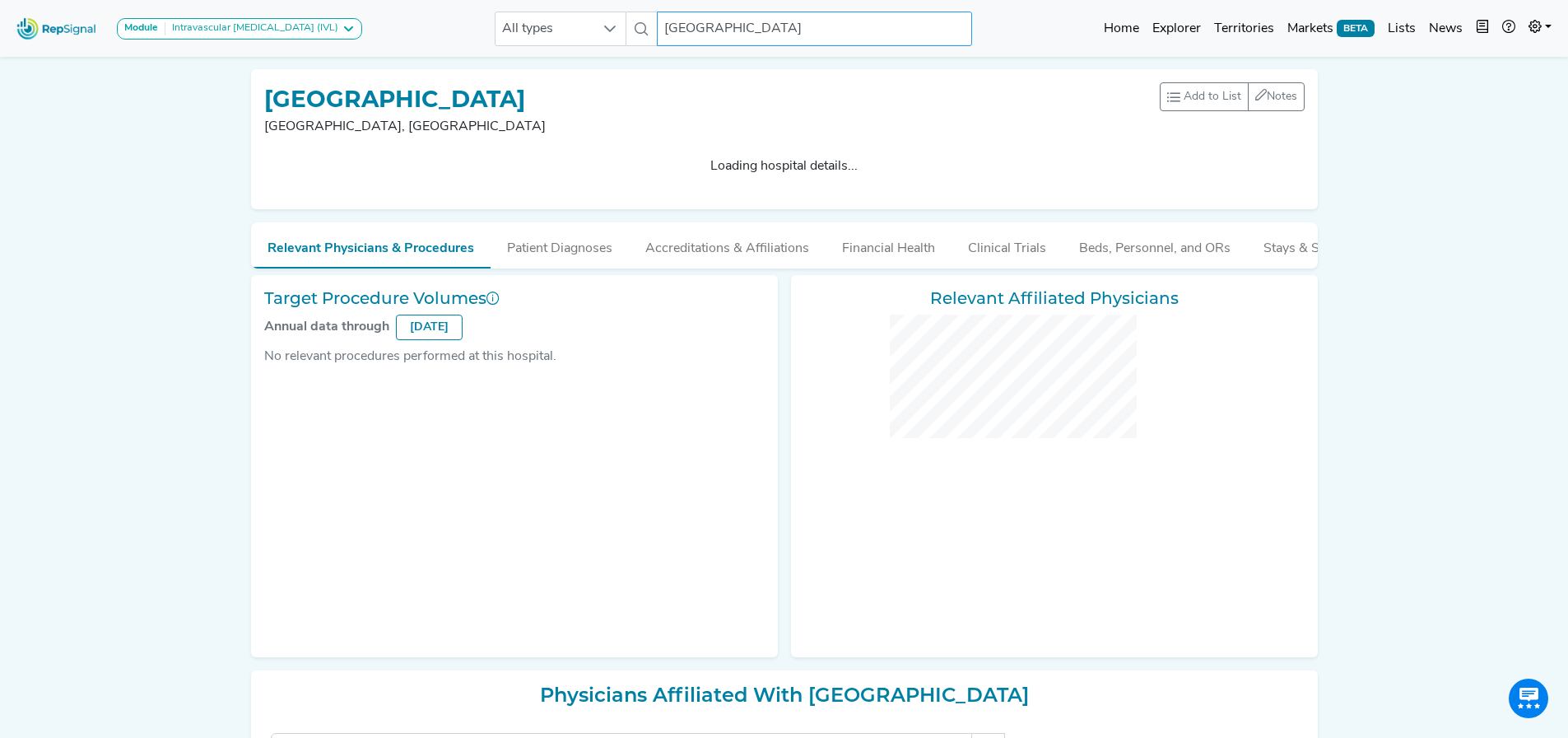
checkbox input "false"
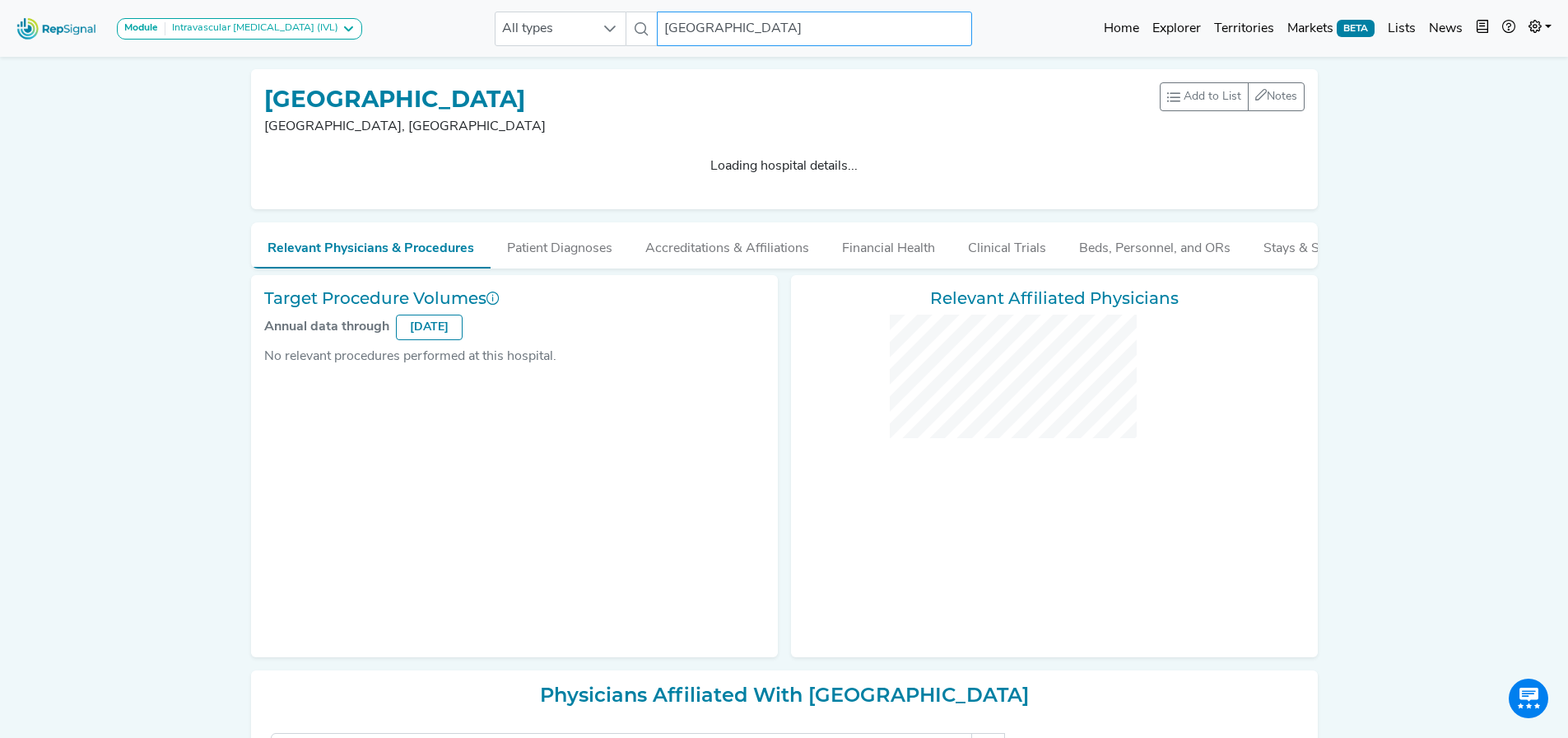
checkbox input "false"
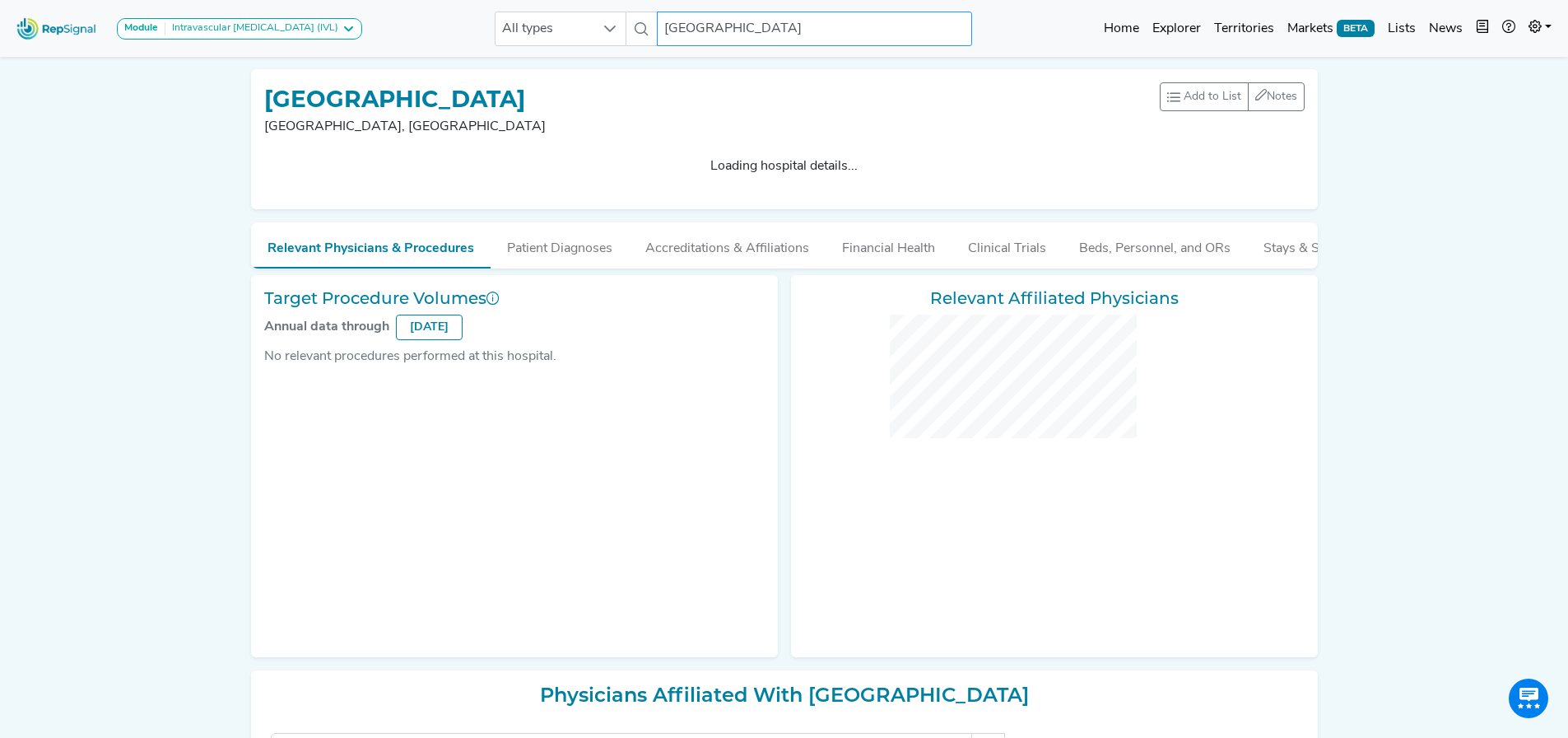
checkbox input "false"
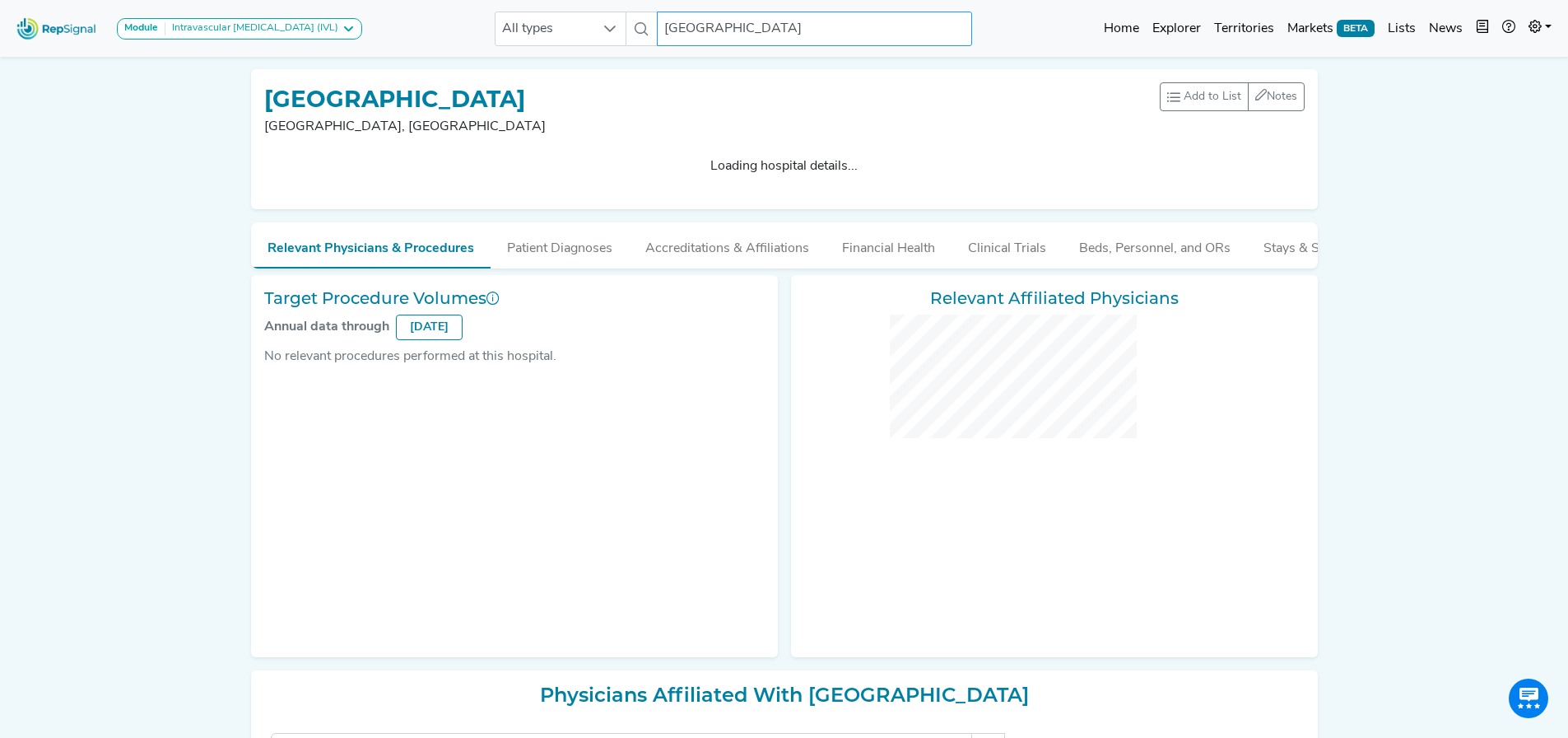
checkbox input "false"
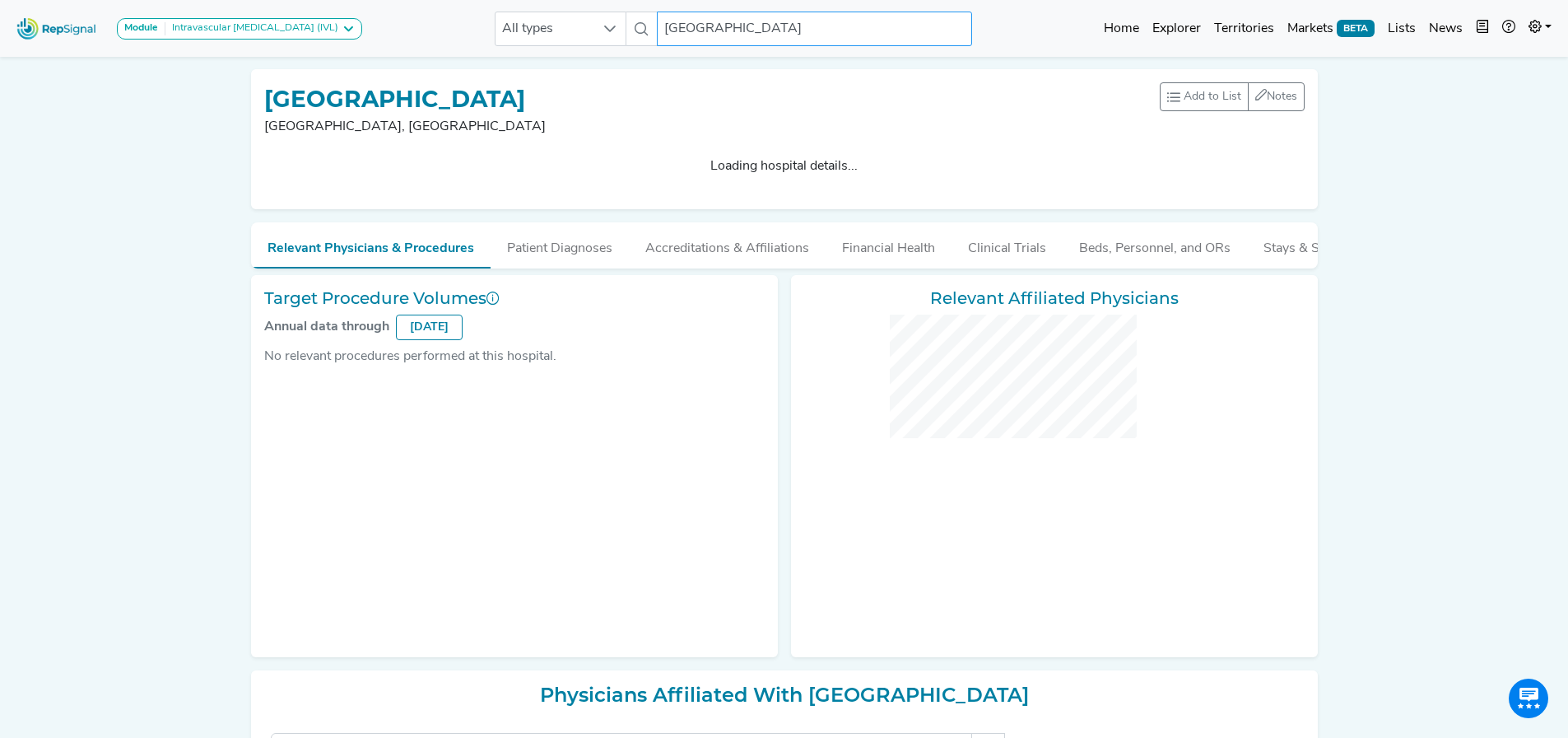
checkbox input "false"
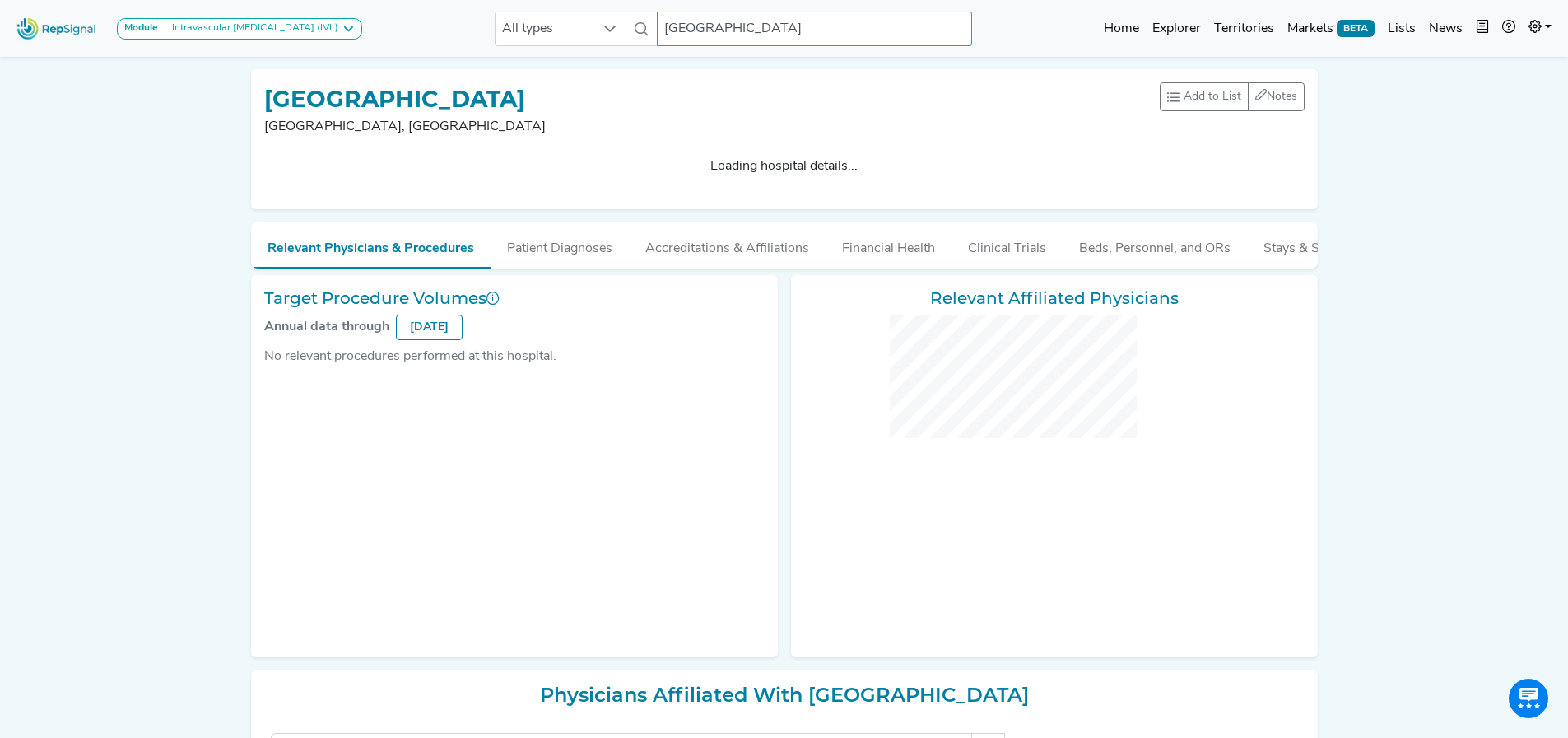
checkbox input "false"
click at [665, 159] on div "[GEOGRAPHIC_DATA], [GEOGRAPHIC_DATA] Add to List Recent Lists: New IVL BTK Tota…" at bounding box center [784, 139] width 1067 height 140
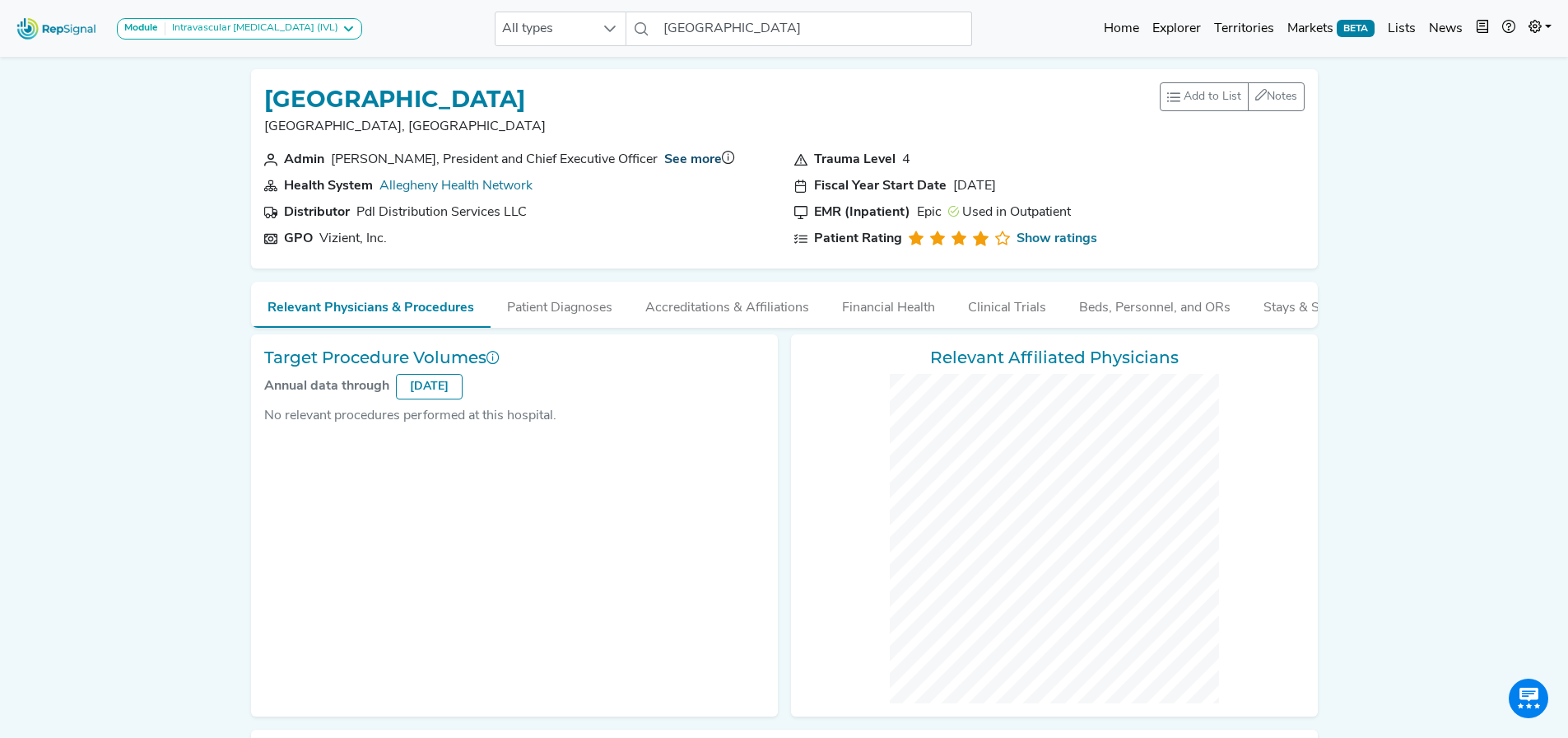
click at [684, 159] on link "See more" at bounding box center [693, 159] width 58 height 13
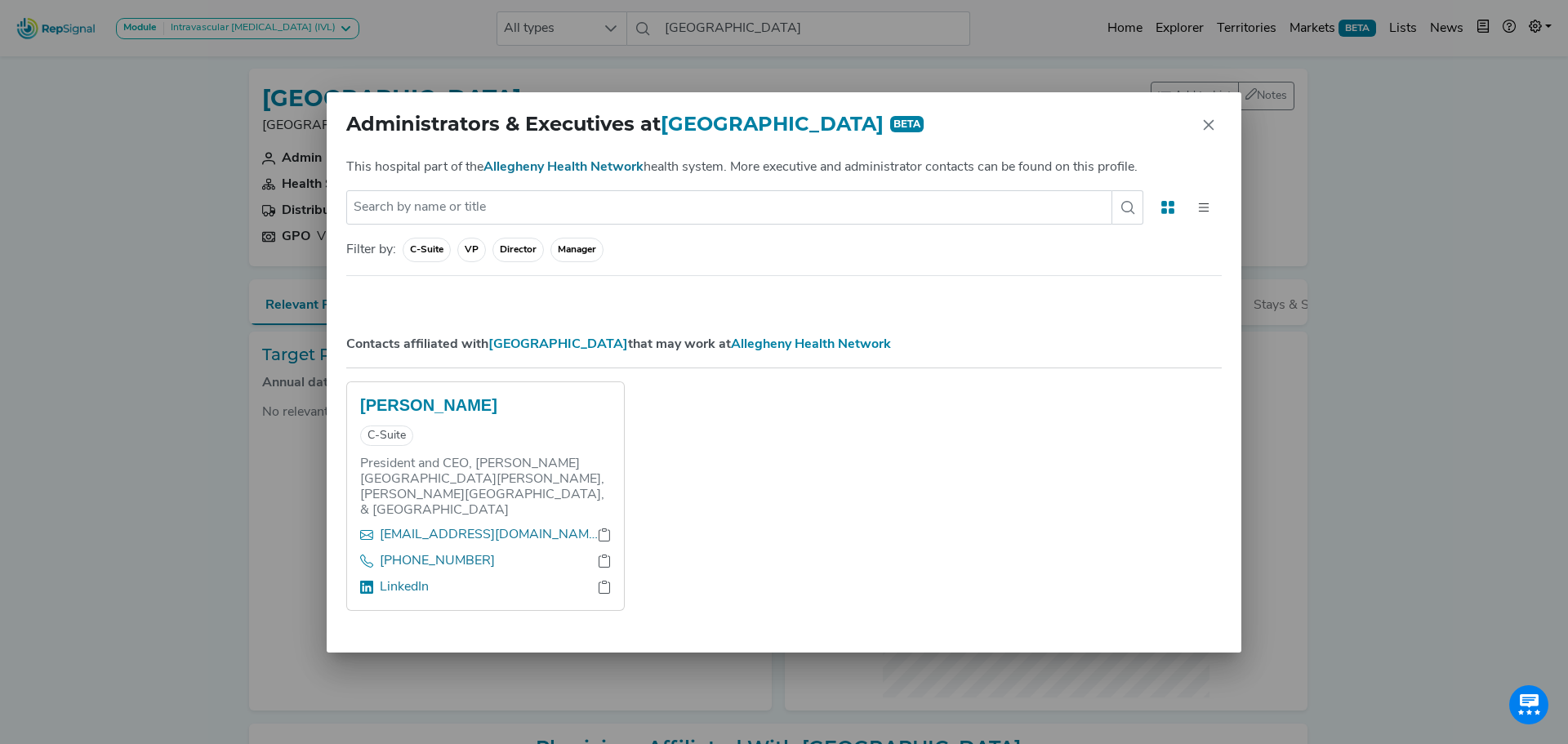
click at [1216, 118] on button "Close" at bounding box center [1208, 125] width 27 height 27
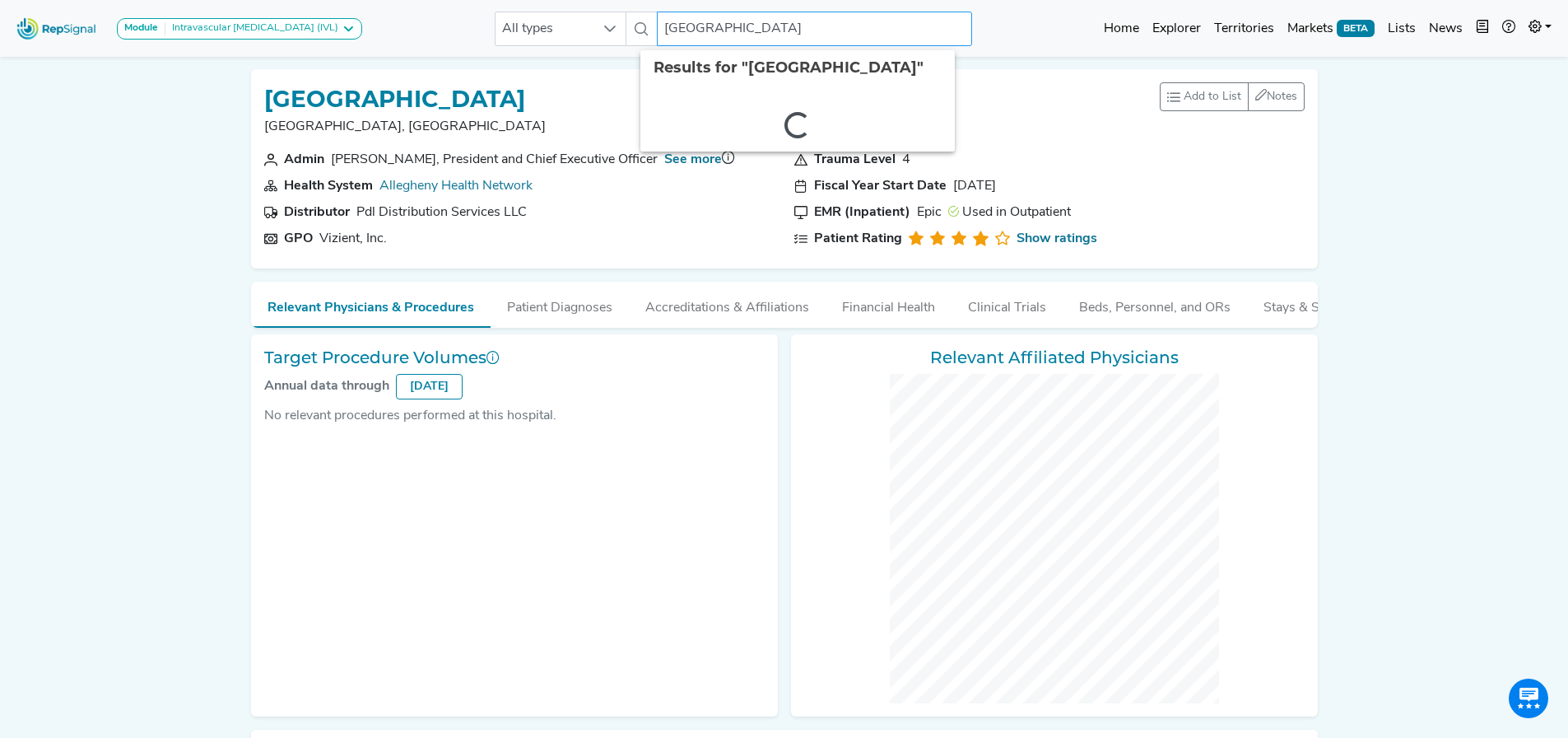
drag, startPoint x: 734, startPoint y: 39, endPoint x: 744, endPoint y: 26, distance: 16.4
click at [735, 33] on input "[GEOGRAPHIC_DATA]" at bounding box center [814, 28] width 315 height 34
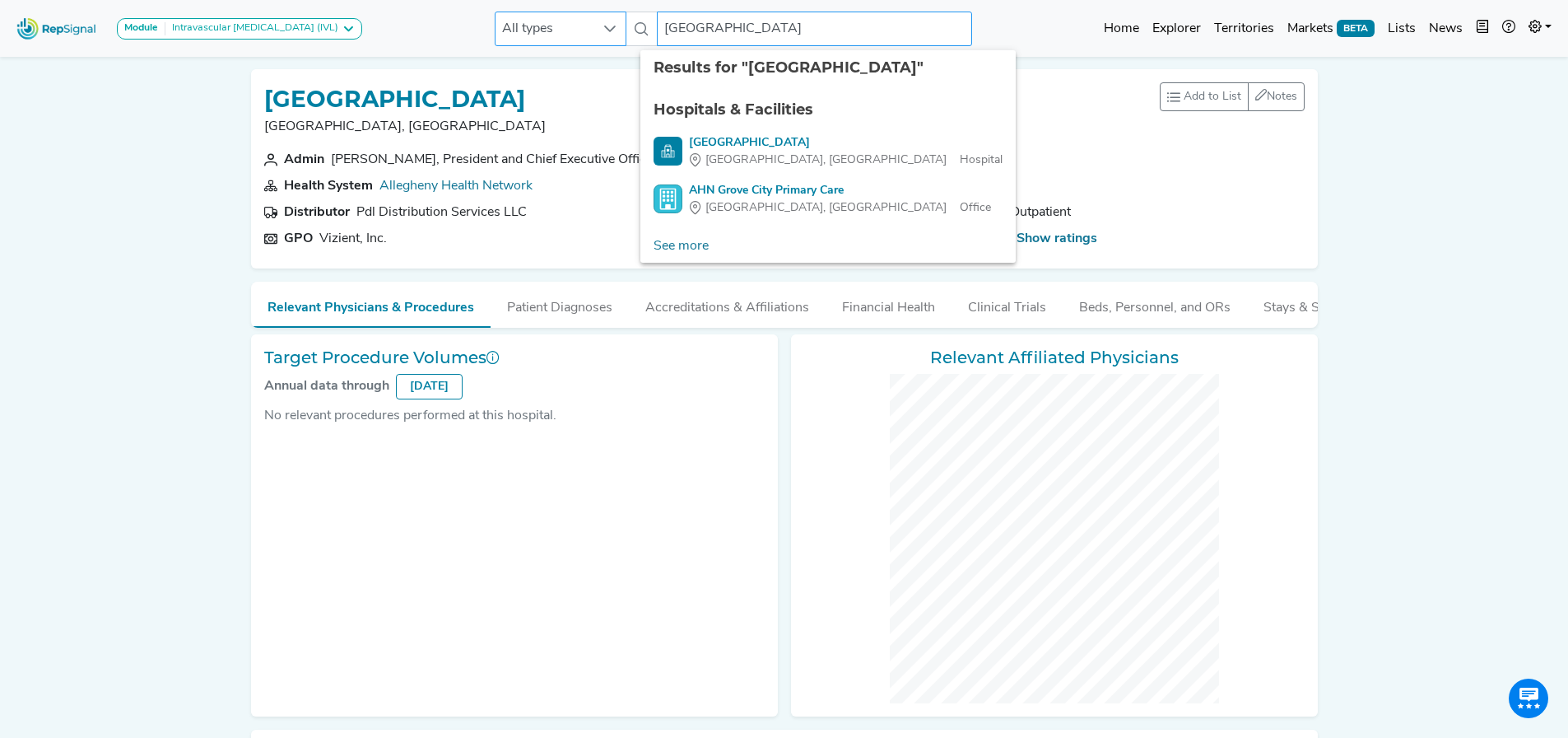
drag, startPoint x: 778, startPoint y: 19, endPoint x: 572, endPoint y: 16, distance: 206.0
click at [572, 13] on div "All types AHN [GEOGRAPHIC_DATA] 3 results are available" at bounding box center [734, 28] width 478 height 34
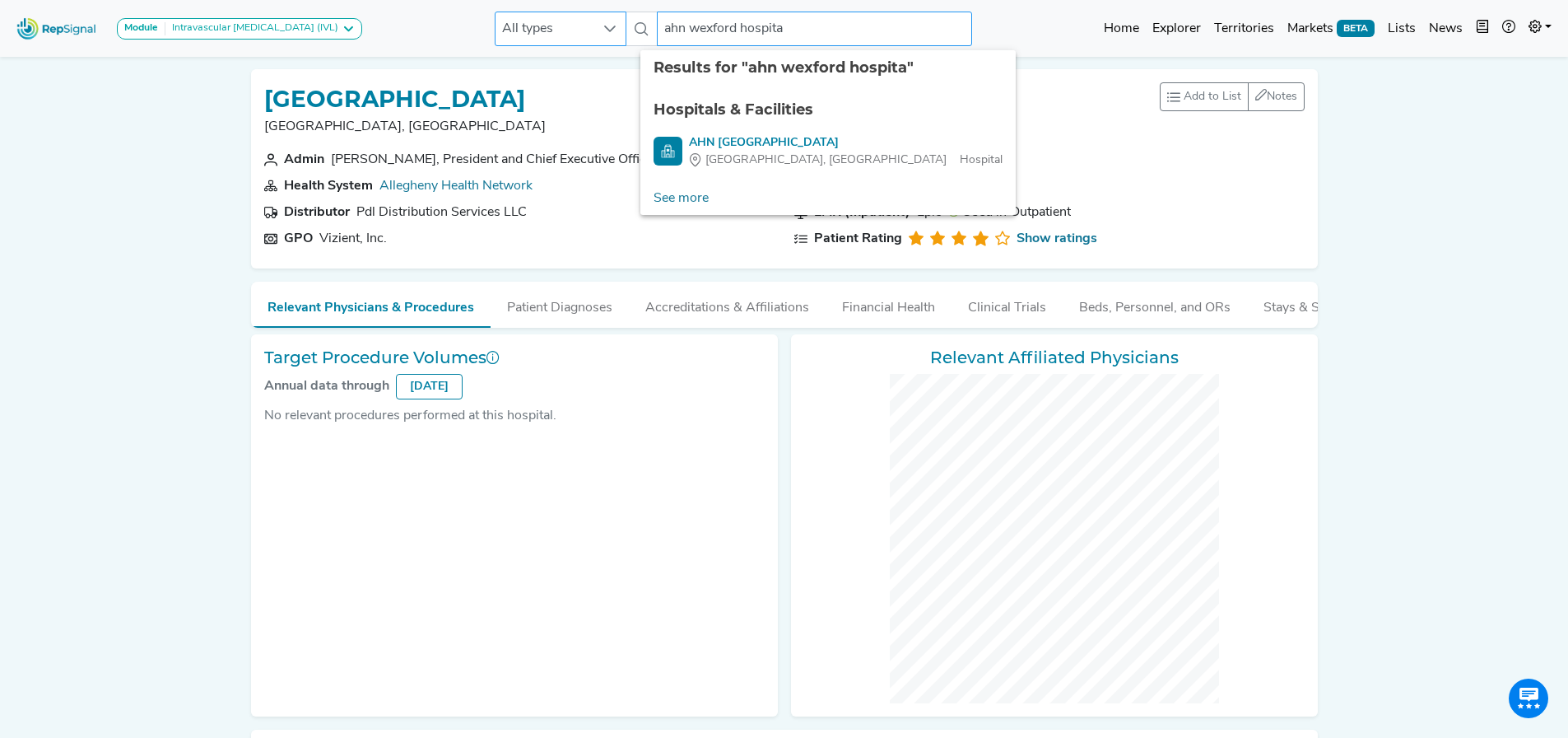
type input "ahn [GEOGRAPHIC_DATA]"
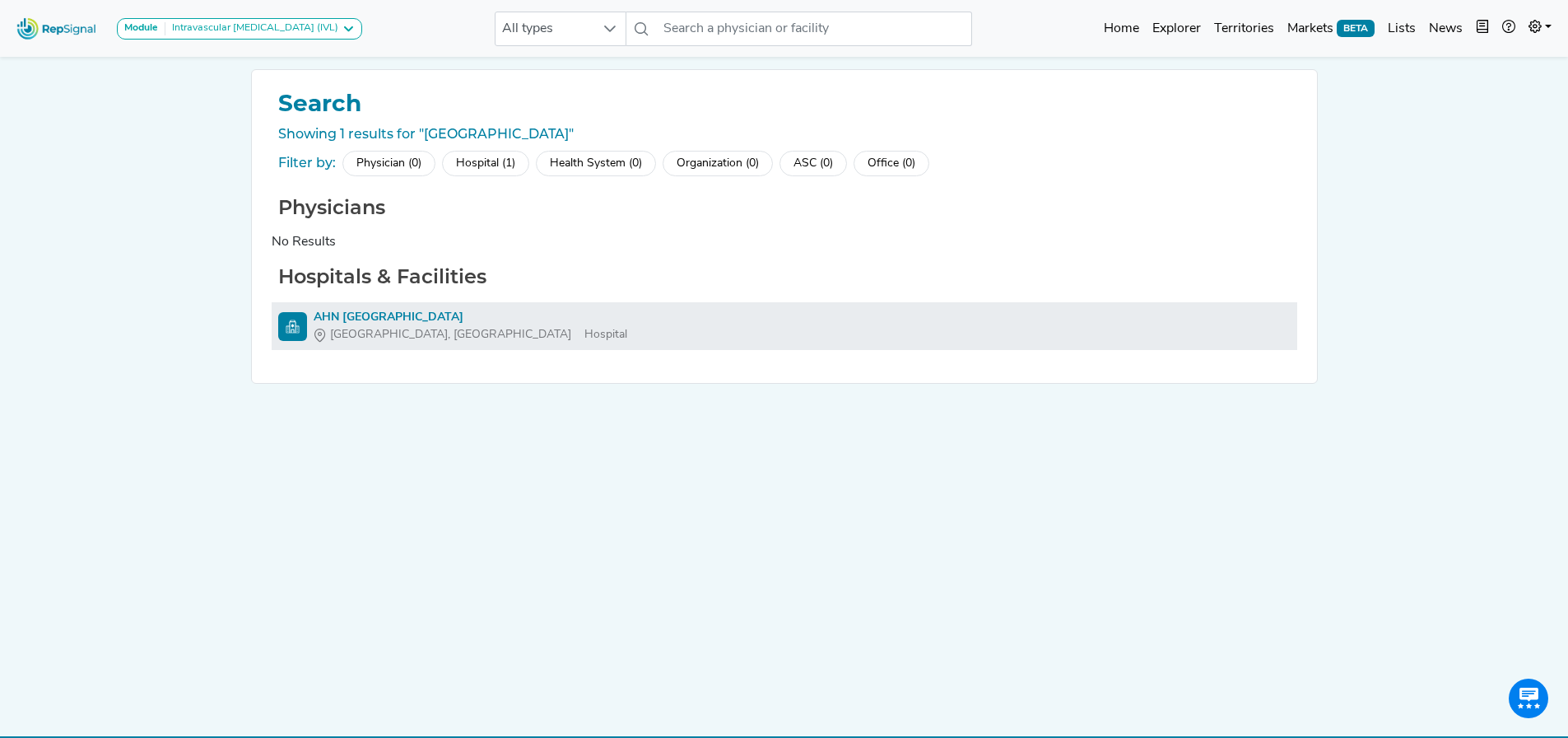
click at [348, 317] on div "AHN [GEOGRAPHIC_DATA]" at bounding box center [471, 317] width 314 height 17
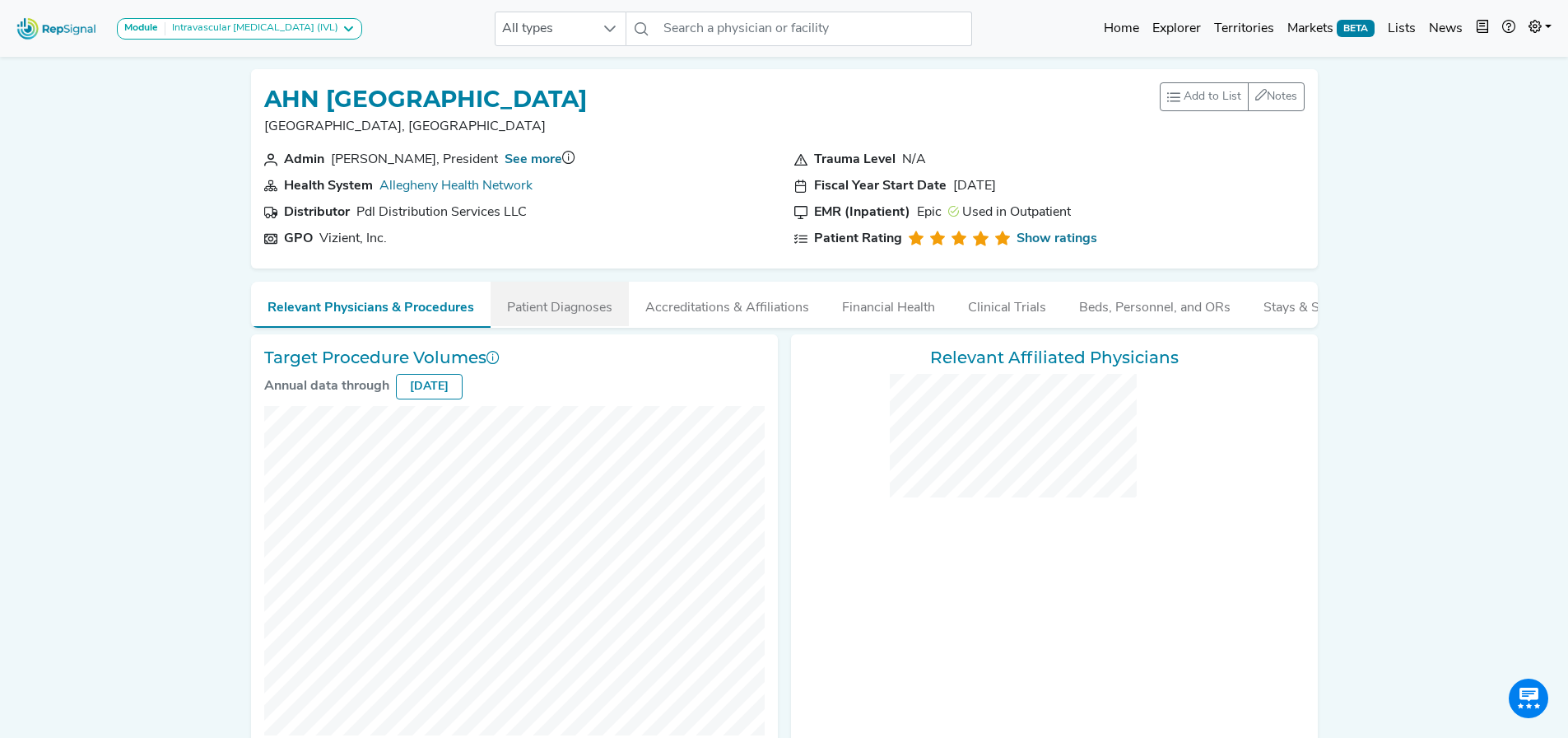
checkbox input "false"
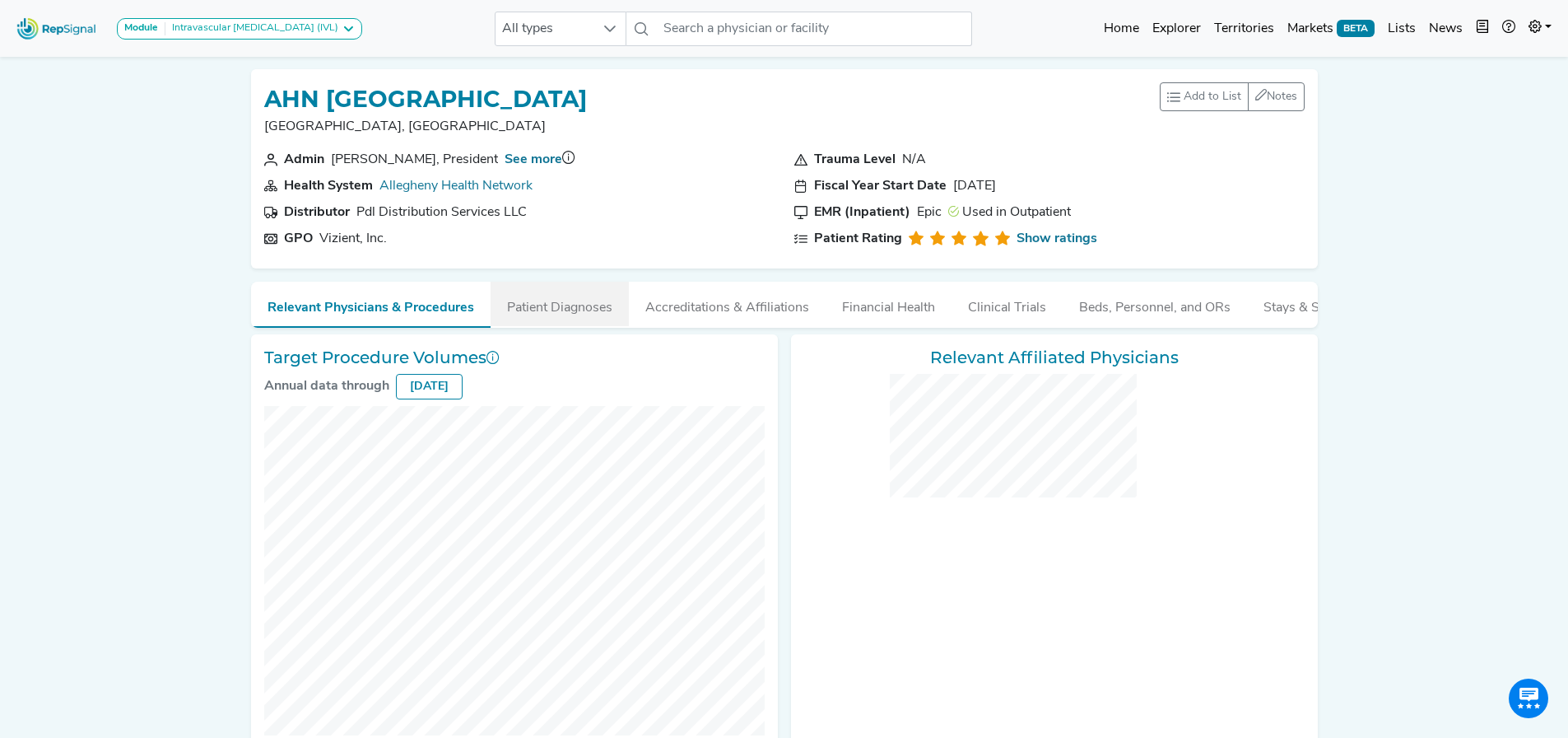
checkbox input "false"
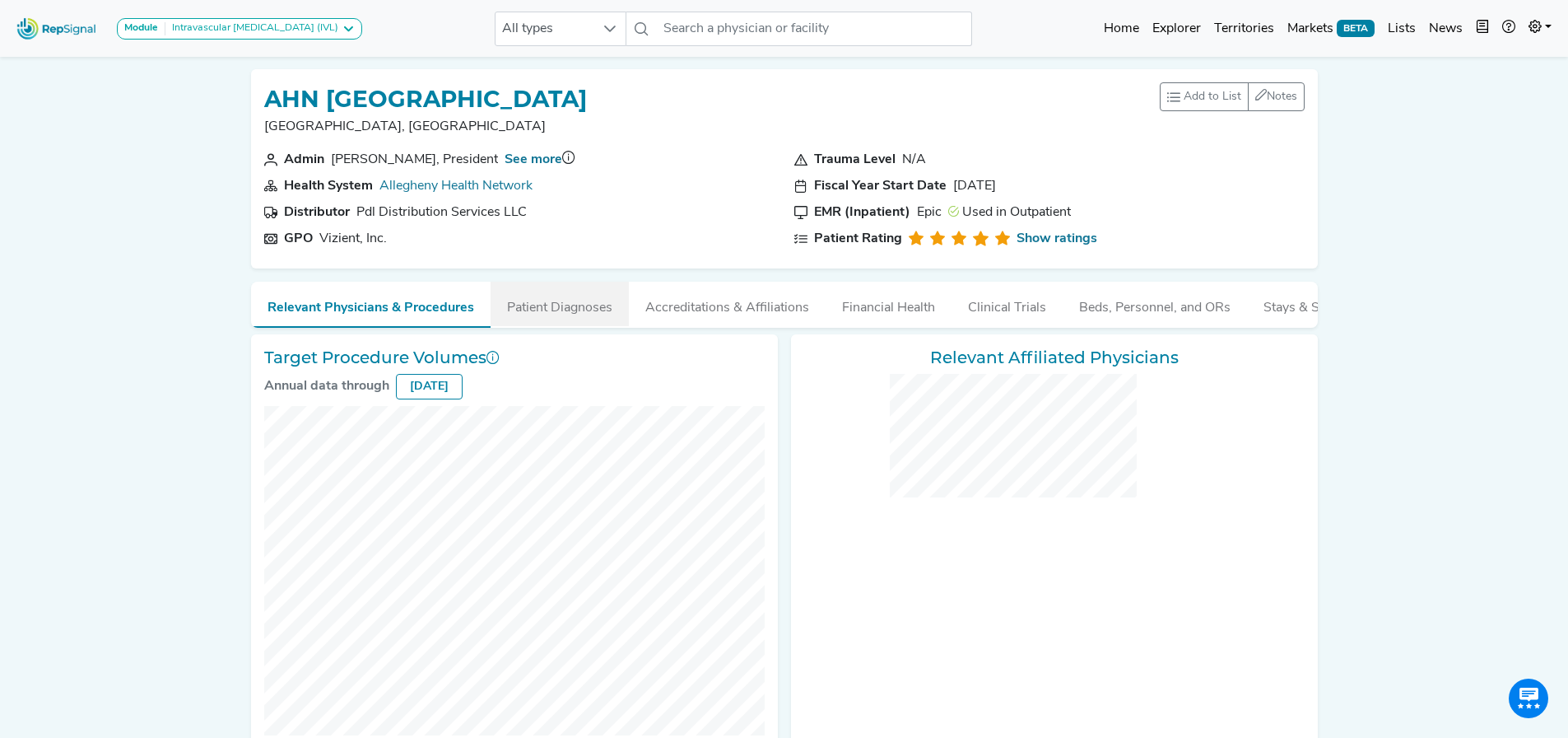
checkbox input "false"
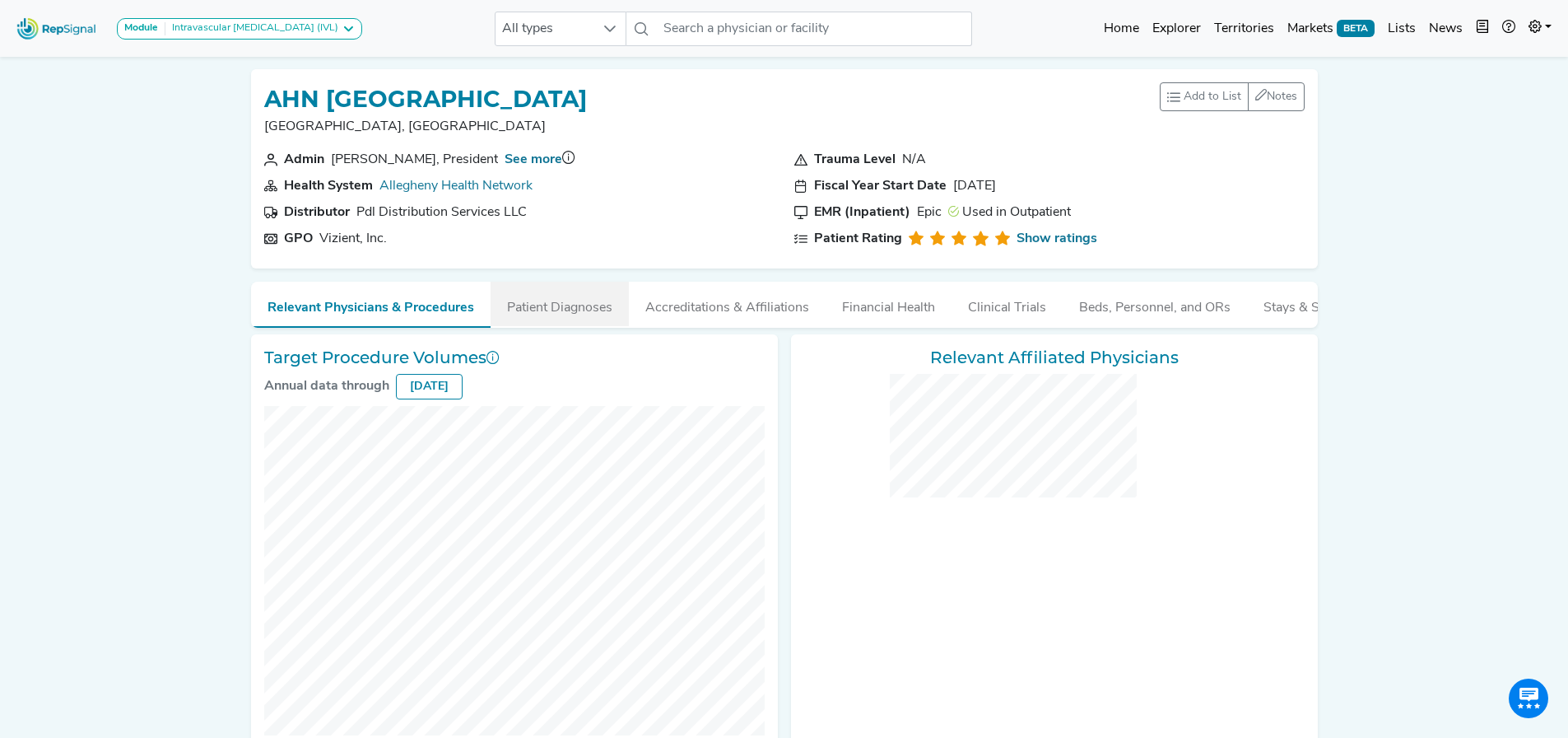
checkbox input "false"
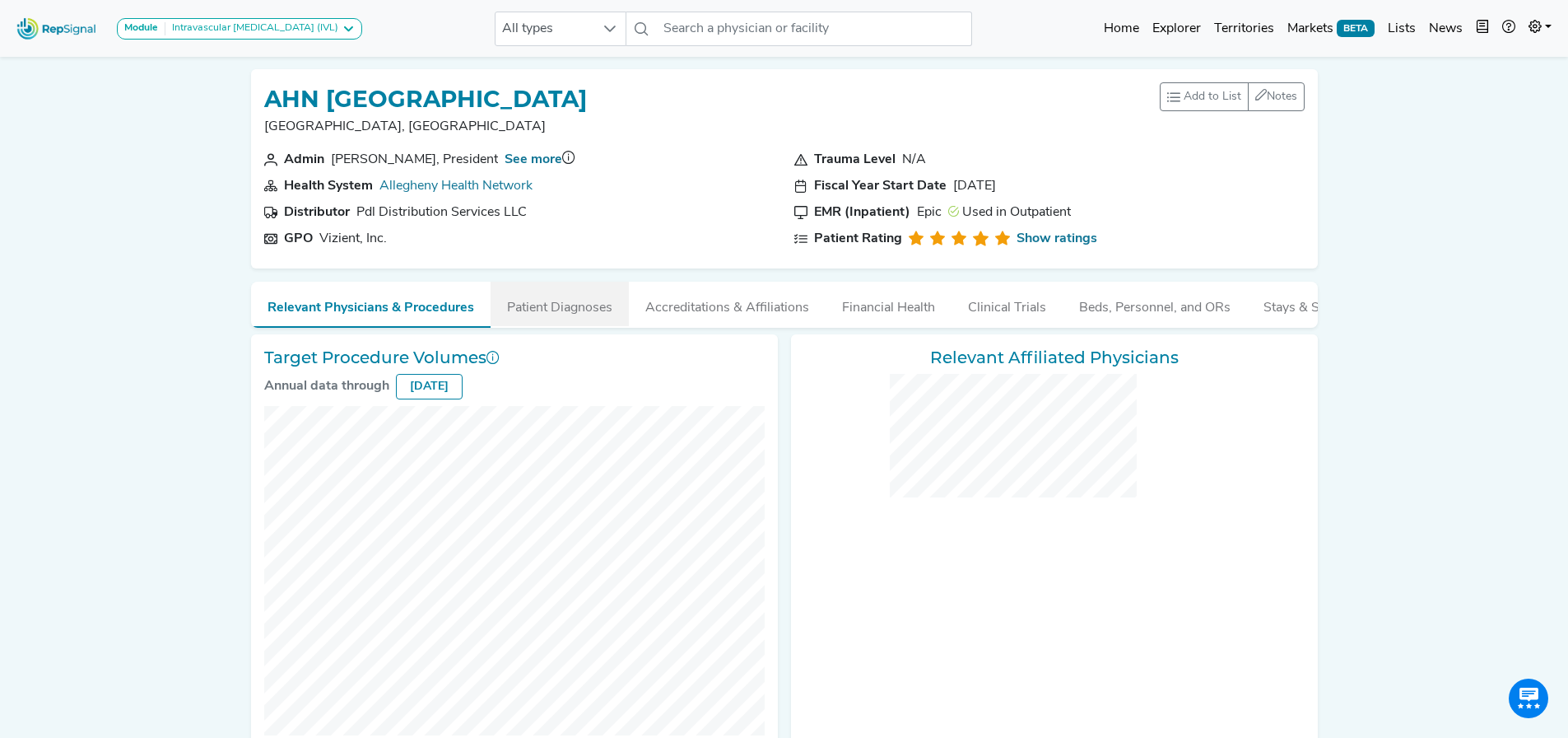
checkbox input "false"
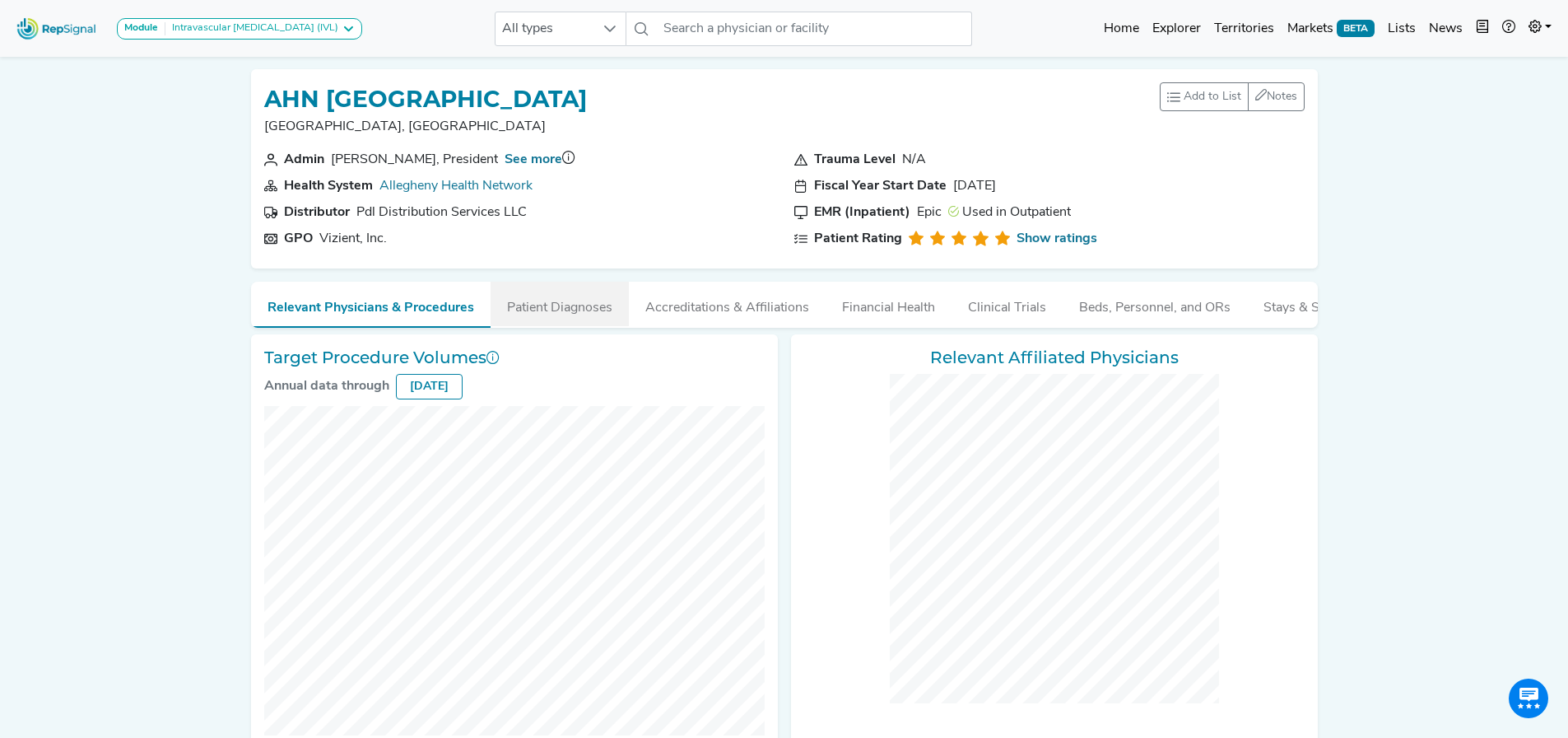
checkbox input "false"
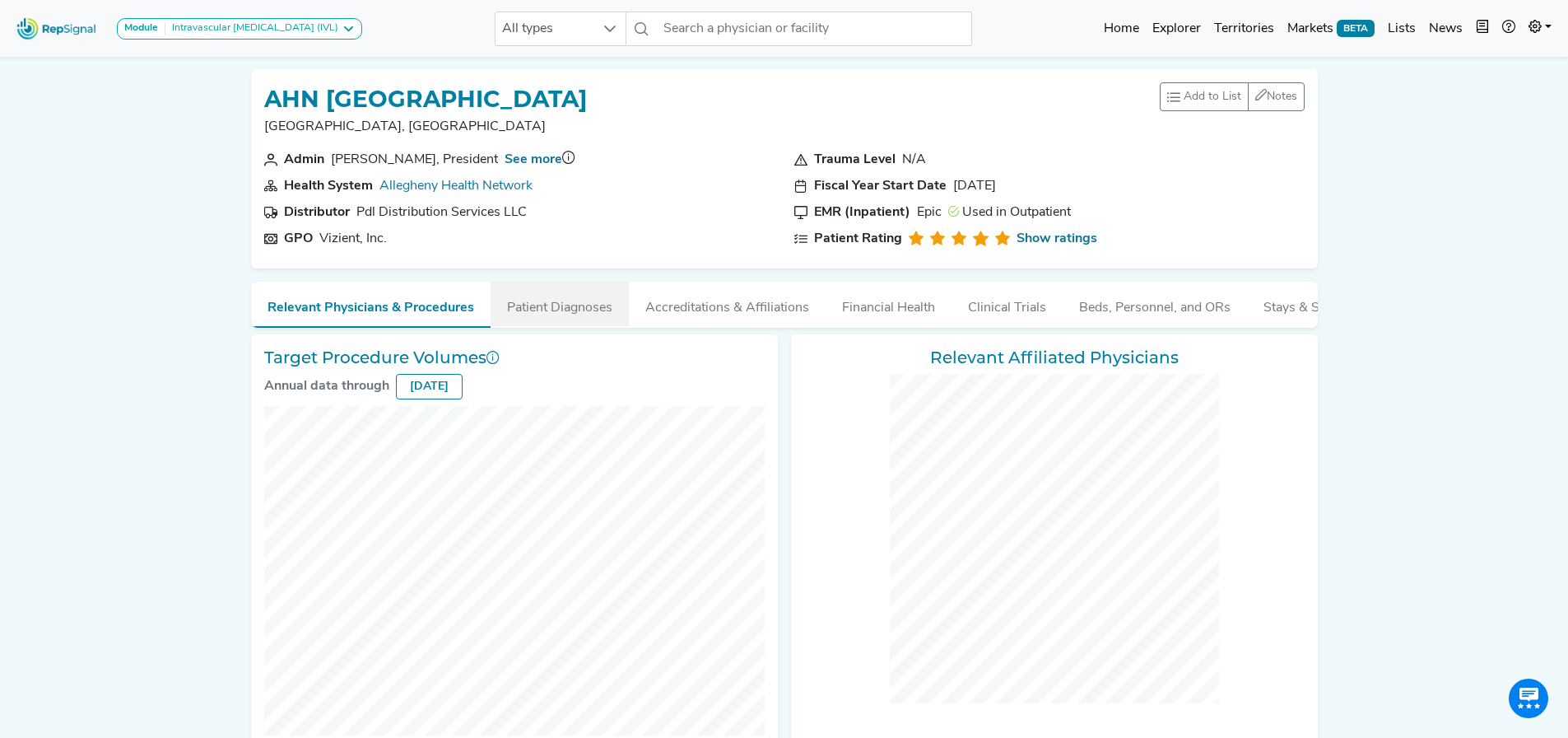
checkbox input "false"
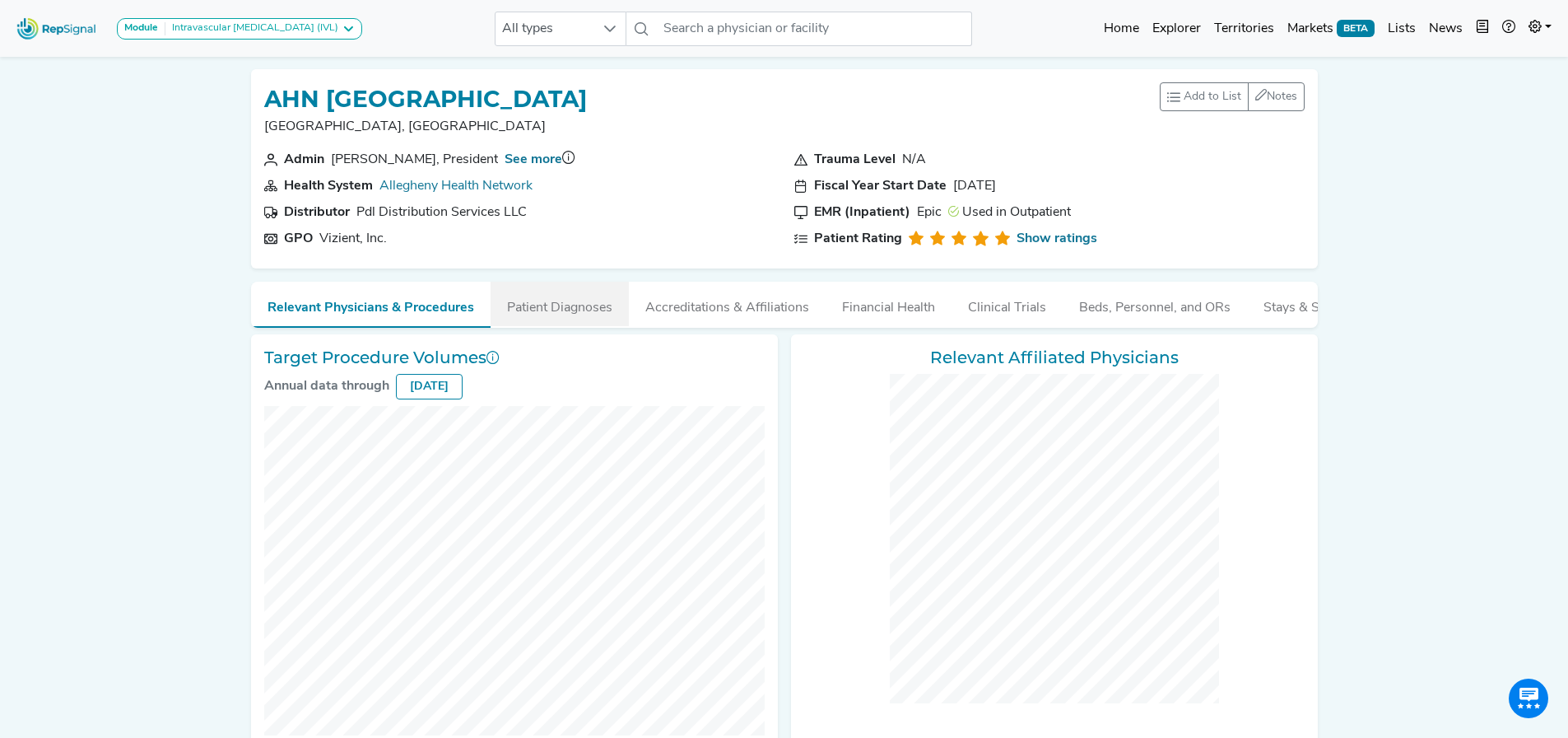
checkbox input "false"
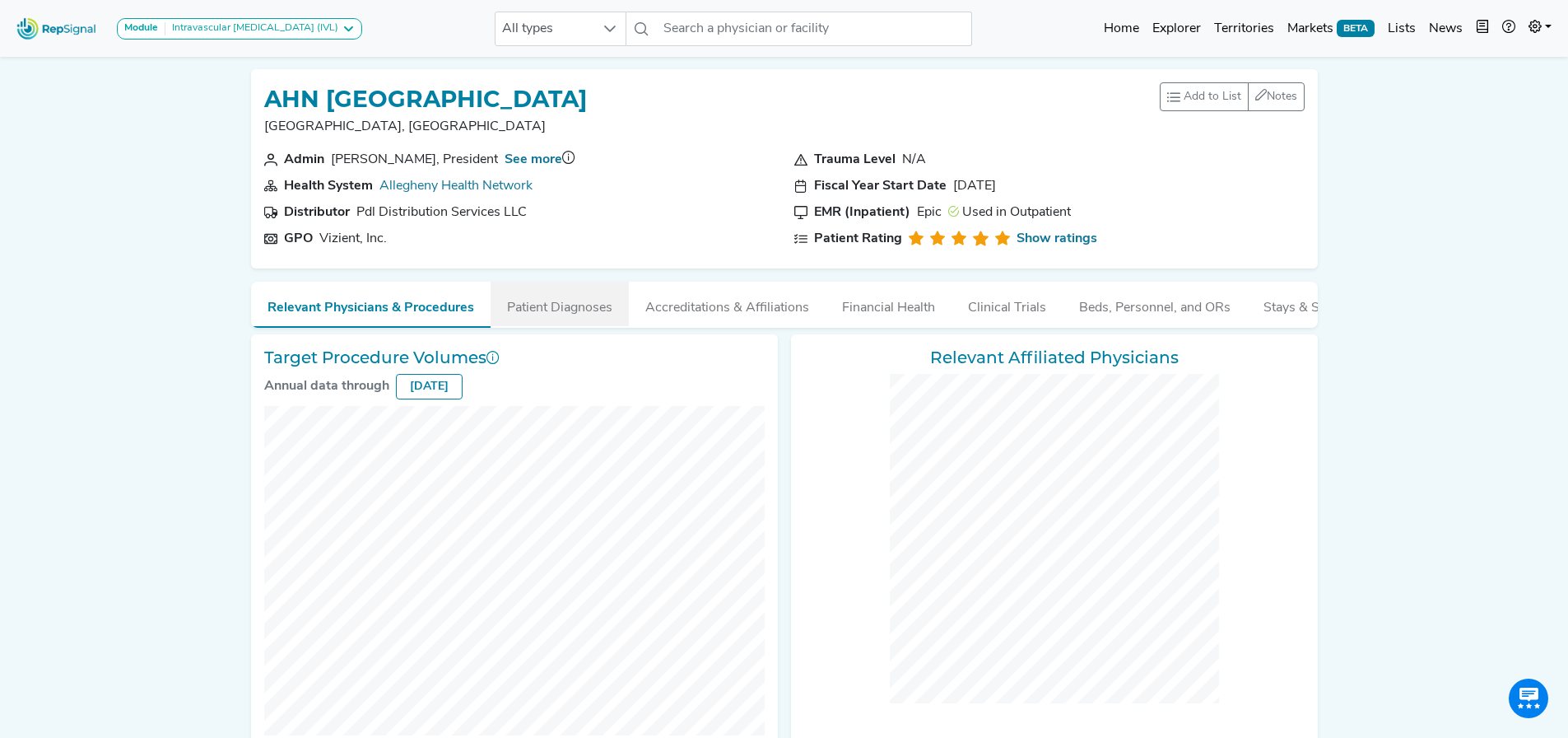
checkbox input "false"
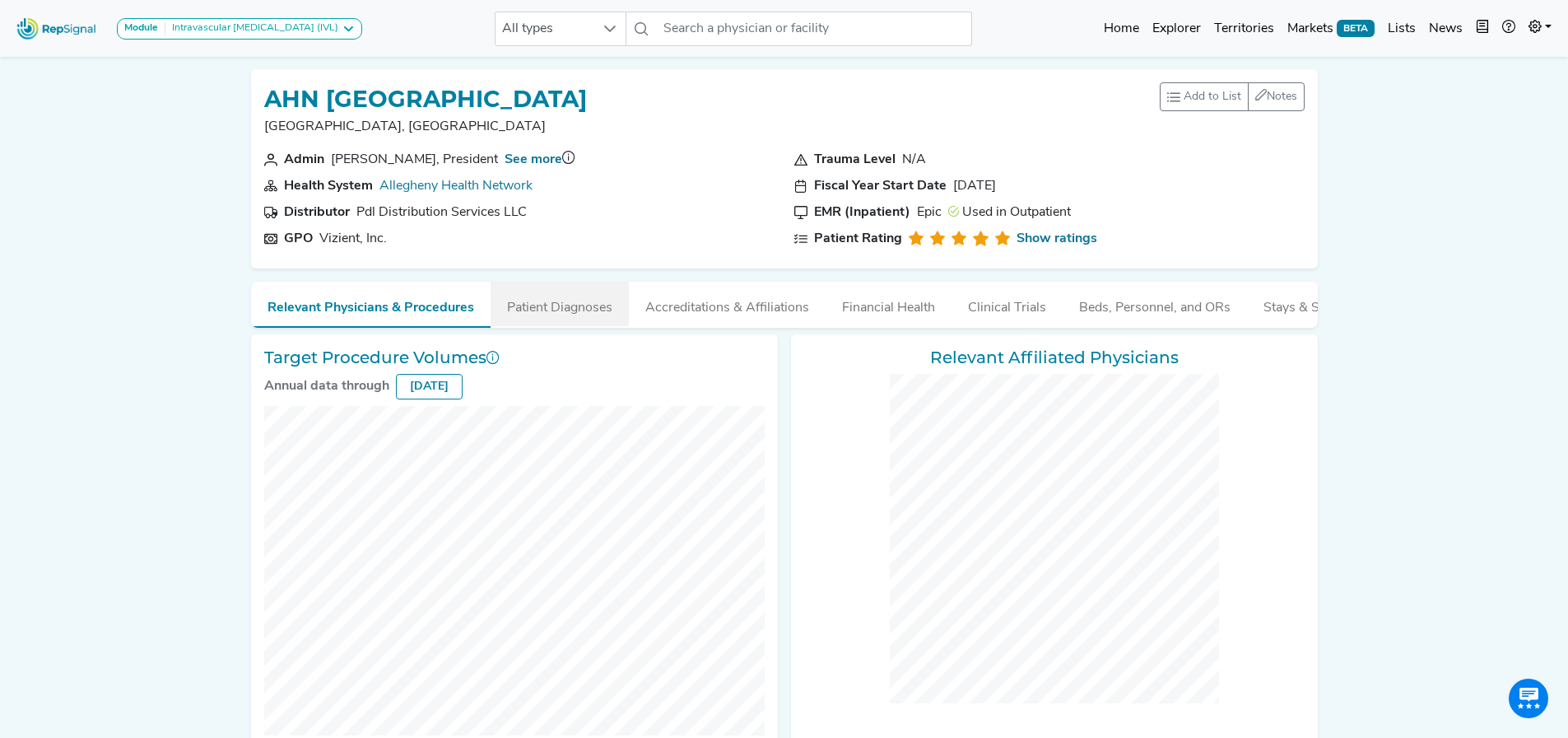
checkbox input "false"
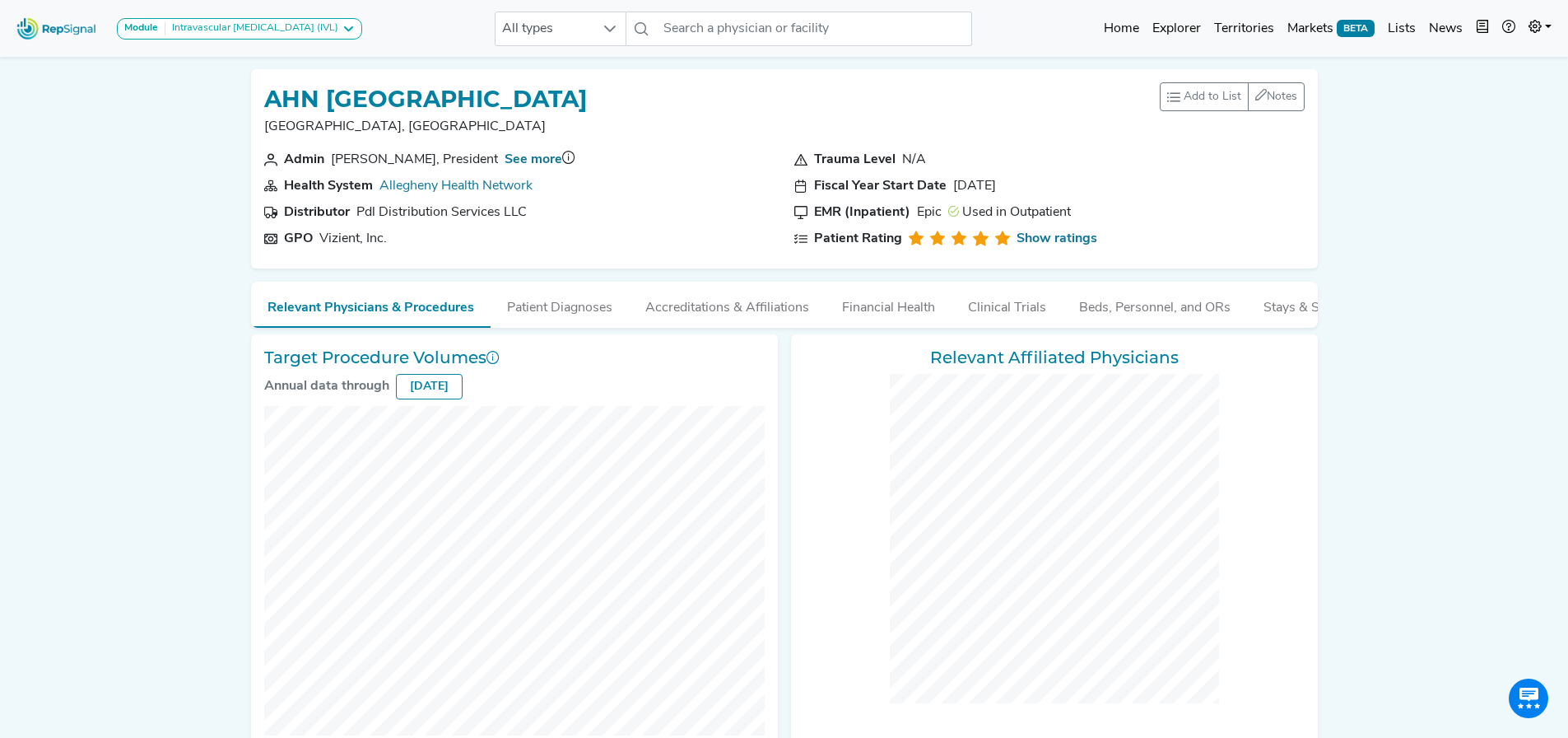
checkbox input "false"
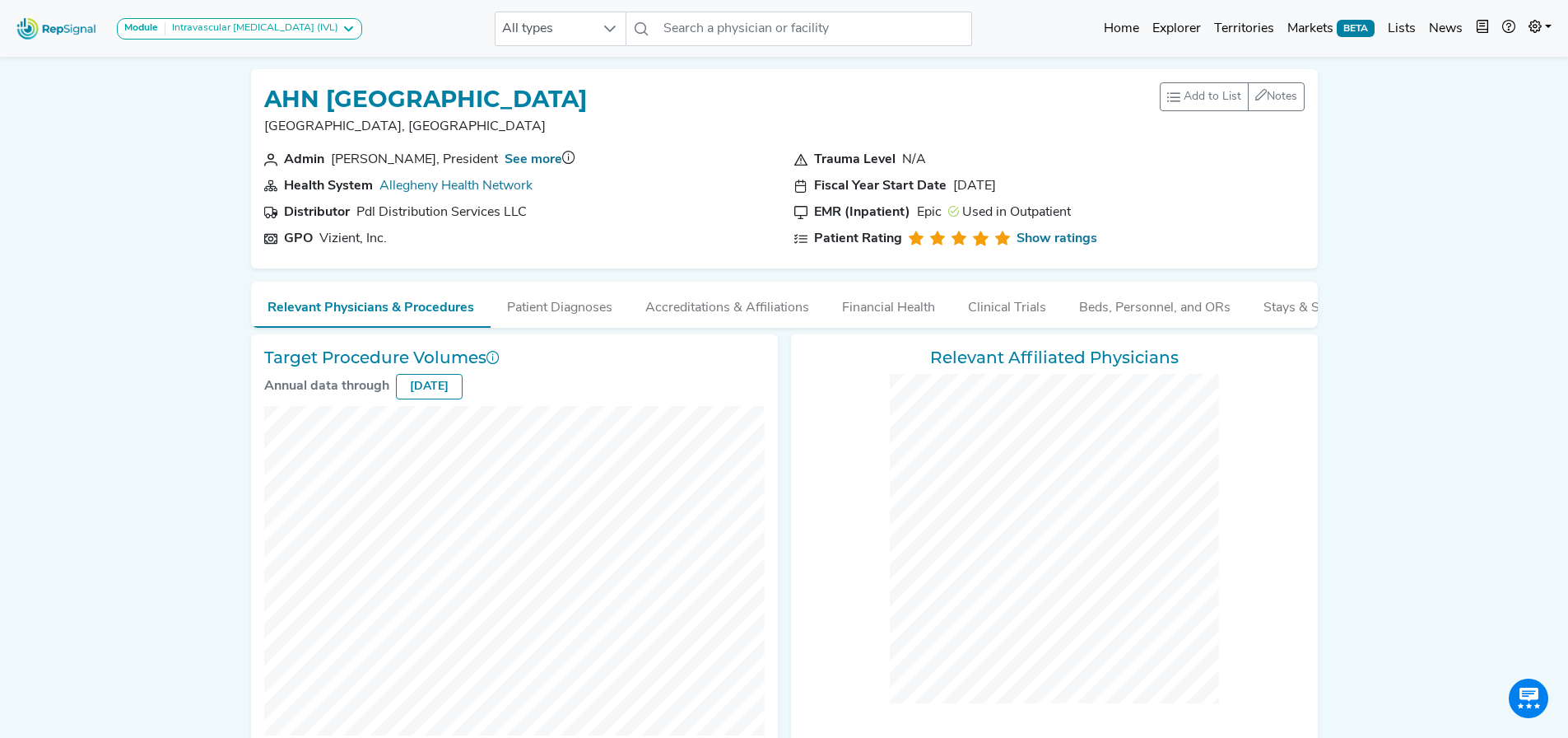
checkbox input "false"
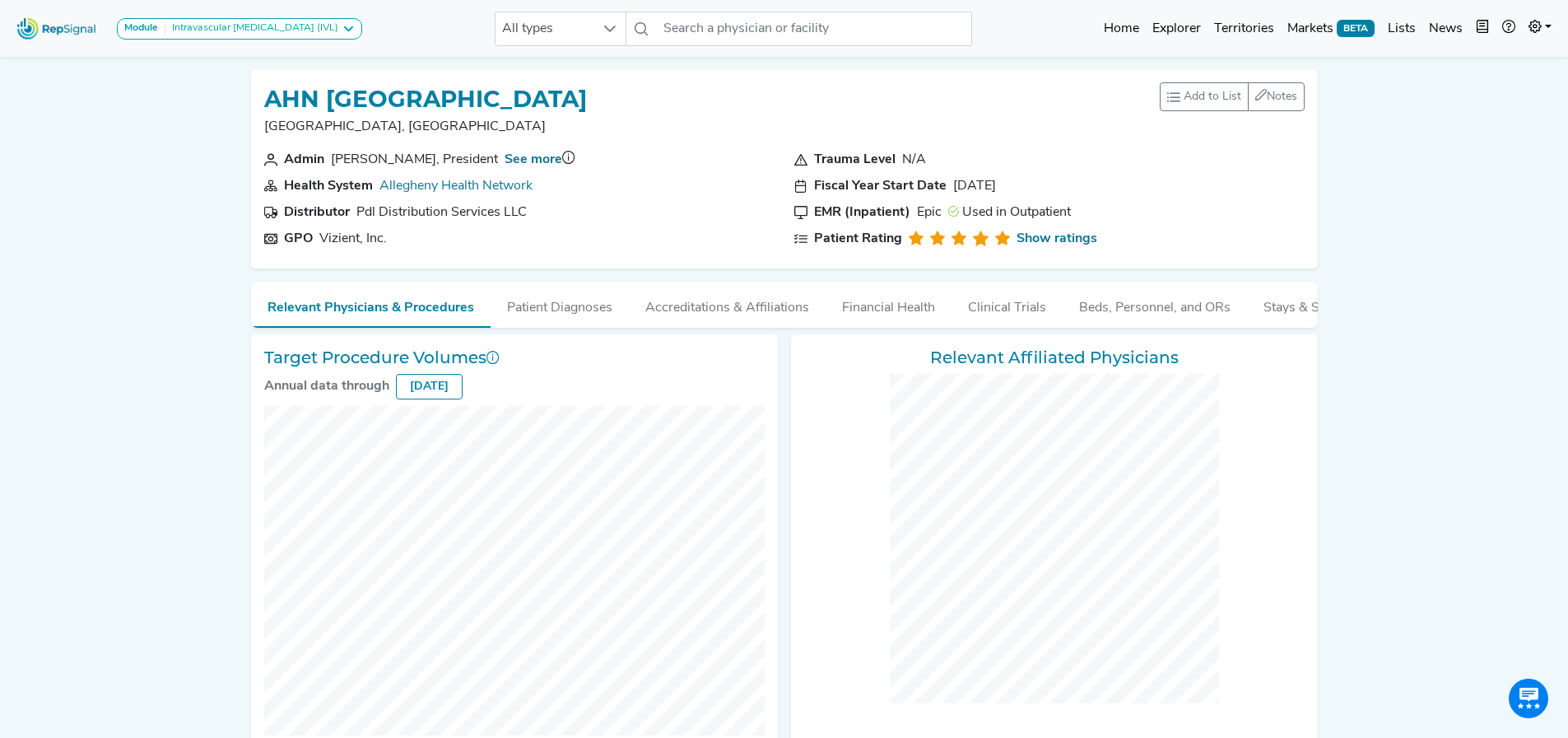
checkbox input "false"
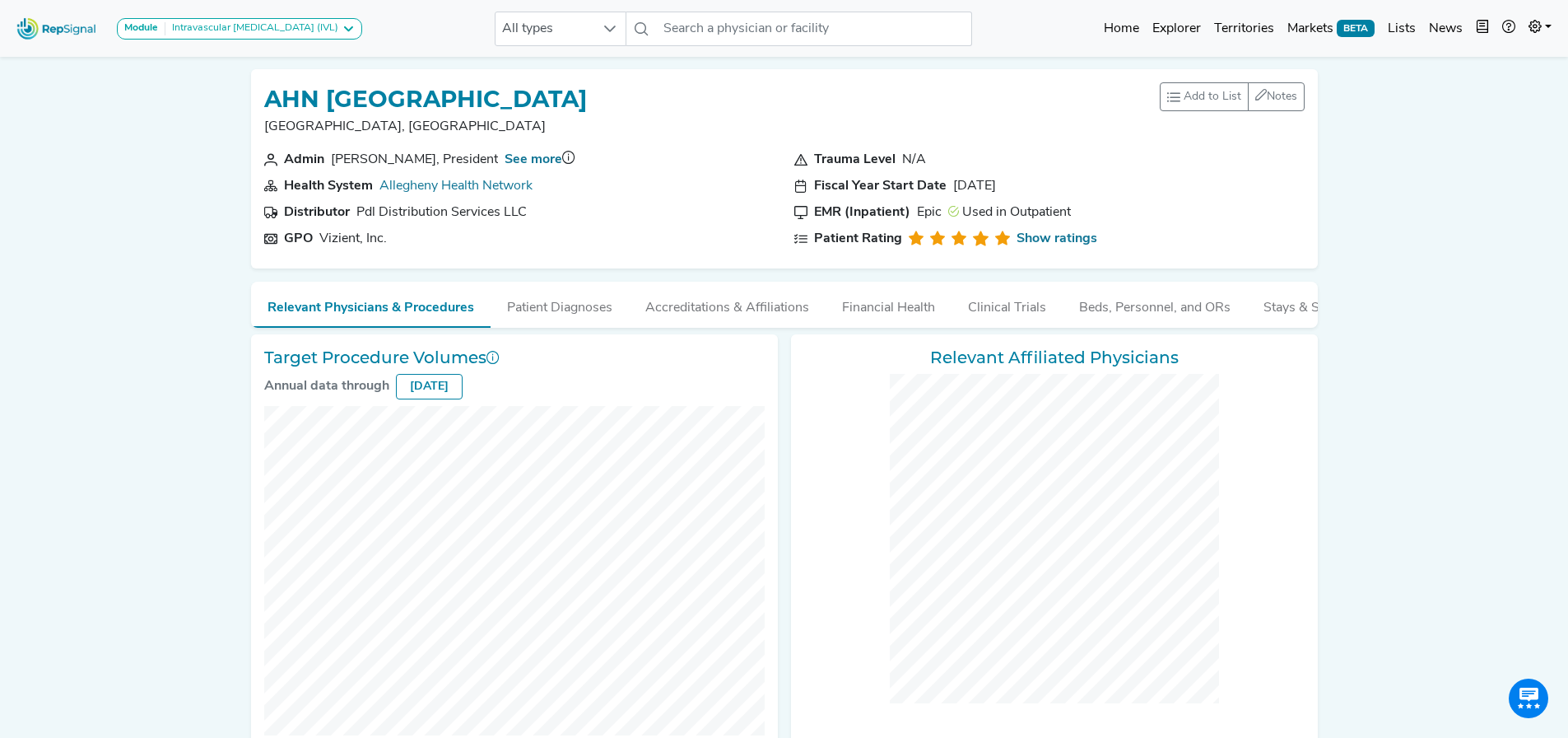
checkbox input "false"
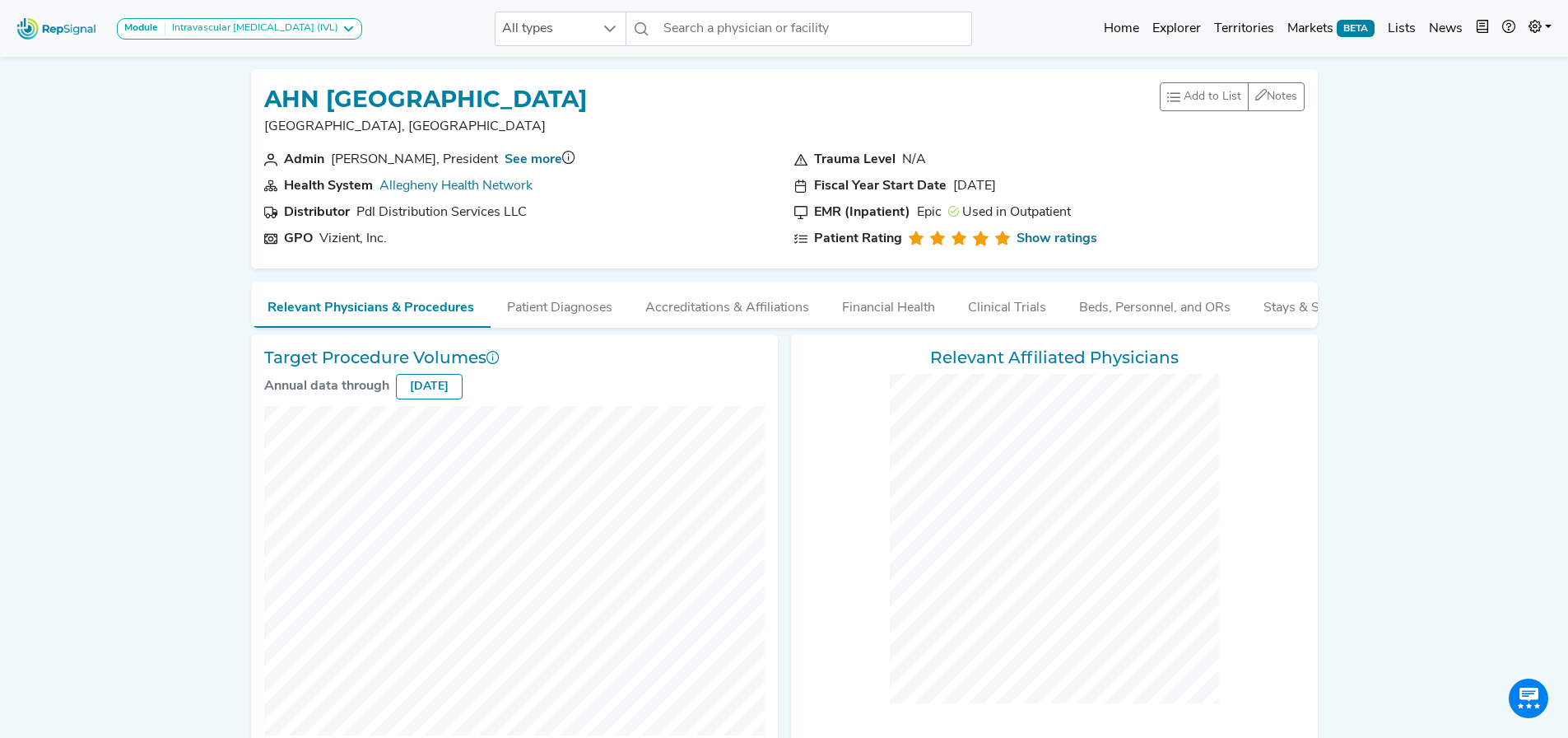
checkbox input "false"
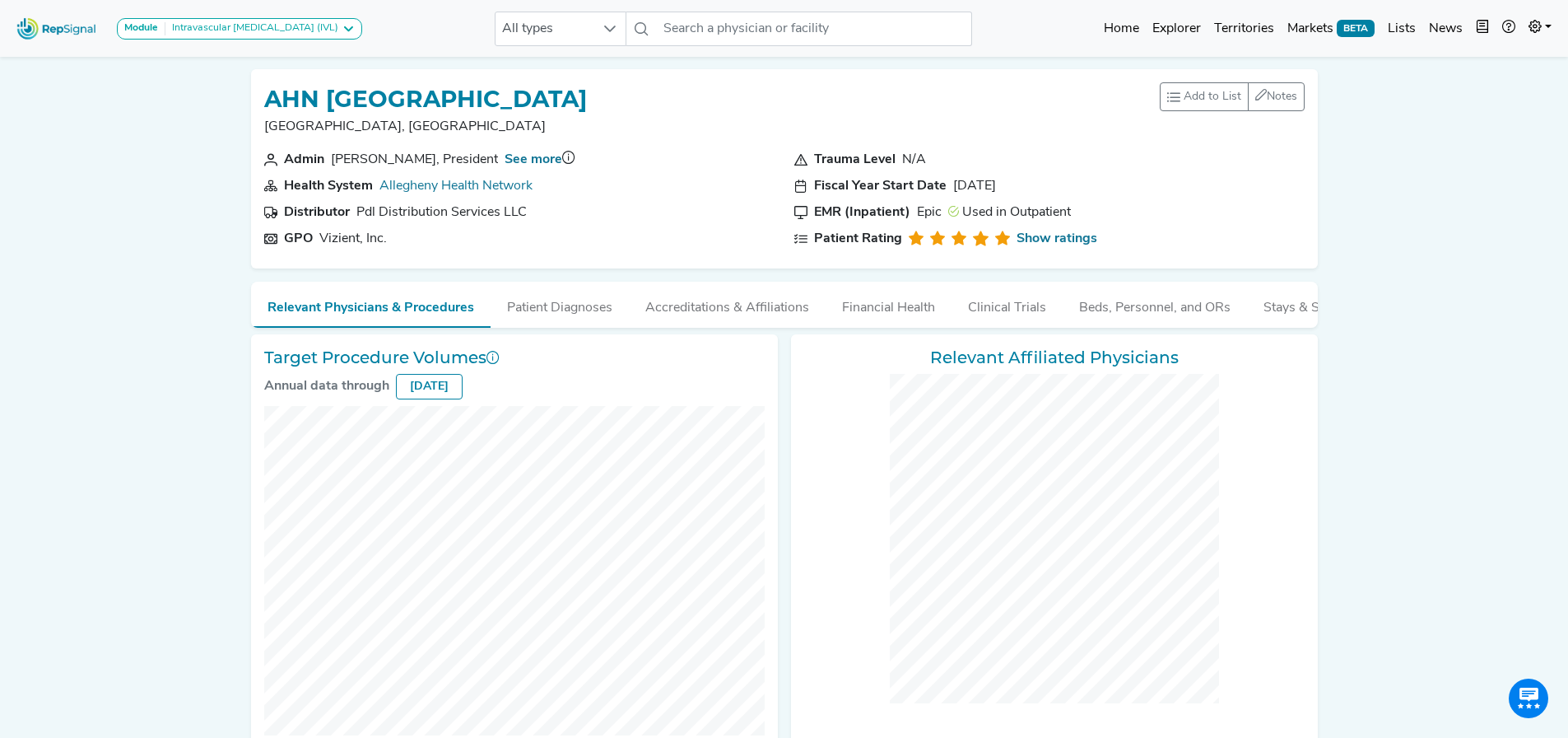
checkbox input "false"
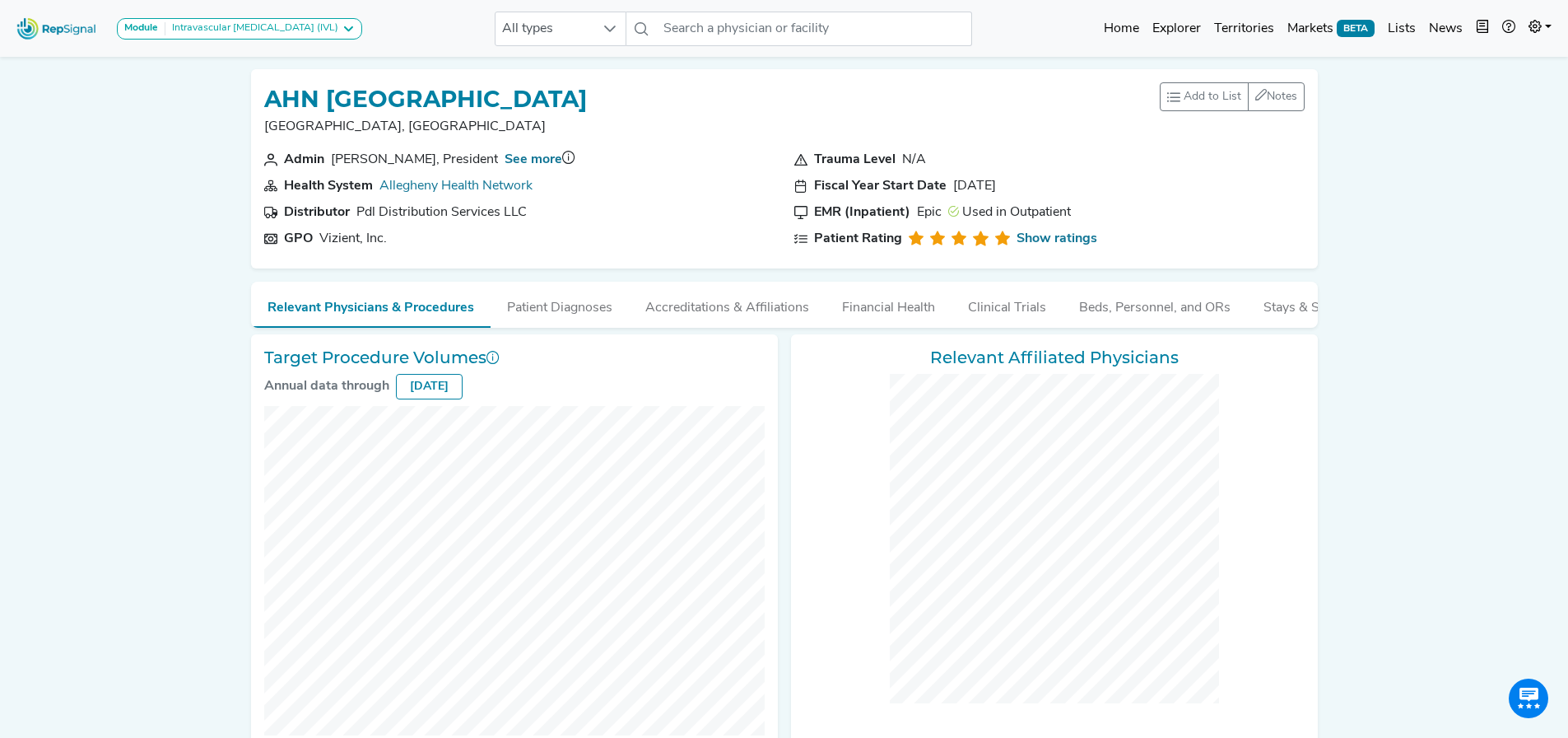
checkbox input "false"
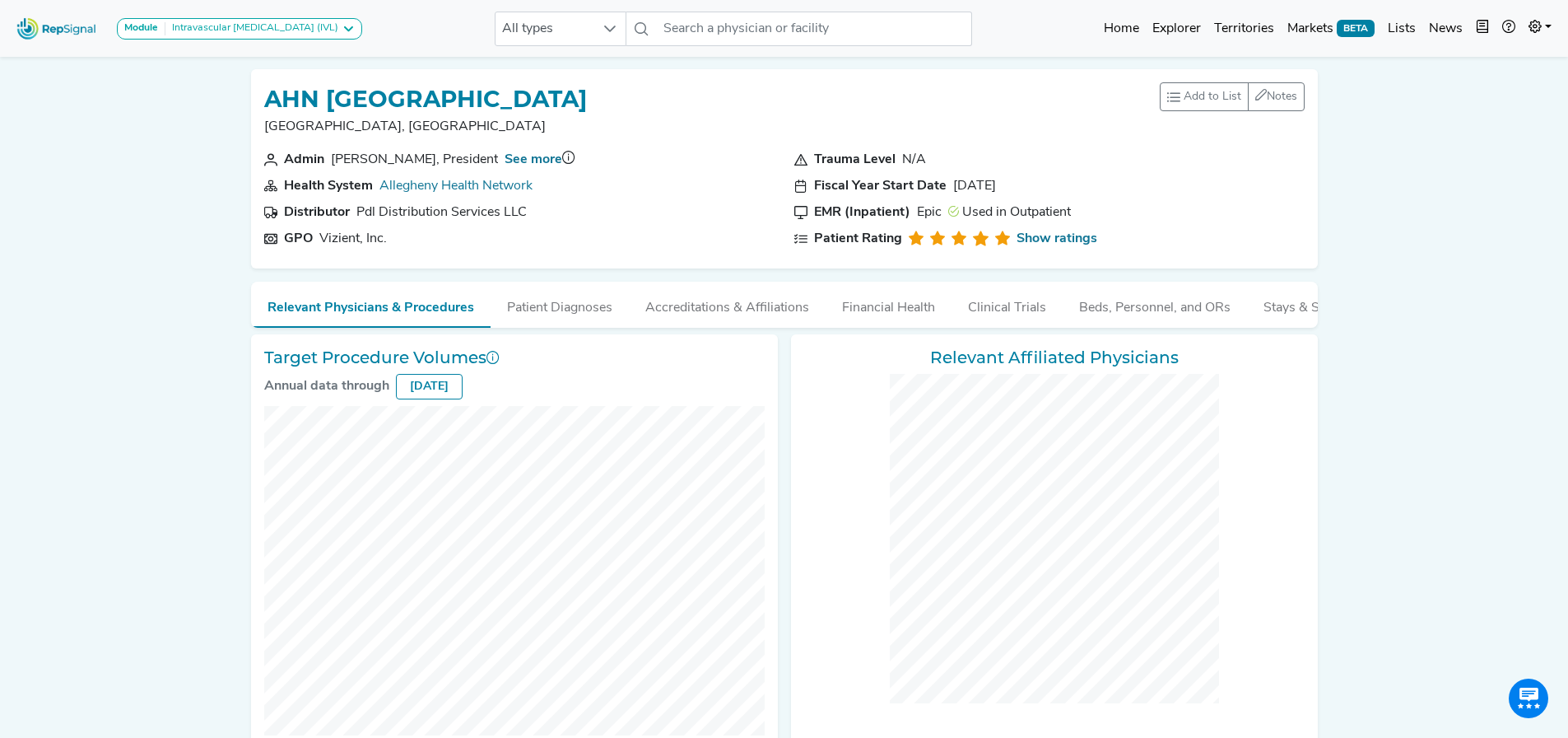
checkbox input "false"
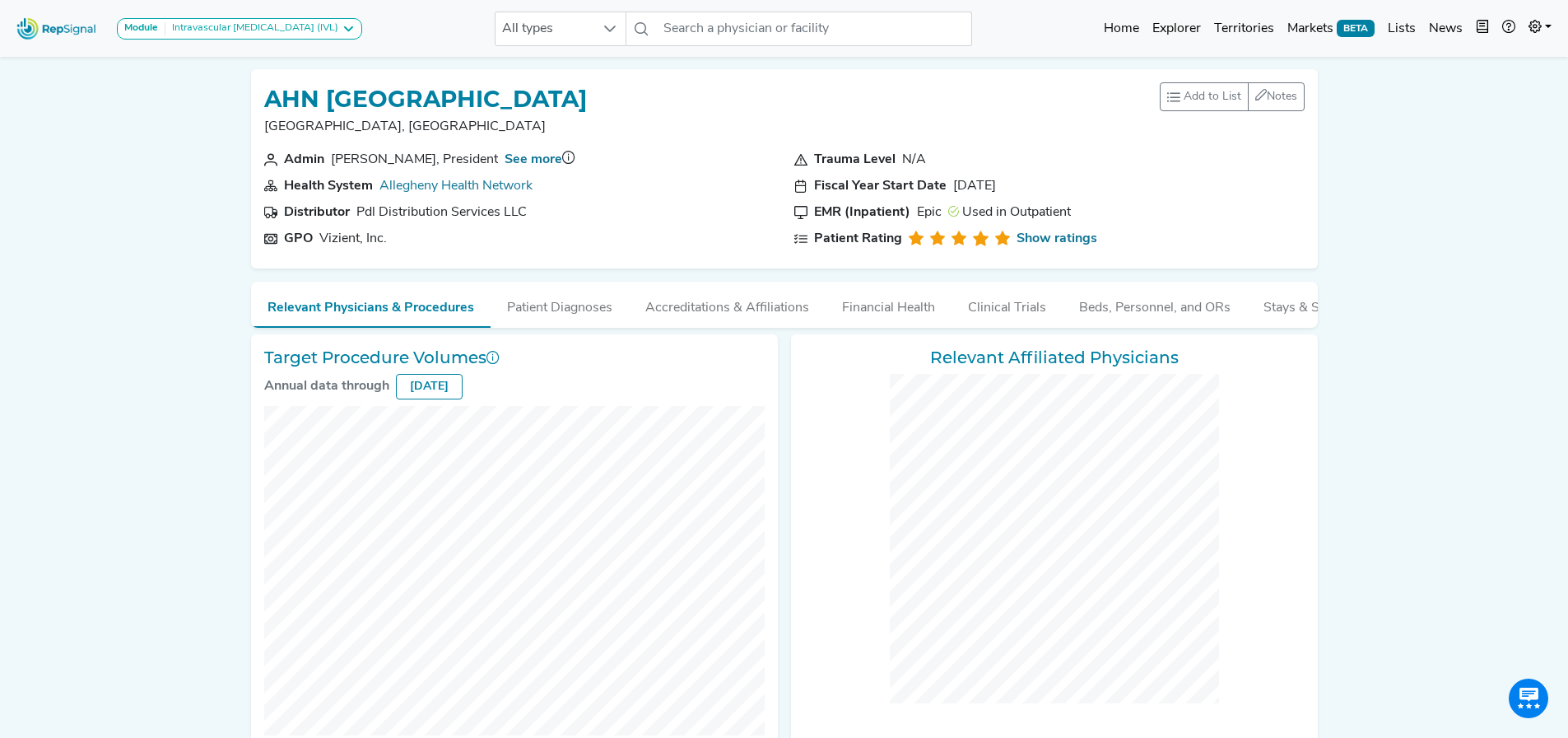
checkbox input "false"
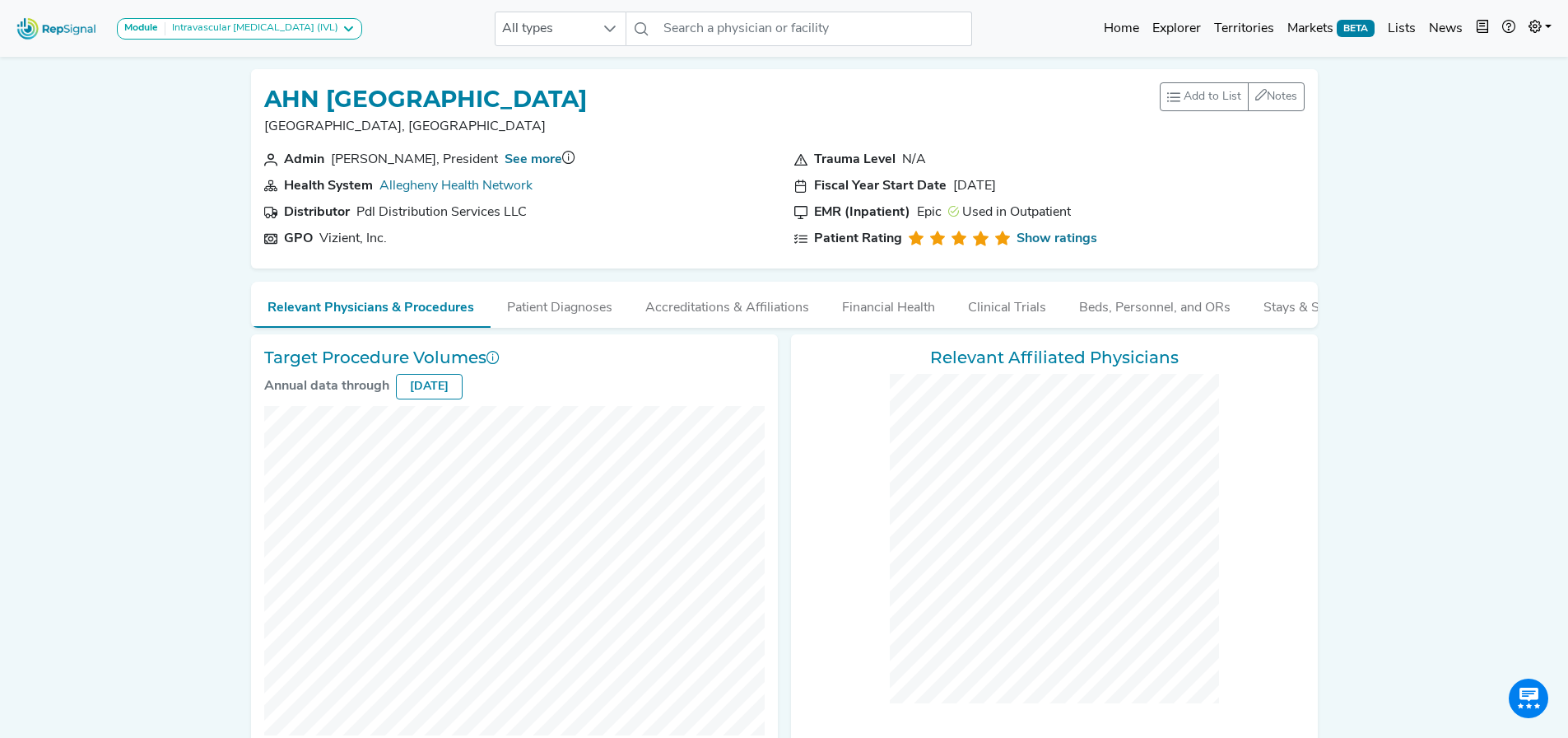
checkbox input "false"
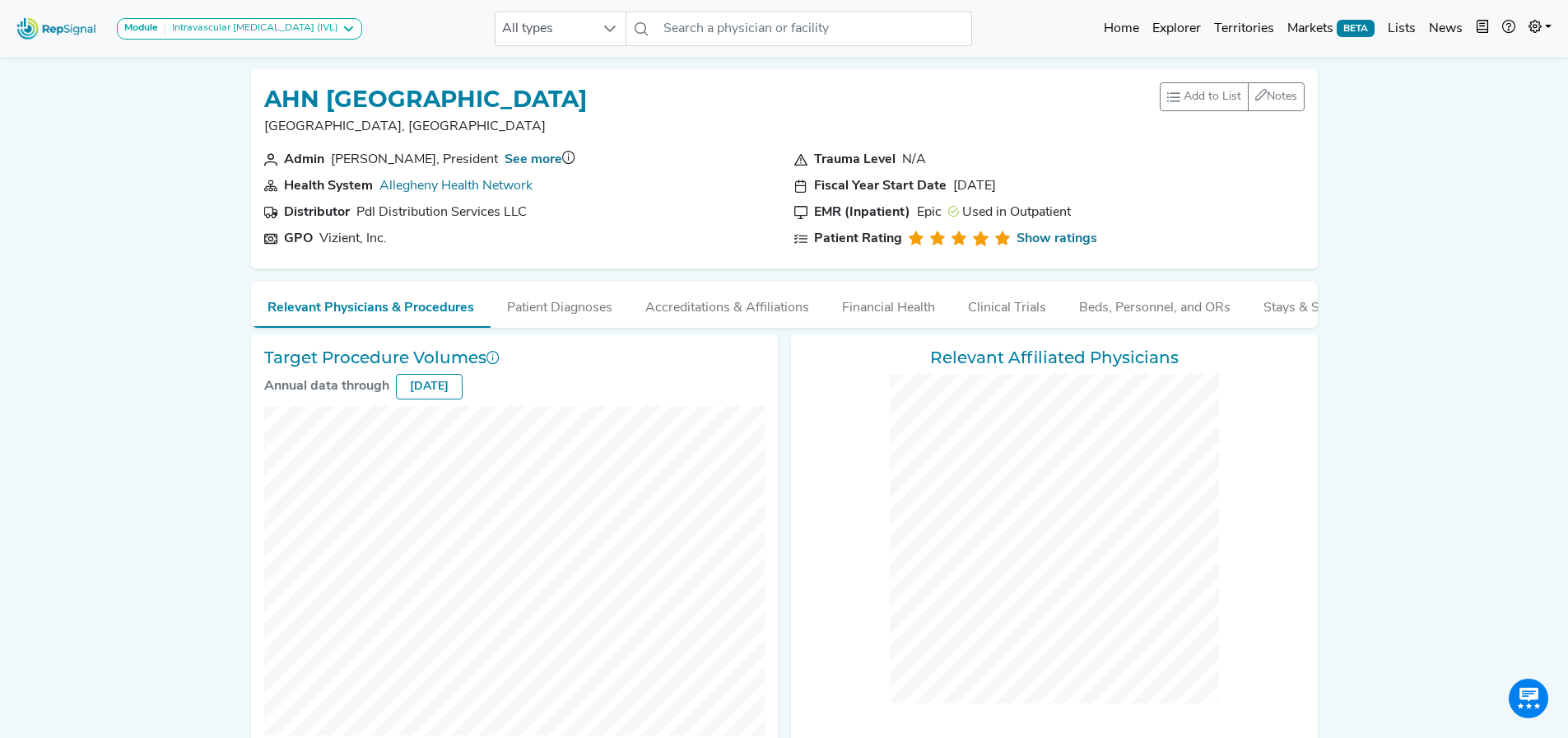
checkbox input "false"
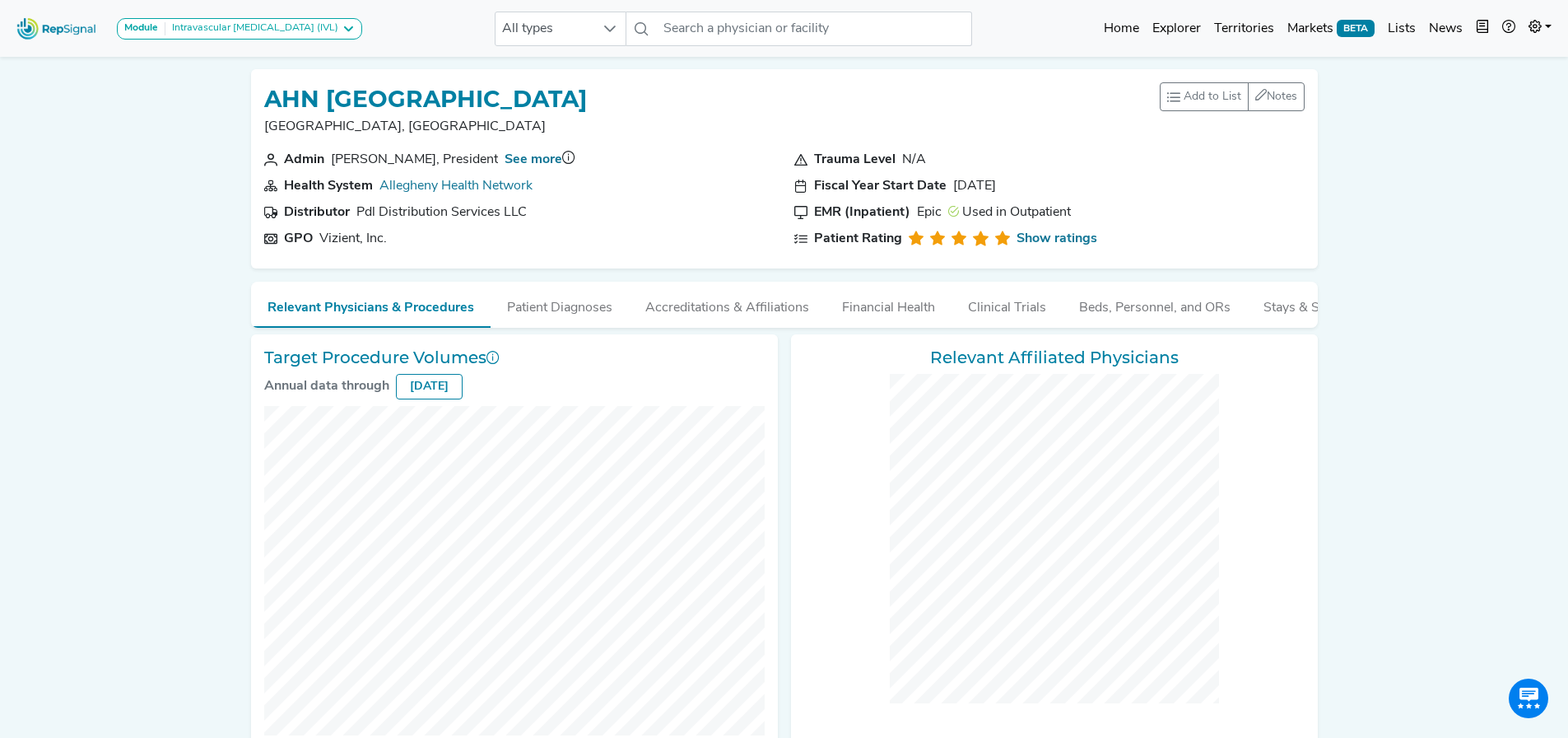
checkbox input "false"
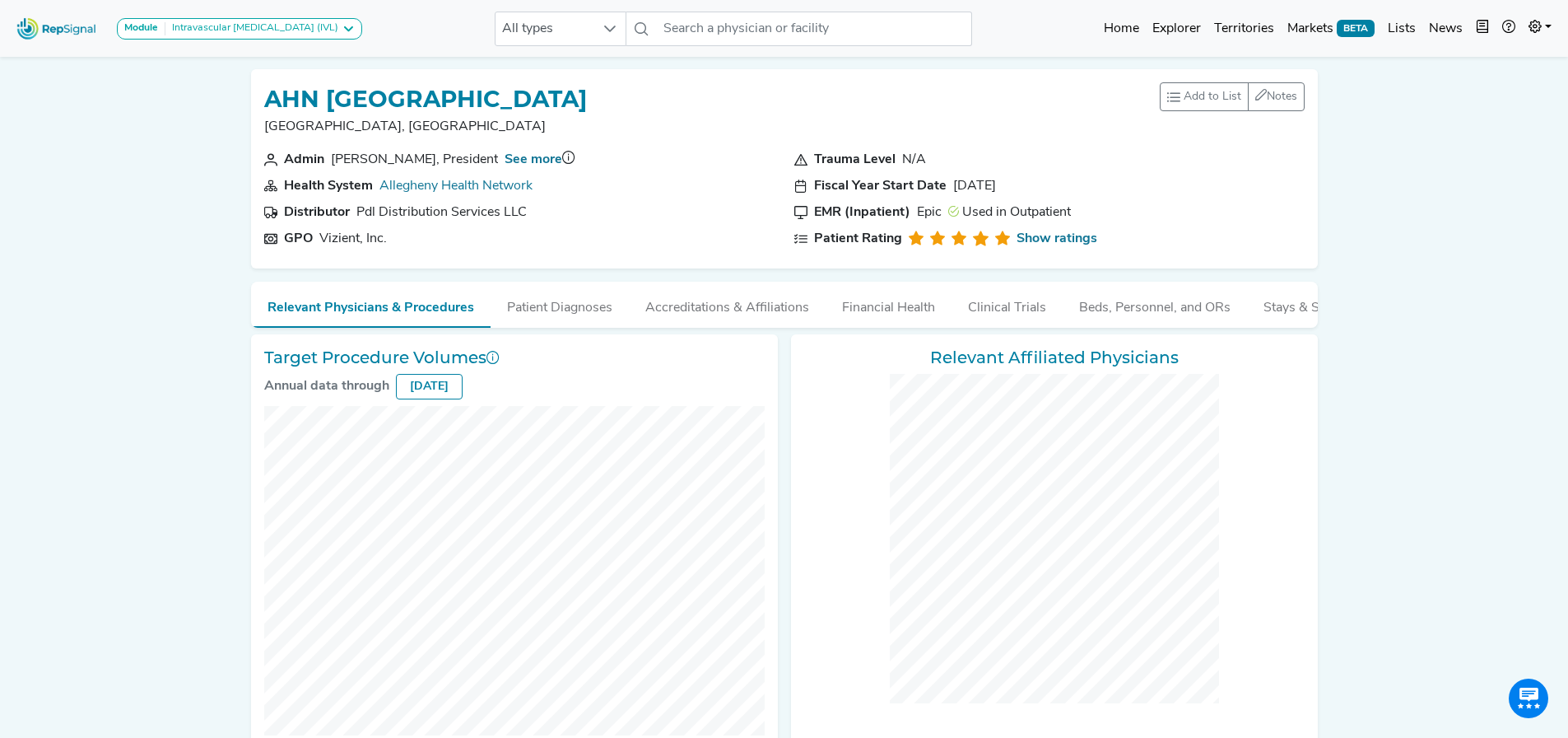
checkbox input "false"
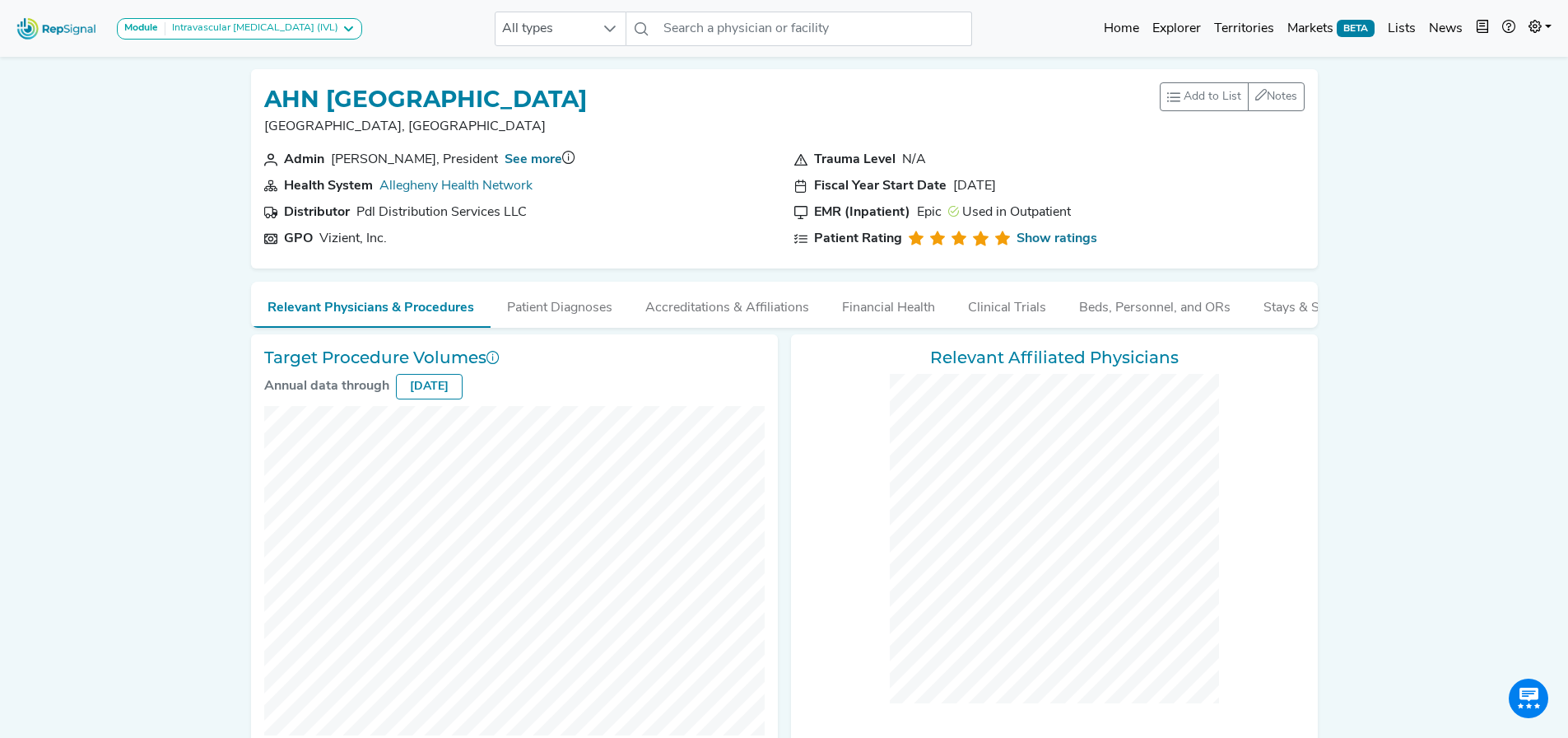
checkbox input "false"
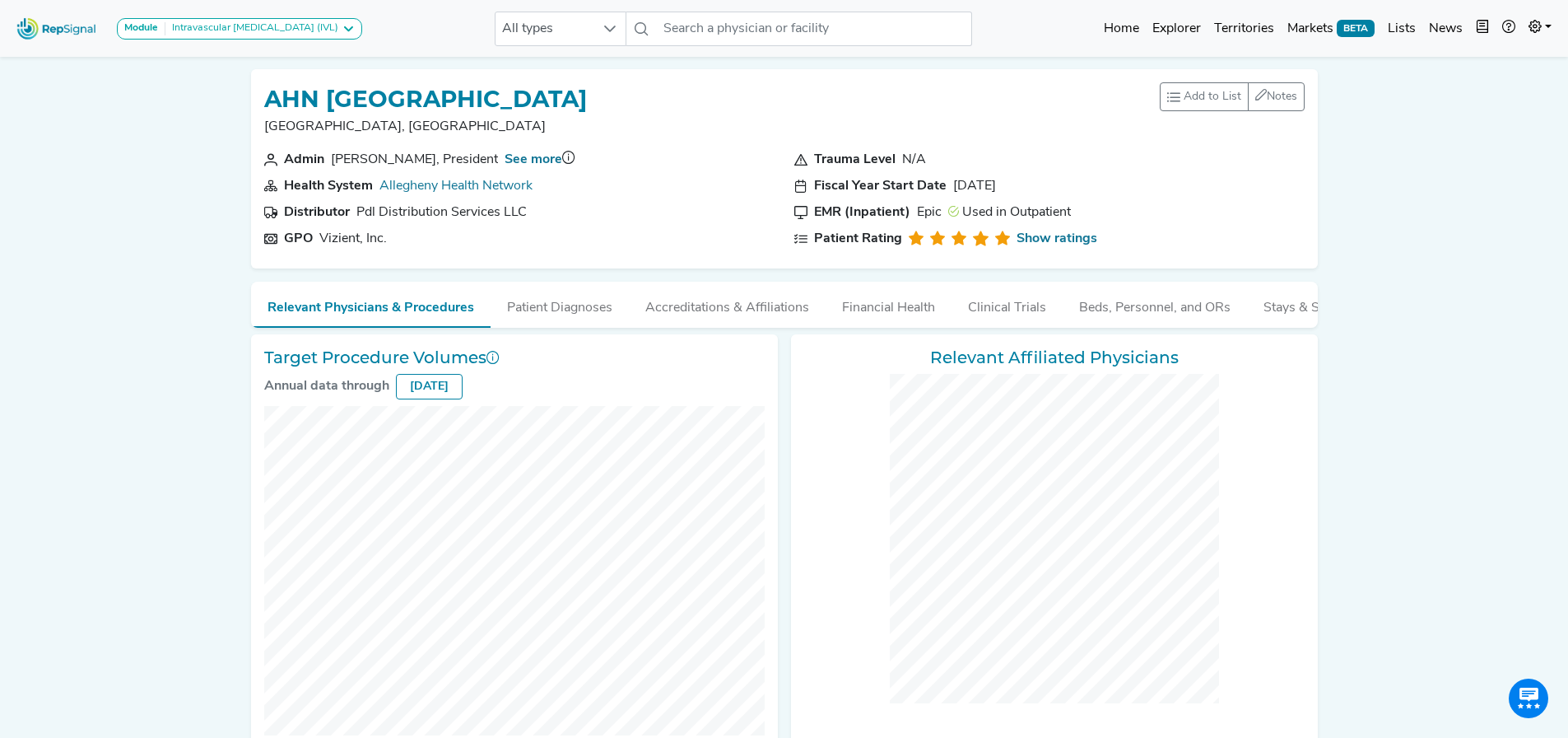
checkbox input "false"
click at [568, 307] on button "Patient Diagnoses" at bounding box center [559, 304] width 138 height 45
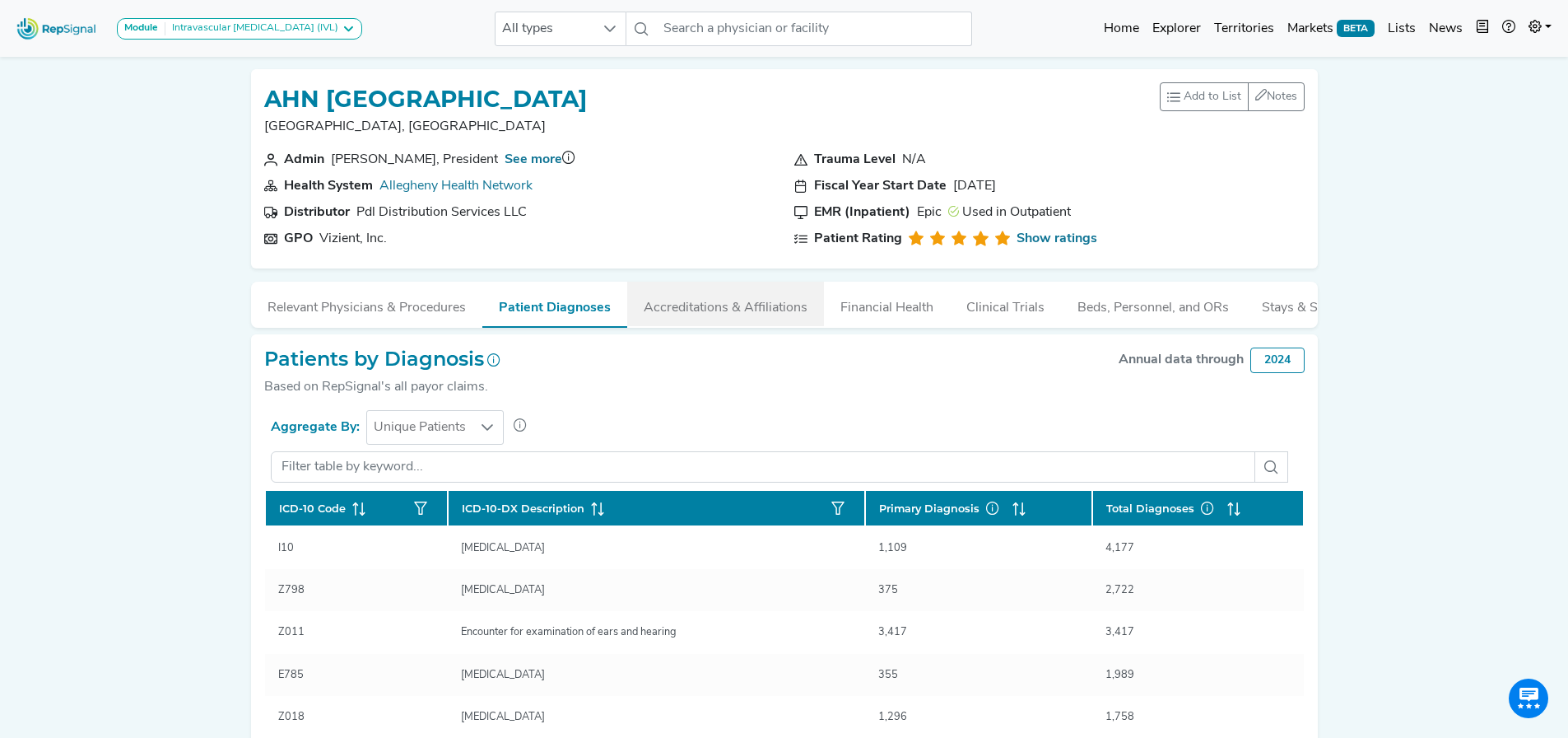
click at [754, 301] on button "Accreditations & Affiliations" at bounding box center [726, 304] width 197 height 45
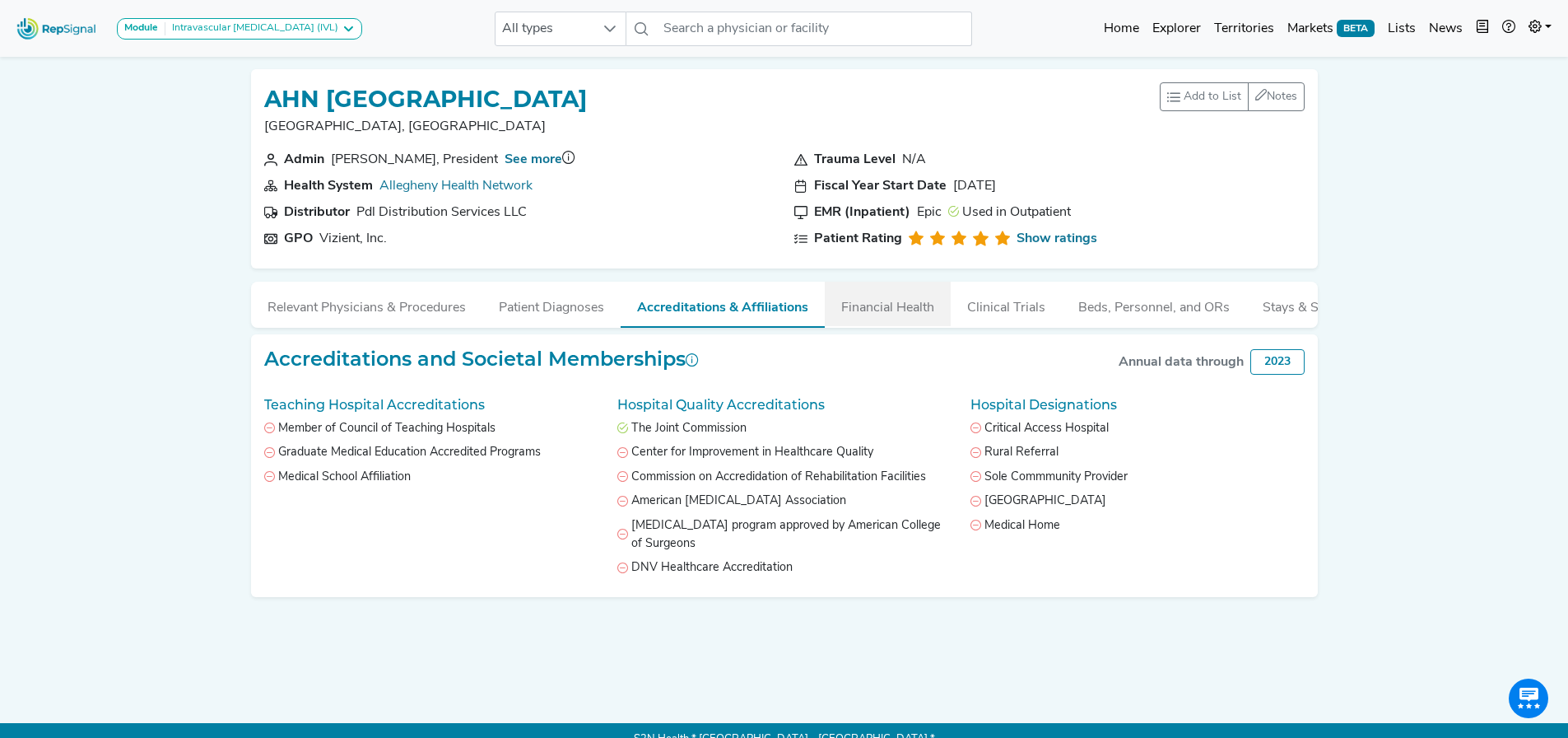
click at [893, 311] on button "Financial Health" at bounding box center [888, 304] width 126 height 45
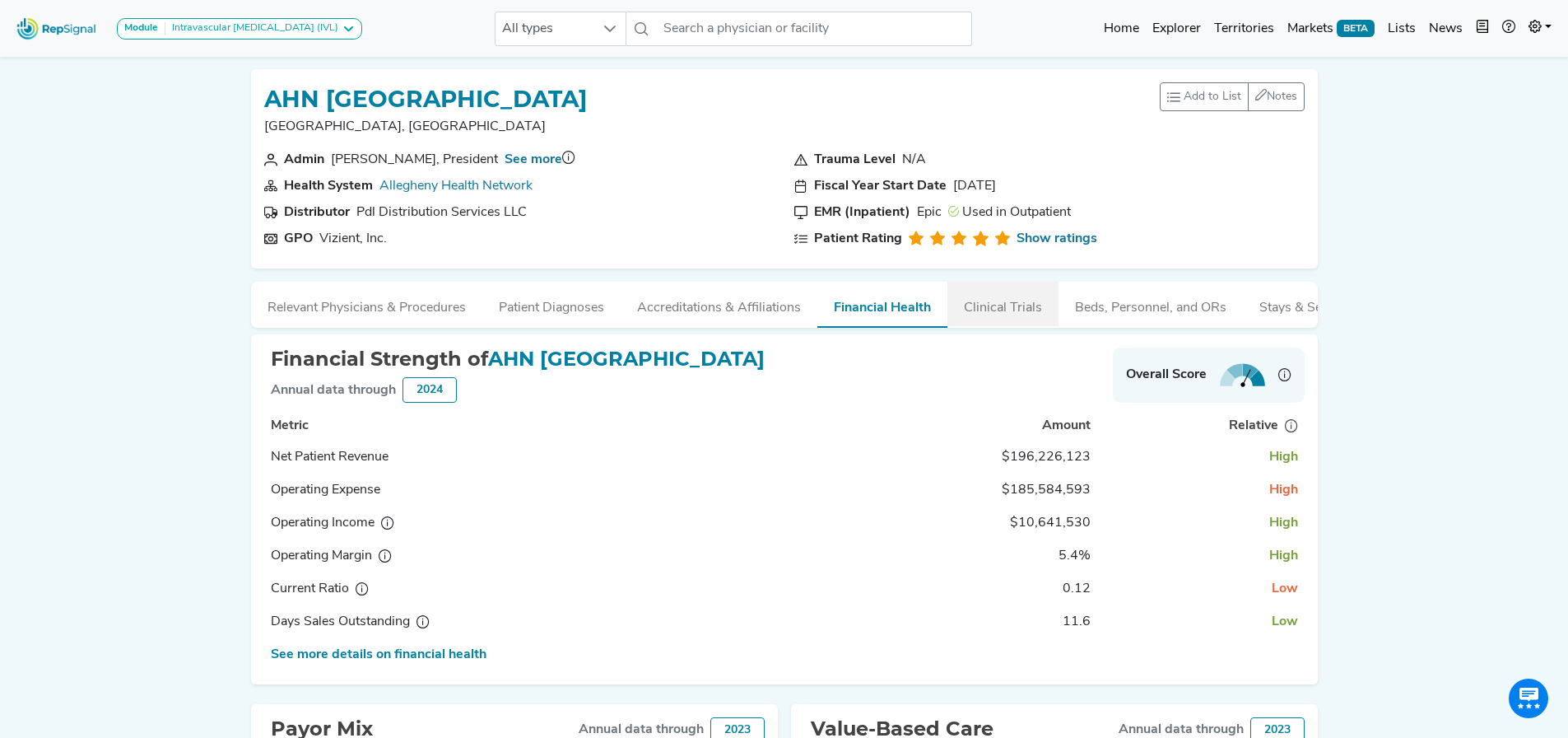
click at [1026, 305] on button "Clinical Trials" at bounding box center [1003, 304] width 111 height 45
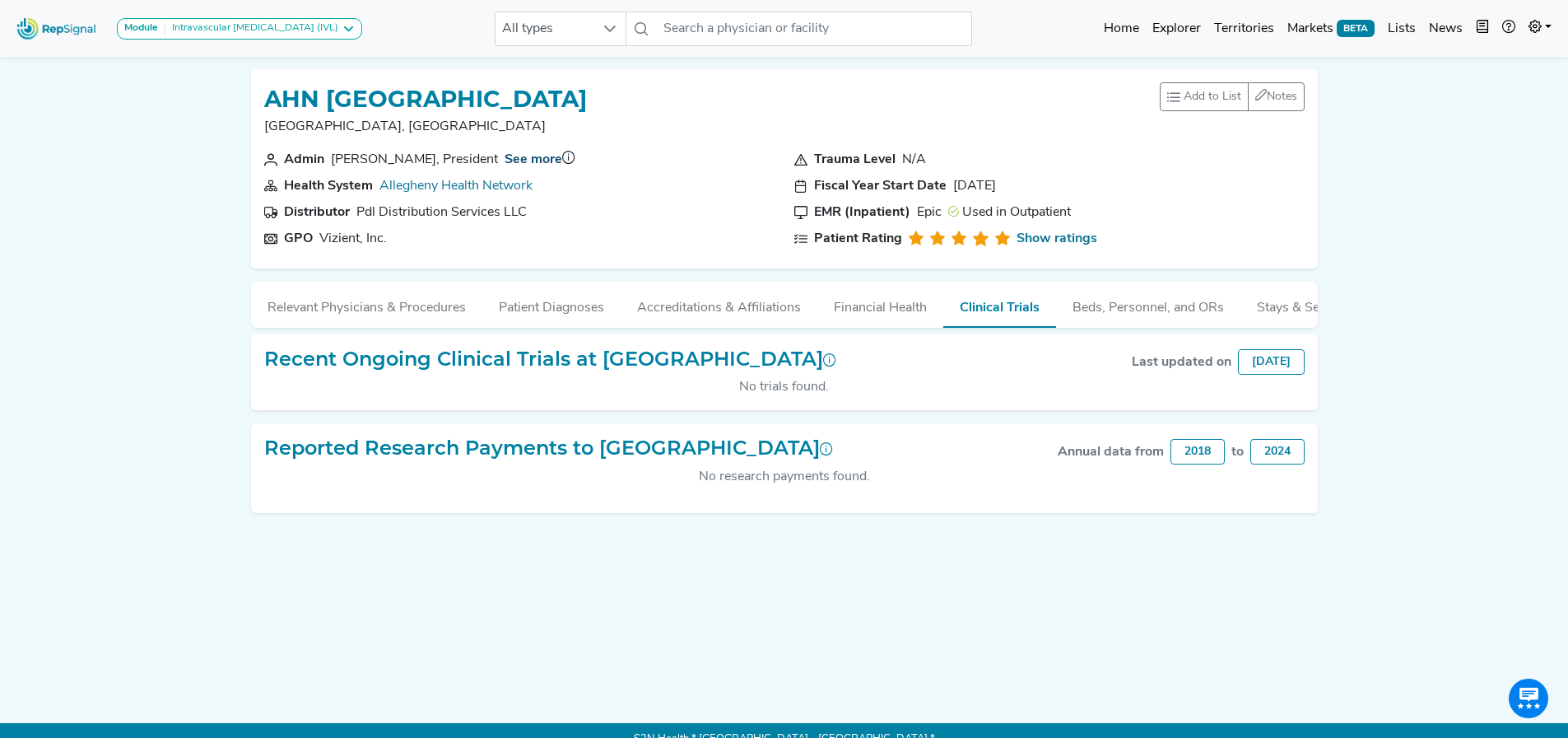
click at [504, 160] on link "See more" at bounding box center [533, 159] width 58 height 13
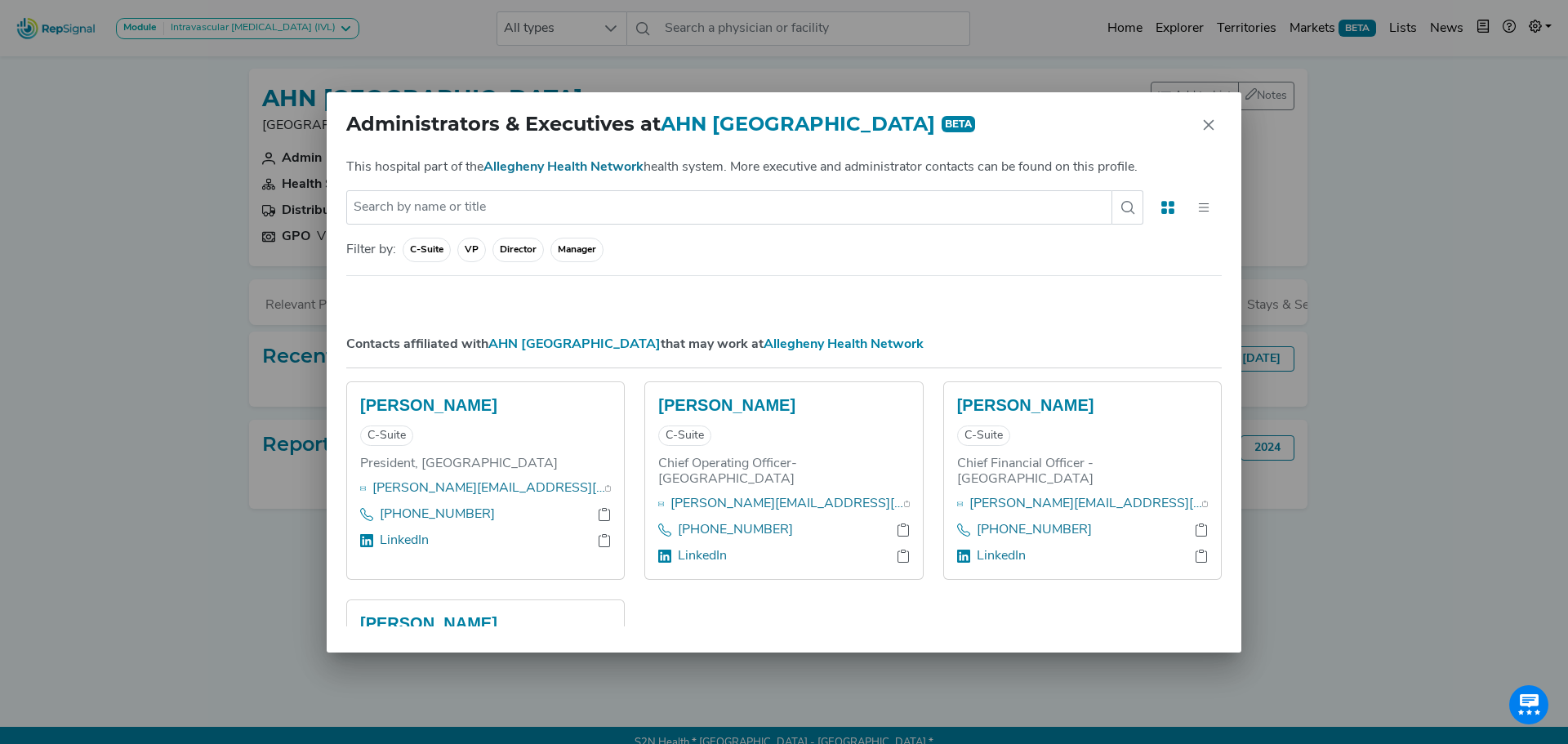
click at [1203, 209] on icon at bounding box center [1203, 207] width 15 height 15
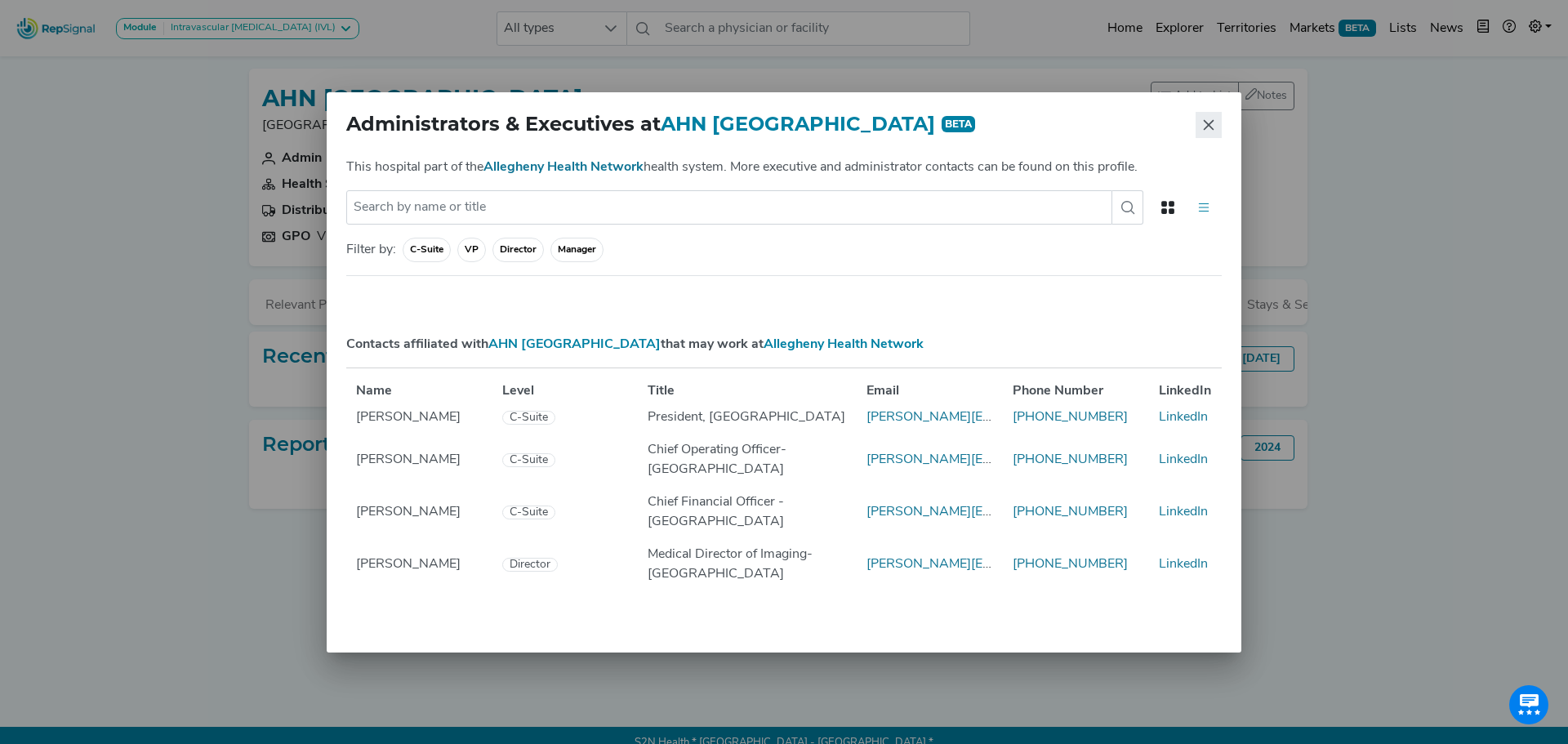
click at [1218, 127] on button "Close" at bounding box center [1208, 125] width 27 height 27
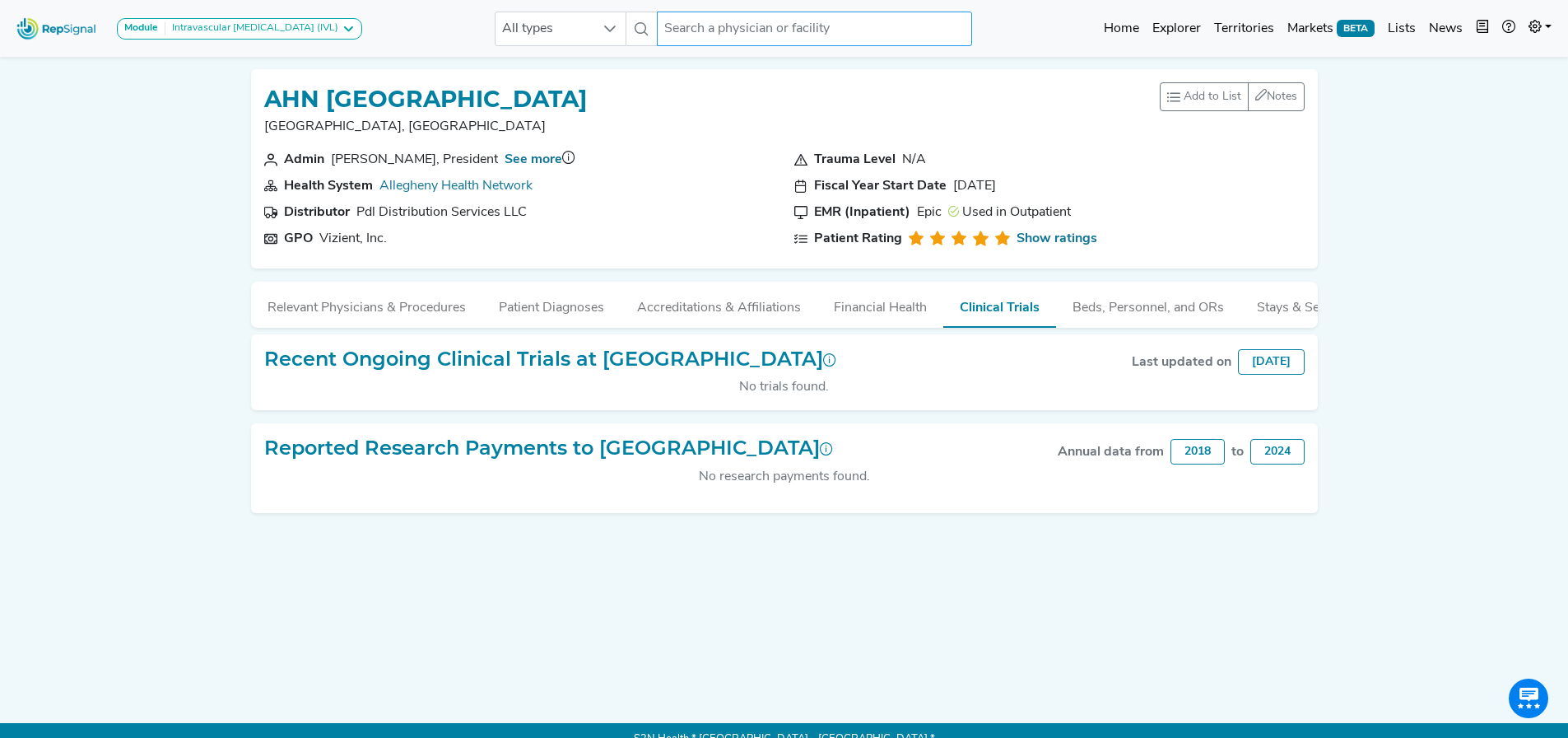
click at [679, 29] on input "text" at bounding box center [814, 28] width 315 height 34
paste input "[US_STATE][GEOGRAPHIC_DATA]"
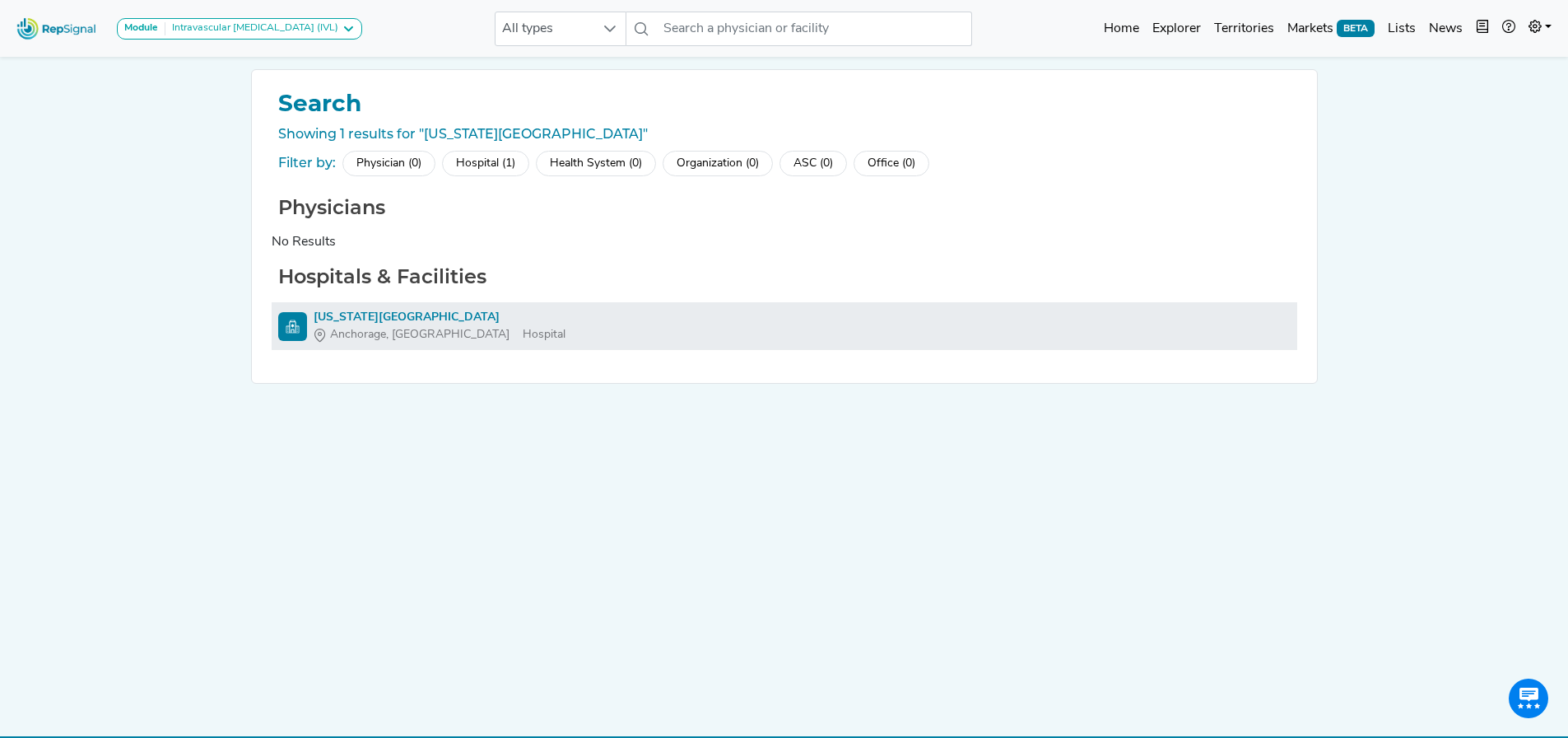
click at [421, 315] on div "[US_STATE][GEOGRAPHIC_DATA]" at bounding box center [440, 317] width 252 height 17
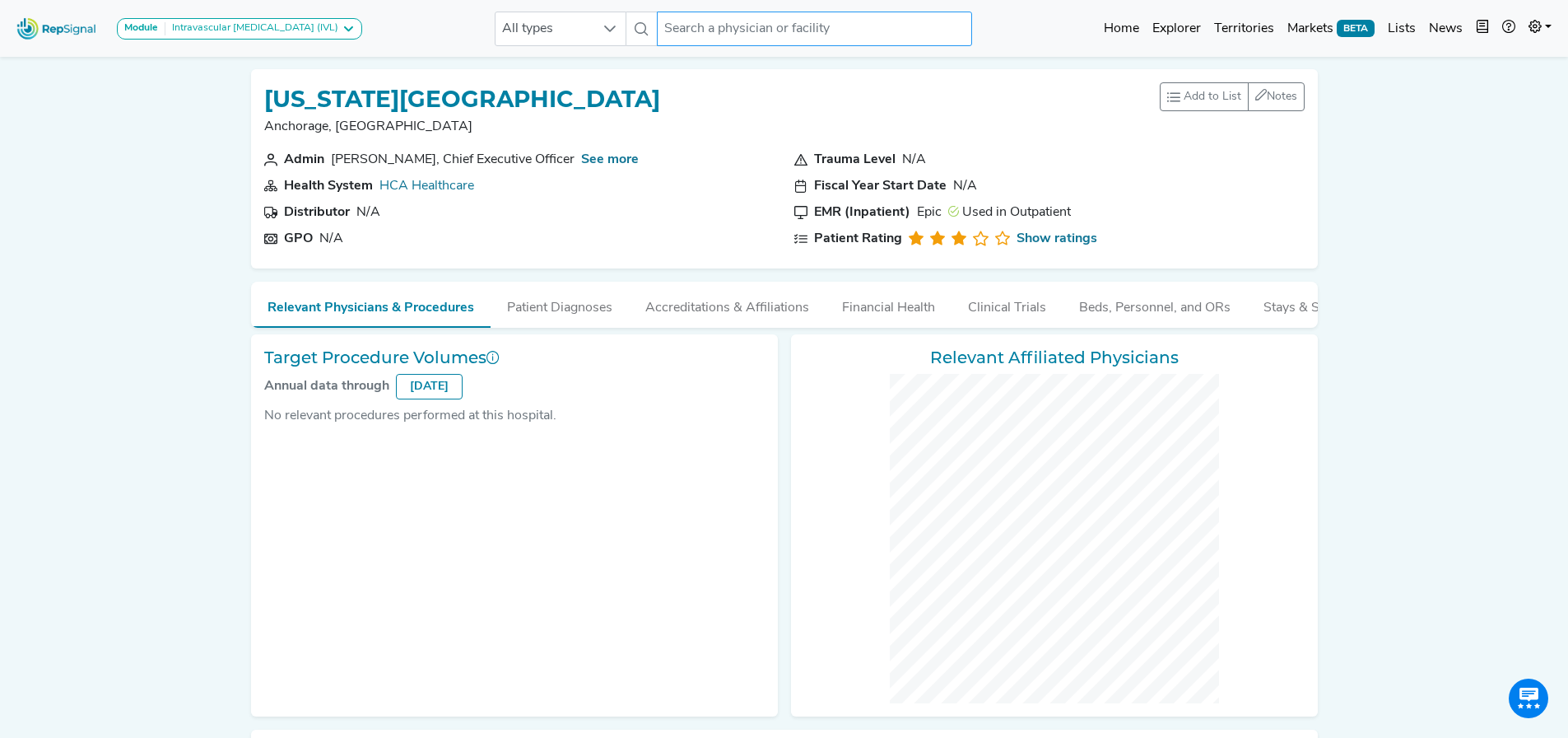
click at [638, 28] on div "All types No results found" at bounding box center [734, 28] width 478 height 34
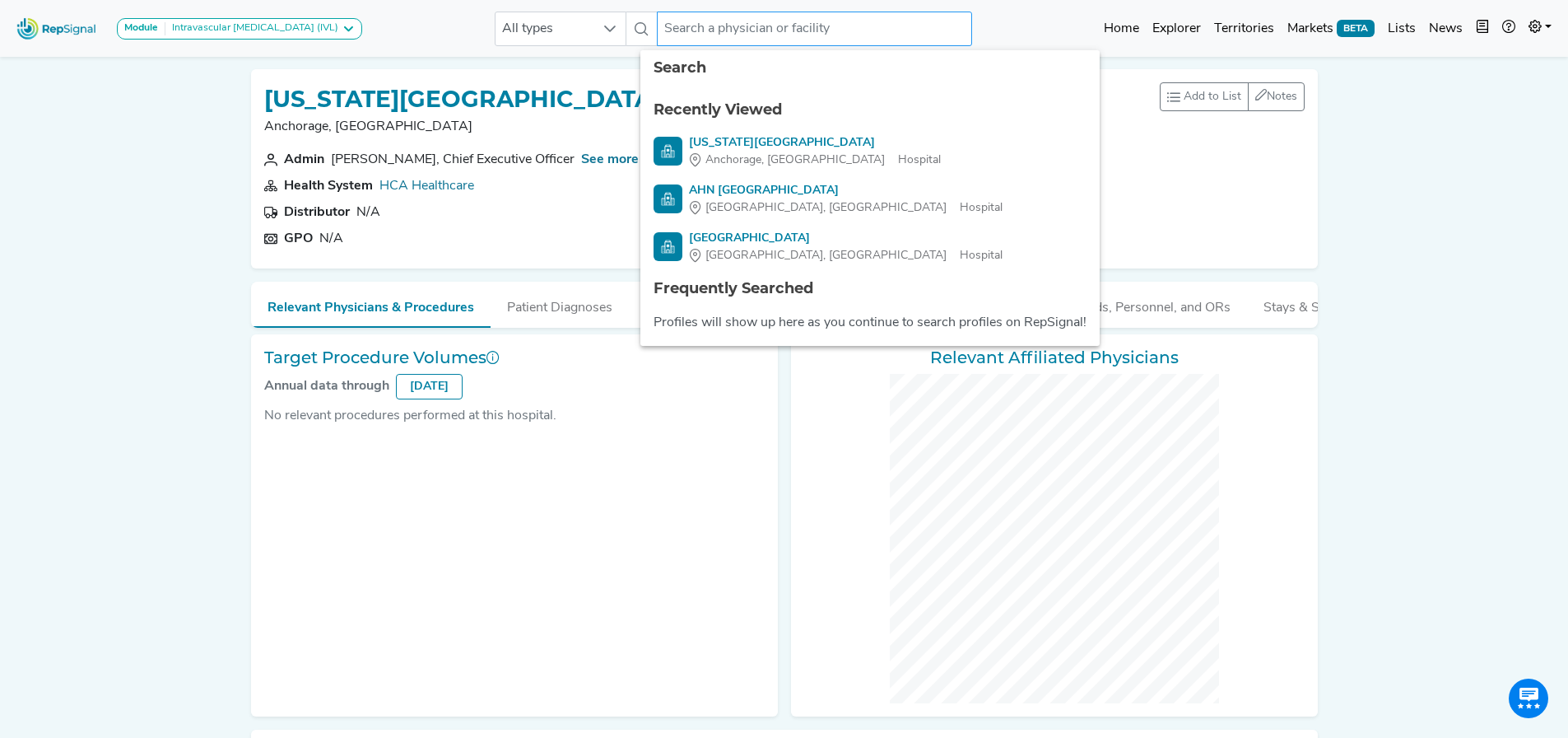
paste input "Altru Health System"
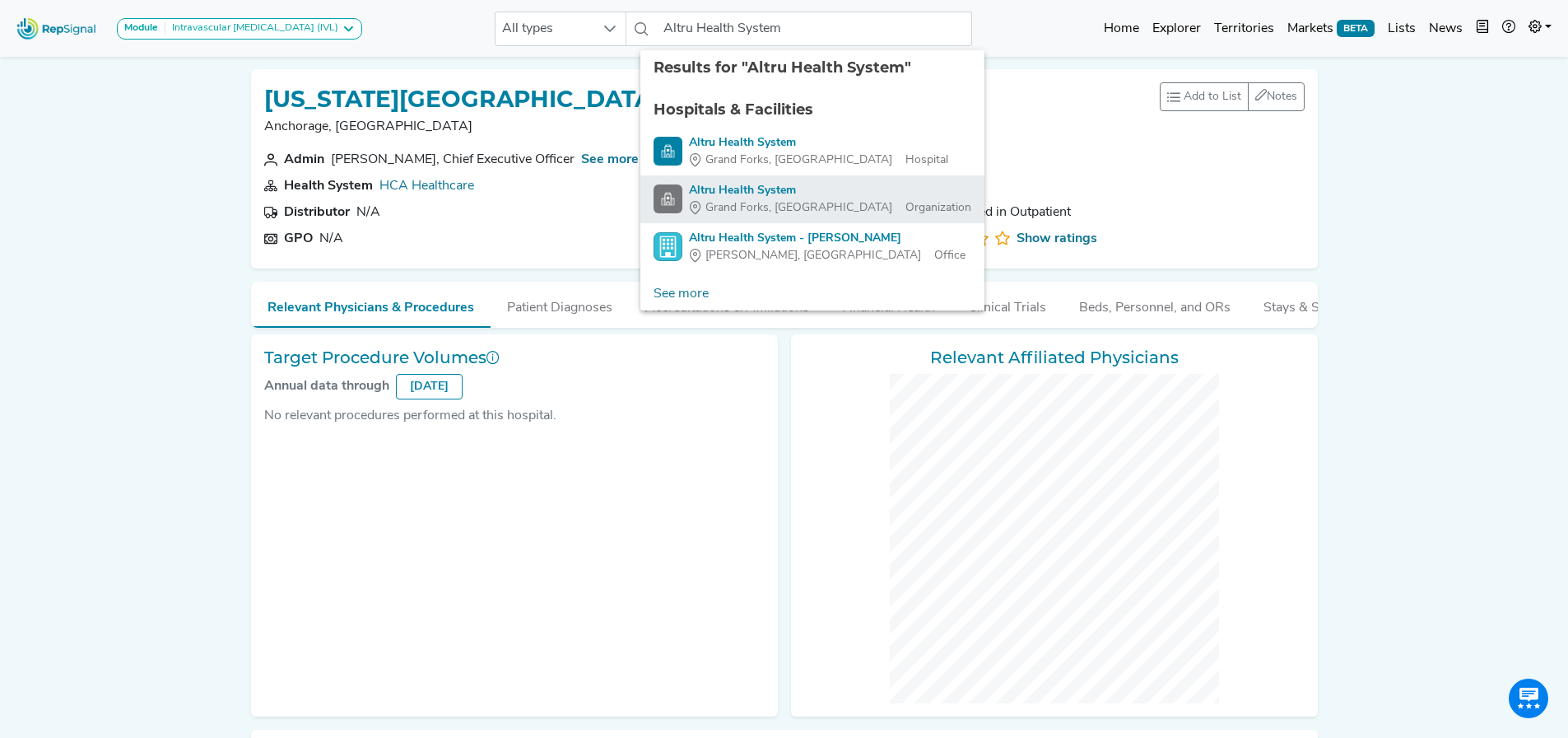
click at [806, 188] on div "Altru Health System" at bounding box center [830, 191] width 283 height 17
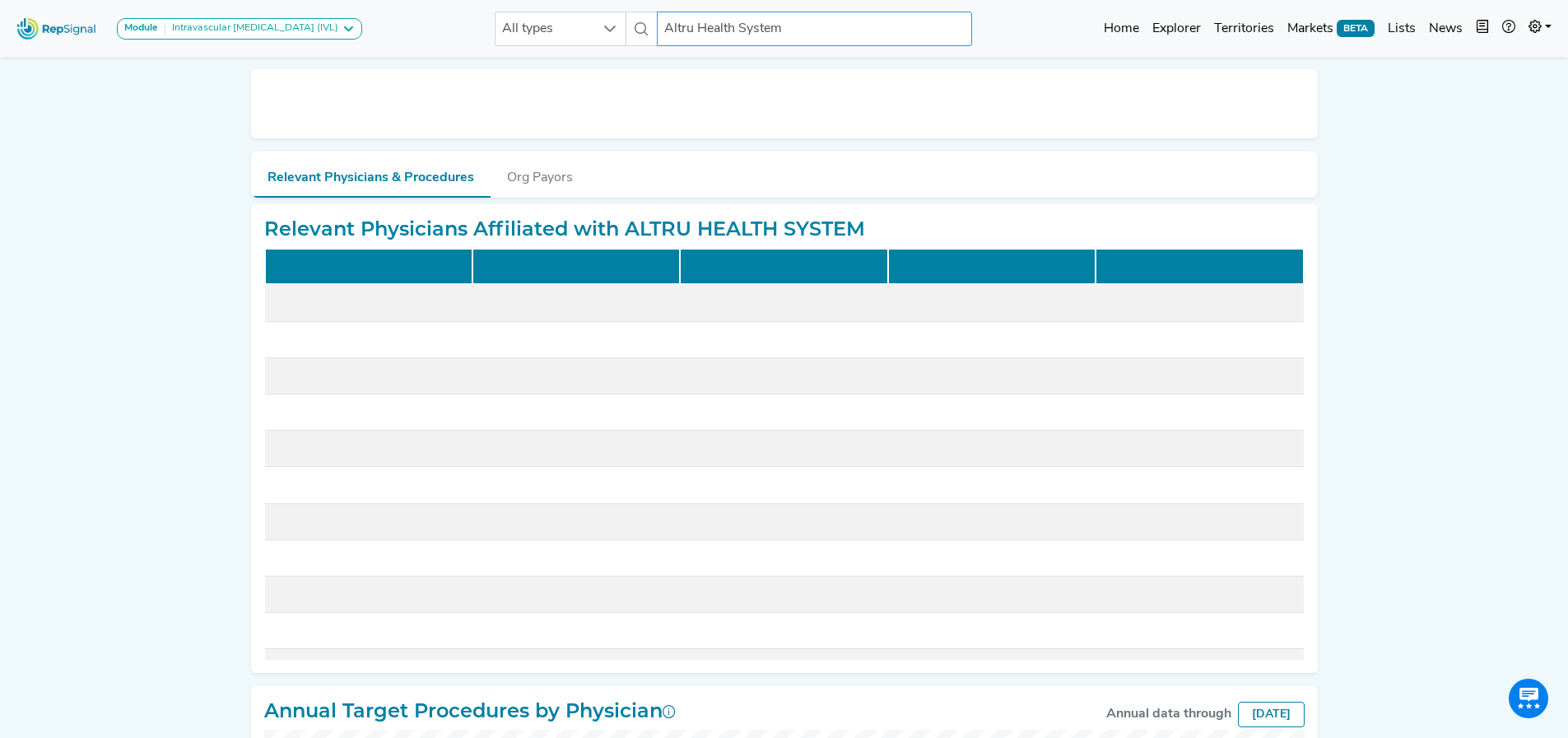
click at [790, 30] on input "Altru Health System" at bounding box center [814, 28] width 315 height 34
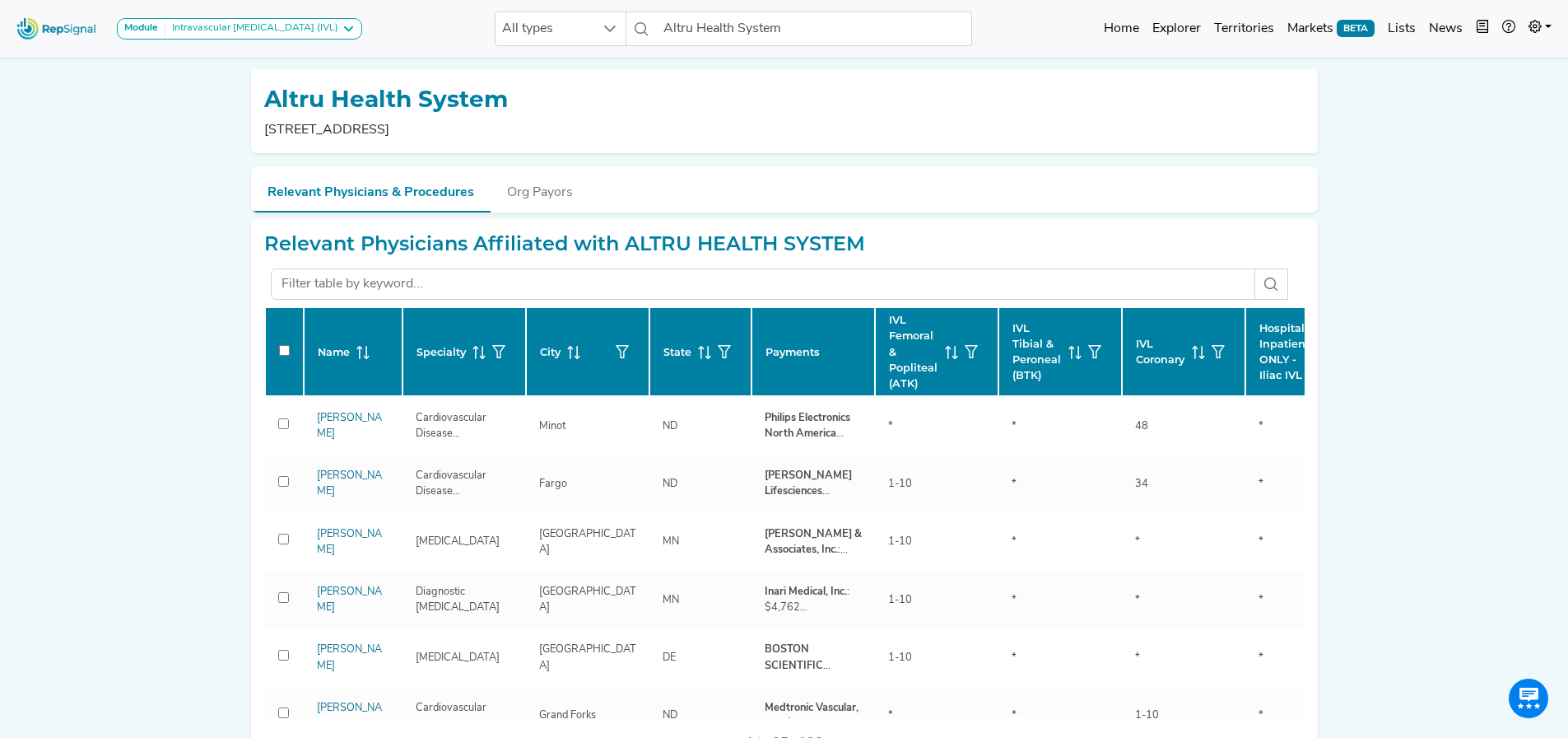
drag, startPoint x: 265, startPoint y: 129, endPoint x: 387, endPoint y: 130, distance: 122.0
click at [387, 130] on p "[STREET_ADDRESS]" at bounding box center [390, 129] width 250 height 20
click at [697, 28] on input "Altru Health System" at bounding box center [814, 28] width 315 height 34
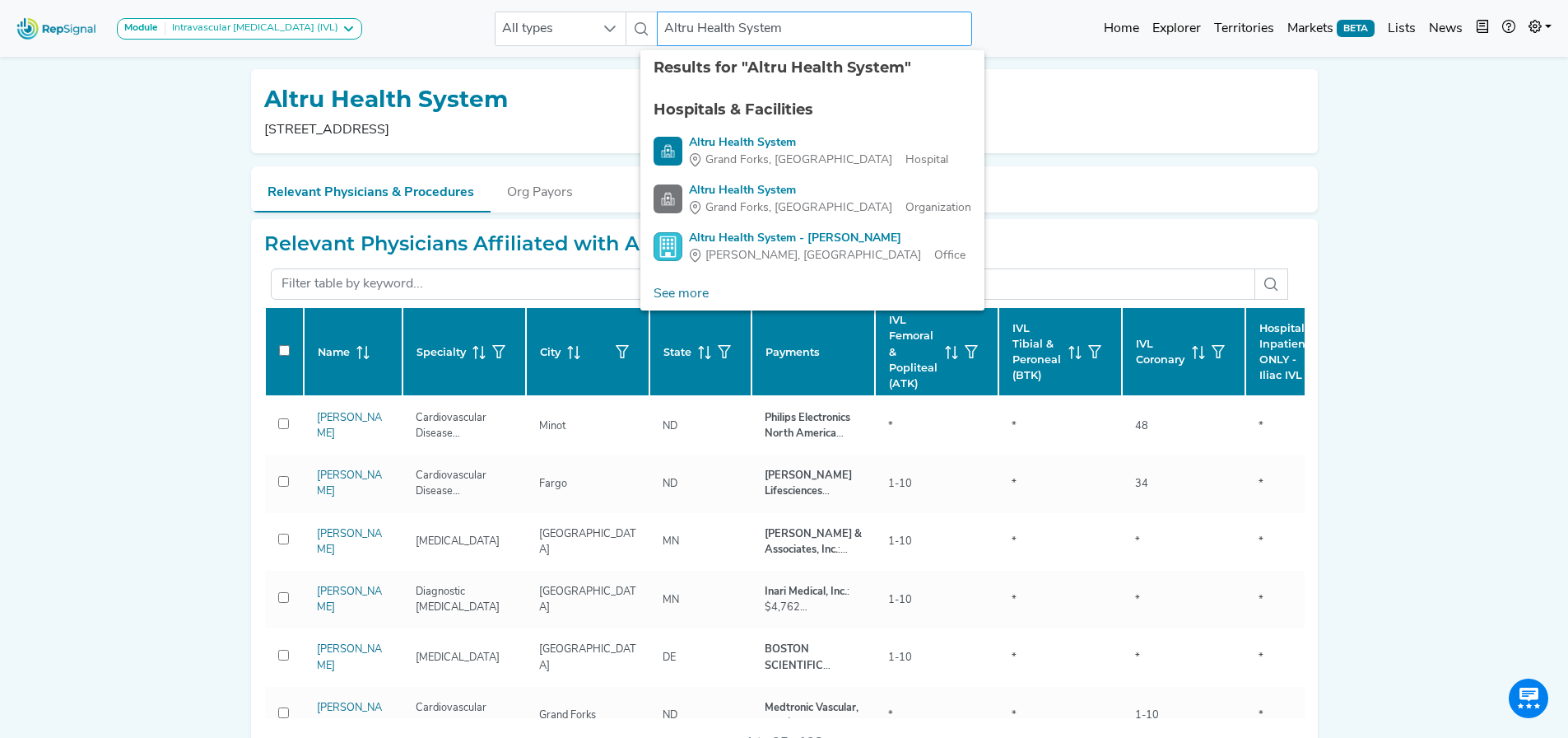
drag, startPoint x: 824, startPoint y: 28, endPoint x: 432, endPoint y: -7, distance: 393.6
click at [432, 0] on html "Module Intravascular [MEDICAL_DATA] (IVL) Carotid Procedures Intravascular [MED…" at bounding box center [784, 666] width 1568 height 1333
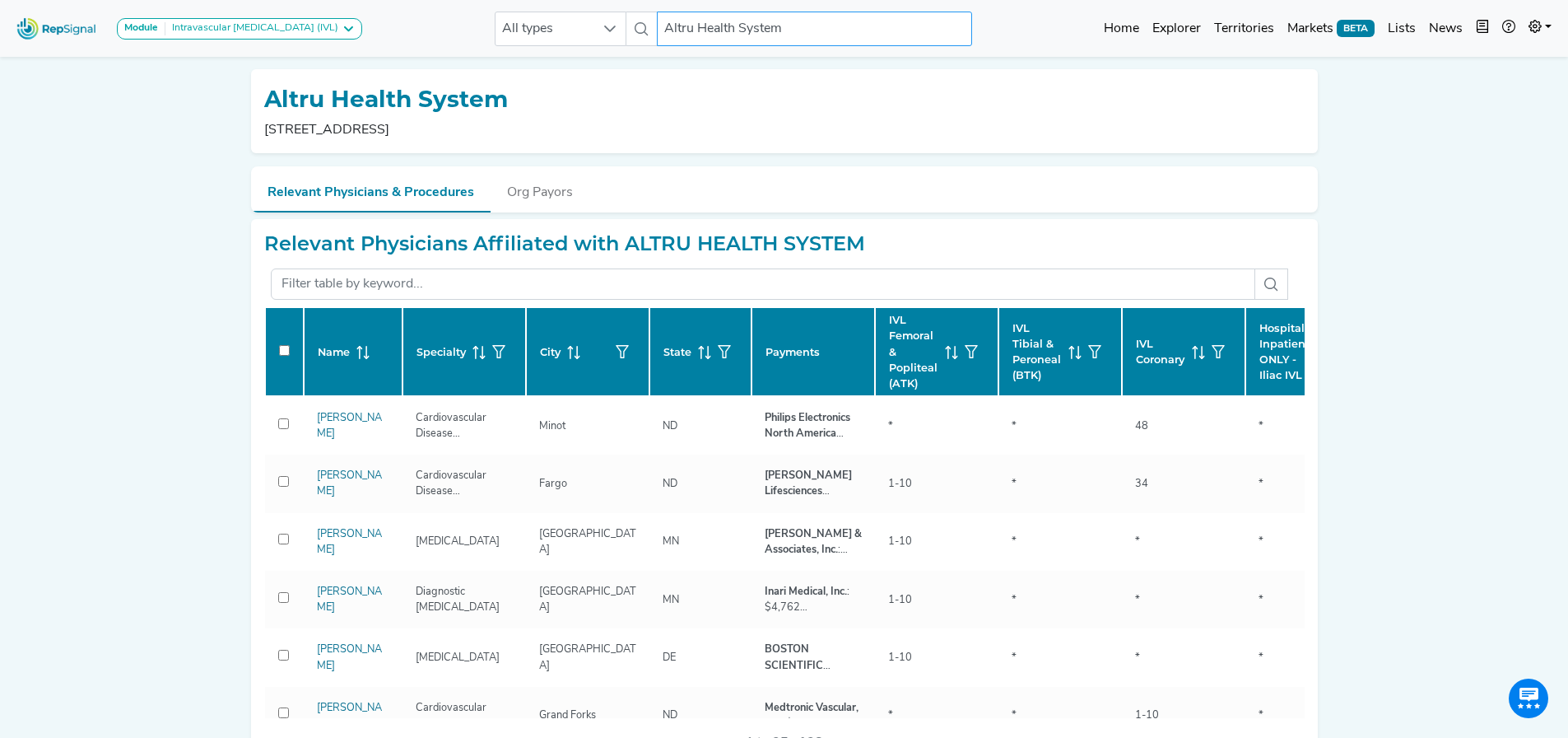
paste input "rkansas Heart Hospital-[MEDICAL_DATA]"
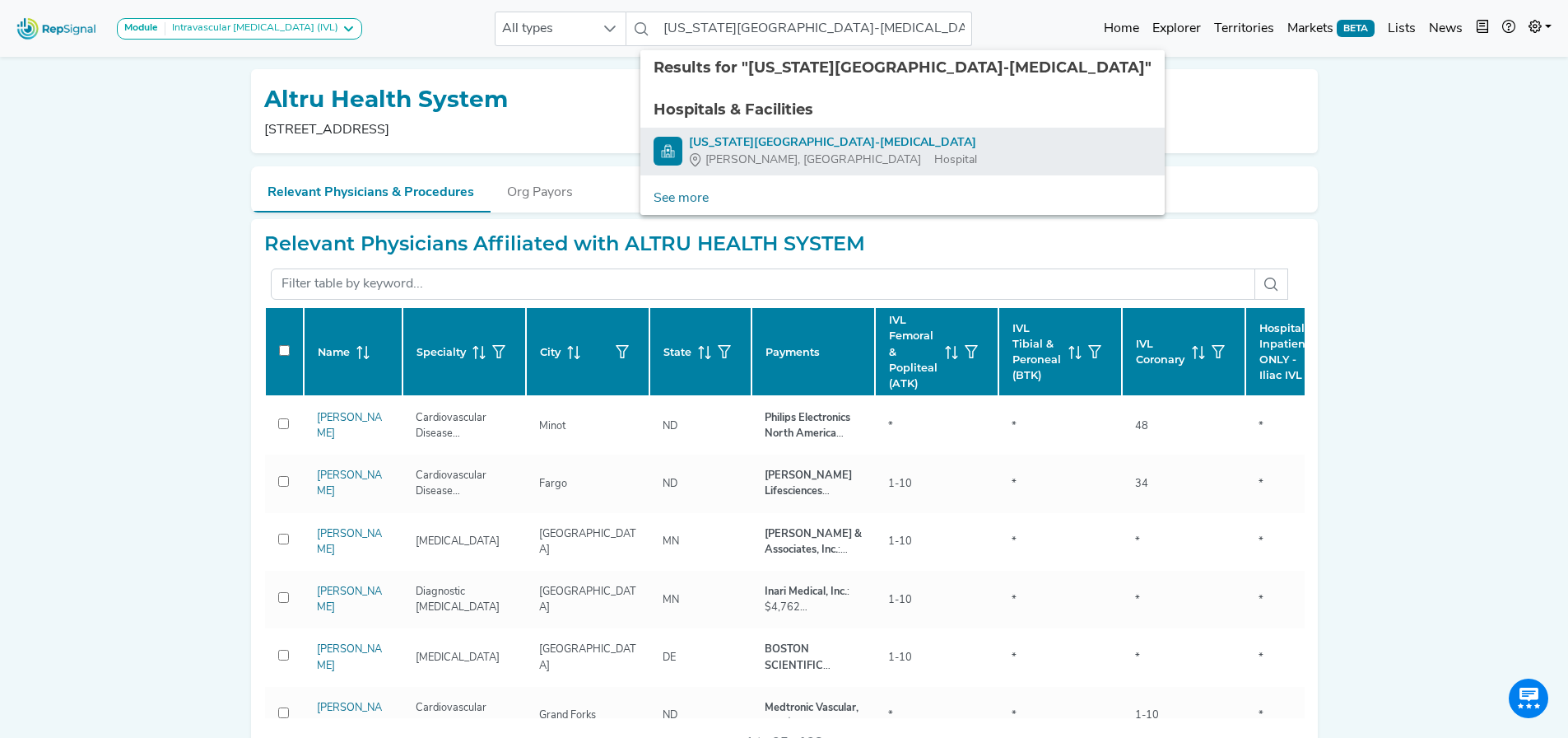
drag, startPoint x: 789, startPoint y: 148, endPoint x: 778, endPoint y: 148, distance: 11.0
click at [789, 148] on div "[US_STATE][GEOGRAPHIC_DATA]-[MEDICAL_DATA]" at bounding box center [833, 143] width 288 height 17
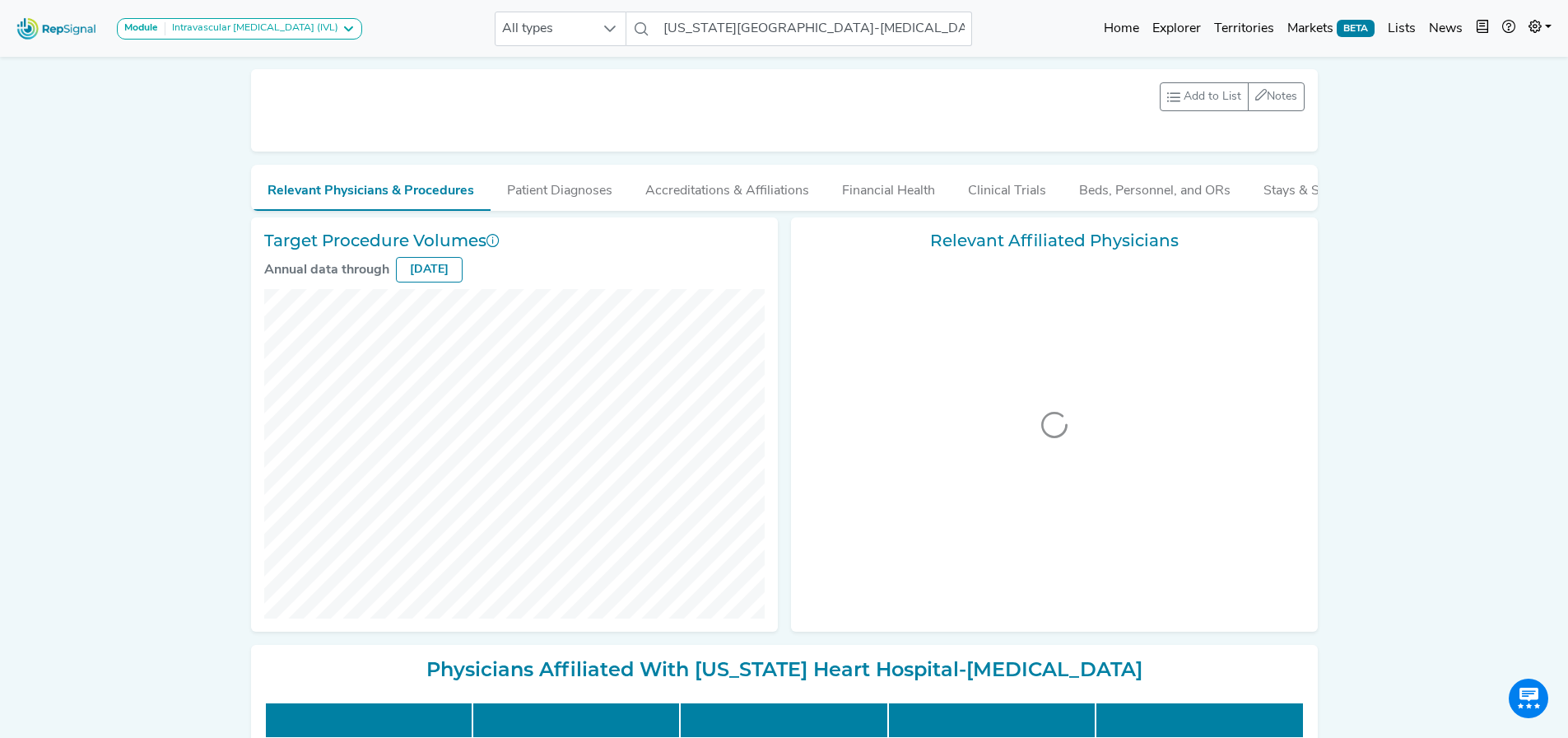
click at [760, 138] on div "Add to List Recent Lists: New IVL BTK Total New IVL Iliac Total [GEOGRAPHIC_DAT…" at bounding box center [784, 110] width 1040 height 56
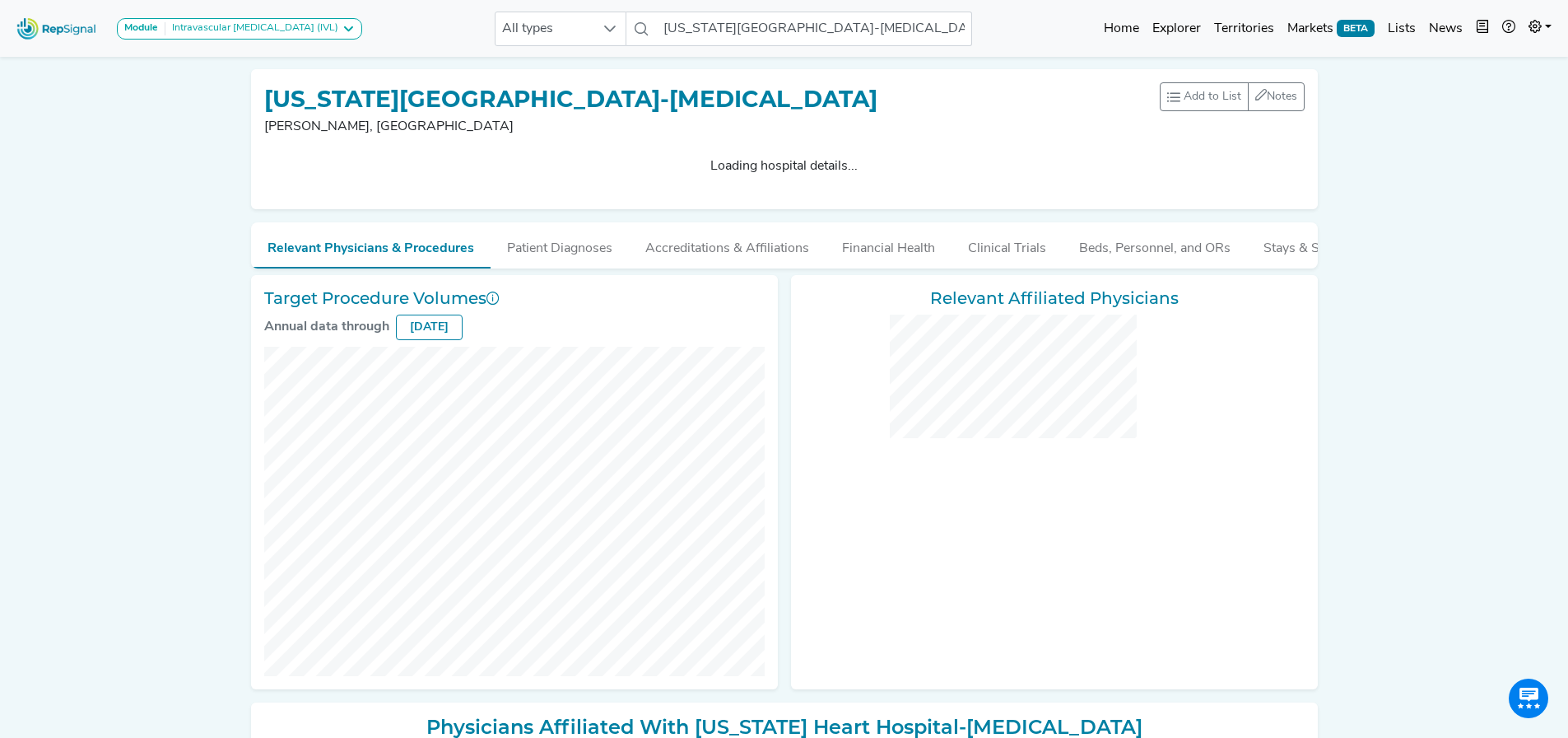
drag, startPoint x: 786, startPoint y: 126, endPoint x: 415, endPoint y: 145, distance: 371.5
click at [883, 139] on div "[US_STATE][GEOGRAPHIC_DATA]-[MEDICAL_DATA][GEOGRAPHIC_DATA], [GEOGRAPHIC_DATA] …" at bounding box center [784, 116] width 1040 height 67
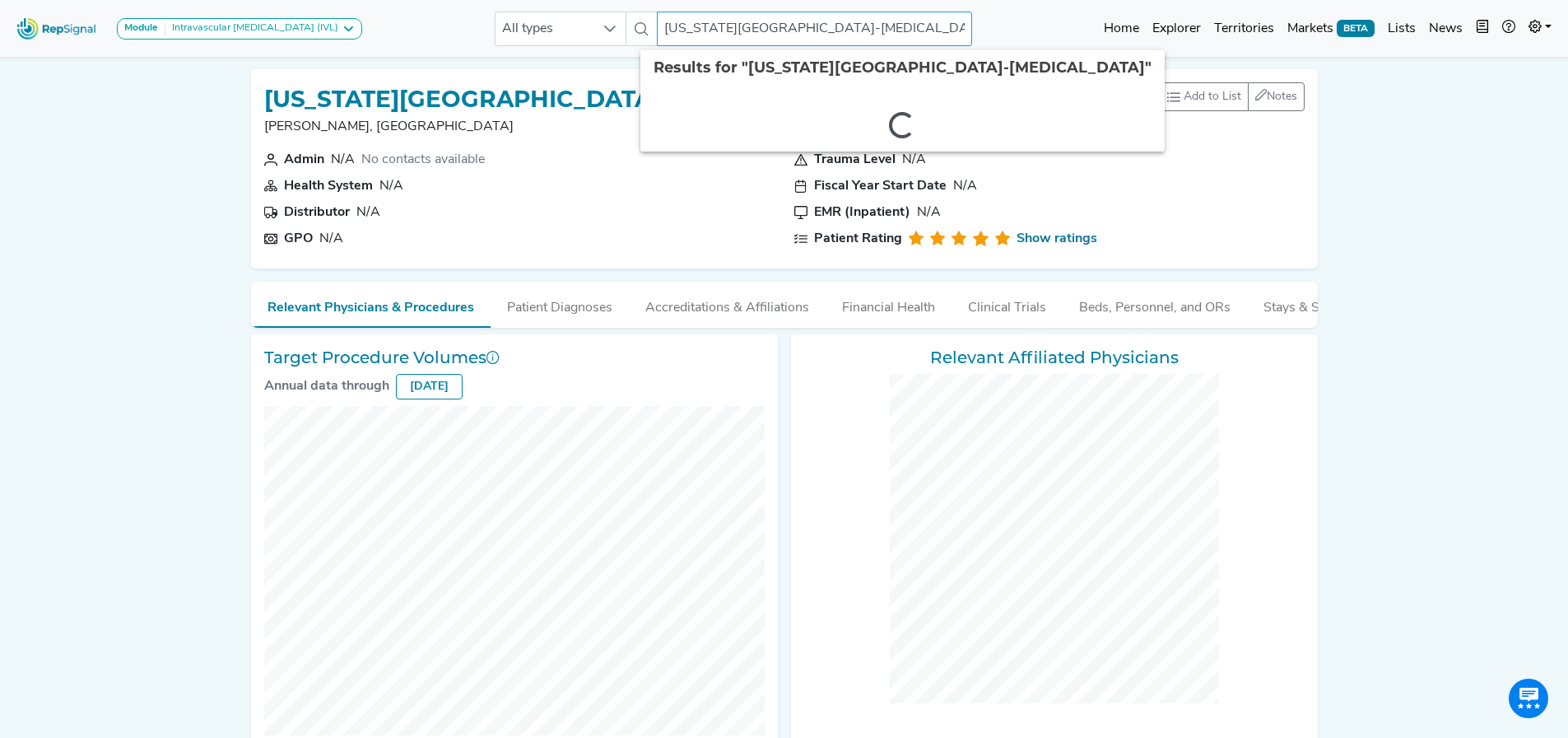
click at [741, 30] on input "[US_STATE][GEOGRAPHIC_DATA]-[MEDICAL_DATA]" at bounding box center [814, 28] width 315 height 34
paste input "Asante [GEOGRAPHIC_DATA]"
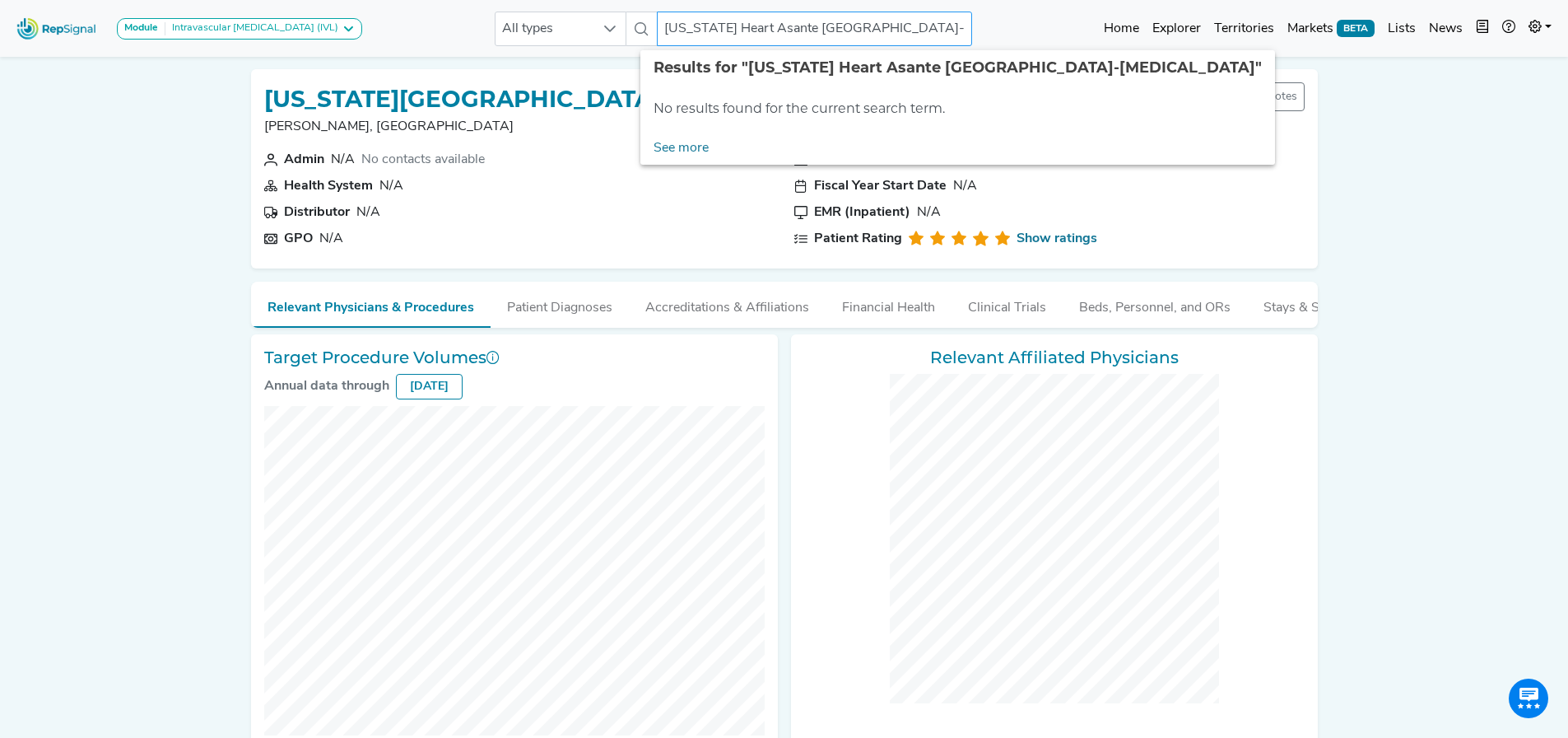
drag, startPoint x: 615, startPoint y: 23, endPoint x: 193, endPoint y: -2, distance: 422.7
click at [193, 0] on html "Module Intravascular [MEDICAL_DATA] (IVL) Carotid Procedures Intravascular [MED…" at bounding box center [784, 690] width 1568 height 1379
drag, startPoint x: 833, startPoint y: 24, endPoint x: 542, endPoint y: 10, distance: 291.3
click at [542, 11] on div "All types ical CenterHospital-[MEDICAL_DATA] No results found" at bounding box center [734, 28] width 478 height 34
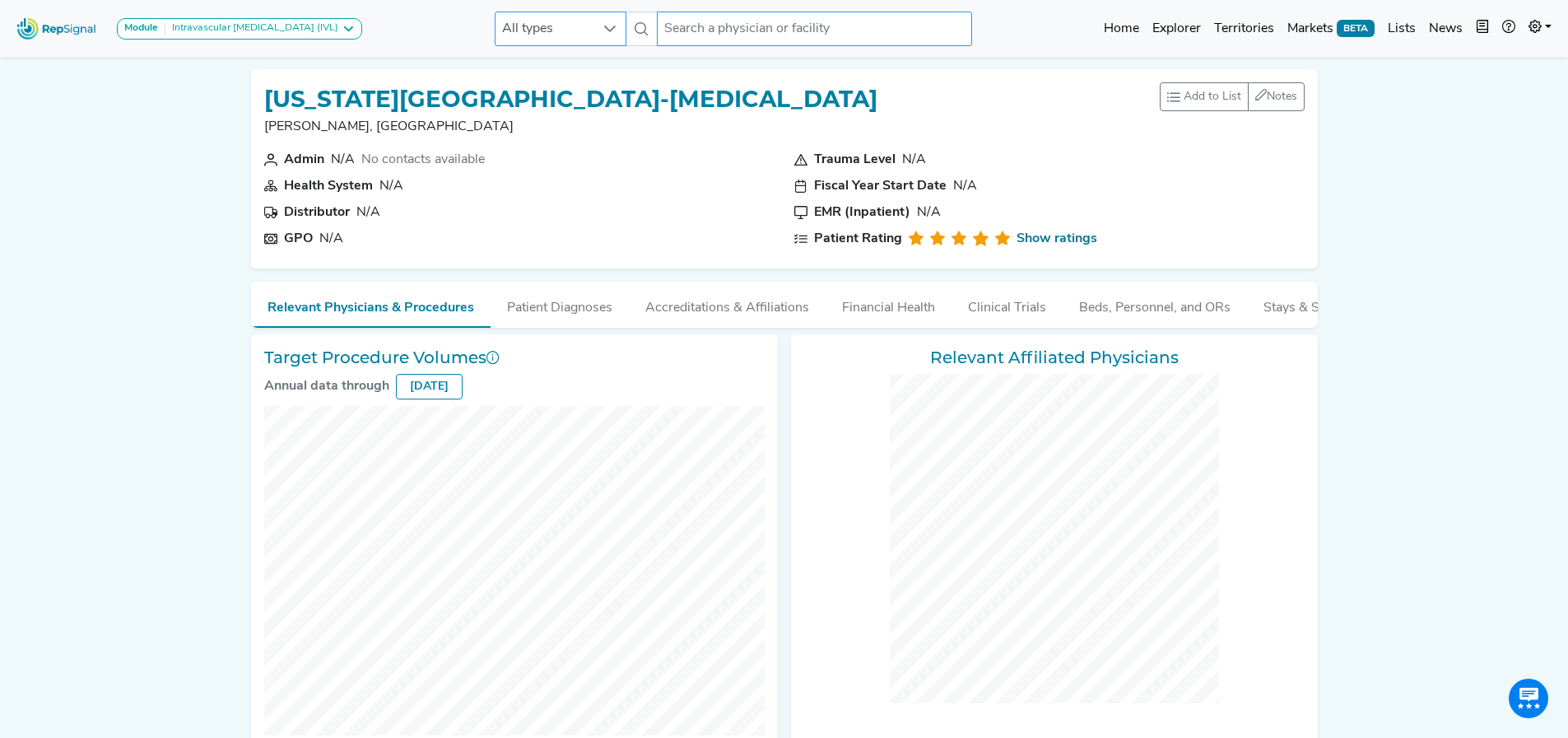
paste input "Asante [GEOGRAPHIC_DATA]"
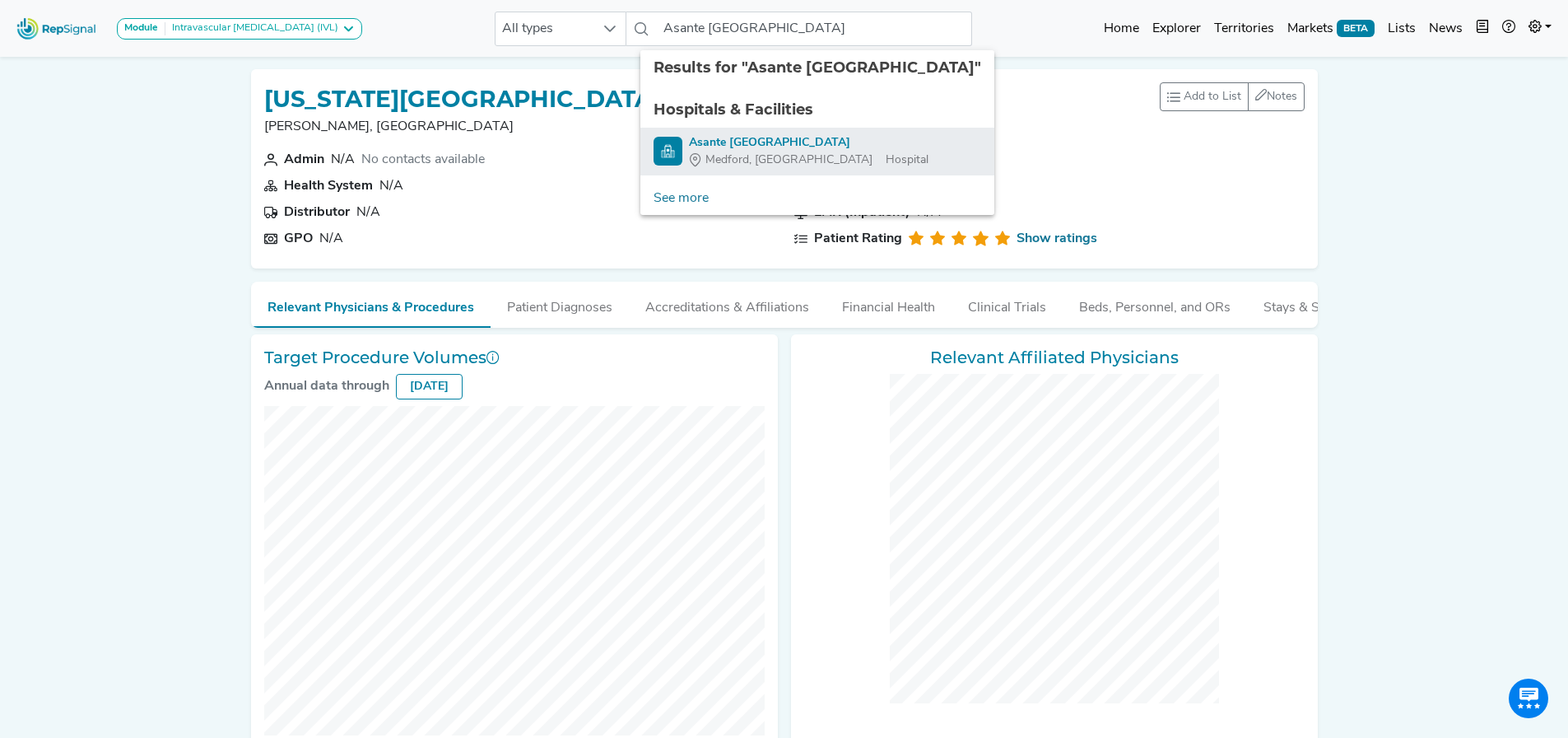
click at [796, 158] on div "[GEOGRAPHIC_DATA], OR Hospital" at bounding box center [809, 160] width 240 height 17
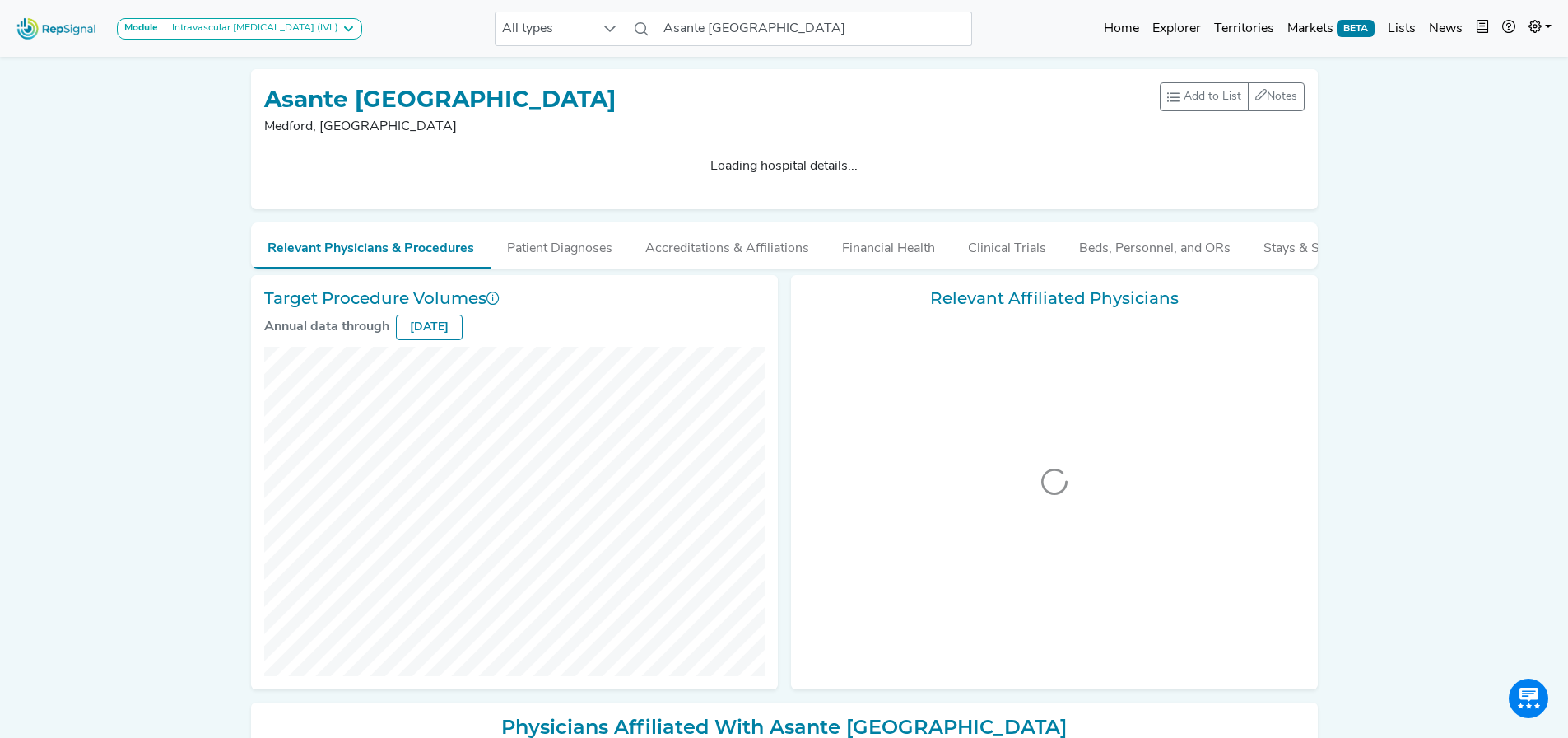
click at [480, 186] on div "Loading hospital details..." at bounding box center [784, 172] width 1040 height 46
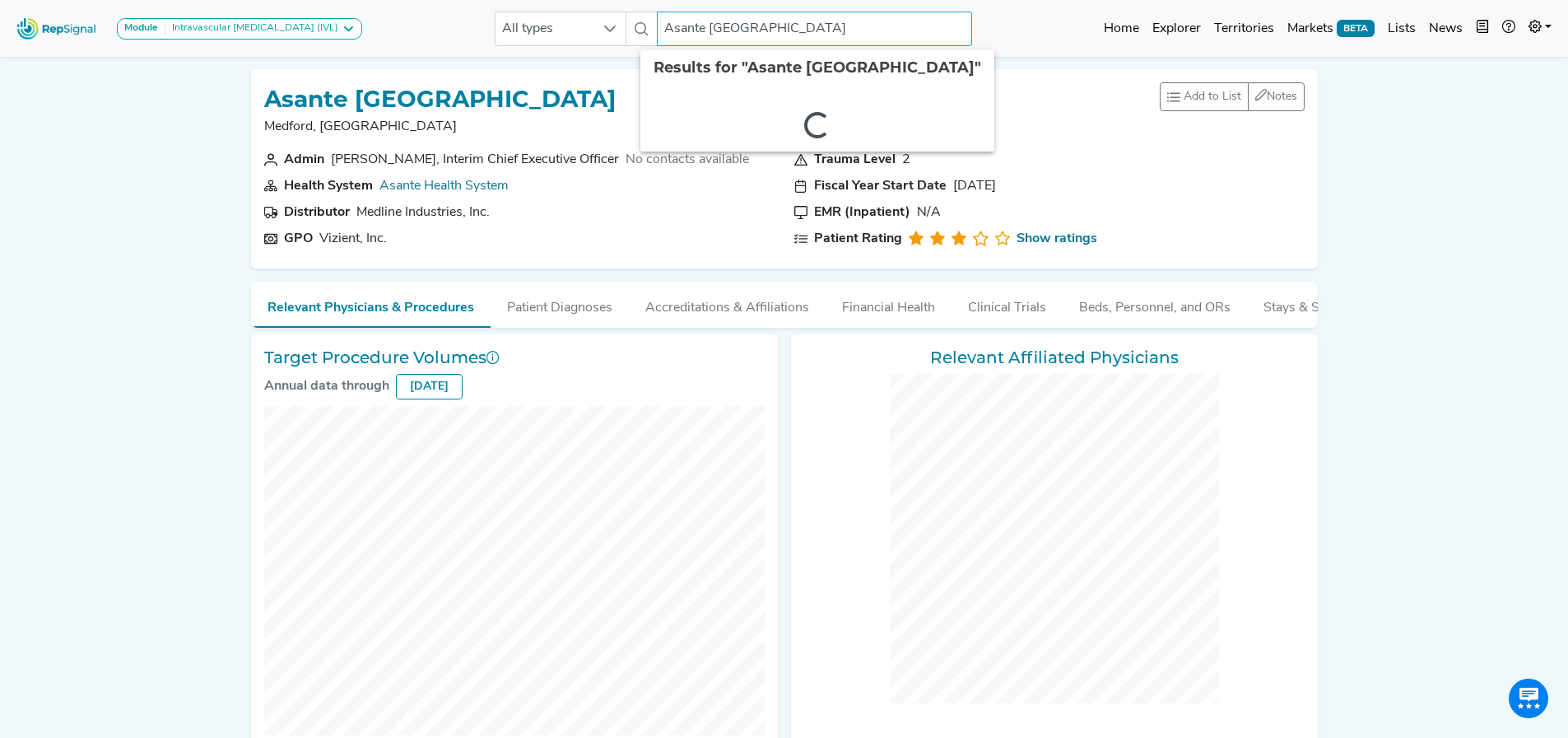
click at [778, 28] on input "Asante [GEOGRAPHIC_DATA]" at bounding box center [814, 28] width 315 height 34
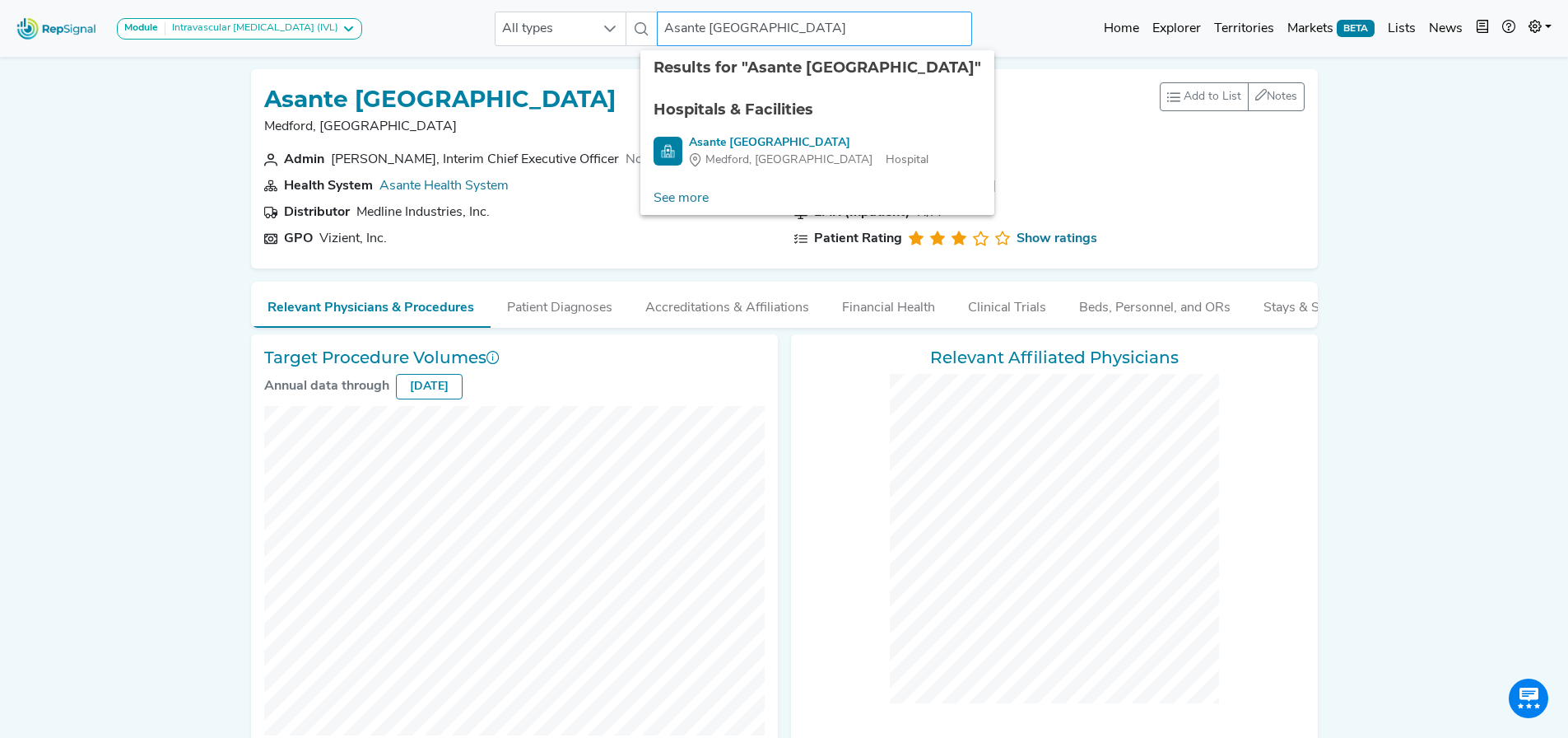
drag, startPoint x: 892, startPoint y: 26, endPoint x: 339, endPoint y: 3, distance: 553.5
click at [346, 0] on nav "Module Intravascular [MEDICAL_DATA] (IVL) Carotid Procedures Intravascular [MED…" at bounding box center [784, 28] width 1568 height 57
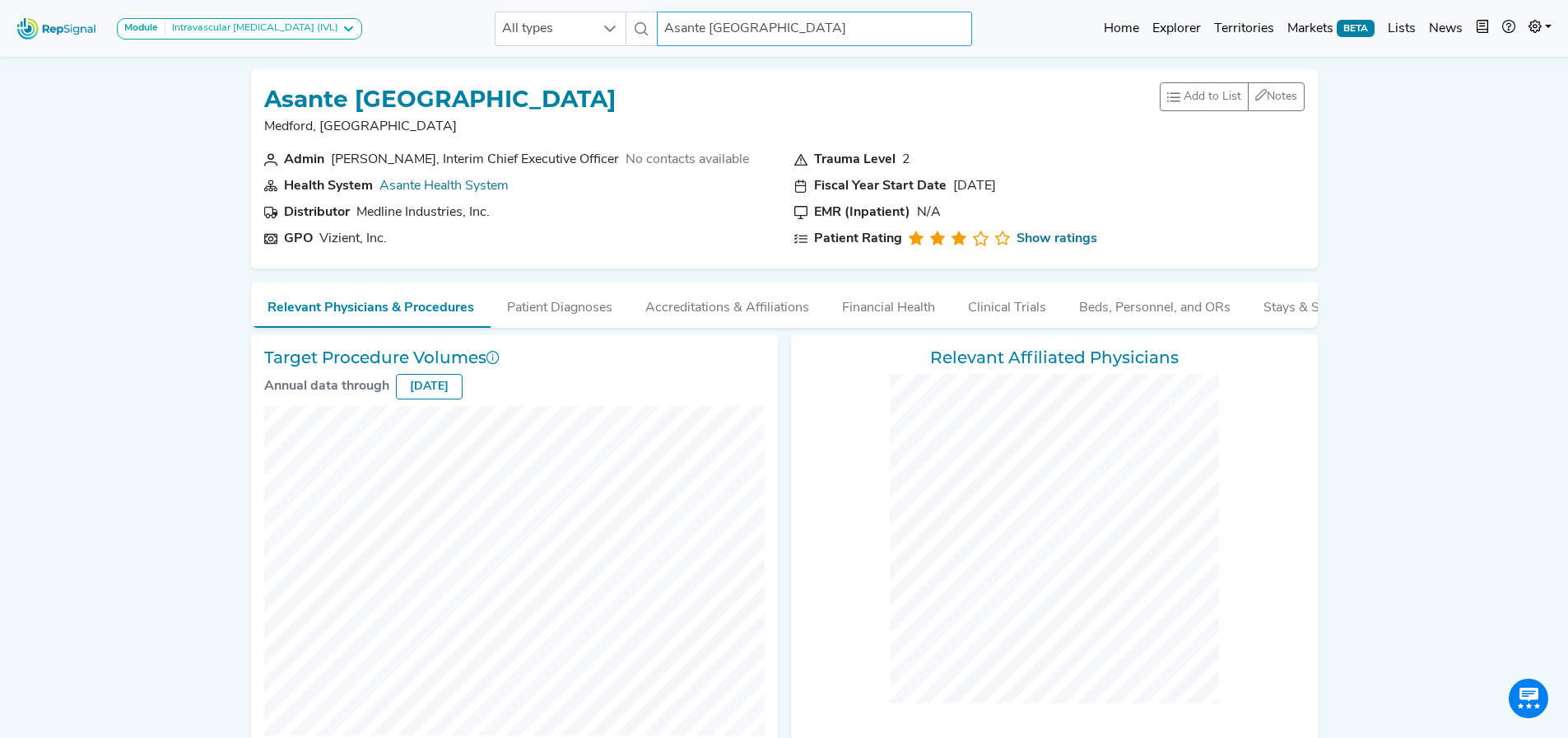
paste input "cension Providence"
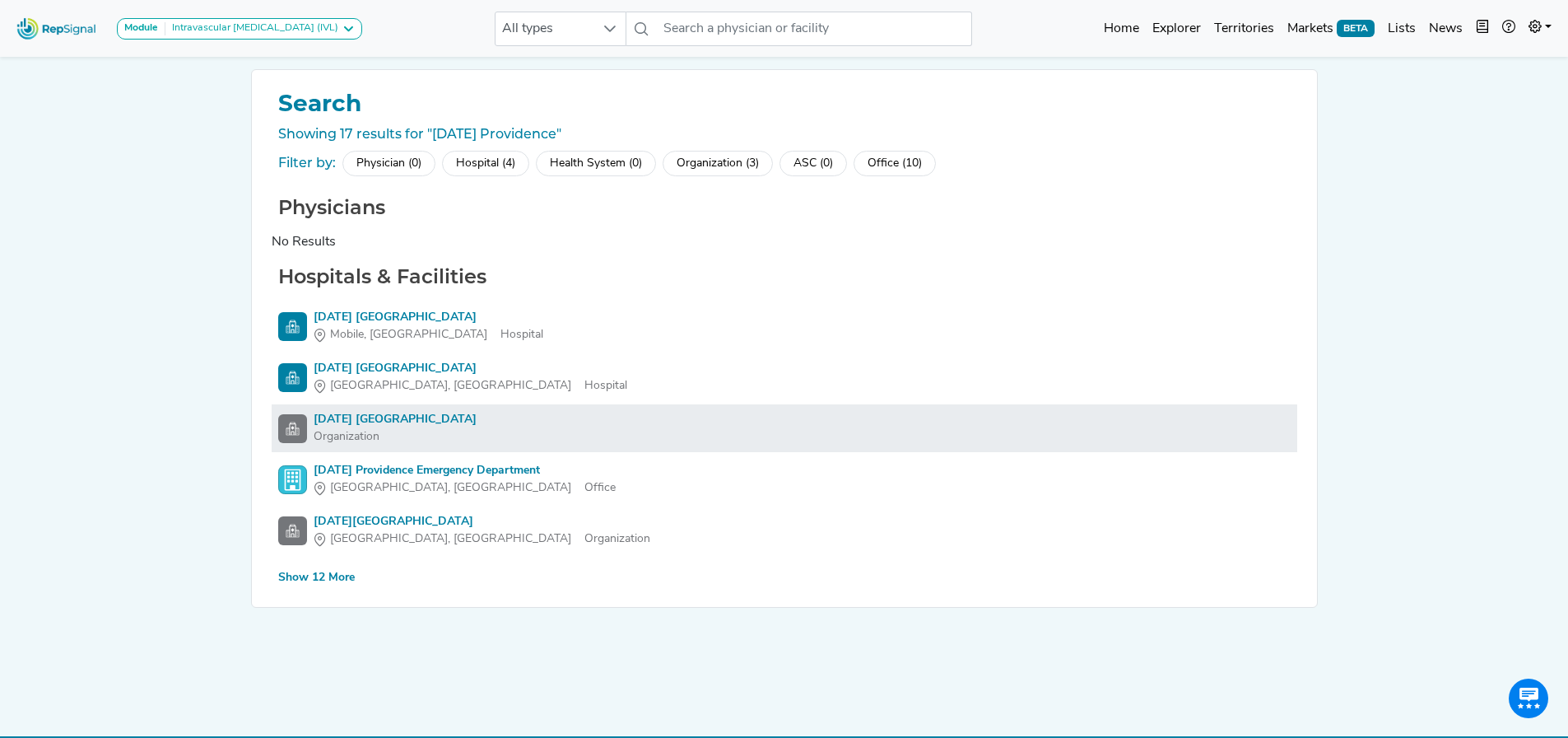
click at [403, 429] on div "Organization" at bounding box center [395, 437] width 163 height 17
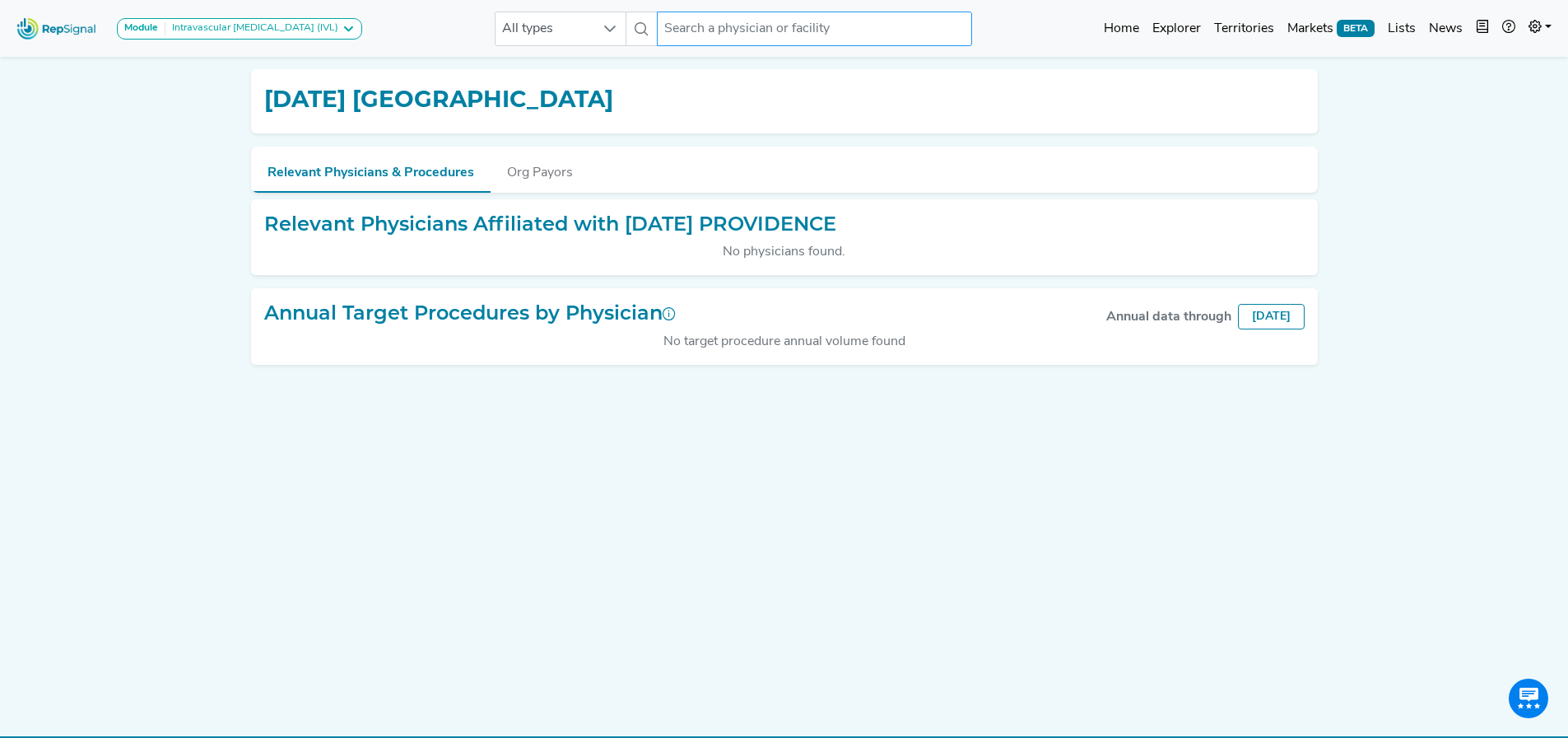
click at [697, 34] on input "text" at bounding box center [814, 28] width 315 height 34
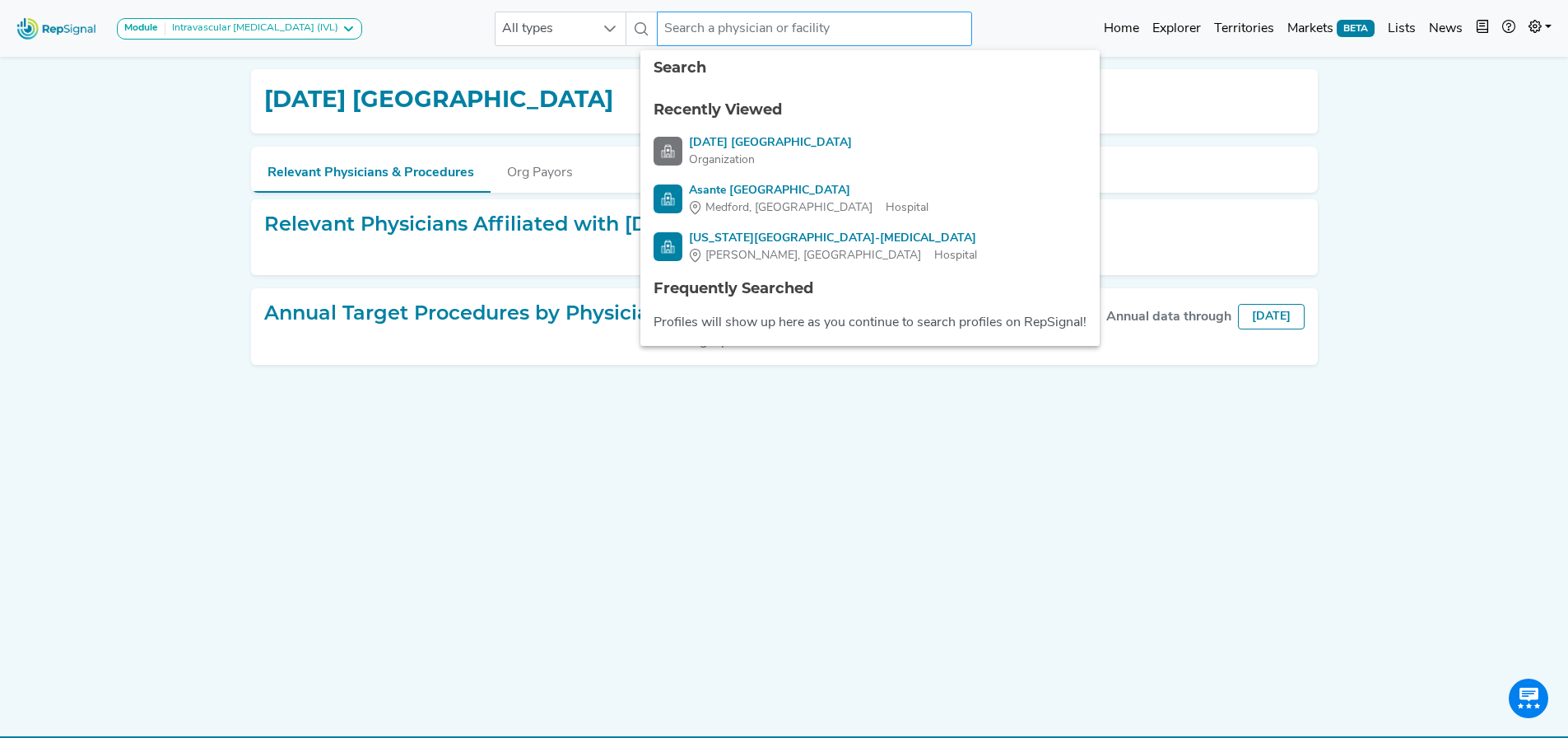
paste input "[DATE] [GEOGRAPHIC_DATA]"
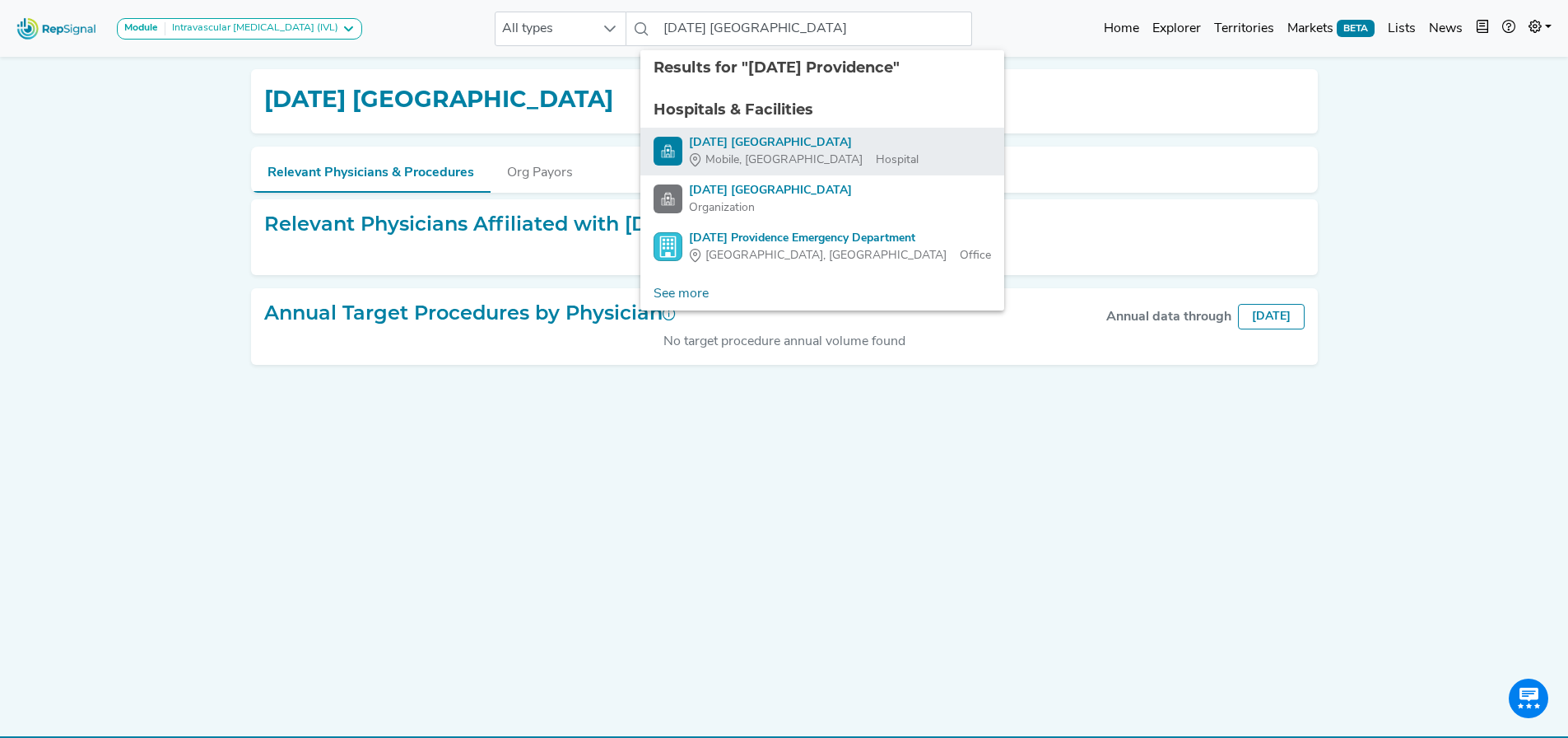
click at [765, 150] on div "[DATE] [GEOGRAPHIC_DATA]" at bounding box center [803, 143] width 229 height 17
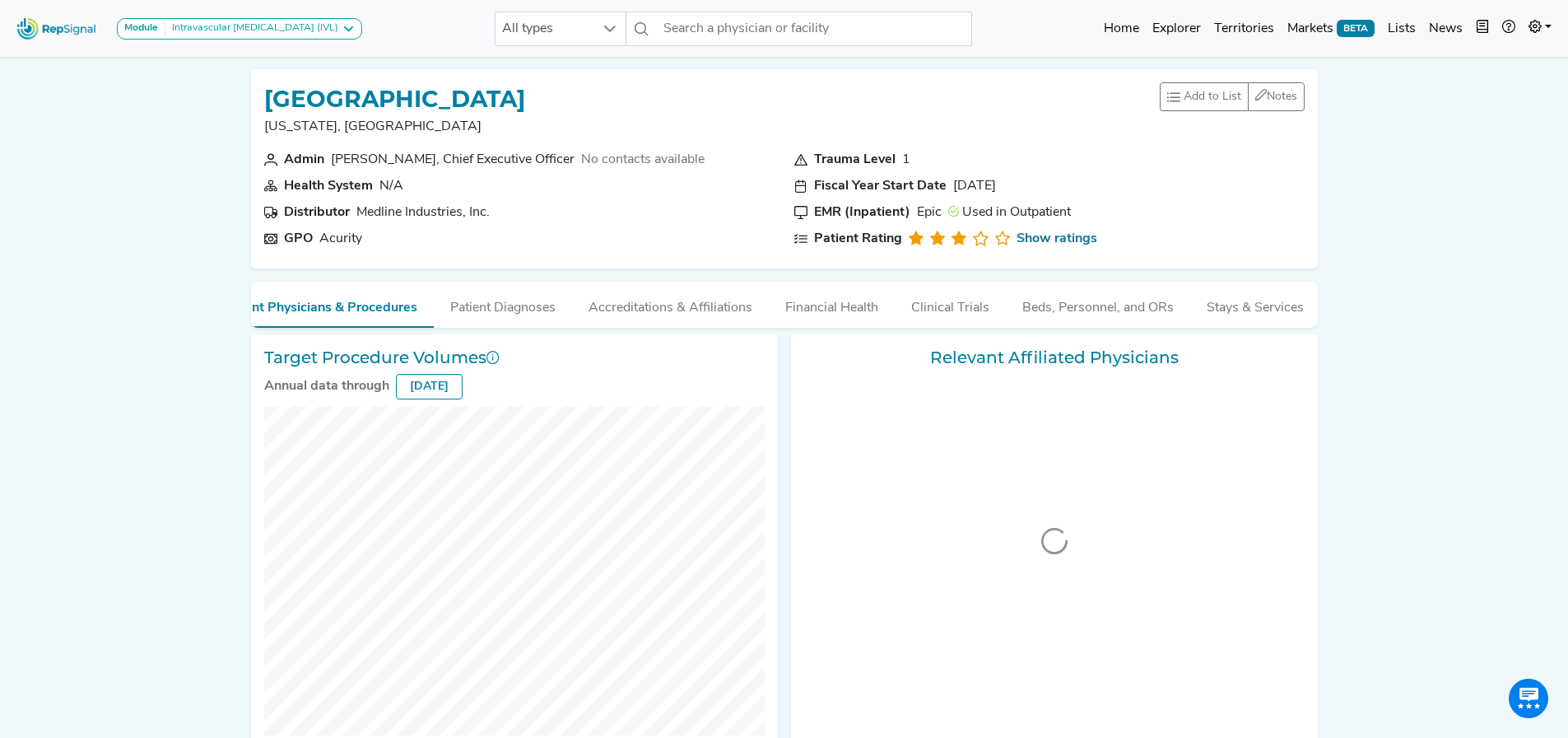
scroll to position [0, 58]
checkbox input "false"
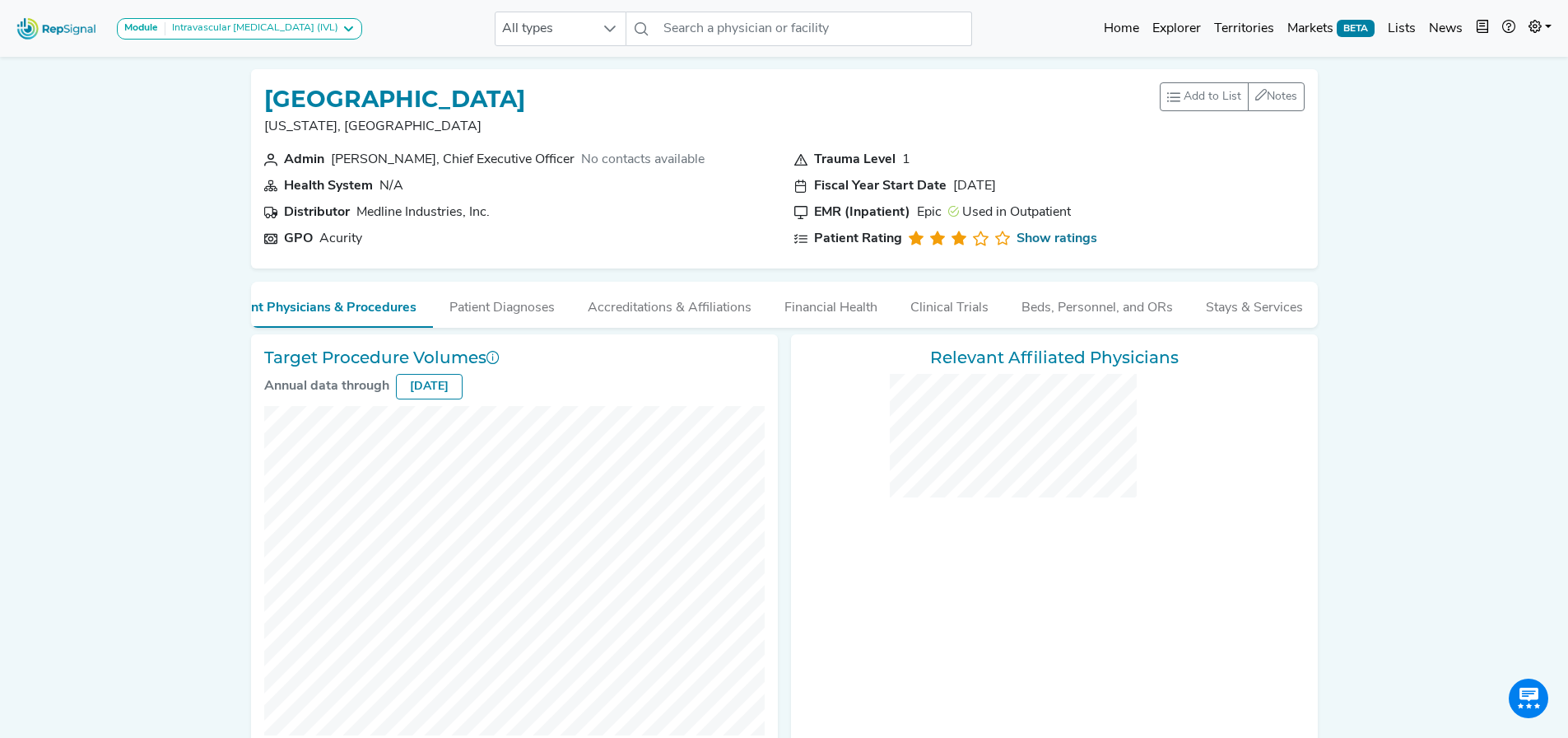
checkbox input "false"
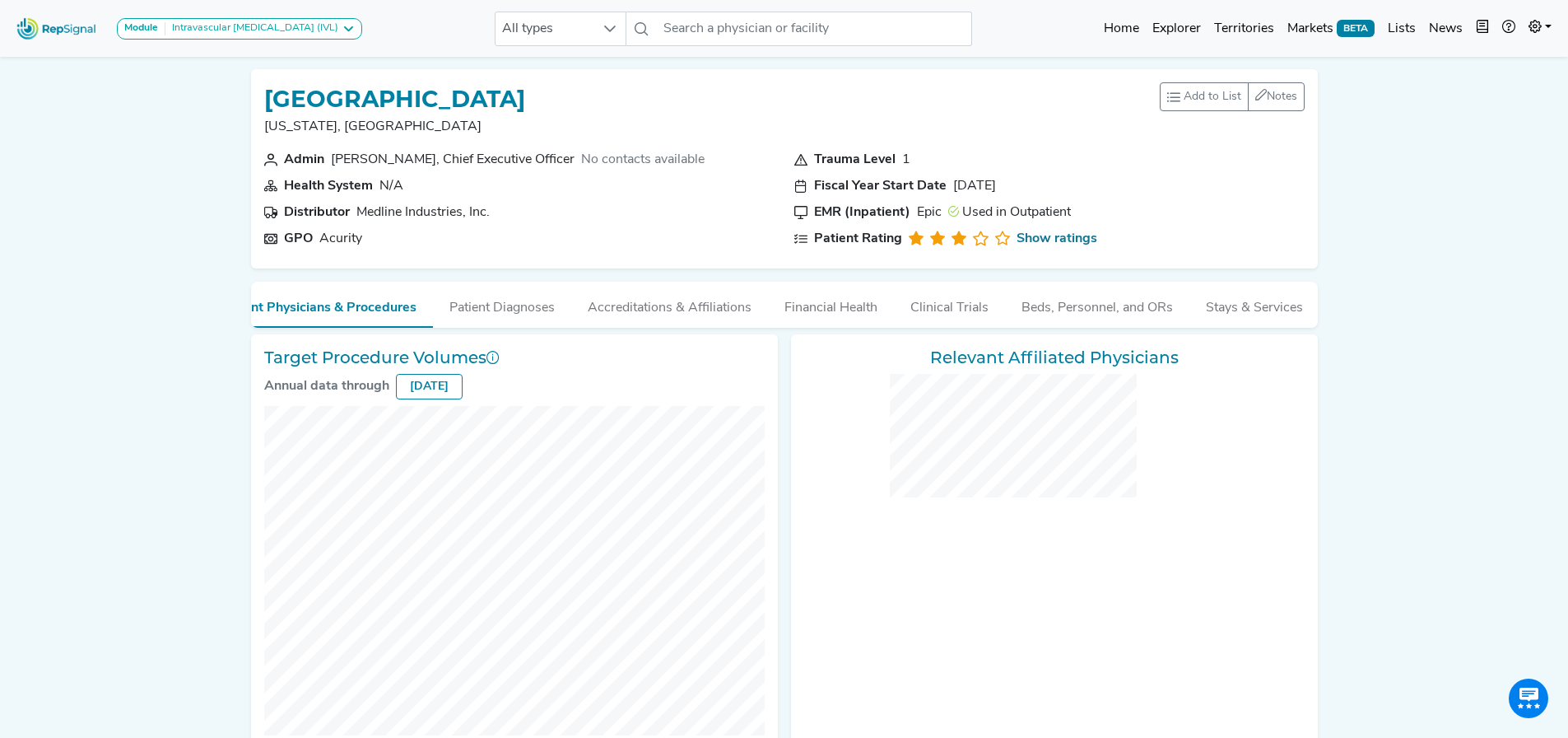
checkbox input "false"
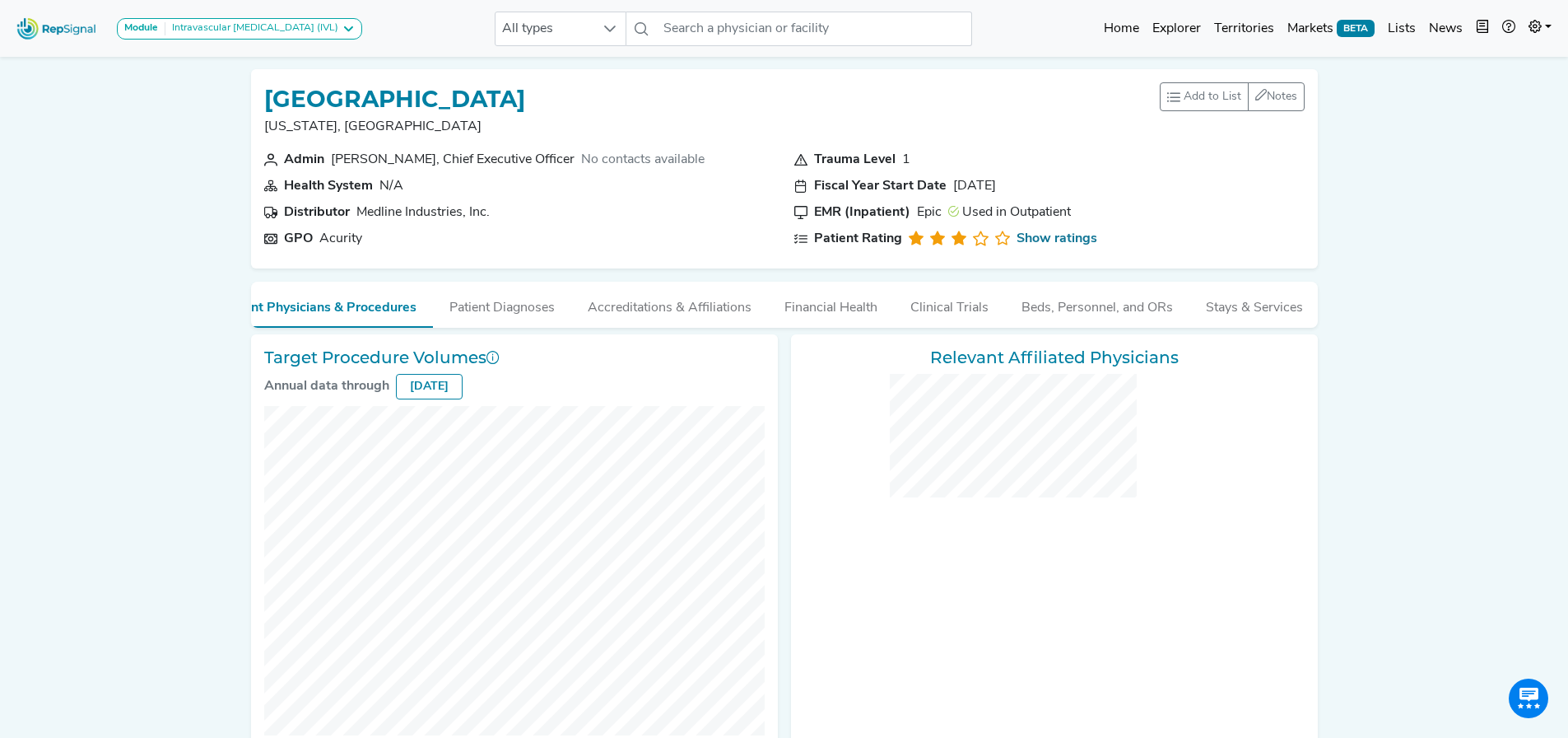
checkbox input "false"
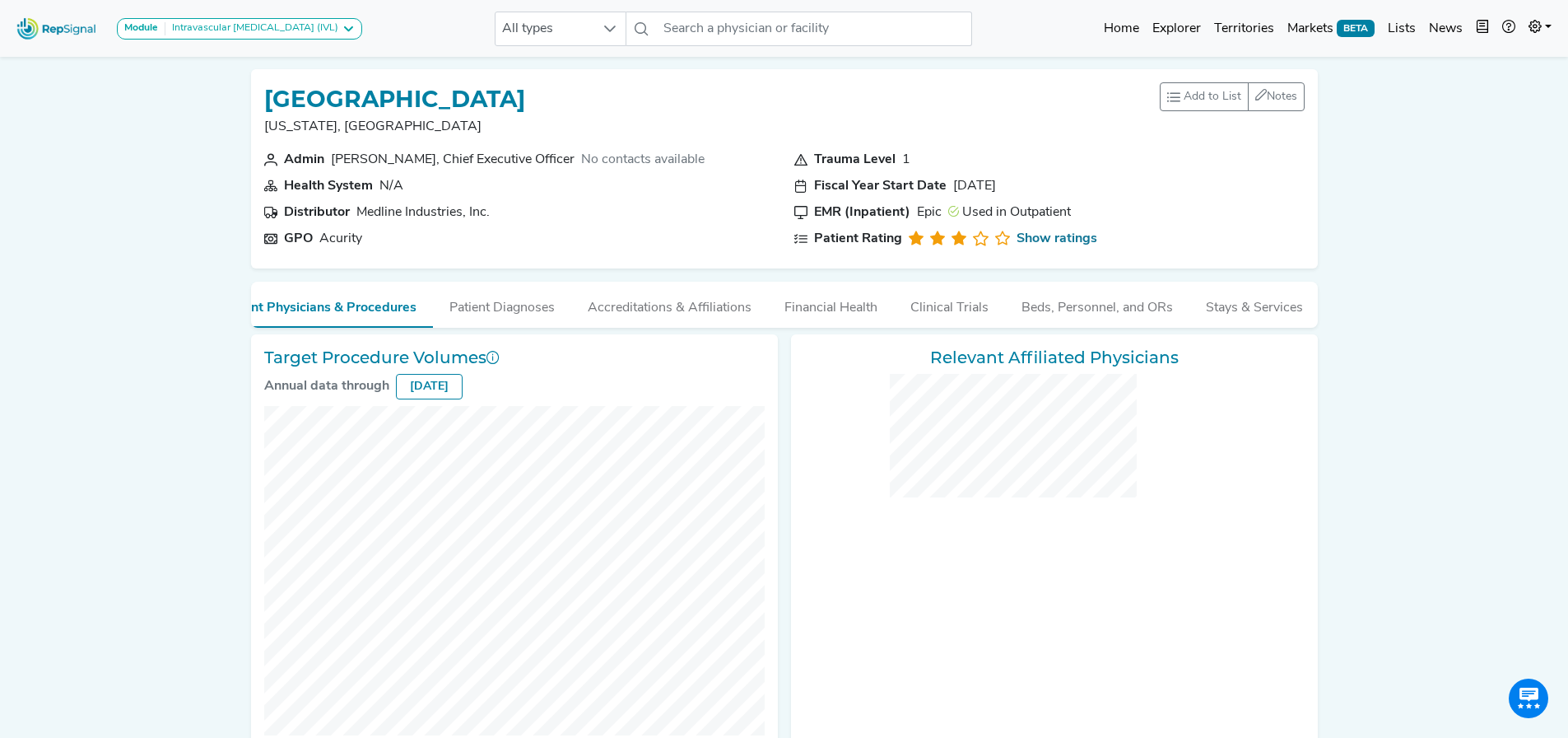
checkbox input "false"
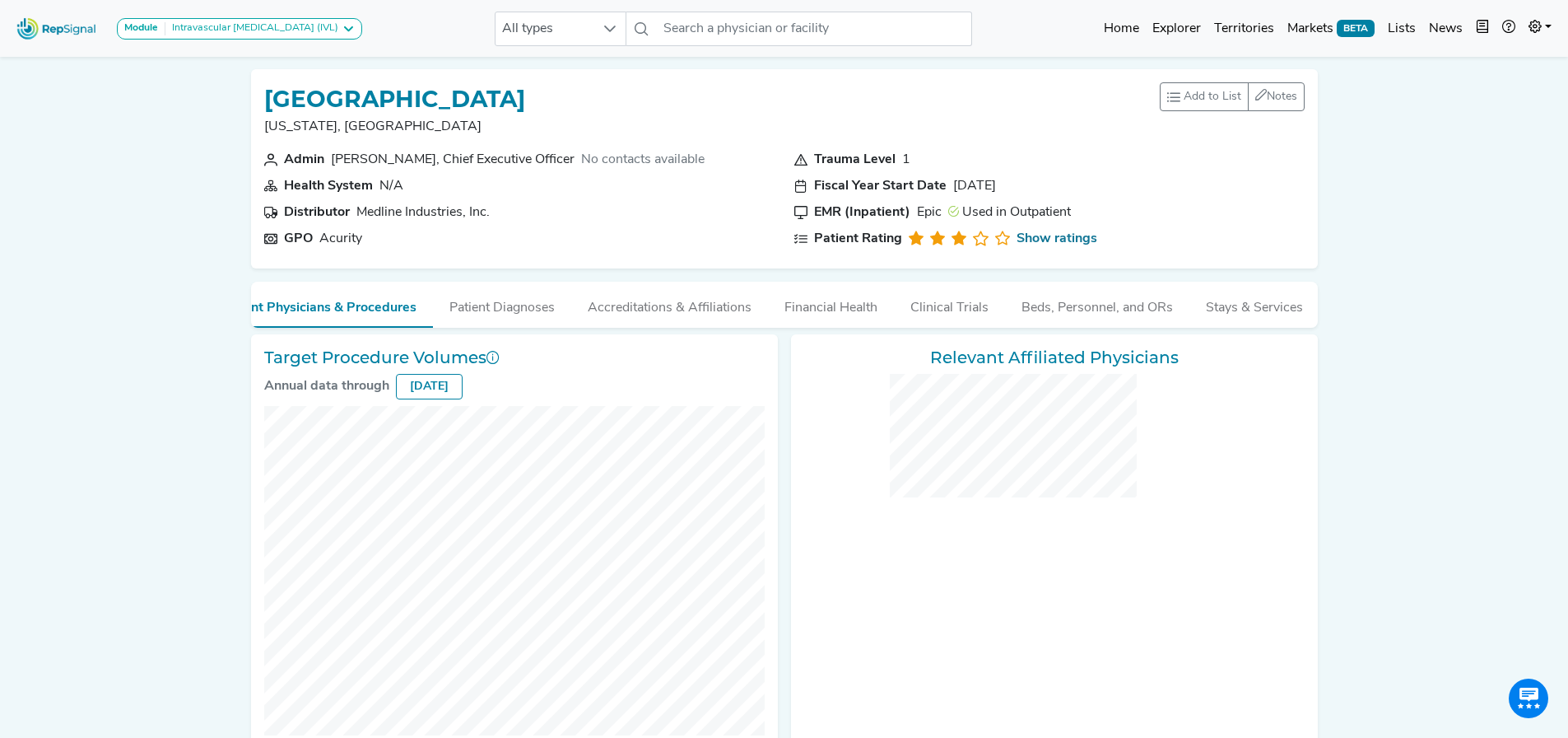
checkbox input "false"
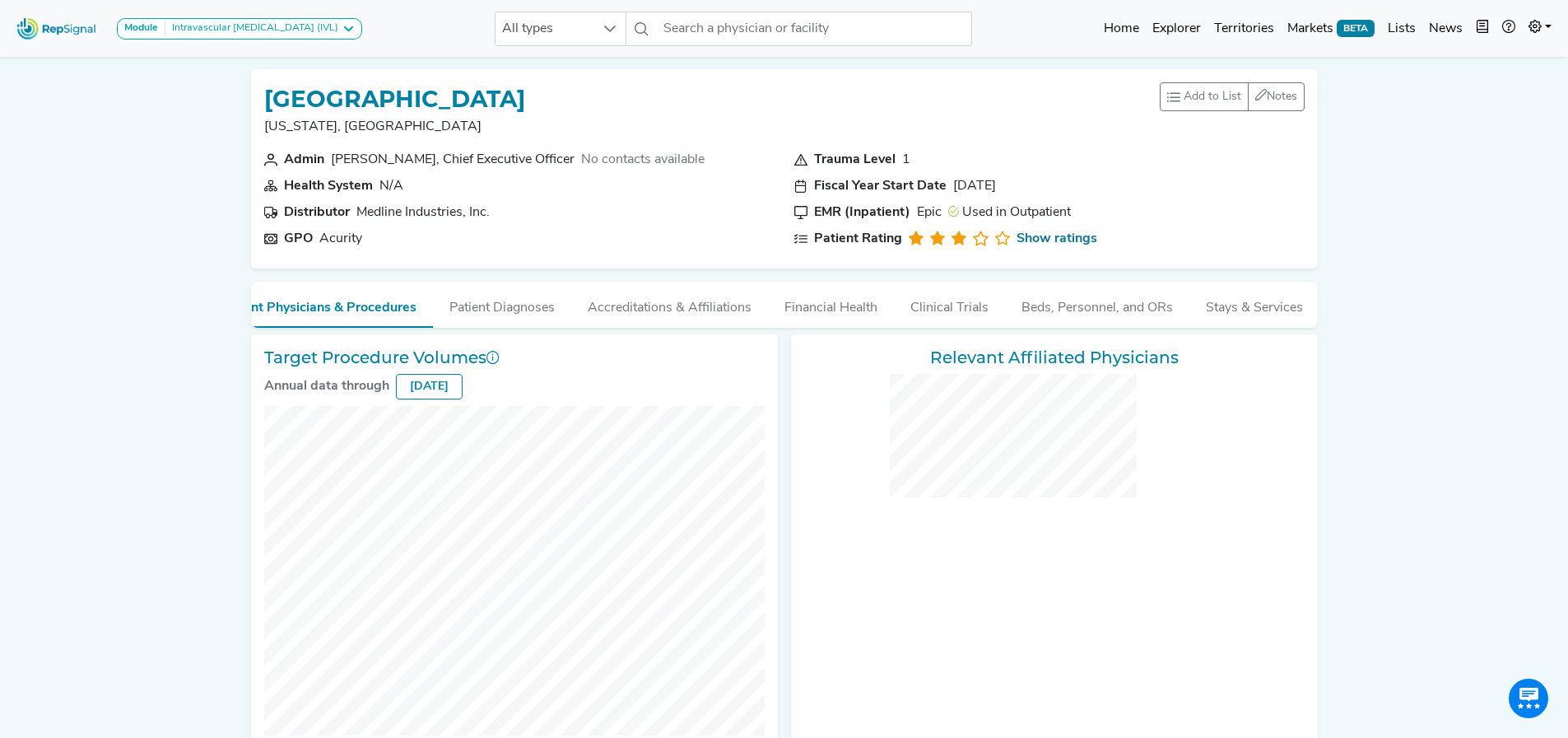
checkbox input "false"
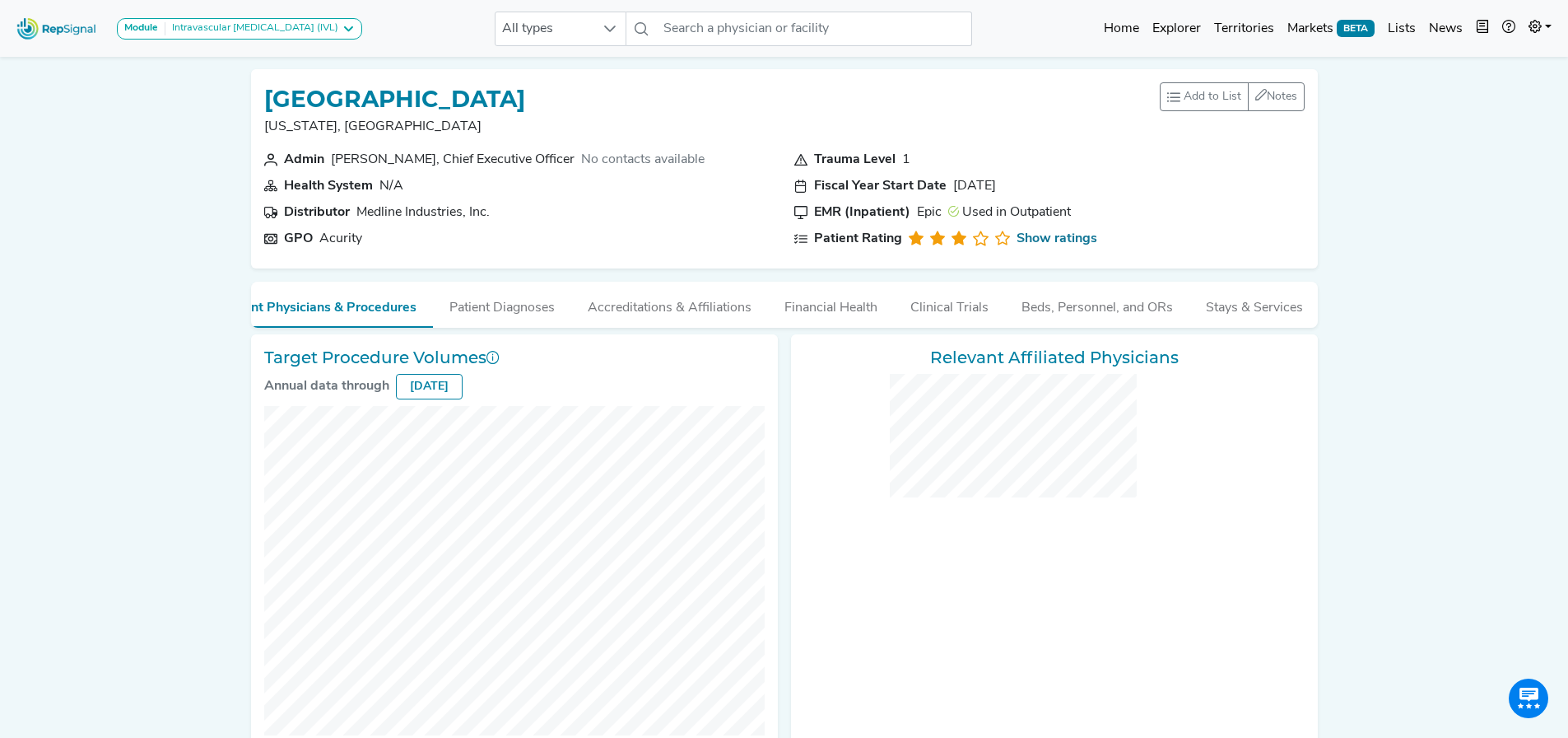
checkbox input "false"
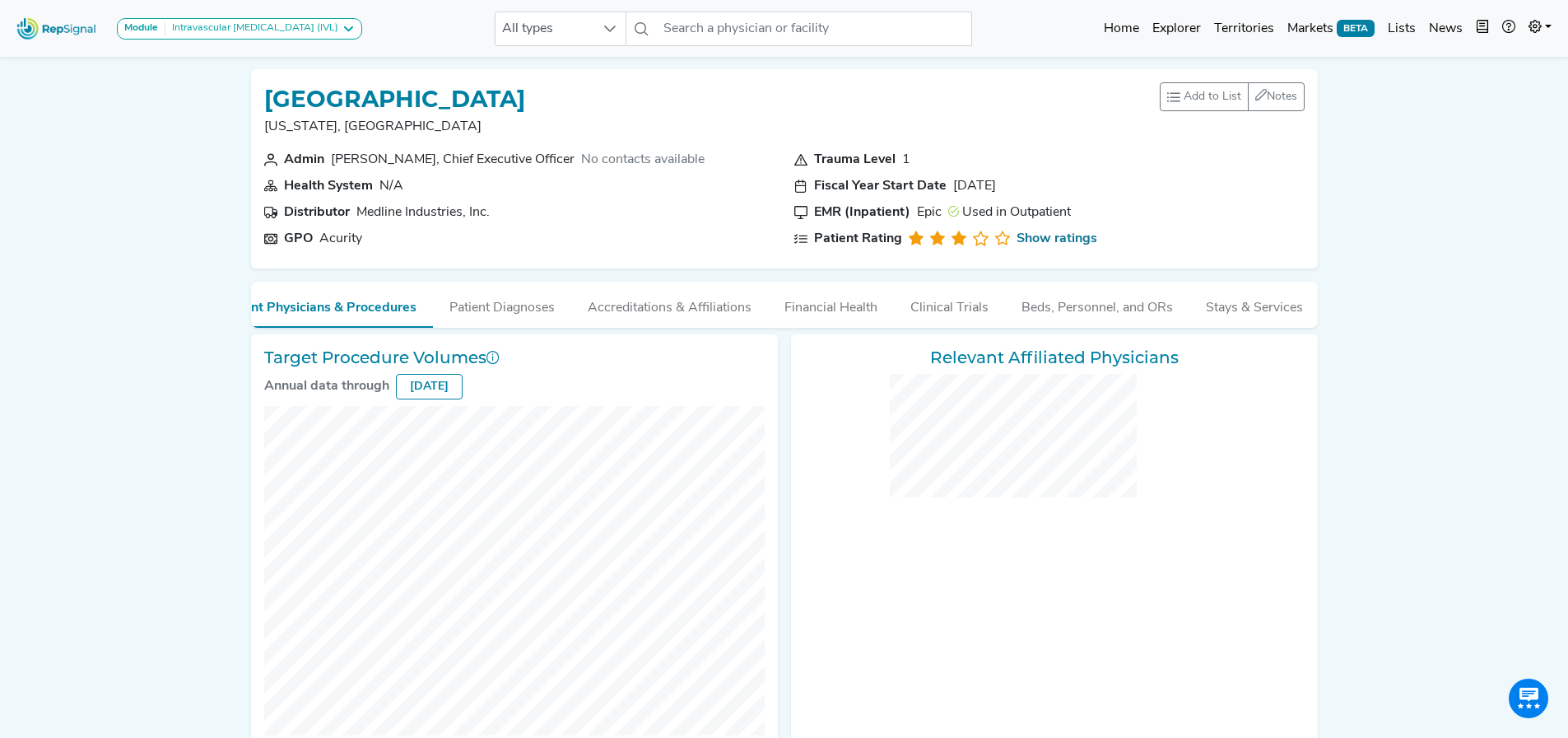
checkbox input "false"
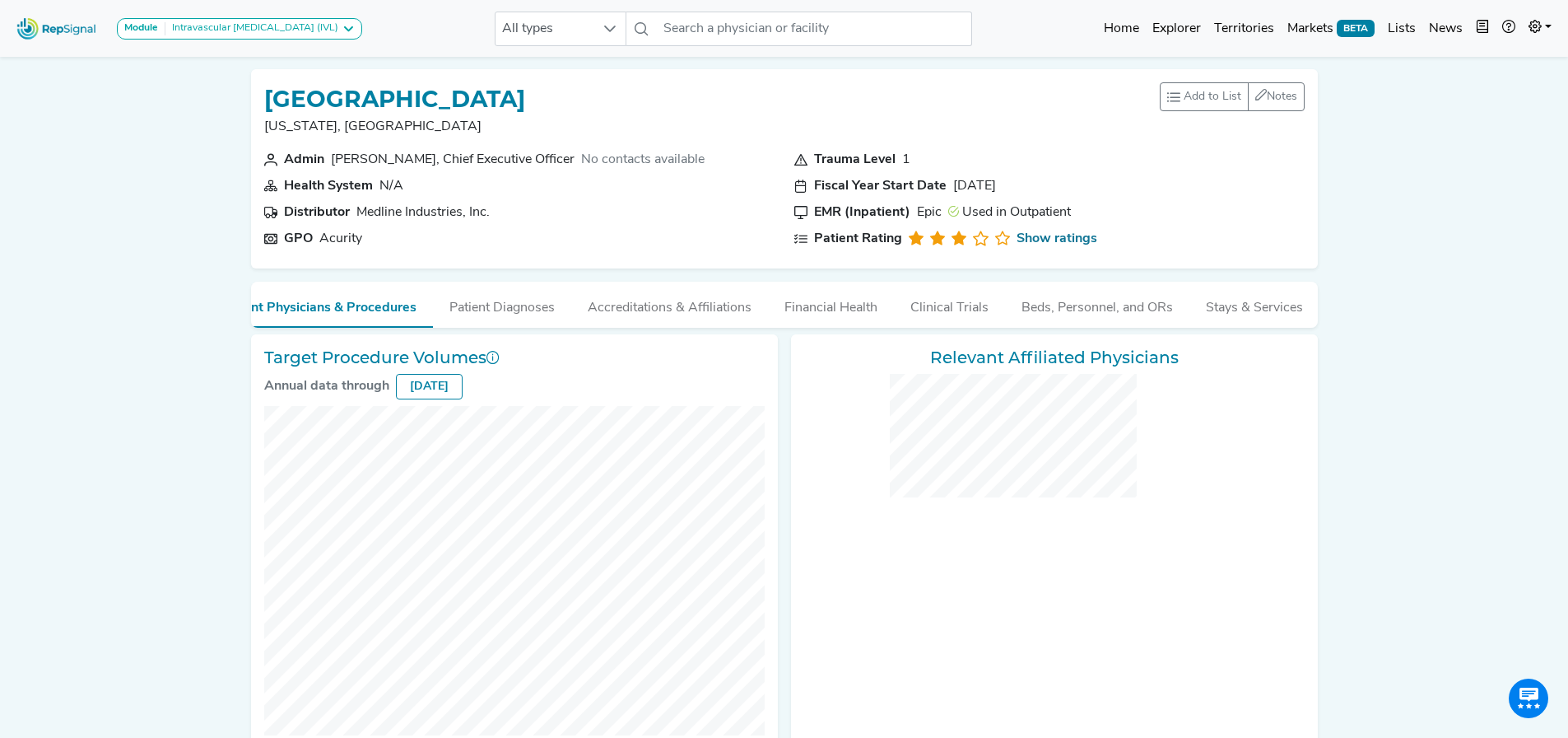
checkbox input "false"
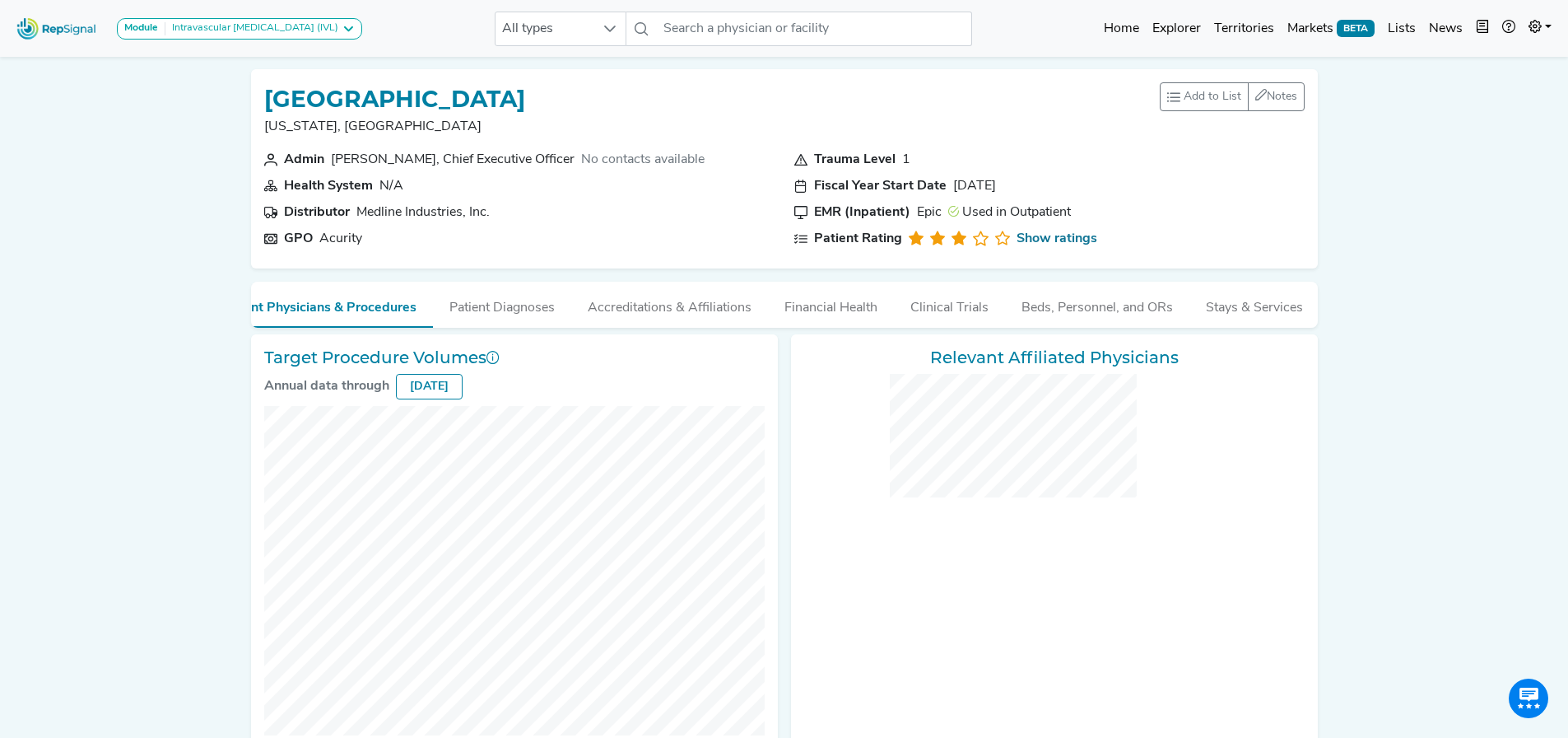
checkbox input "false"
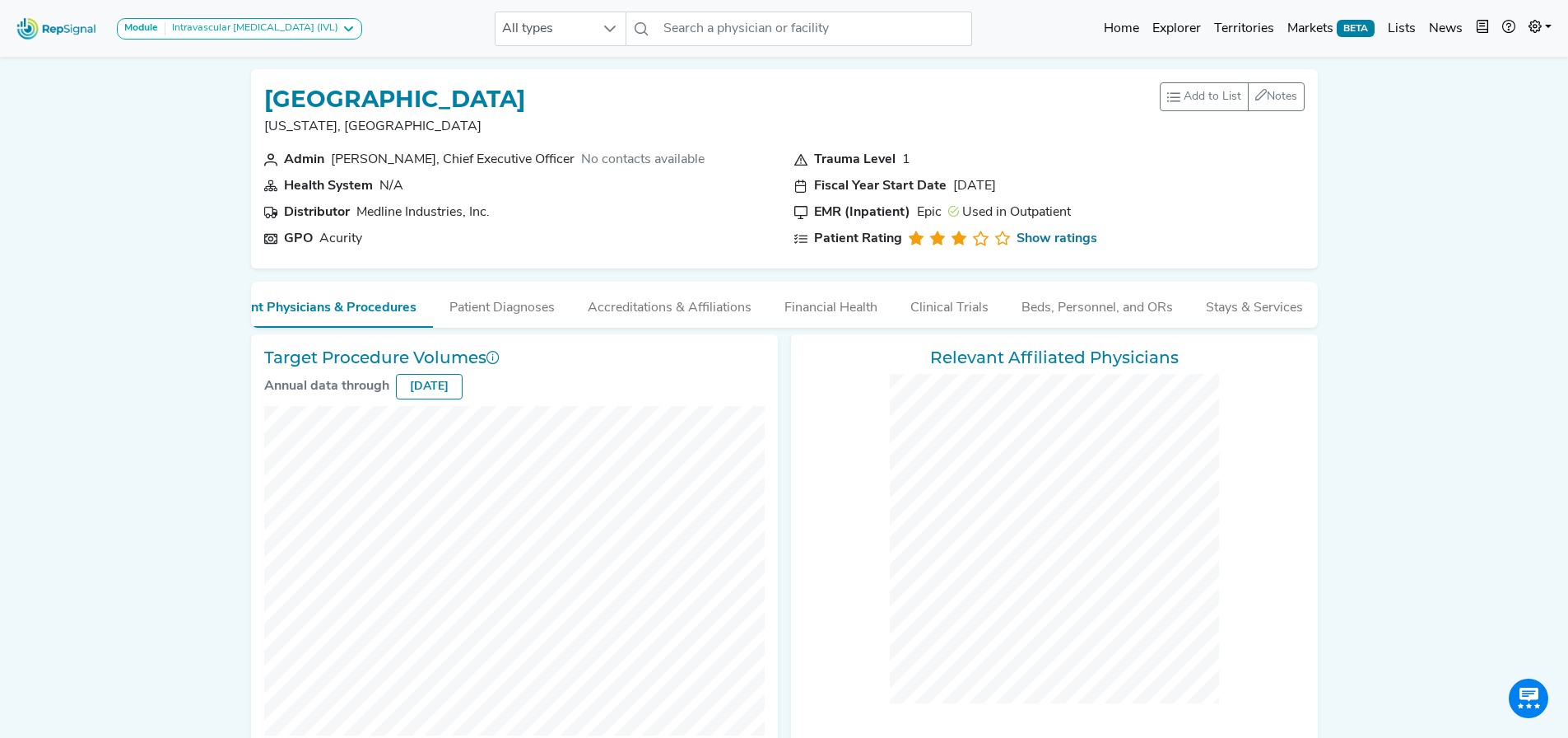
checkbox input "false"
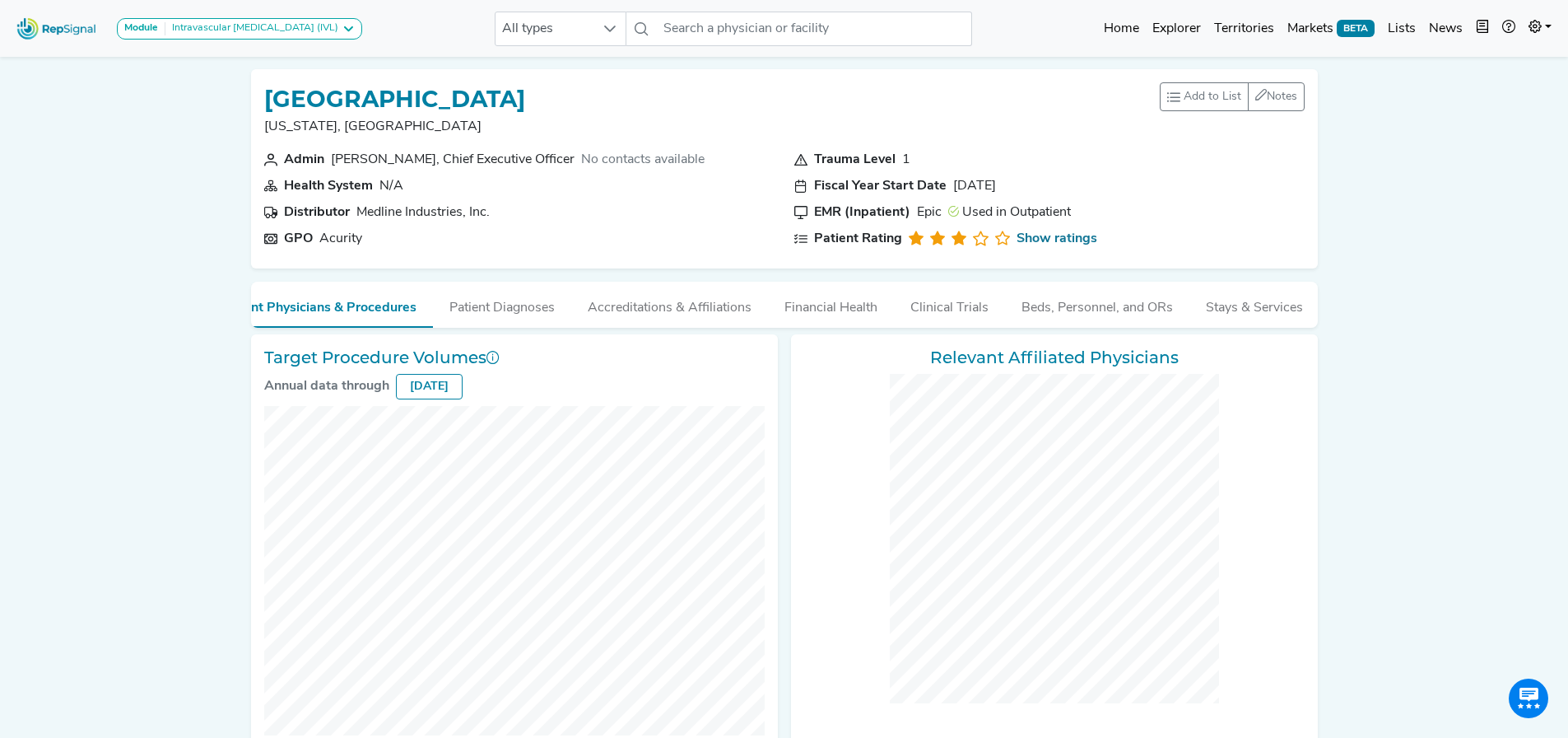
checkbox input "false"
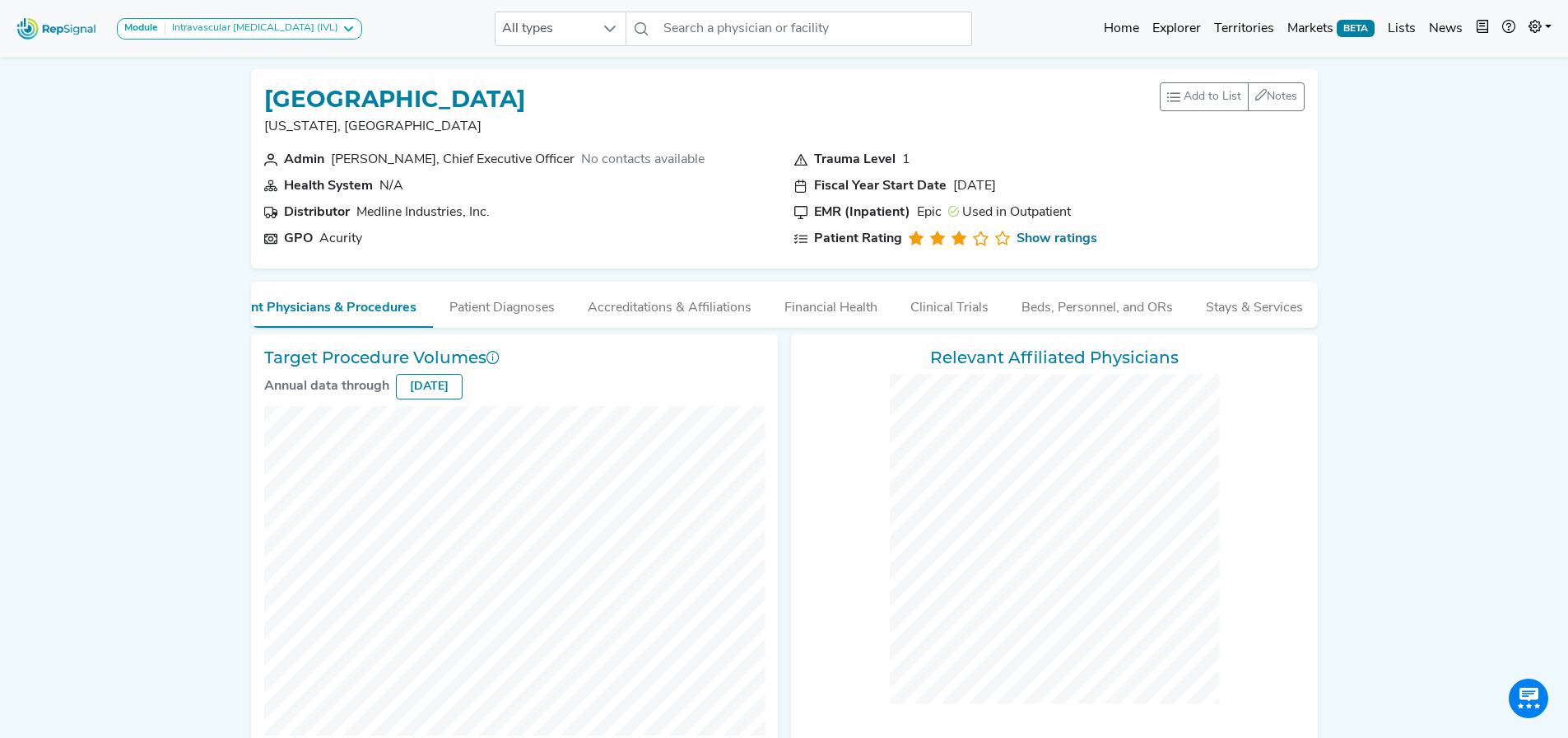
checkbox input "false"
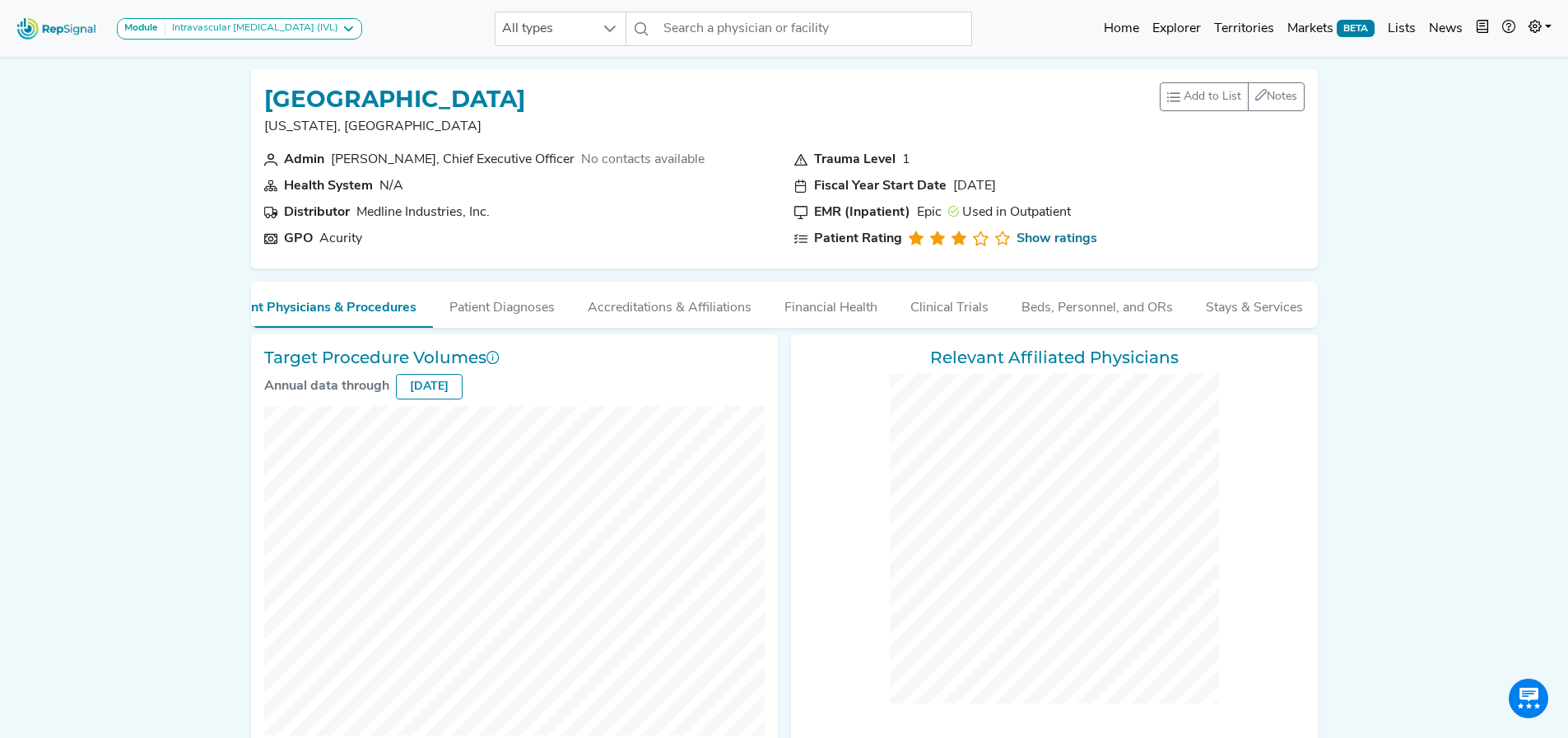
checkbox input "false"
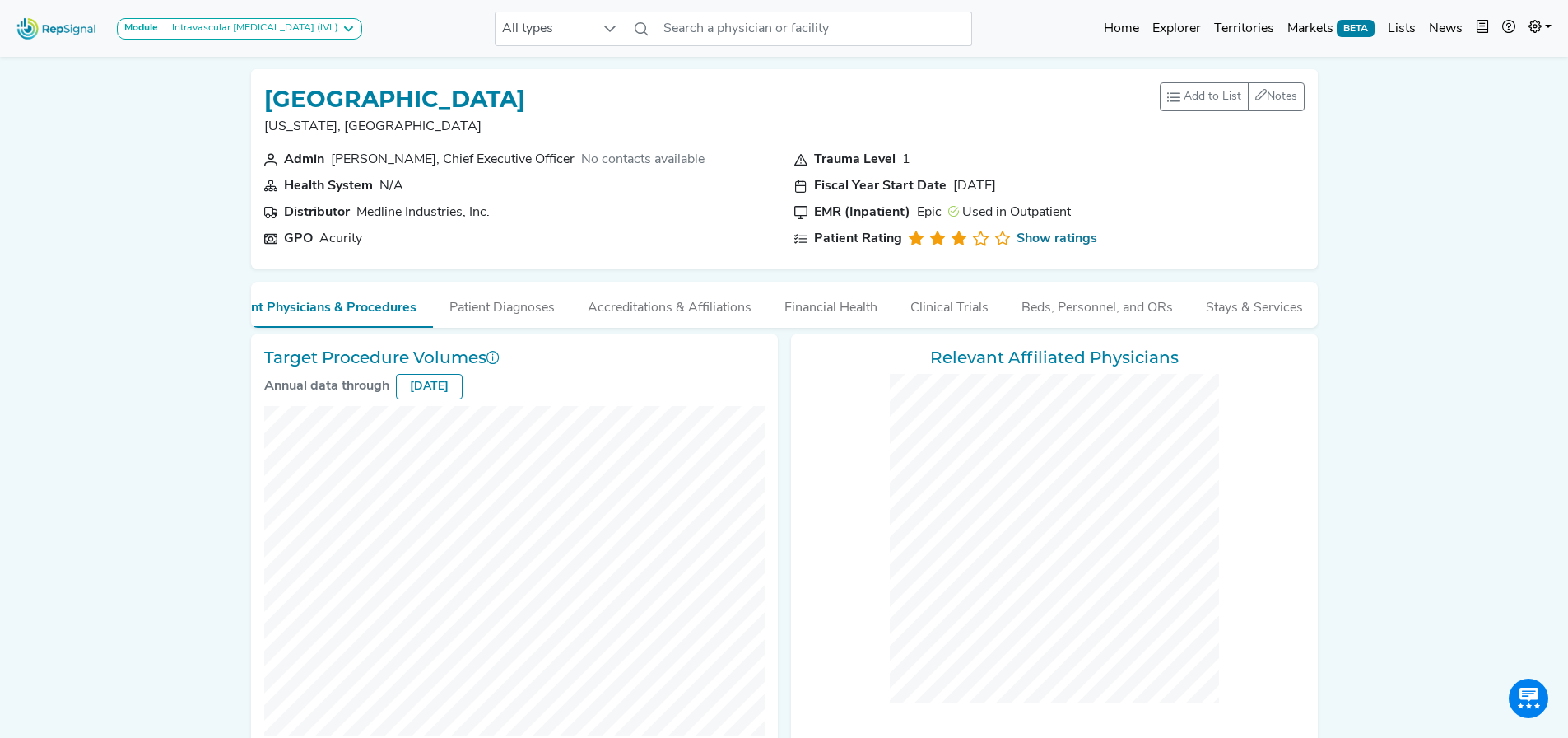
checkbox input "false"
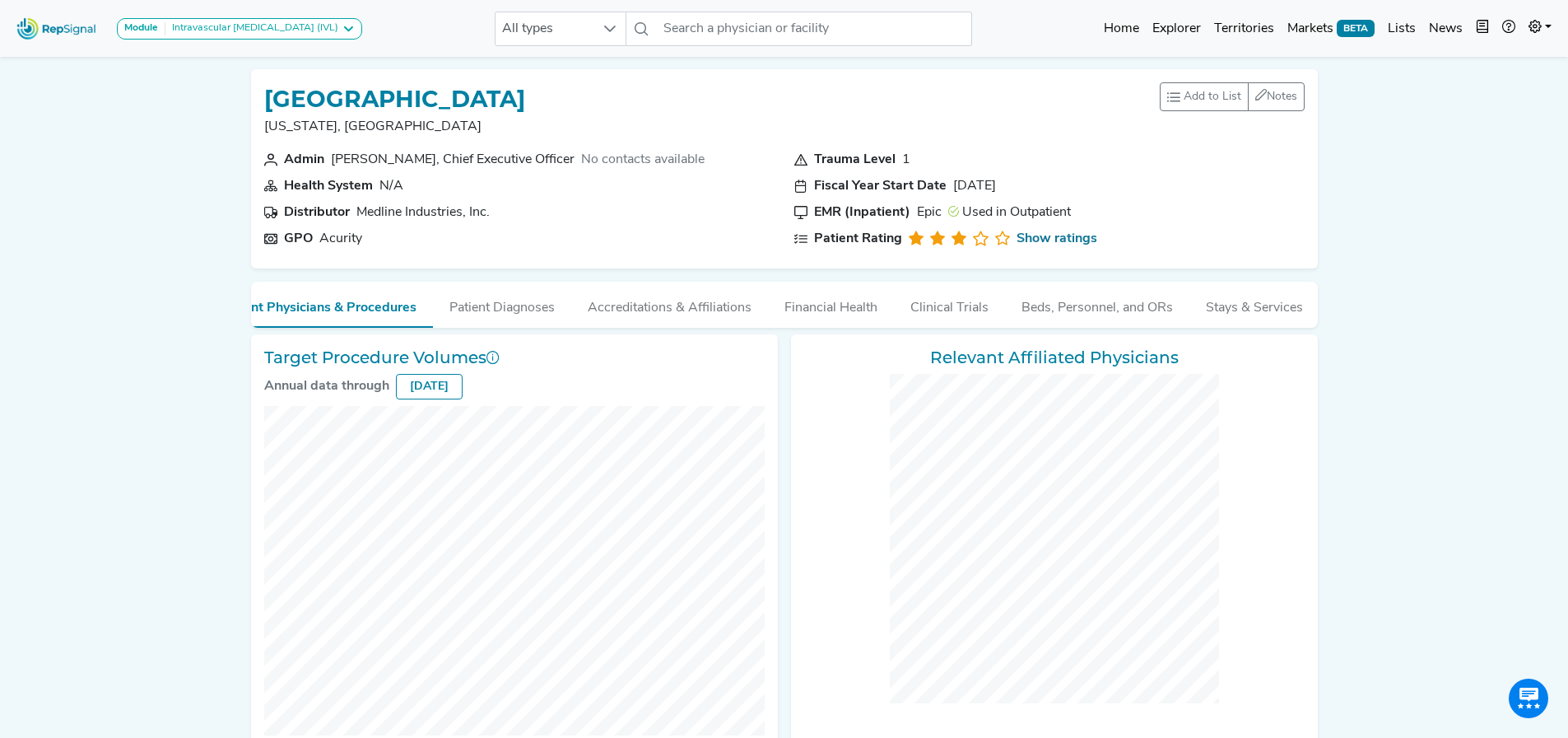
checkbox input "false"
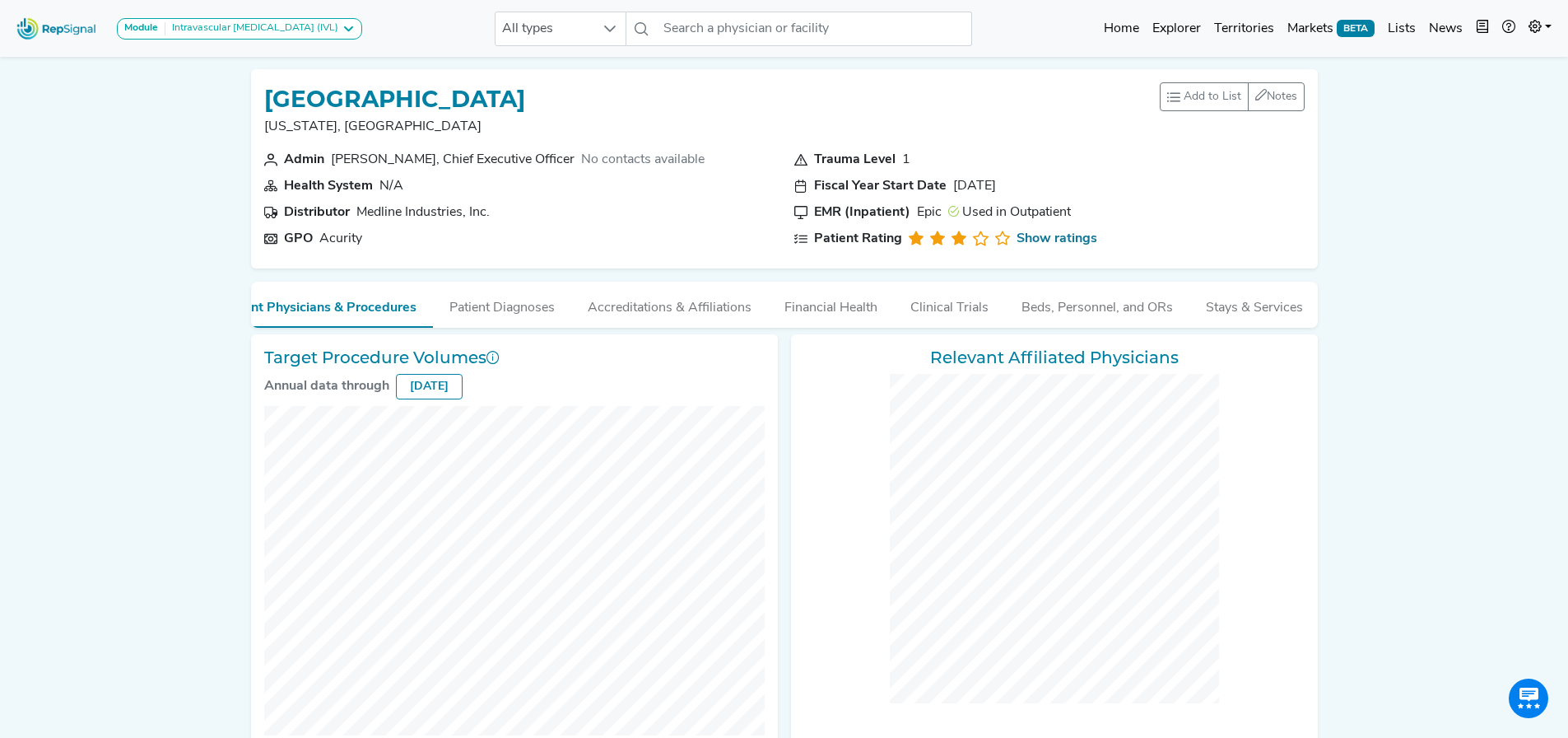
checkbox input "false"
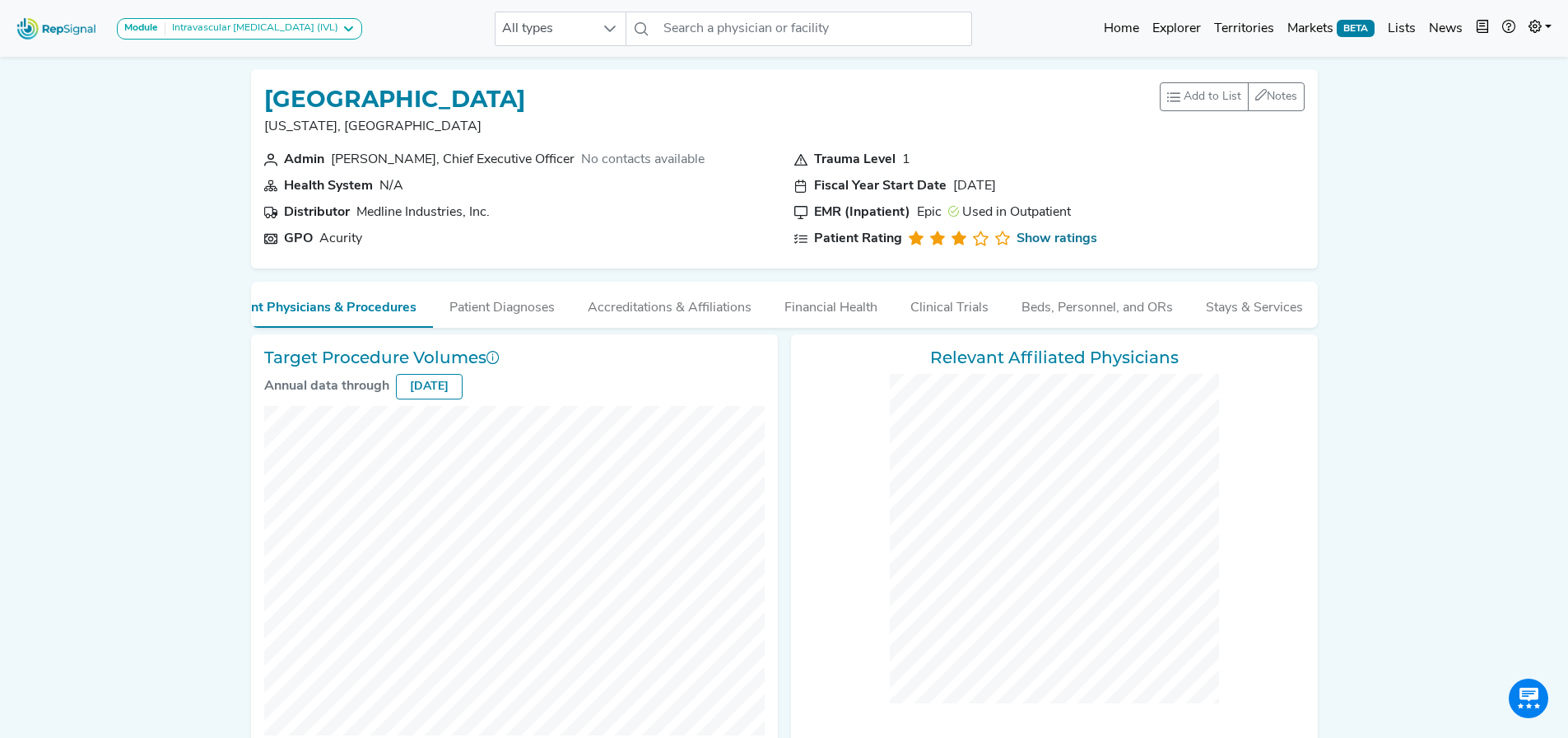
checkbox input "false"
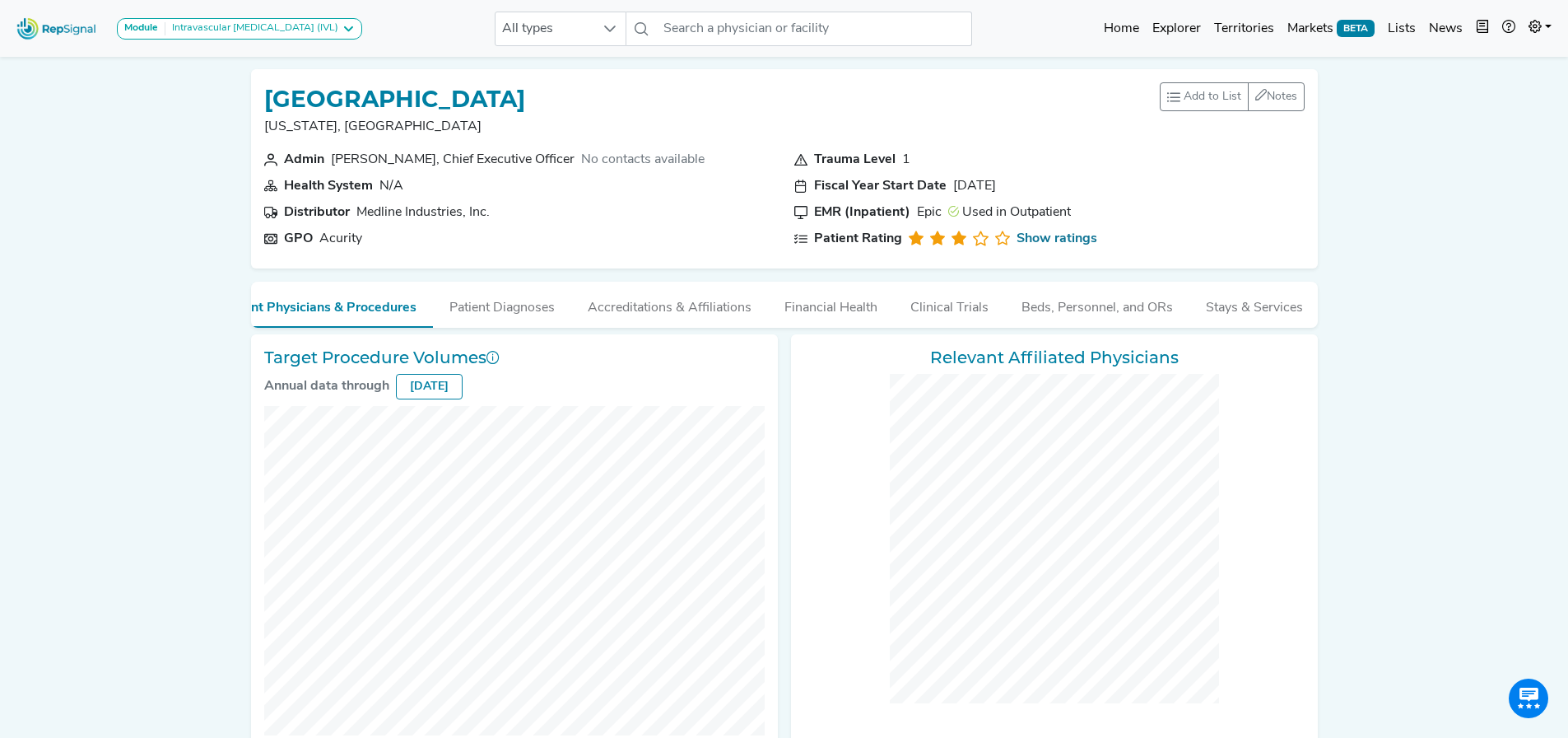
checkbox input "false"
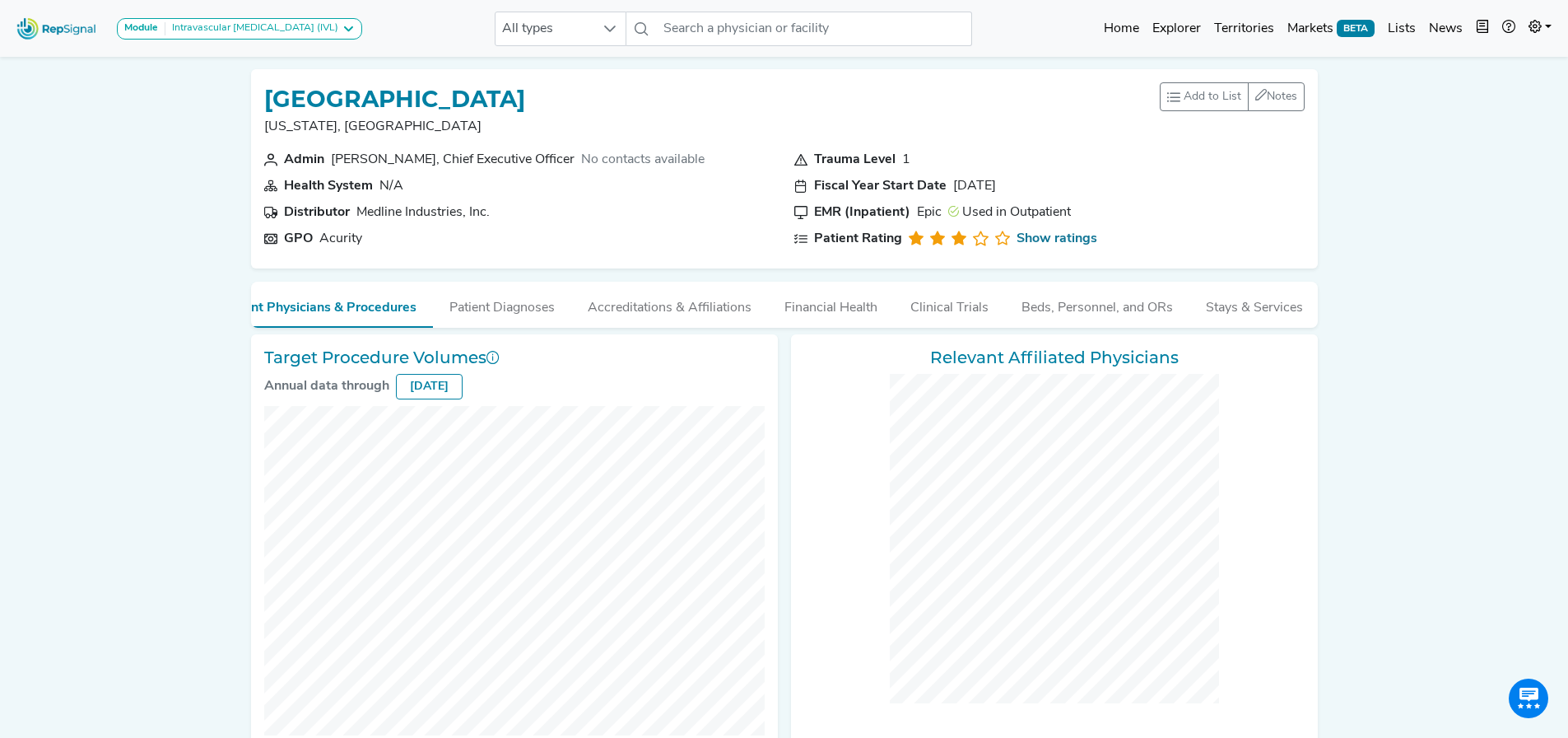
checkbox input "false"
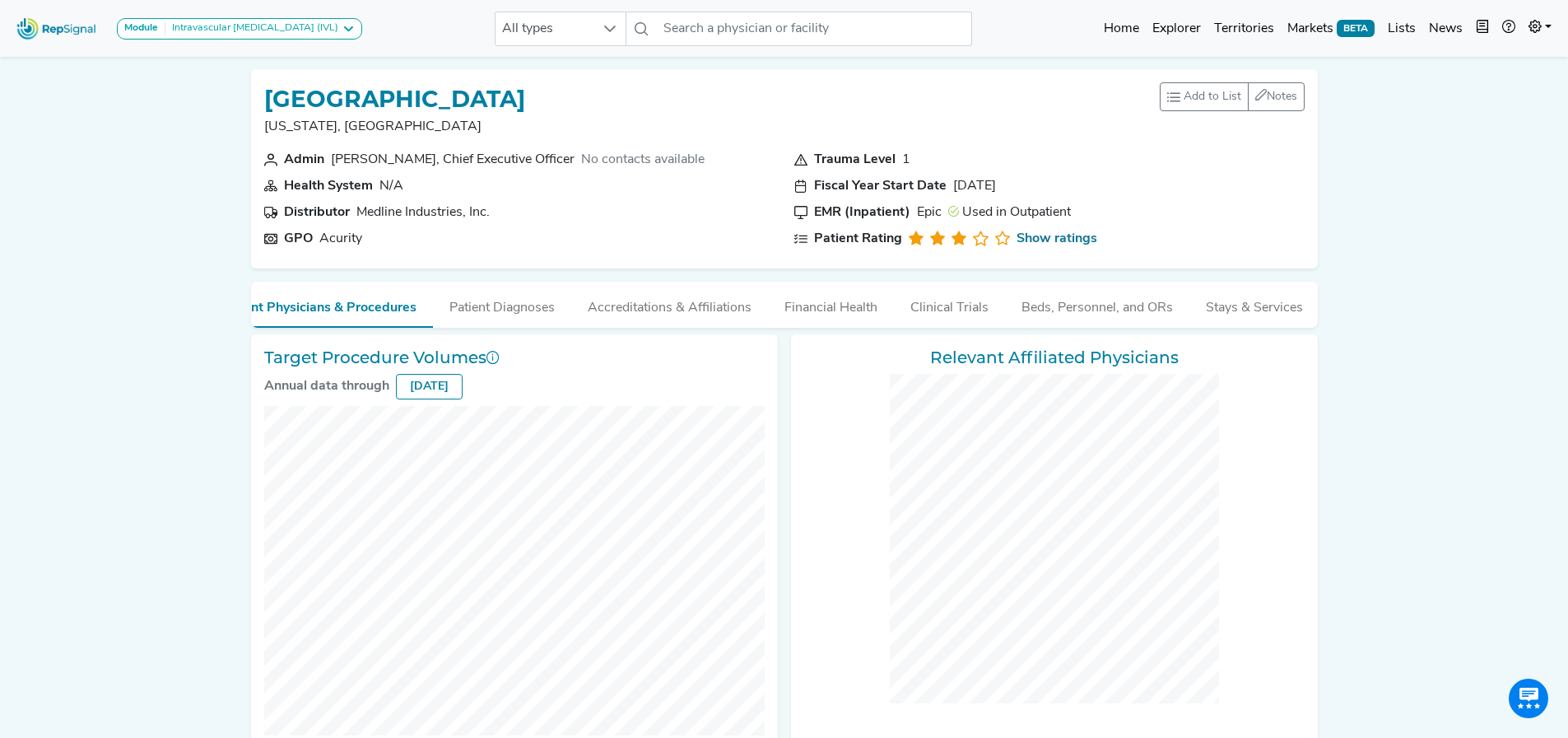
checkbox input "false"
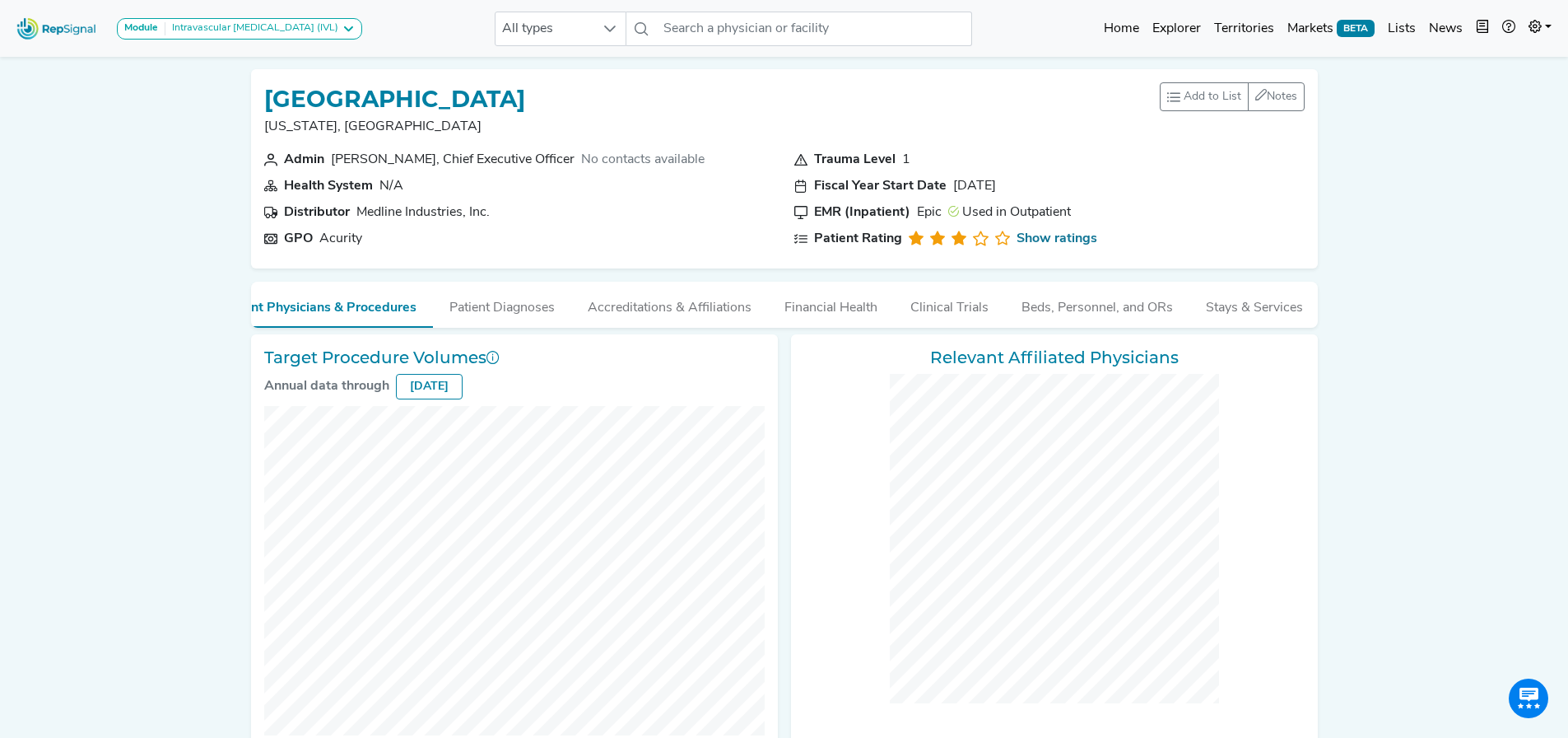
checkbox input "false"
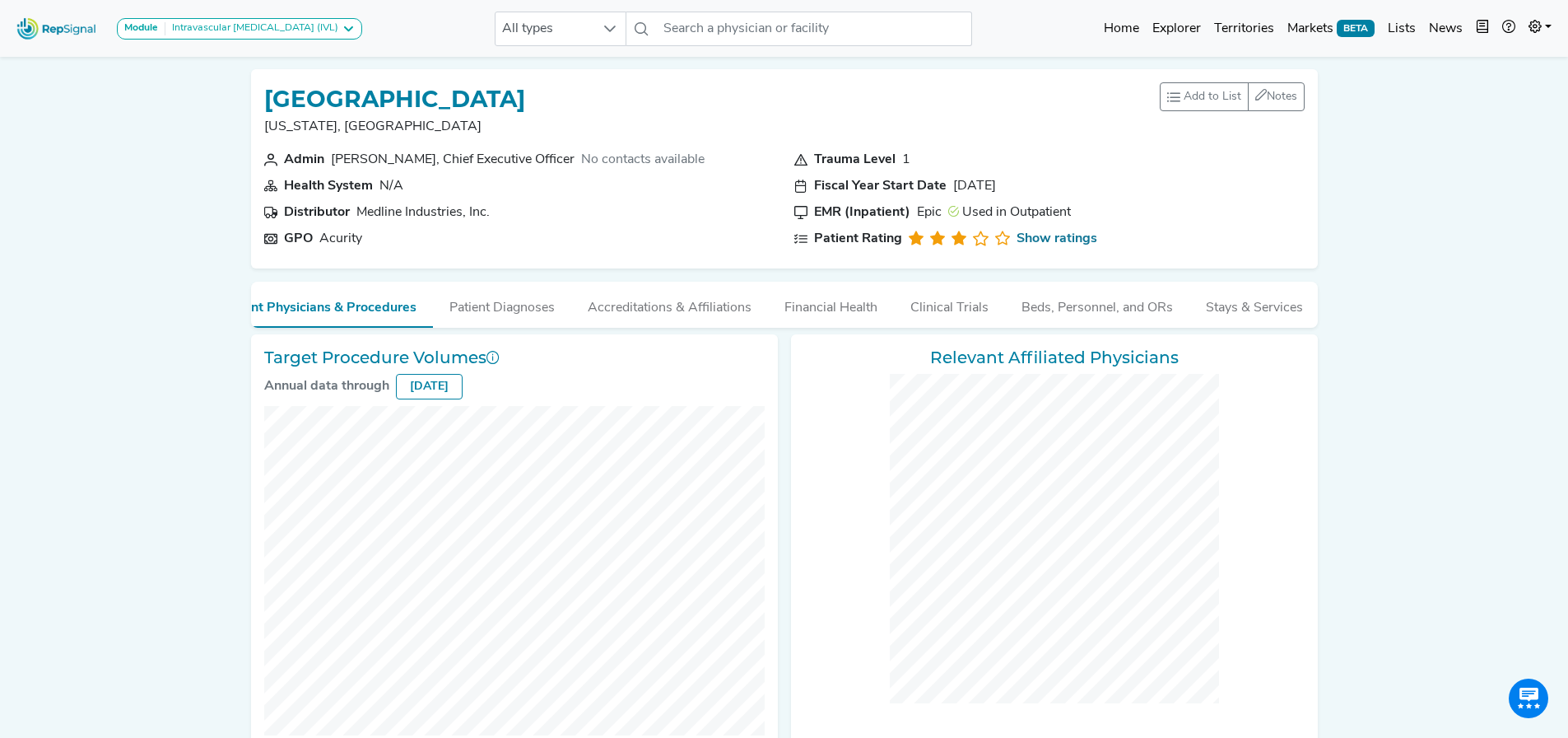
checkbox input "false"
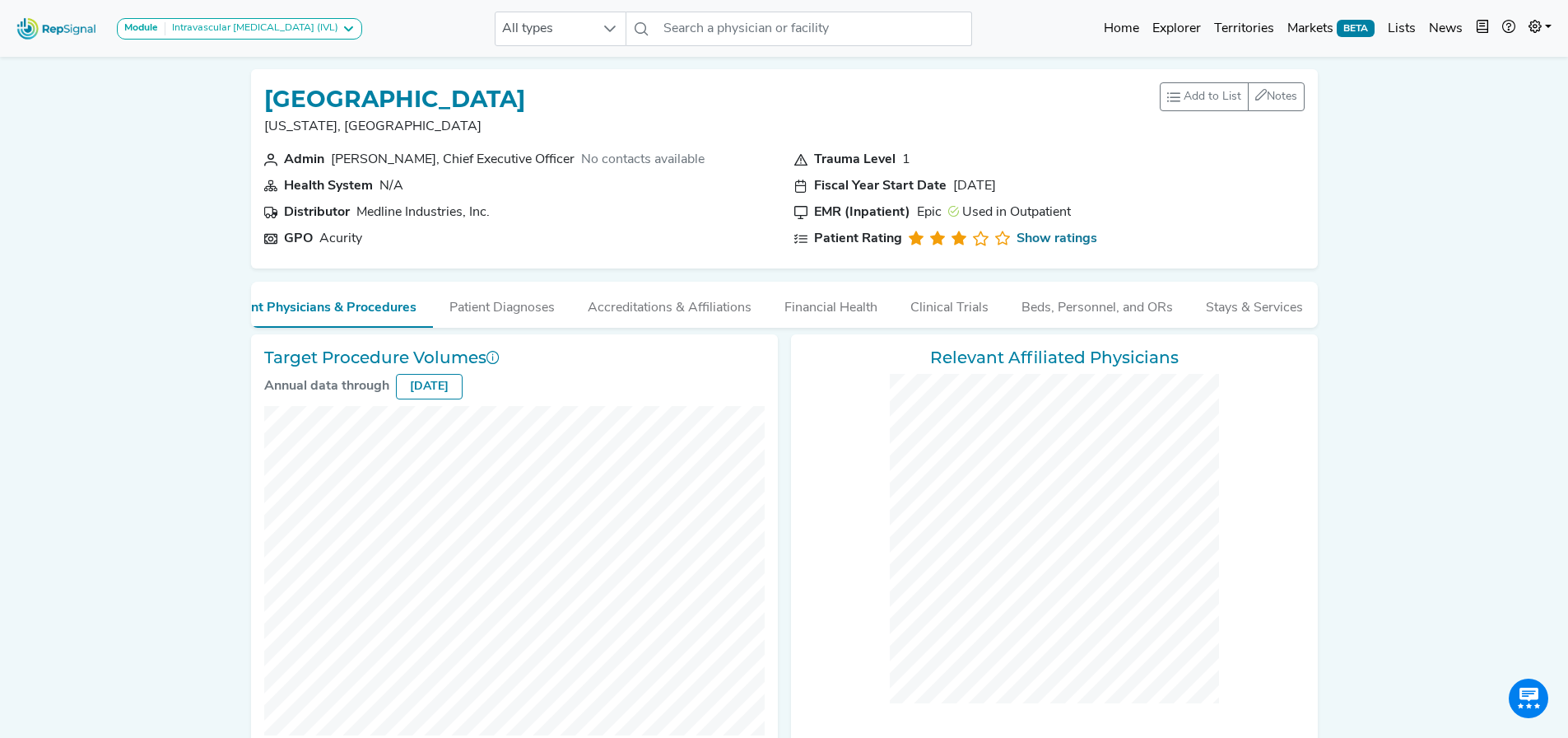
checkbox input "false"
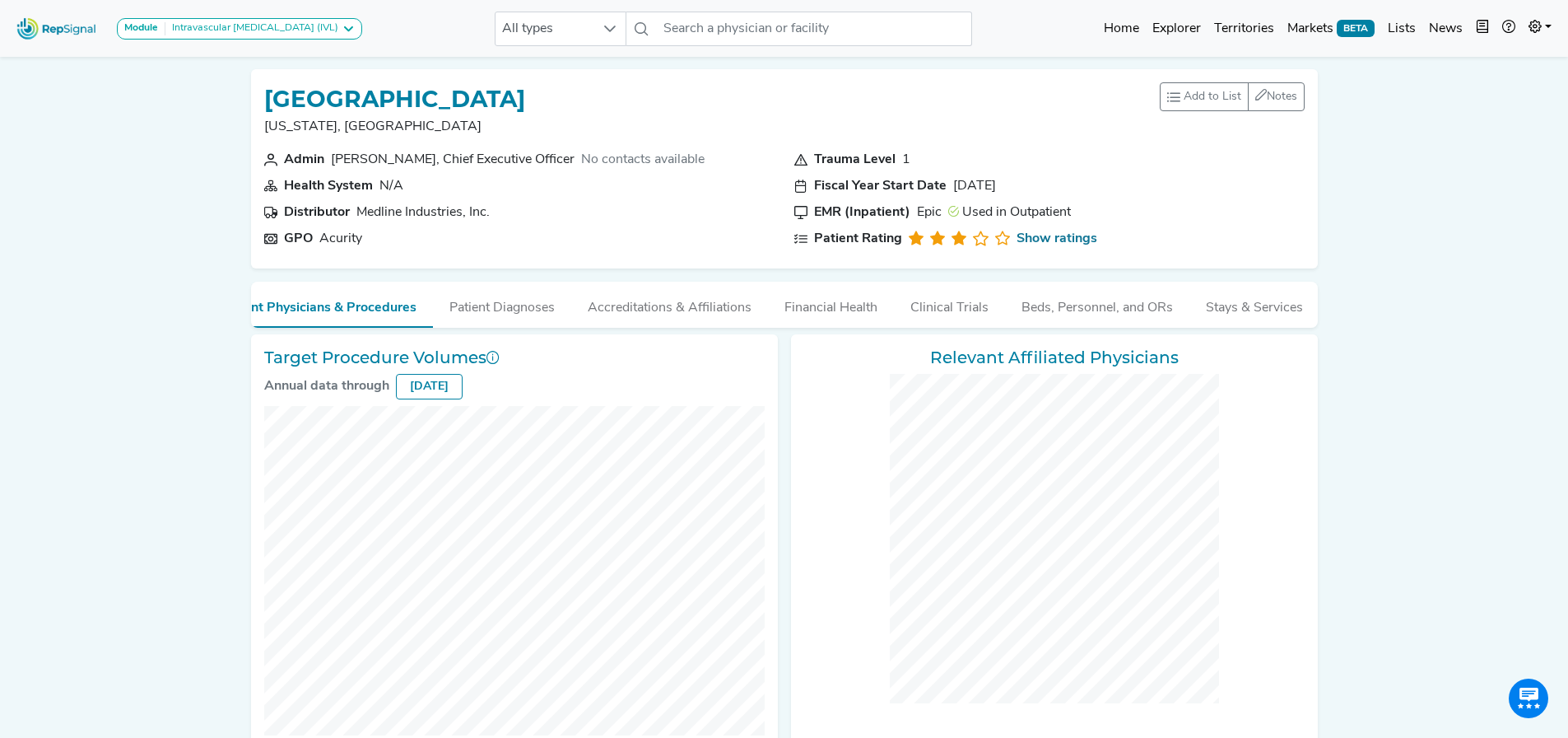
checkbox input "false"
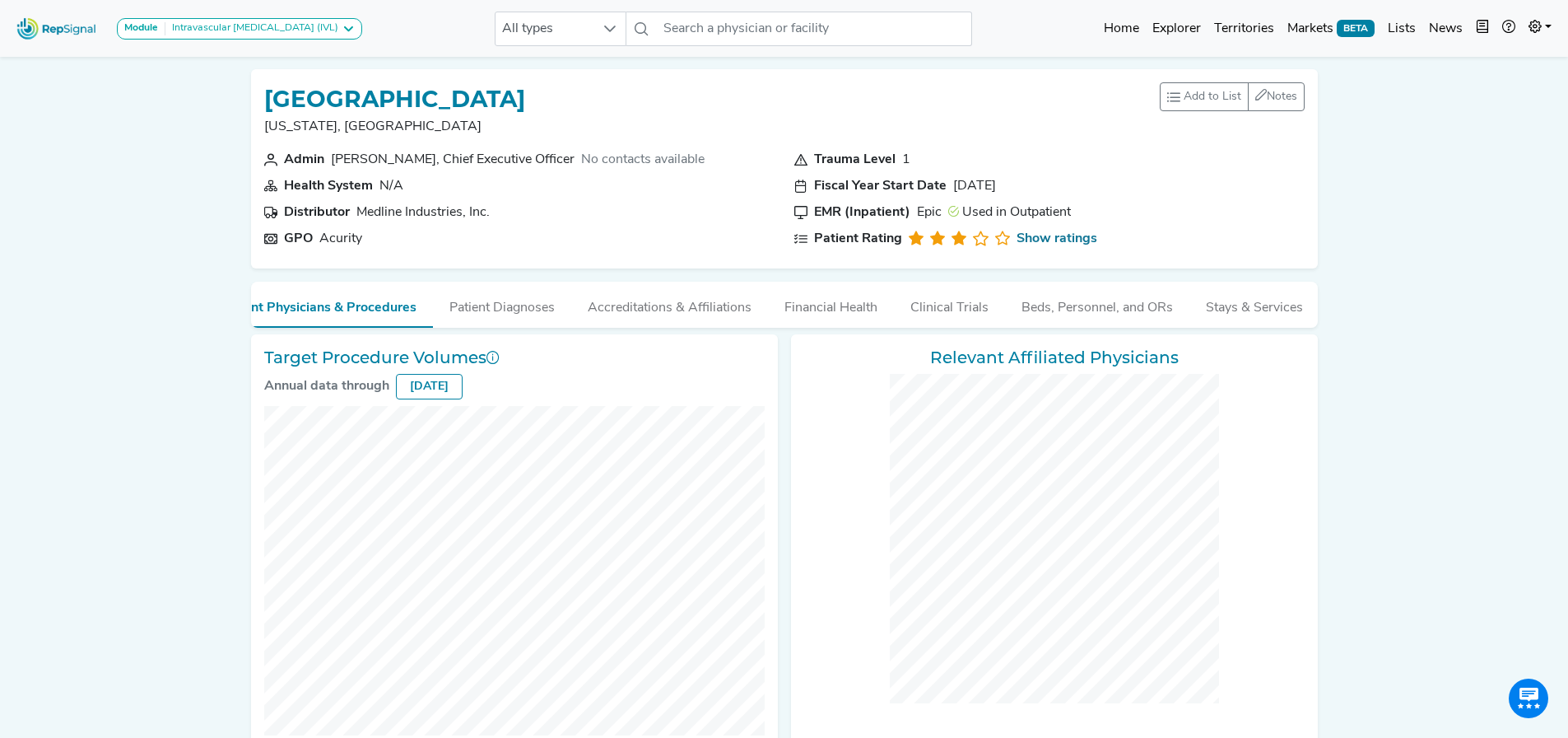
checkbox input "false"
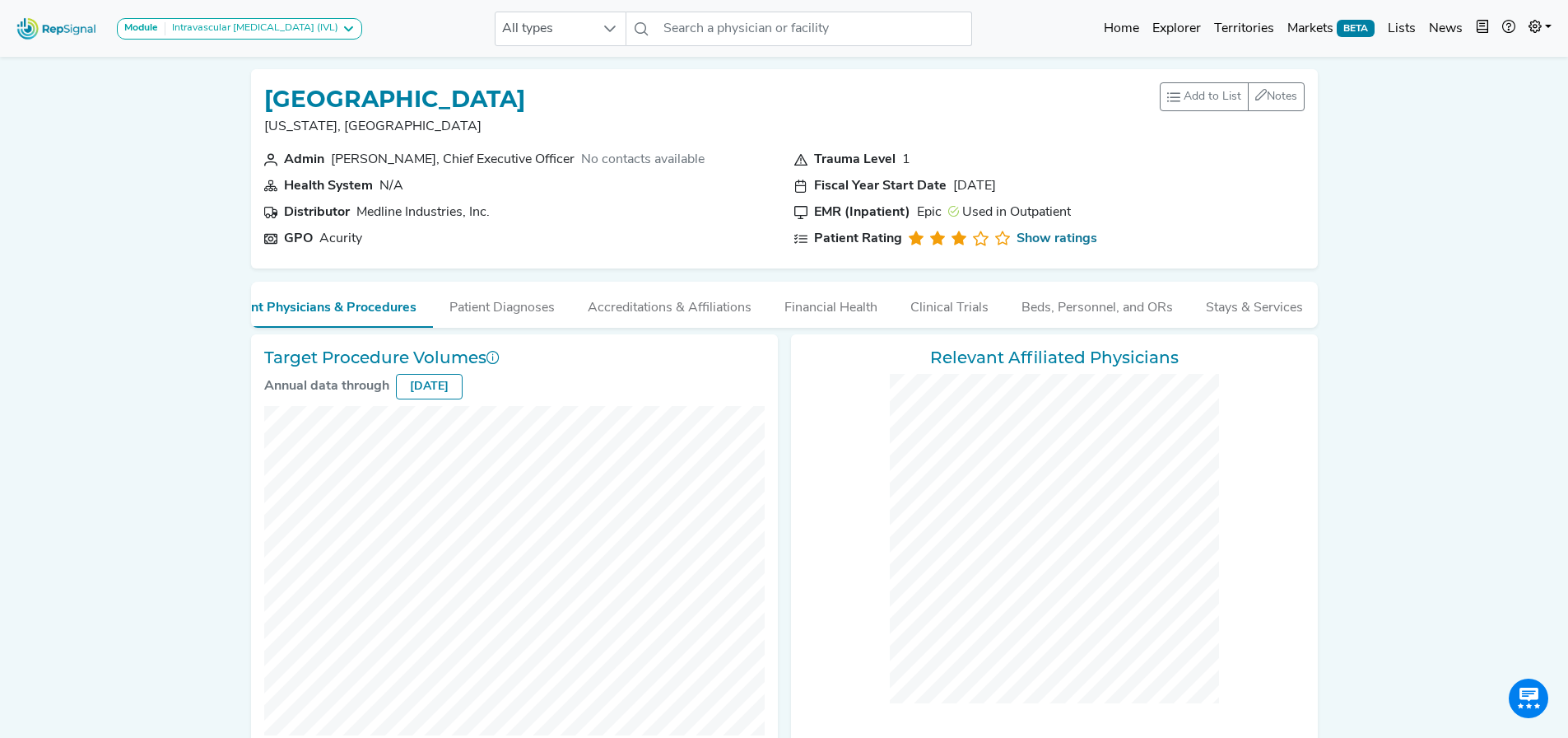
checkbox input "false"
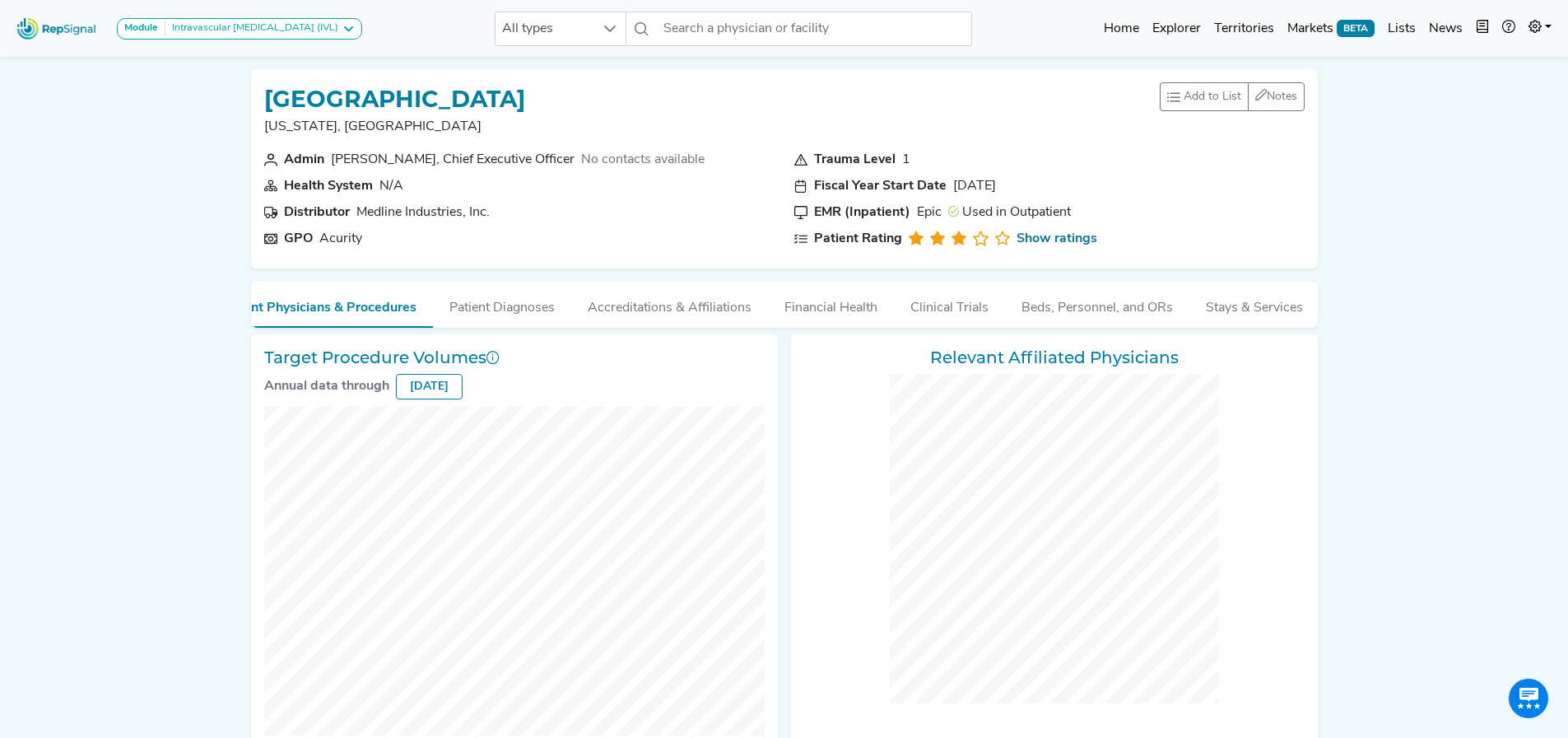
checkbox input "false"
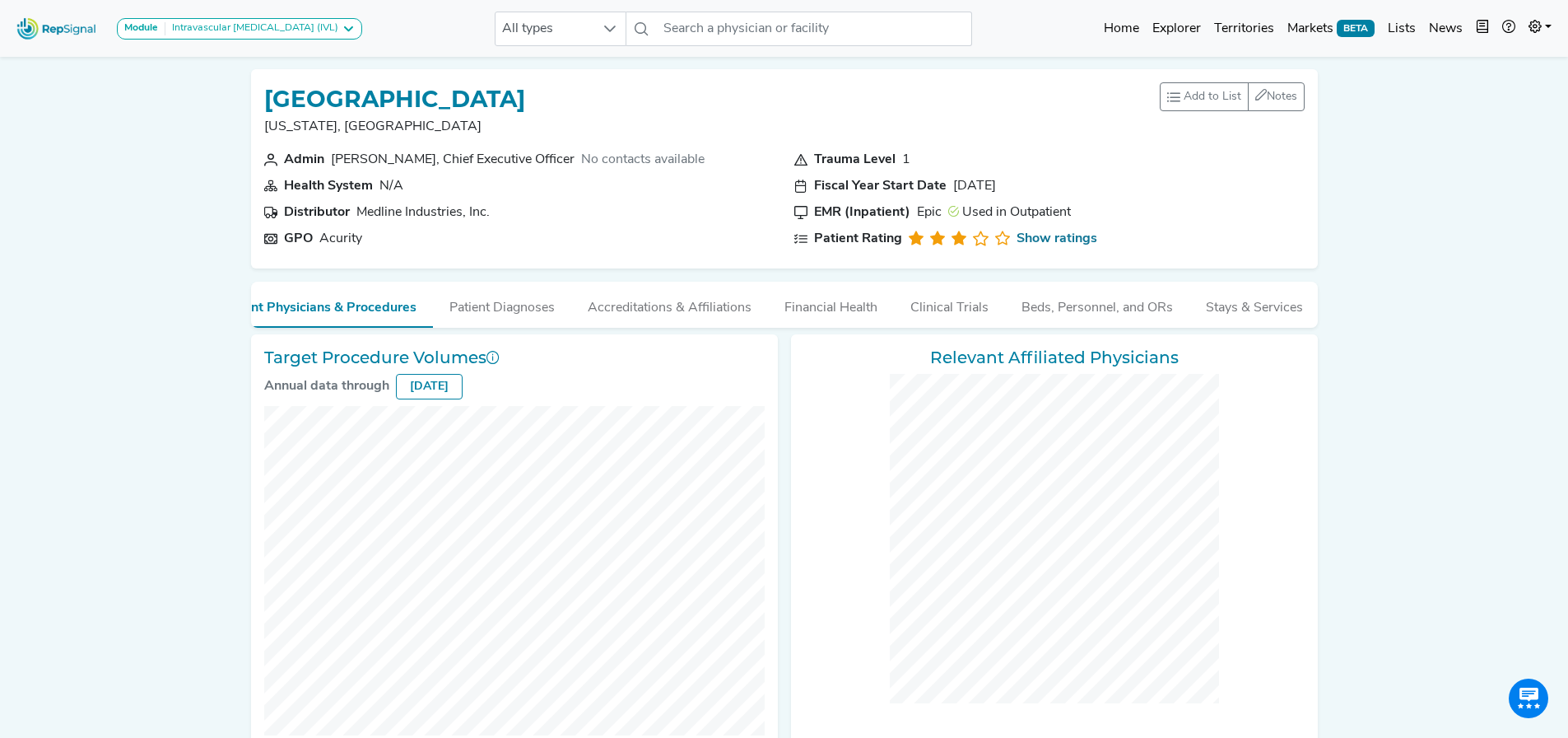
checkbox input "false"
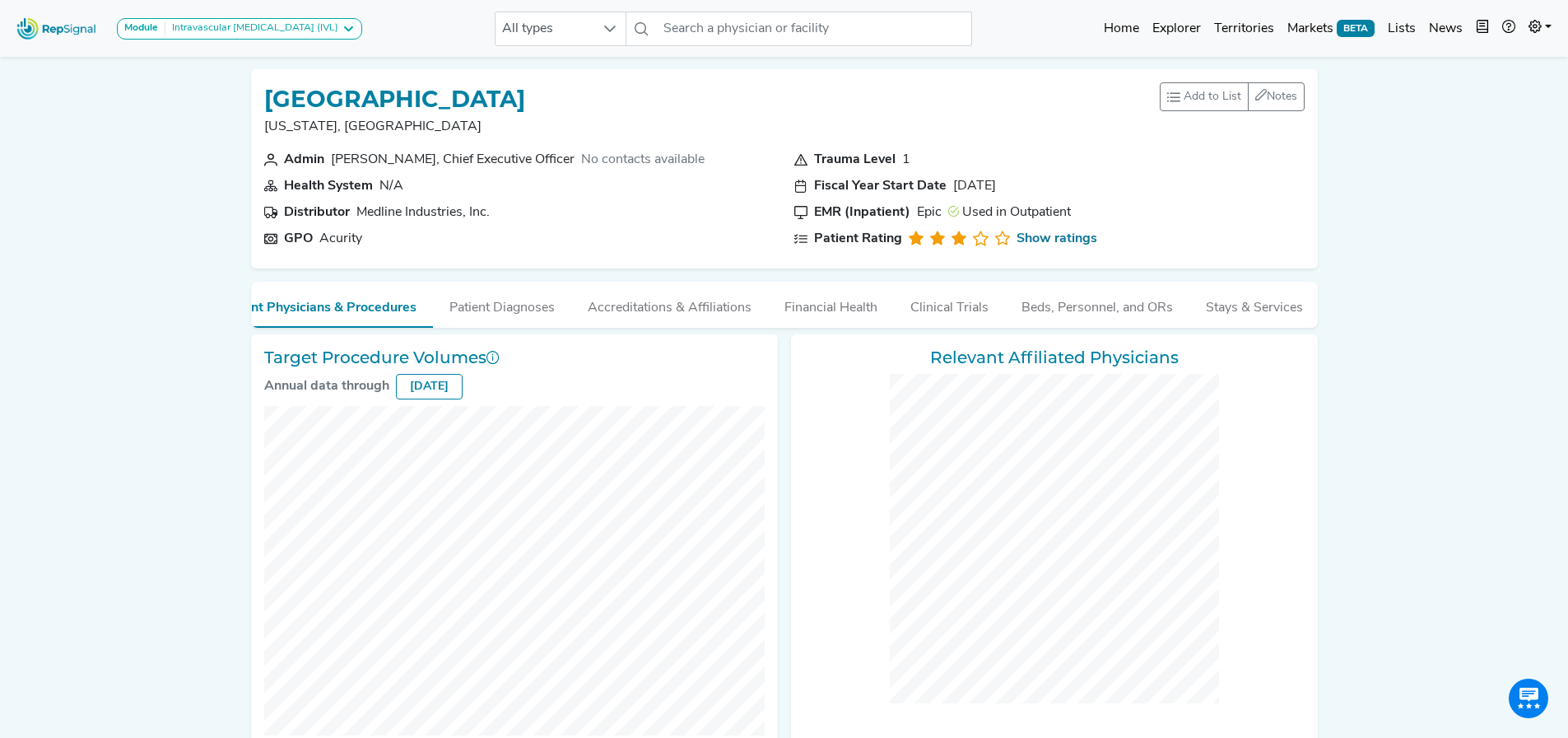
checkbox input "false"
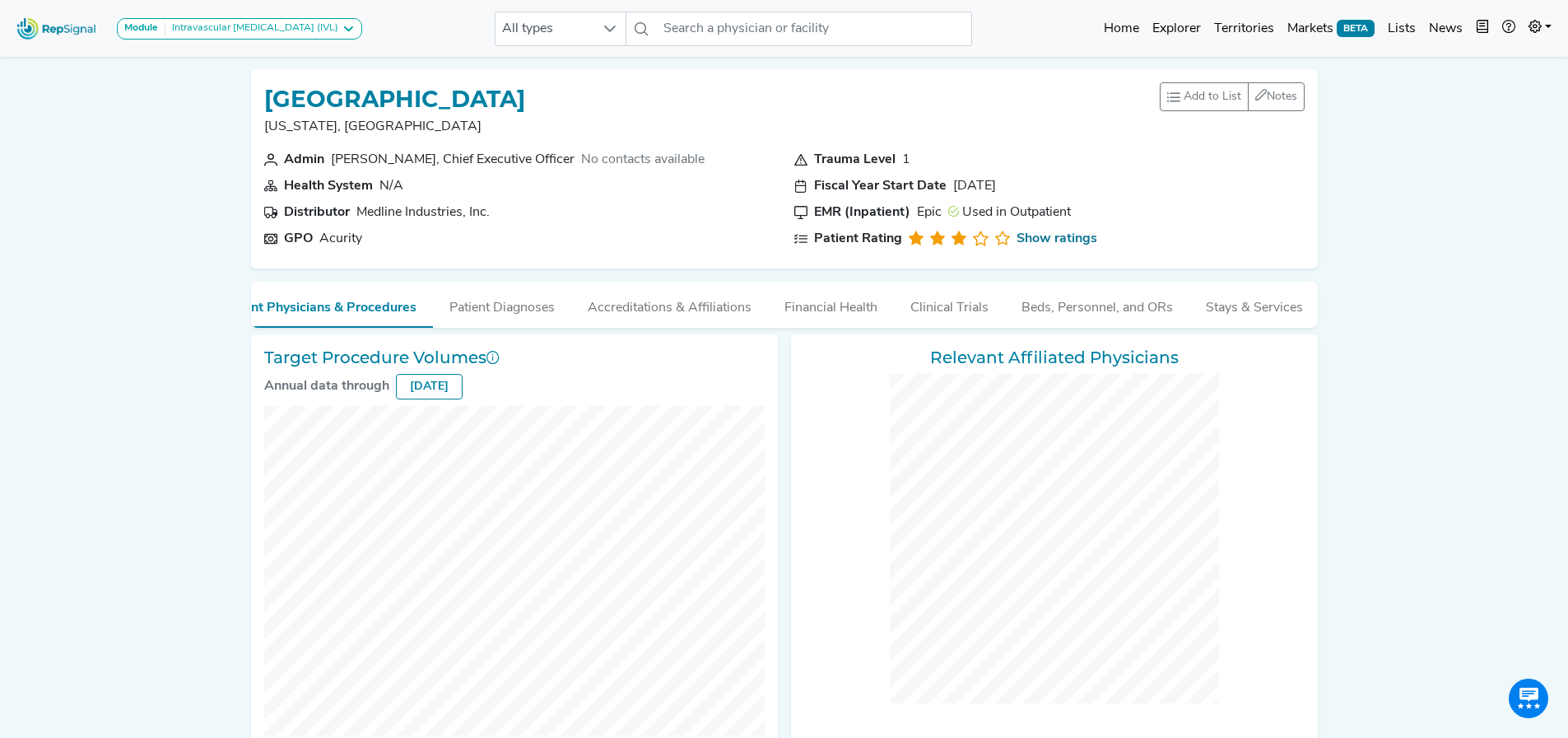
checkbox input "false"
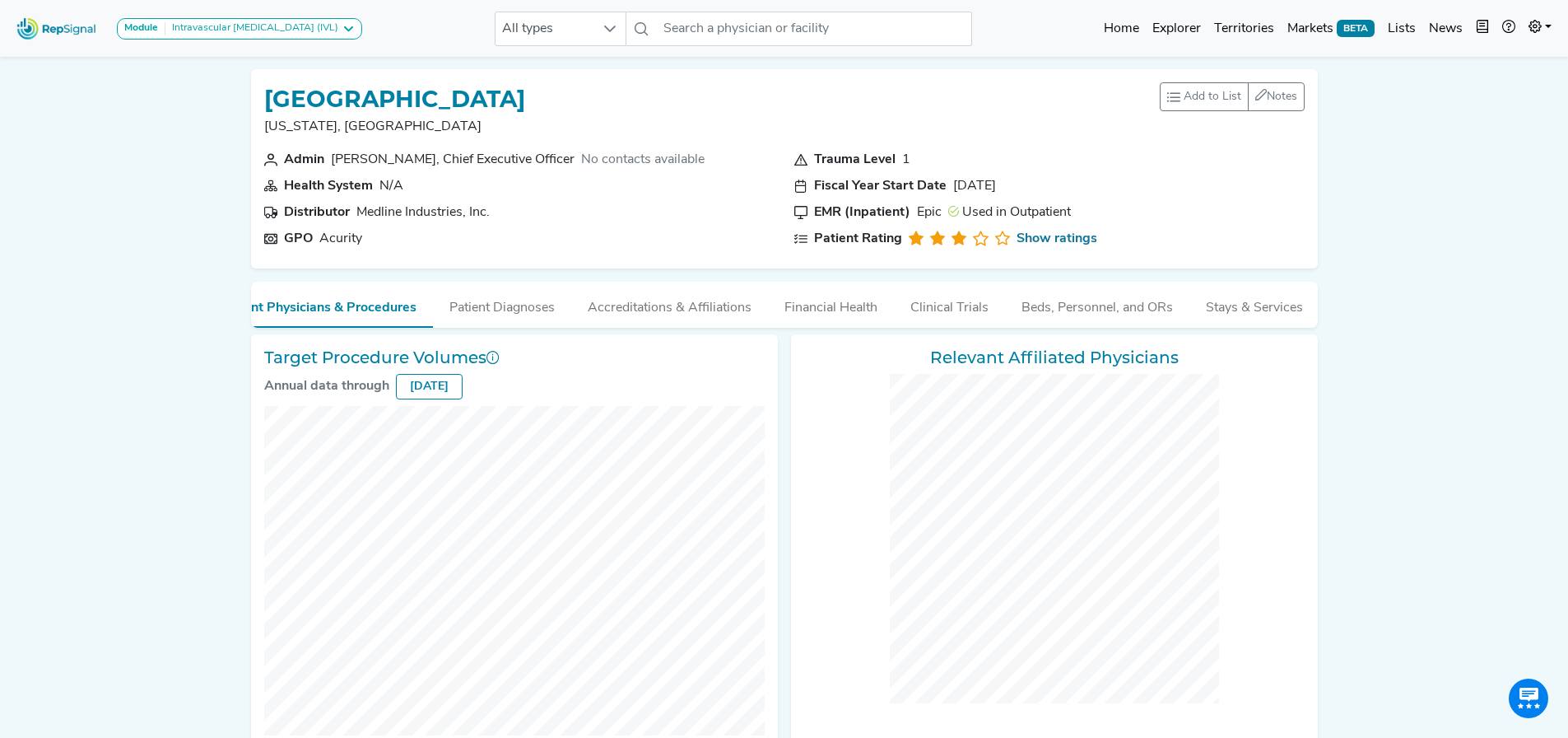
checkbox input "false"
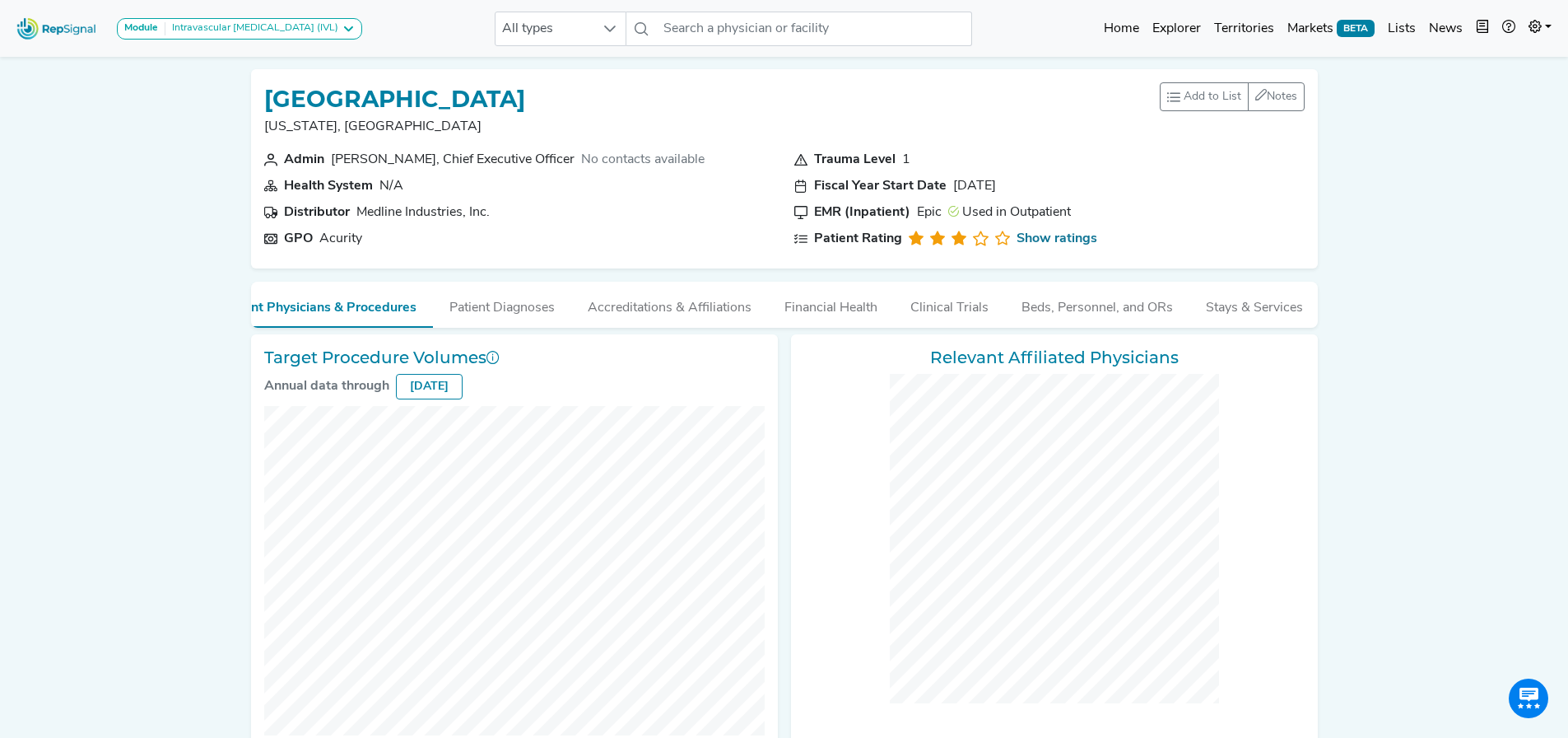
checkbox input "false"
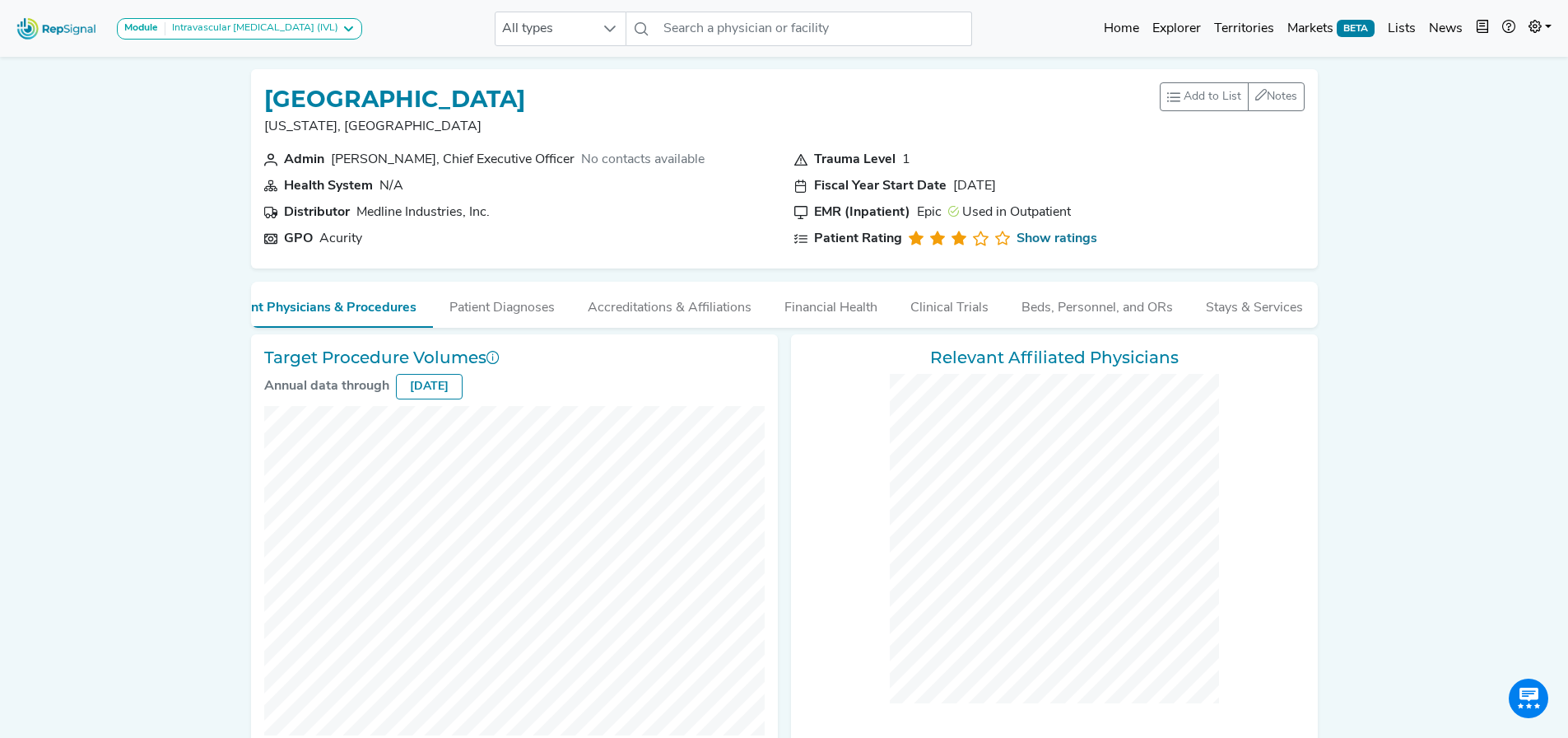
checkbox input "false"
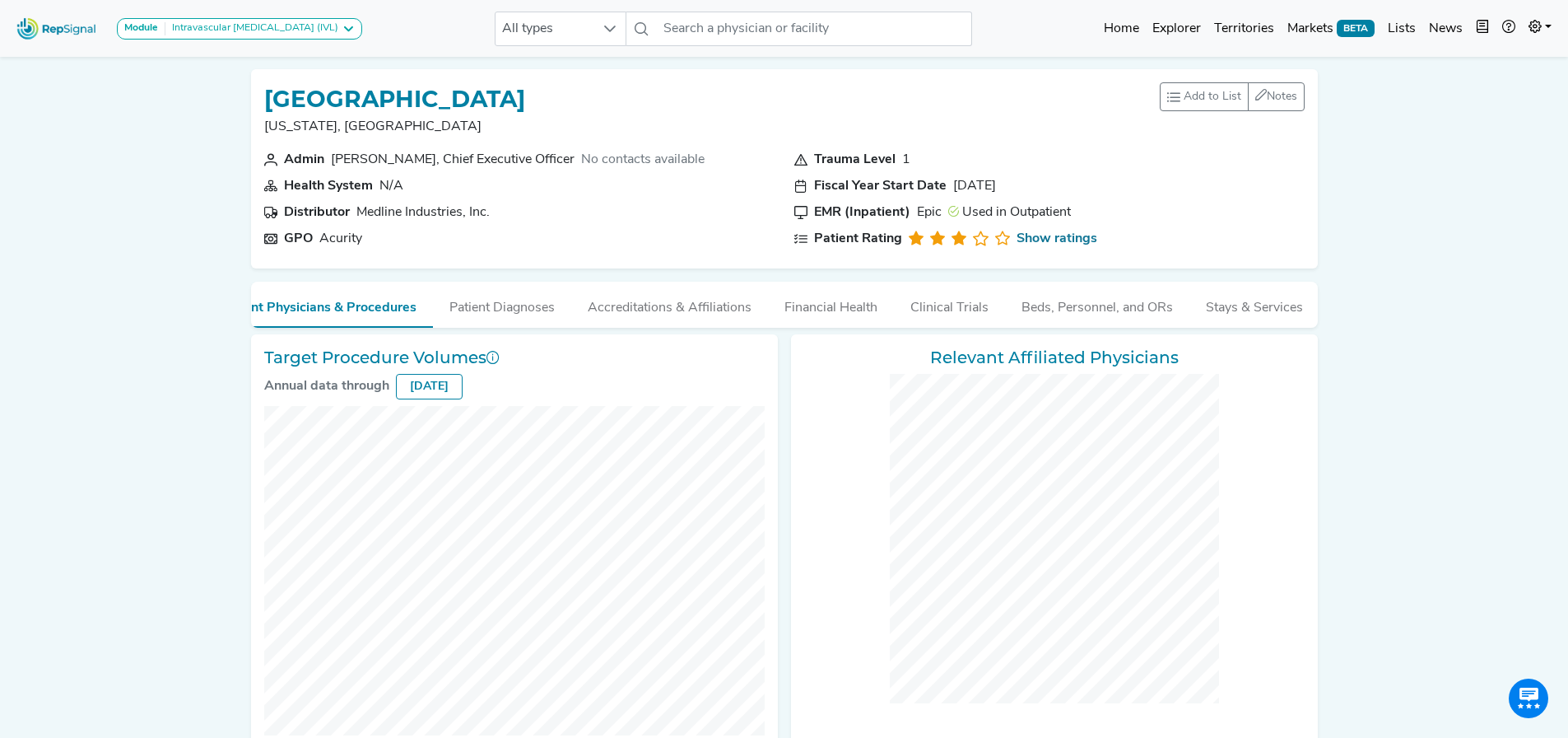
checkbox input "false"
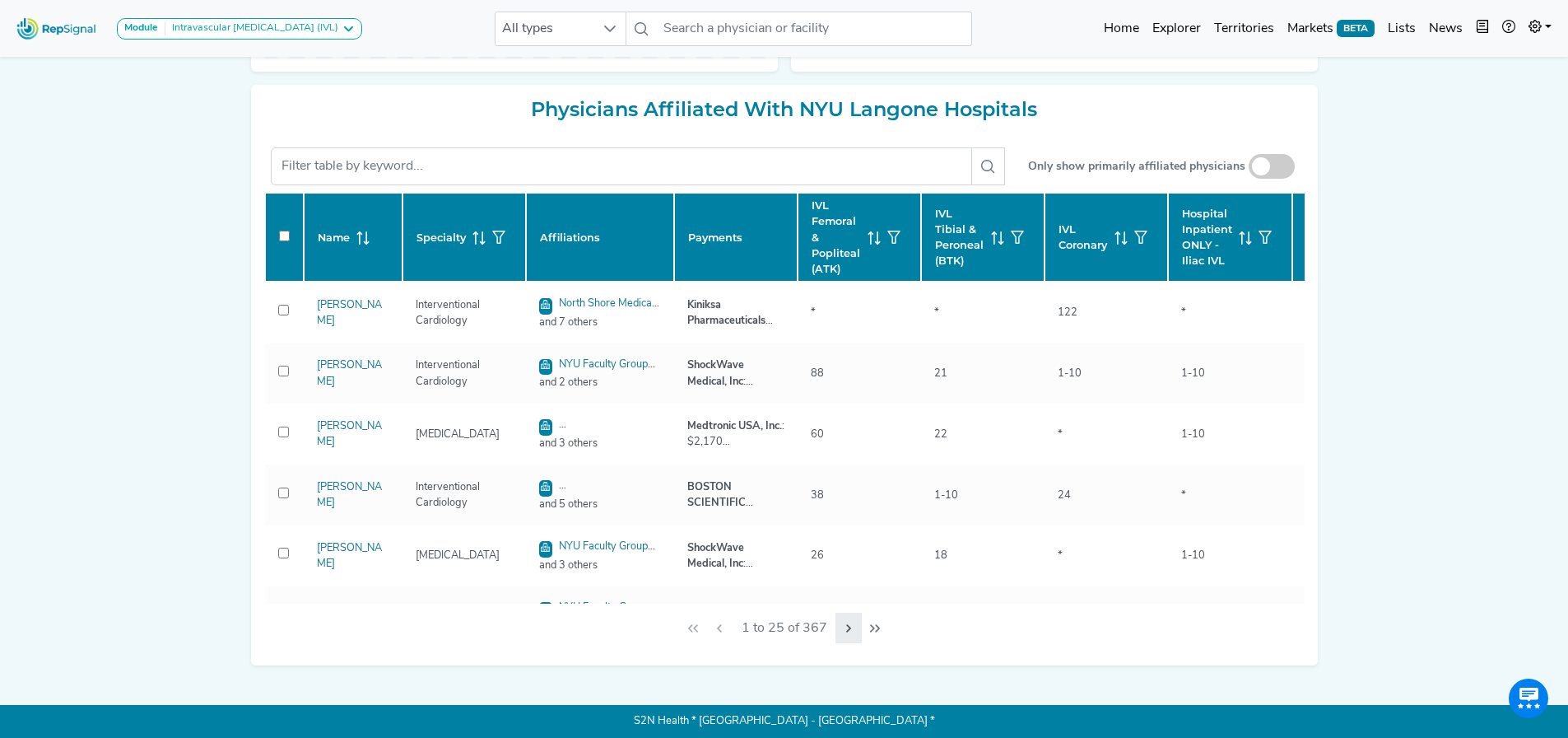
scroll to position [0, 0]
checkbox input "false"
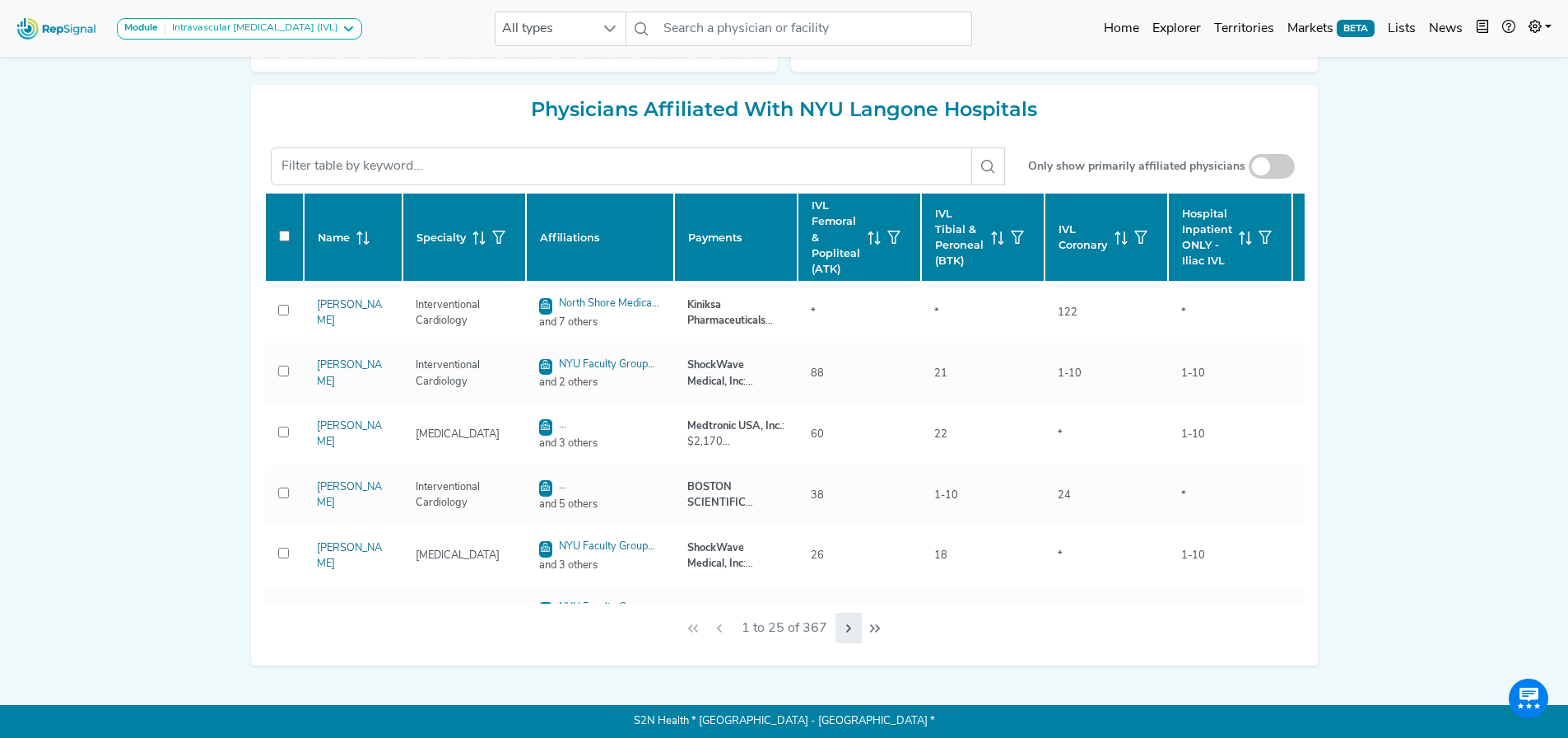
checkbox input "false"
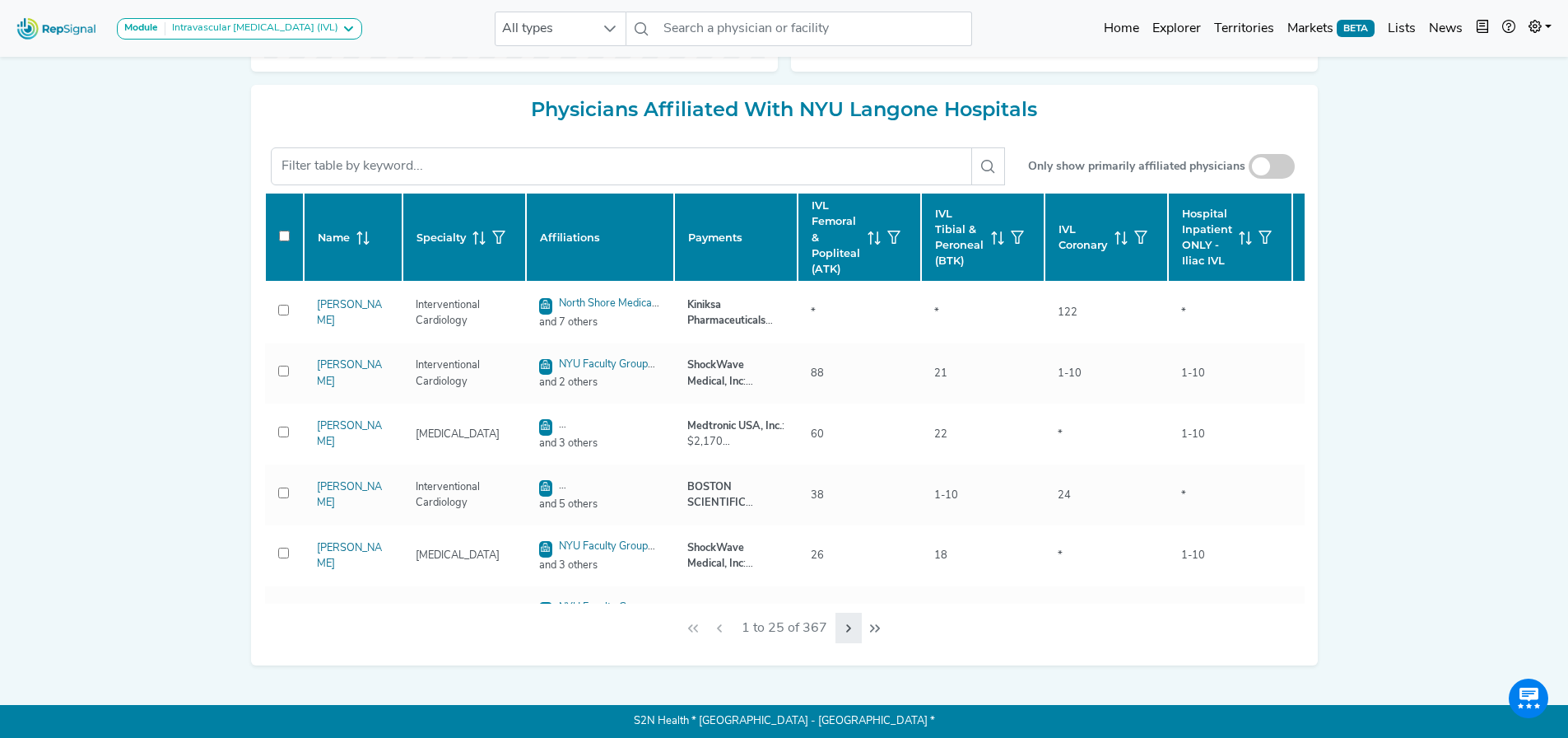
checkbox input "false"
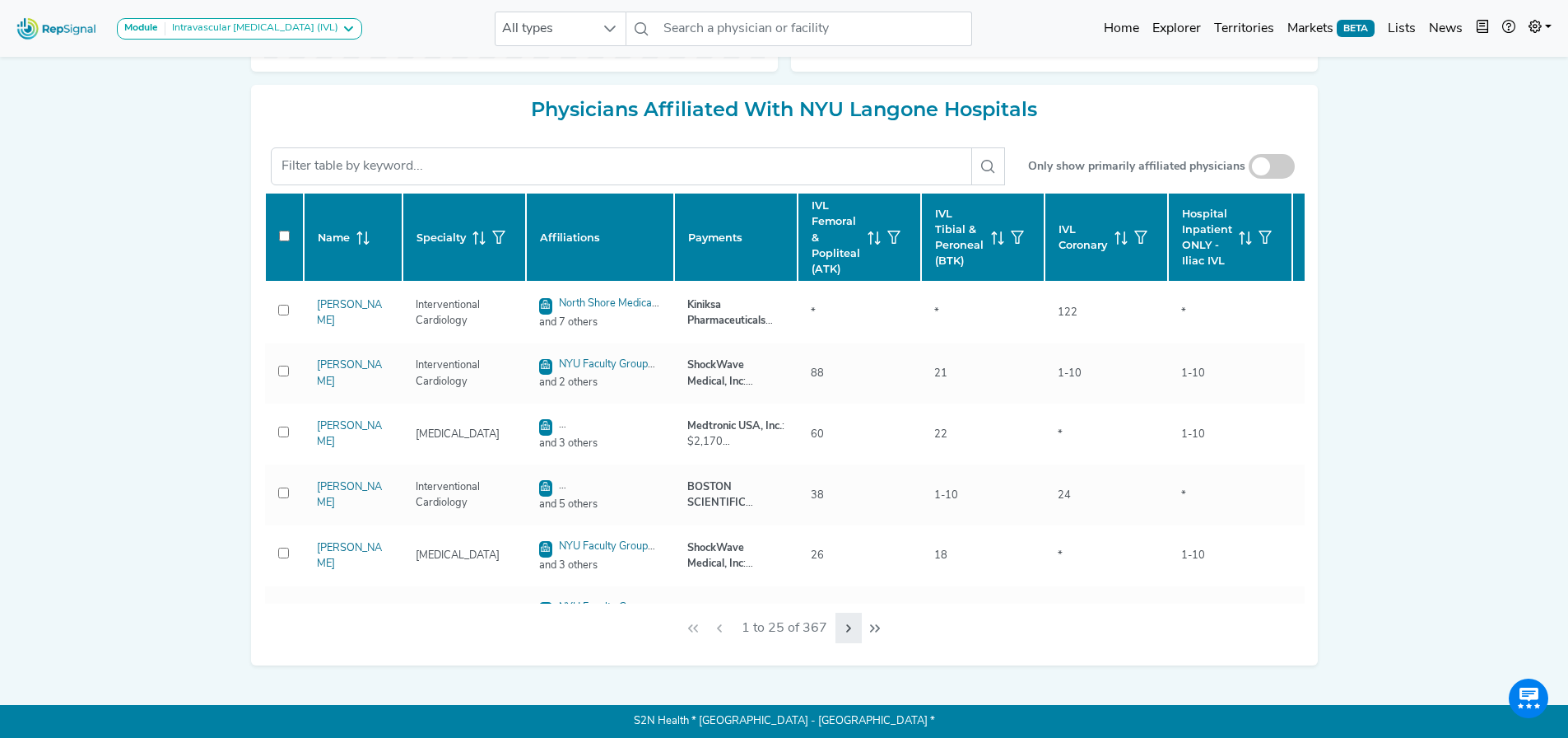
checkbox input "false"
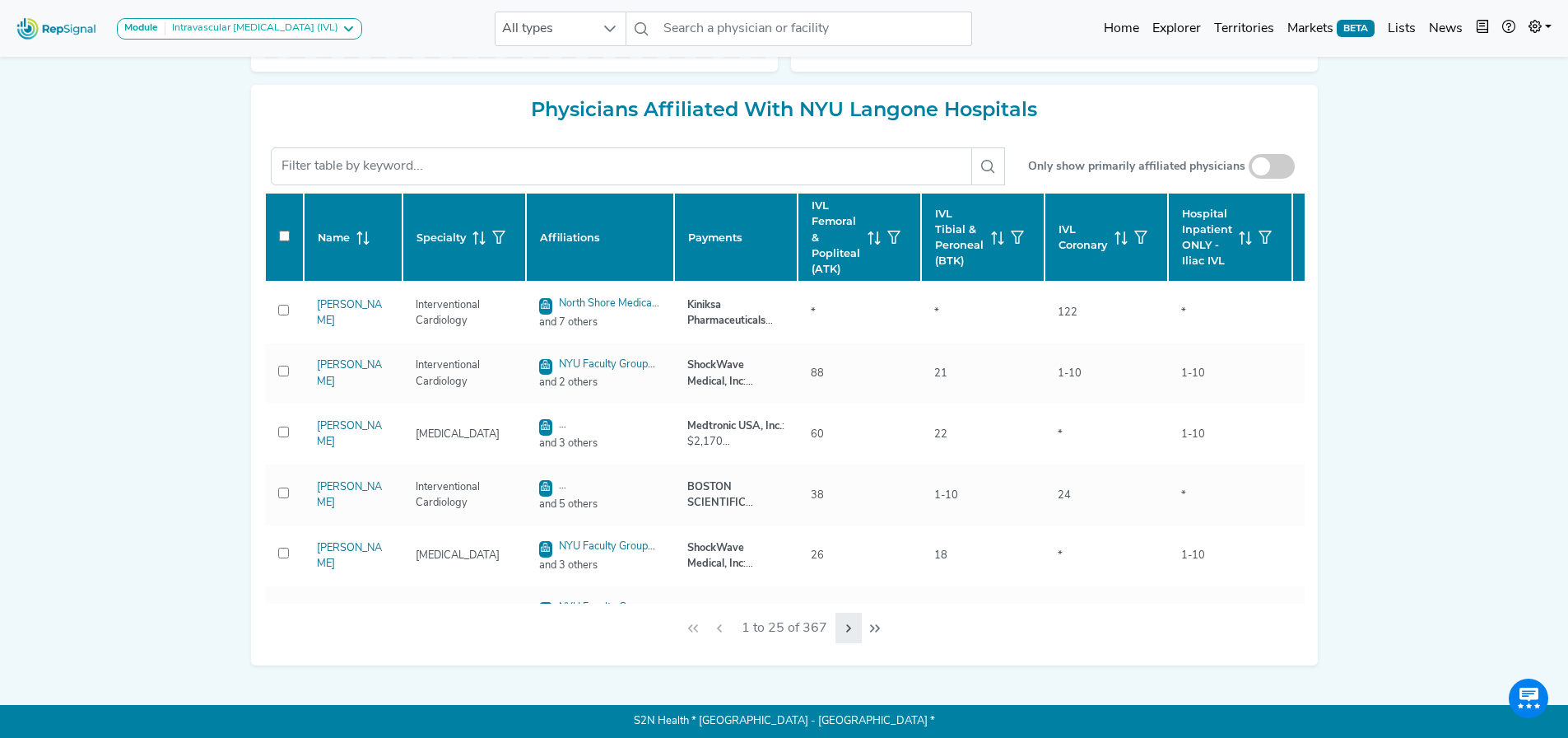
checkbox input "false"
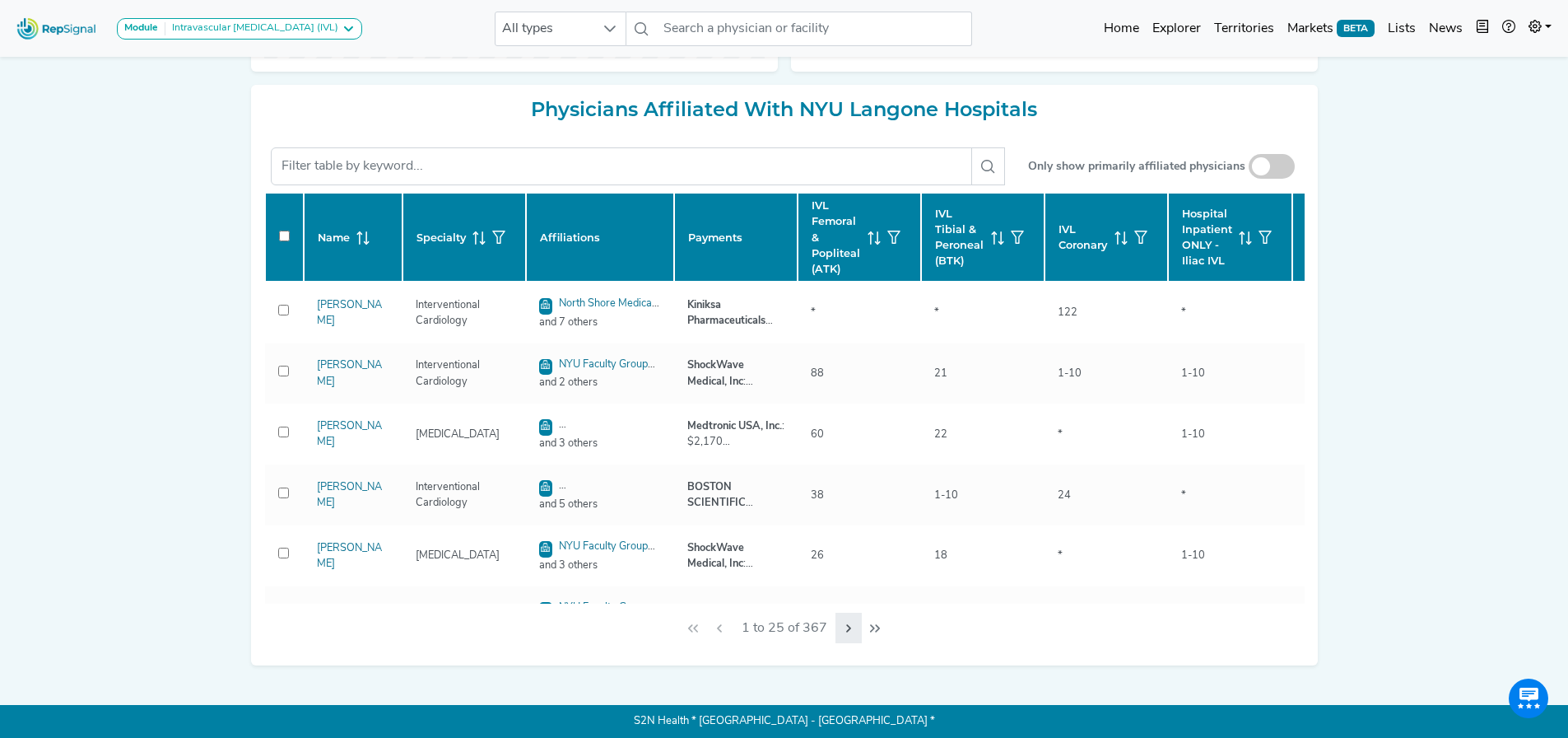
checkbox input "false"
